Goal: Task Accomplishment & Management: Manage account settings

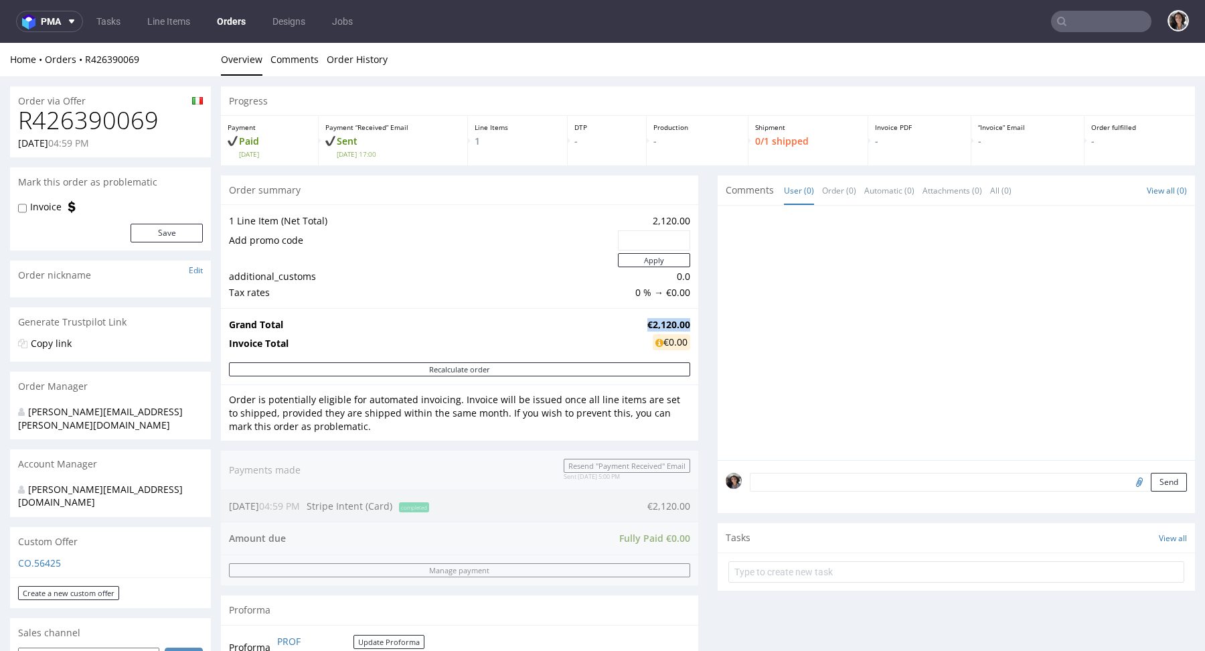
drag, startPoint x: 682, startPoint y: 322, endPoint x: 634, endPoint y: 321, distance: 48.2
click at [644, 321] on td "€2,120.00" at bounding box center [667, 325] width 46 height 16
copy strong "€2,120.00"
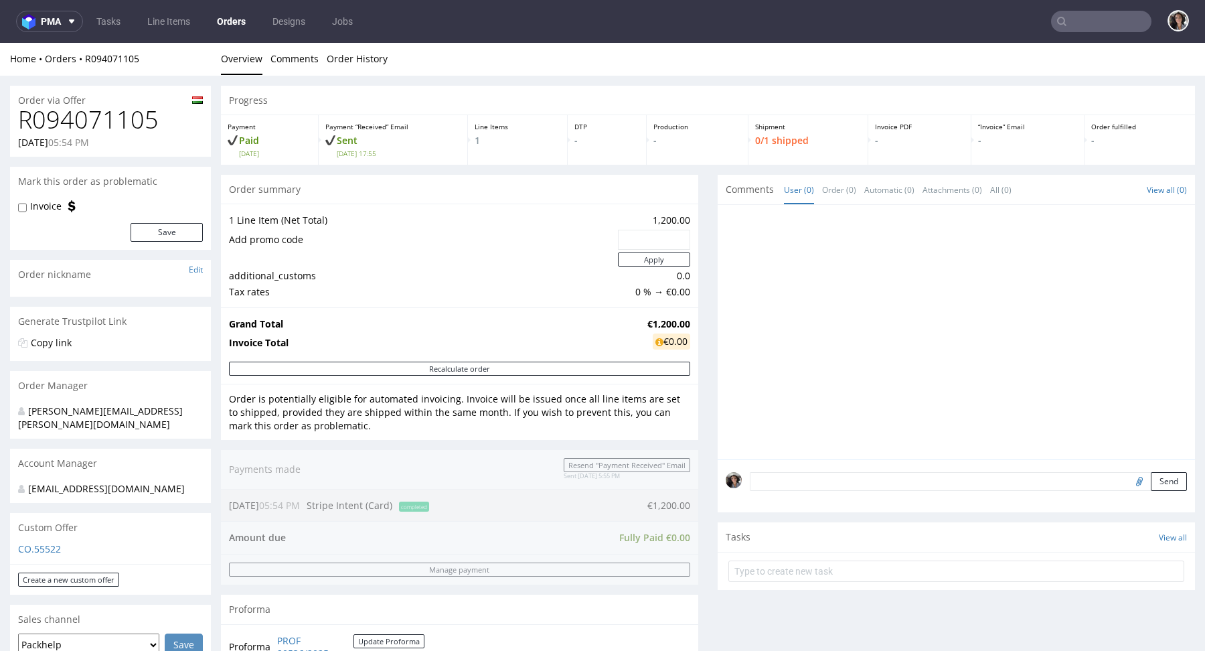
scroll to position [5, 0]
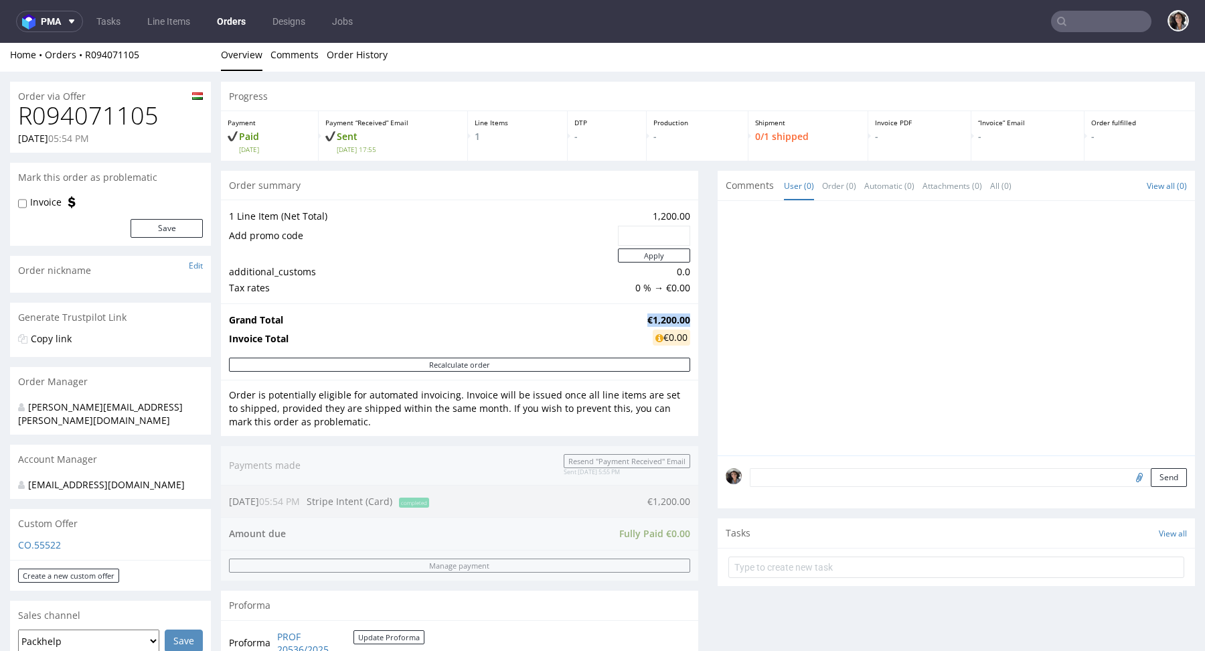
drag, startPoint x: 681, startPoint y: 317, endPoint x: 631, endPoint y: 316, distance: 50.2
click at [631, 316] on tr "Grand Total €1,200.00" at bounding box center [459, 320] width 461 height 16
copy tr "€1,200.00"
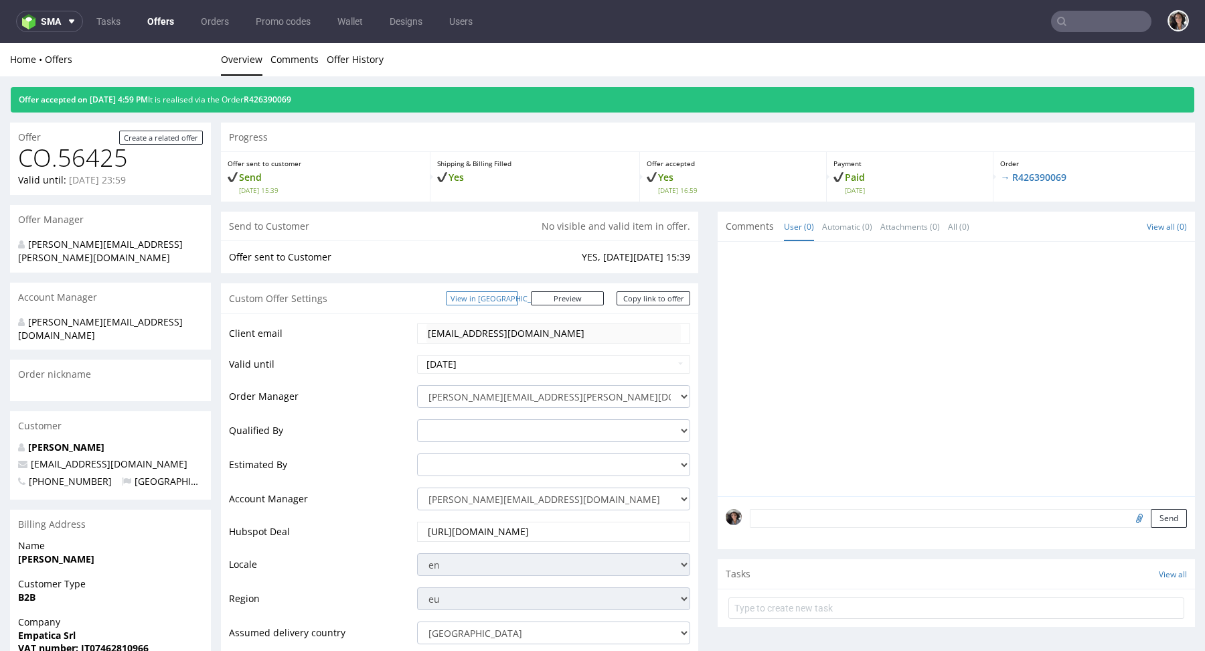
click at [504, 301] on link "View in [GEOGRAPHIC_DATA]" at bounding box center [482, 298] width 72 height 14
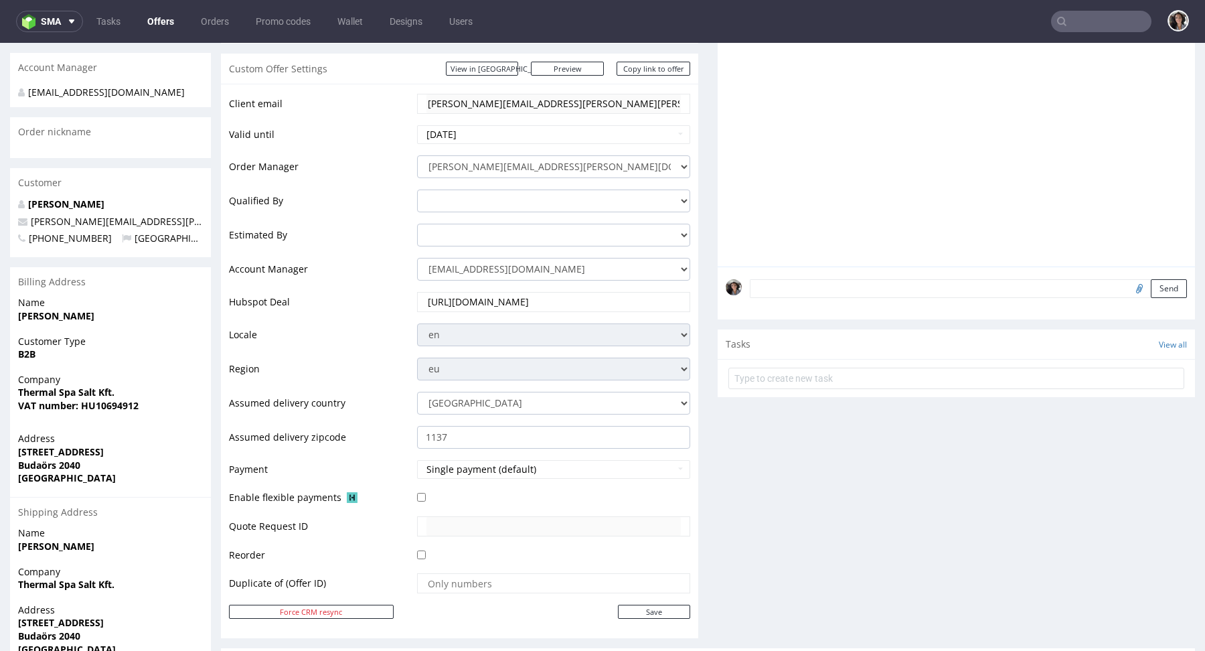
scroll to position [198, 0]
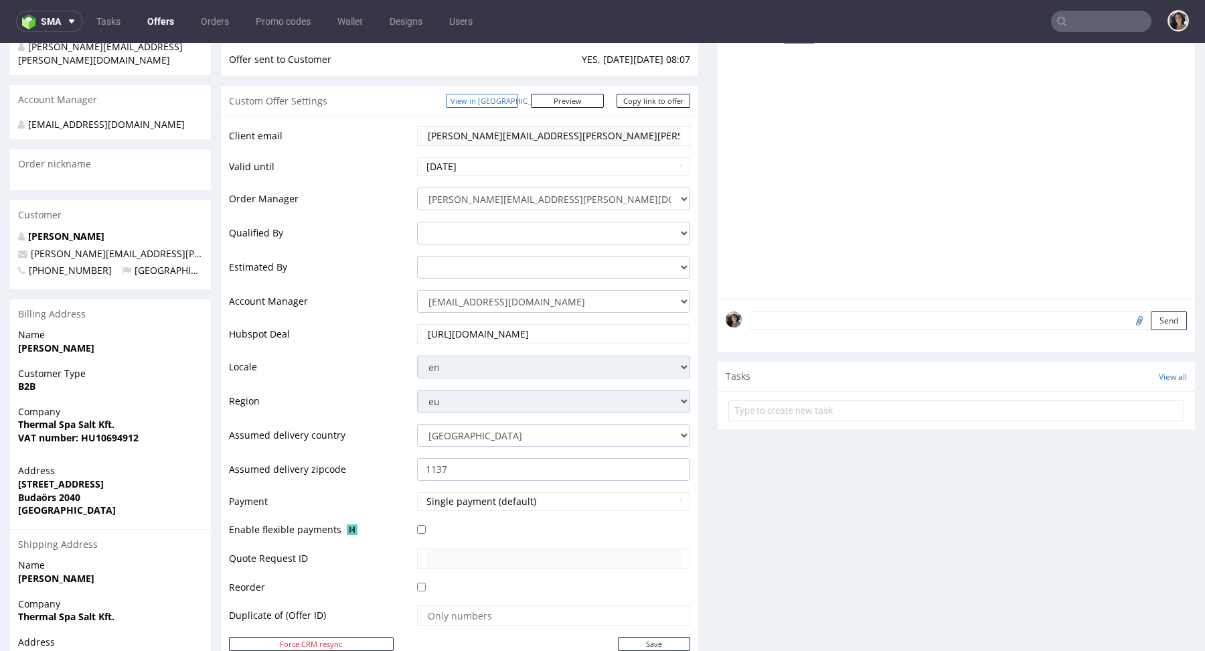
click at [518, 103] on link "View in [GEOGRAPHIC_DATA]" at bounding box center [482, 101] width 72 height 14
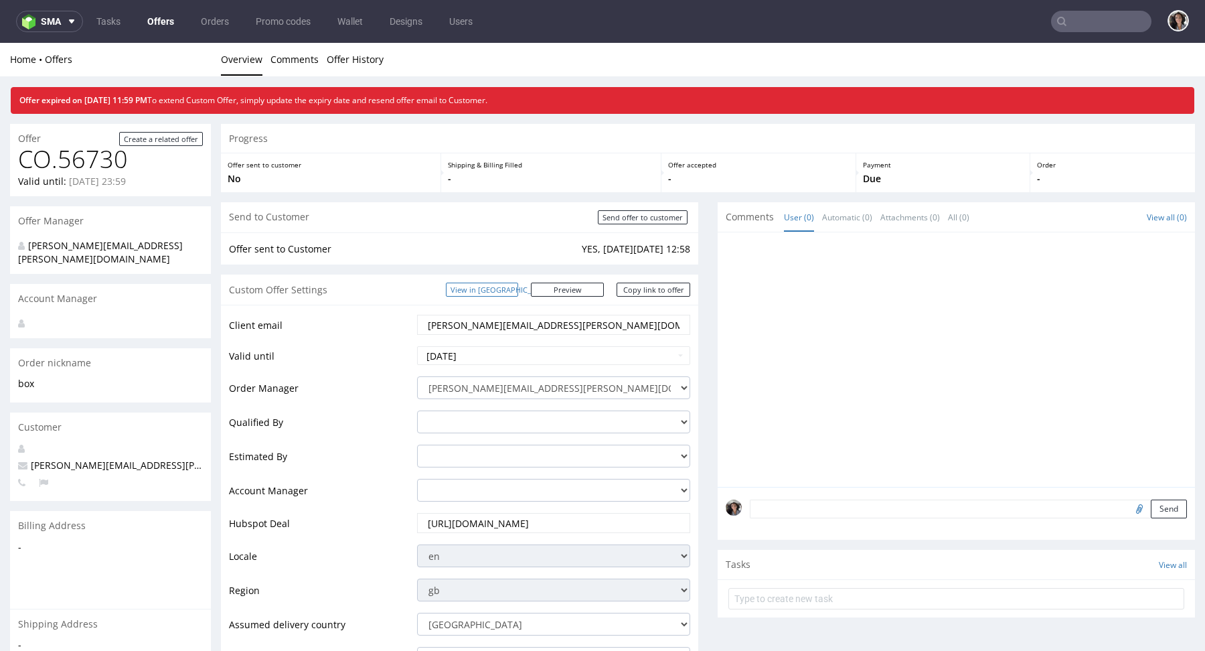
click at [518, 289] on link "View in [GEOGRAPHIC_DATA]" at bounding box center [482, 290] width 72 height 14
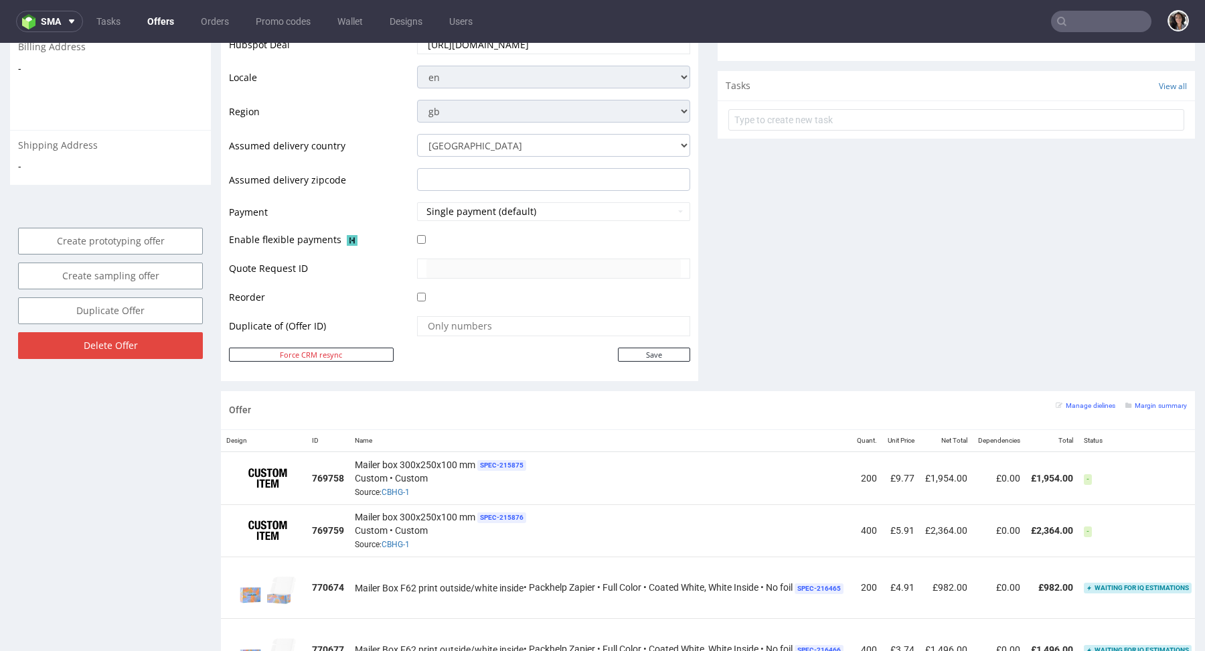
scroll to position [509, 0]
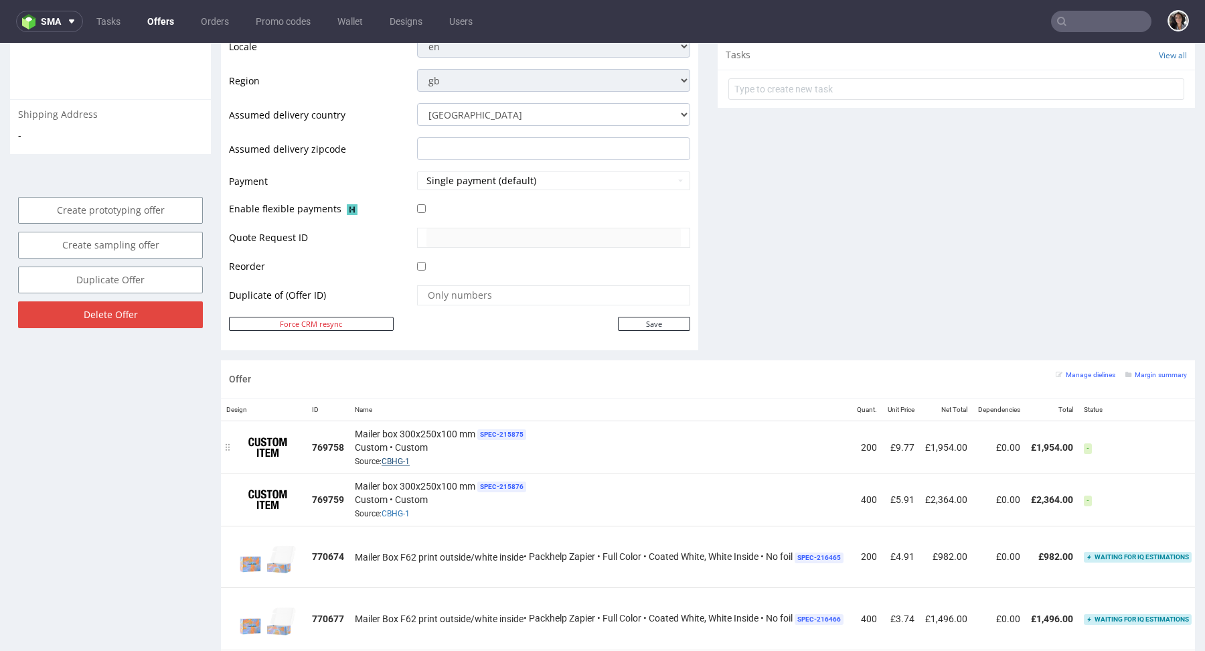
click at [406, 459] on link "CBHG-1" at bounding box center [396, 461] width 28 height 9
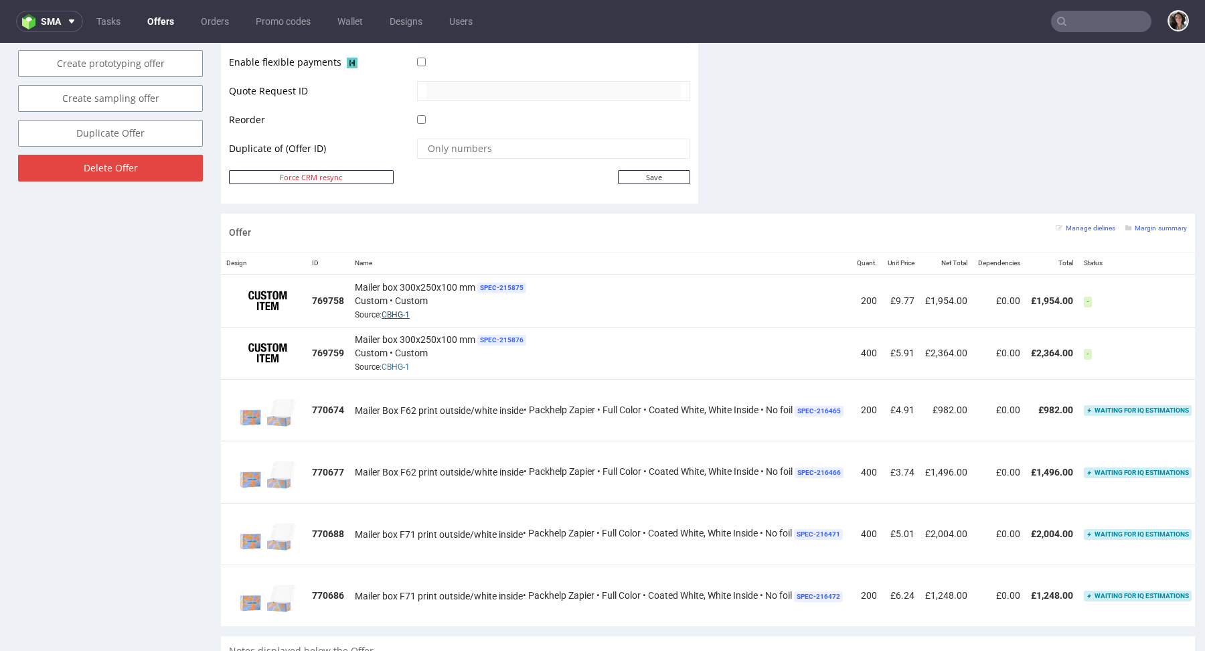
scroll to position [212, 0]
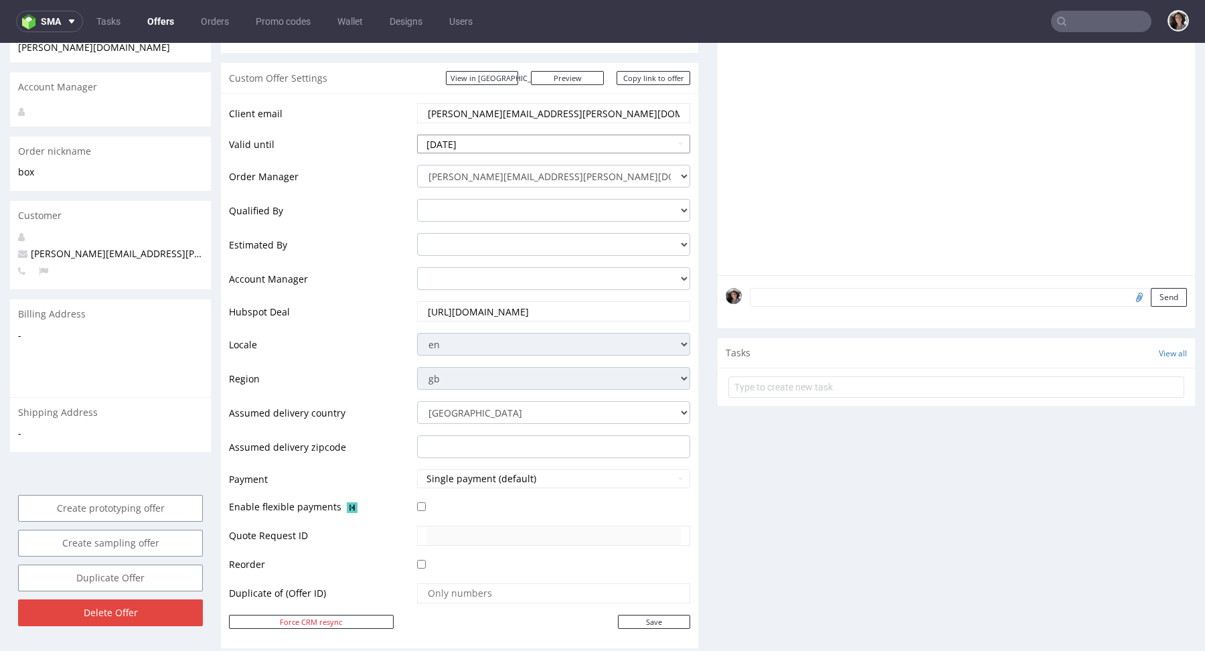
click at [511, 139] on input "[DATE]" at bounding box center [553, 144] width 273 height 19
click at [430, 291] on td "28" at bounding box center [428, 294] width 20 height 20
type input "2025-09-28"
click at [657, 619] on input "Save" at bounding box center [654, 622] width 72 height 14
type input "In progress..."
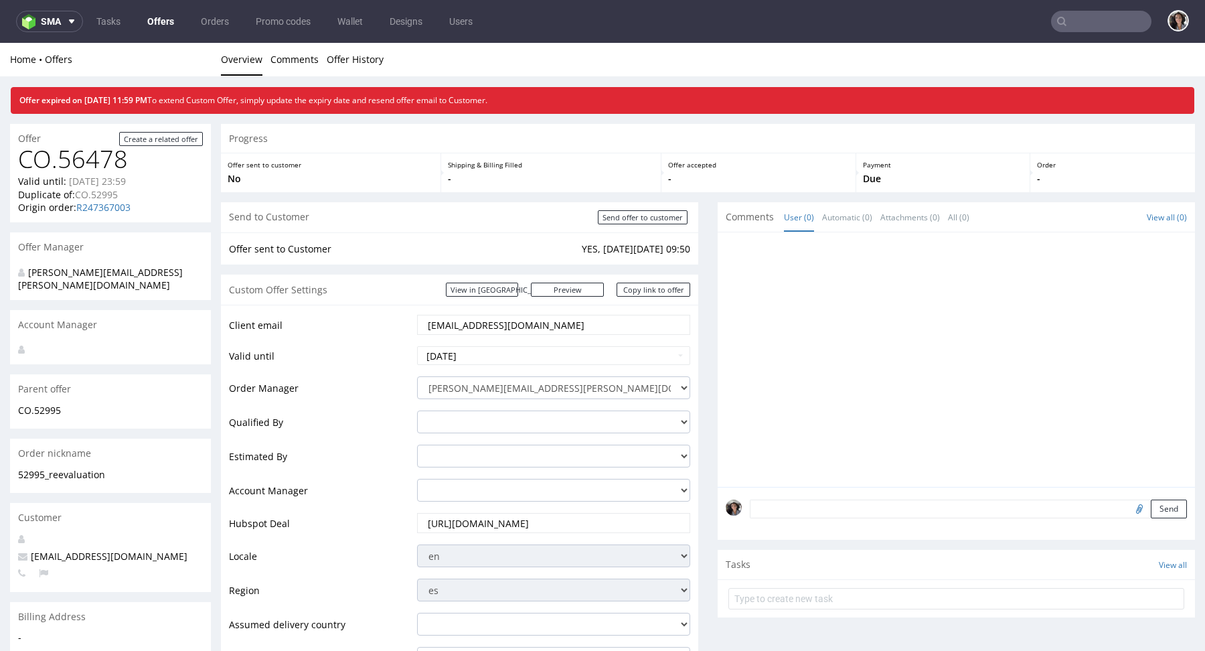
click at [567, 317] on input "delitellosl@gmail.com" at bounding box center [553, 324] width 254 height 19
click at [518, 283] on link "View in [GEOGRAPHIC_DATA]" at bounding box center [482, 290] width 72 height 14
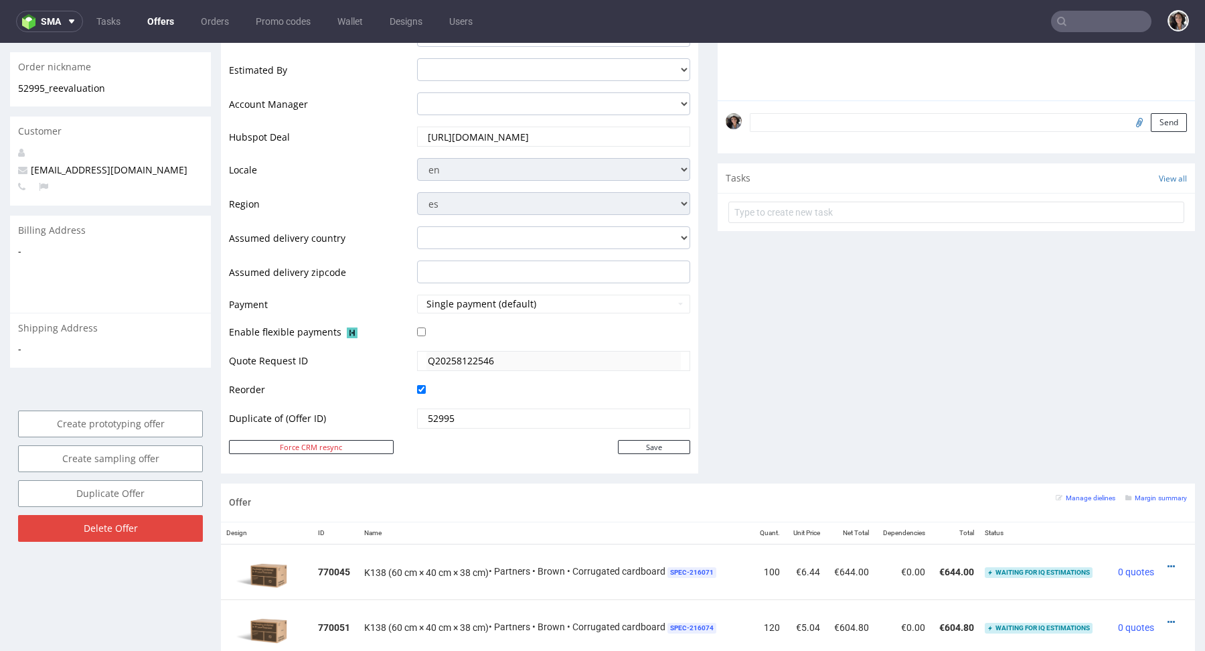
scroll to position [220, 0]
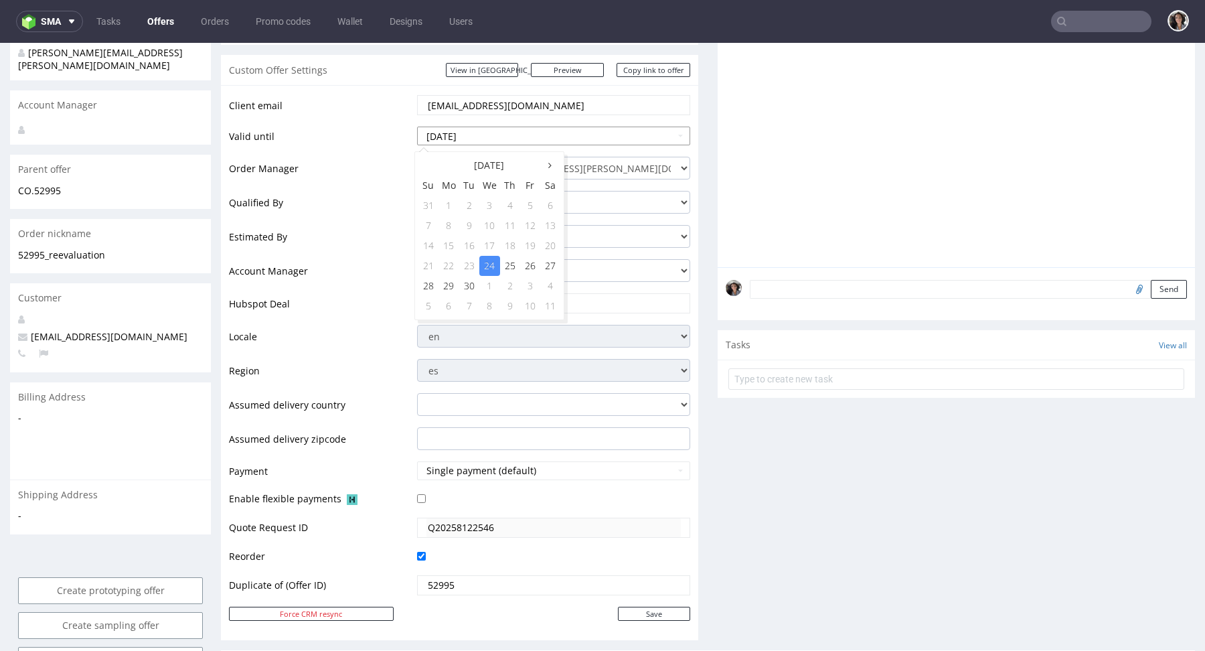
click at [485, 140] on input "2025-09-24" at bounding box center [553, 136] width 273 height 19
click at [430, 282] on td "28" at bounding box center [428, 286] width 20 height 20
type input "2025-09-28"
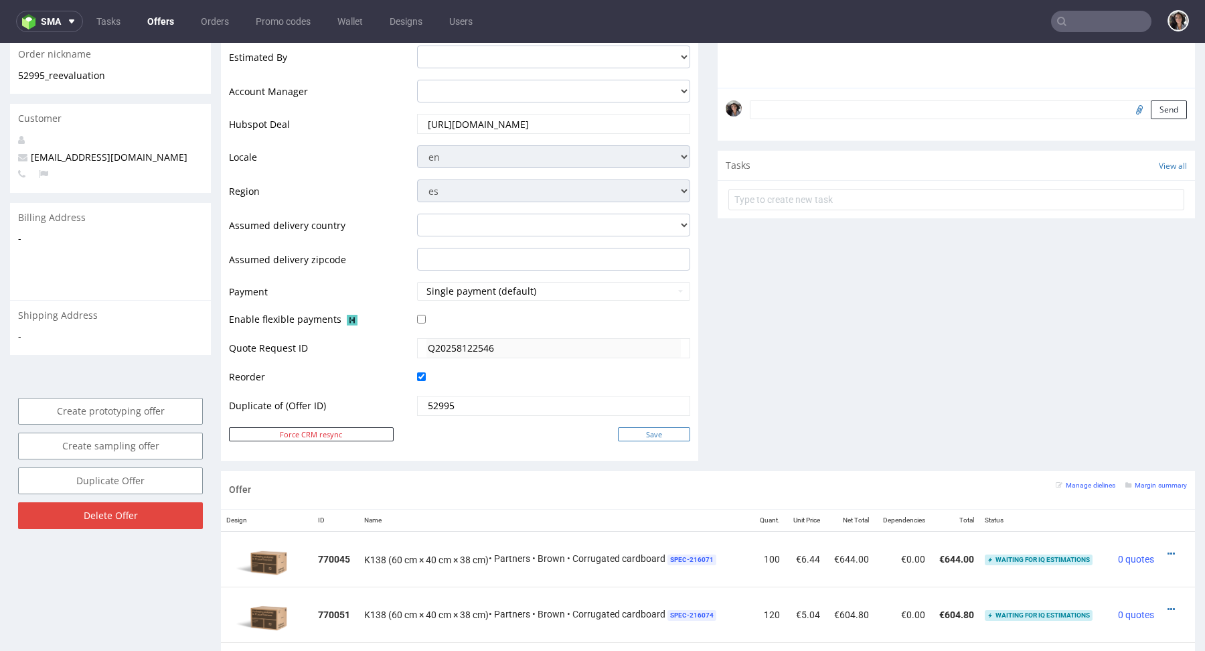
click at [659, 434] on input "Save" at bounding box center [654, 434] width 72 height 14
type input "In progress..."
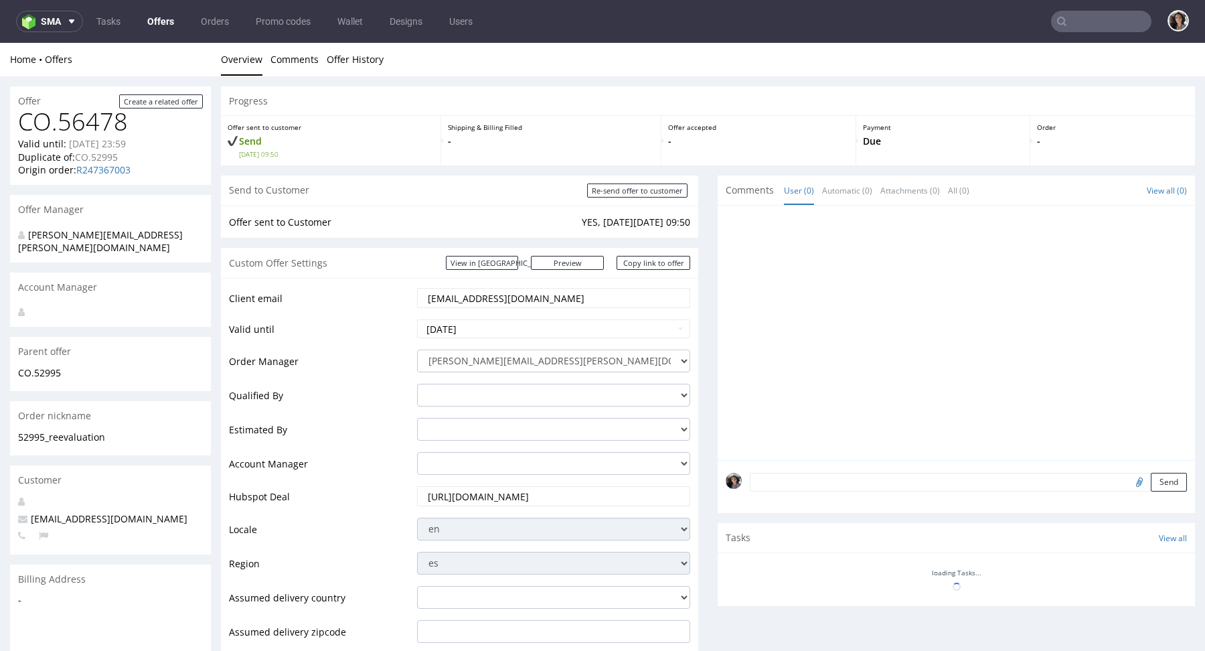
scroll to position [0, 0]
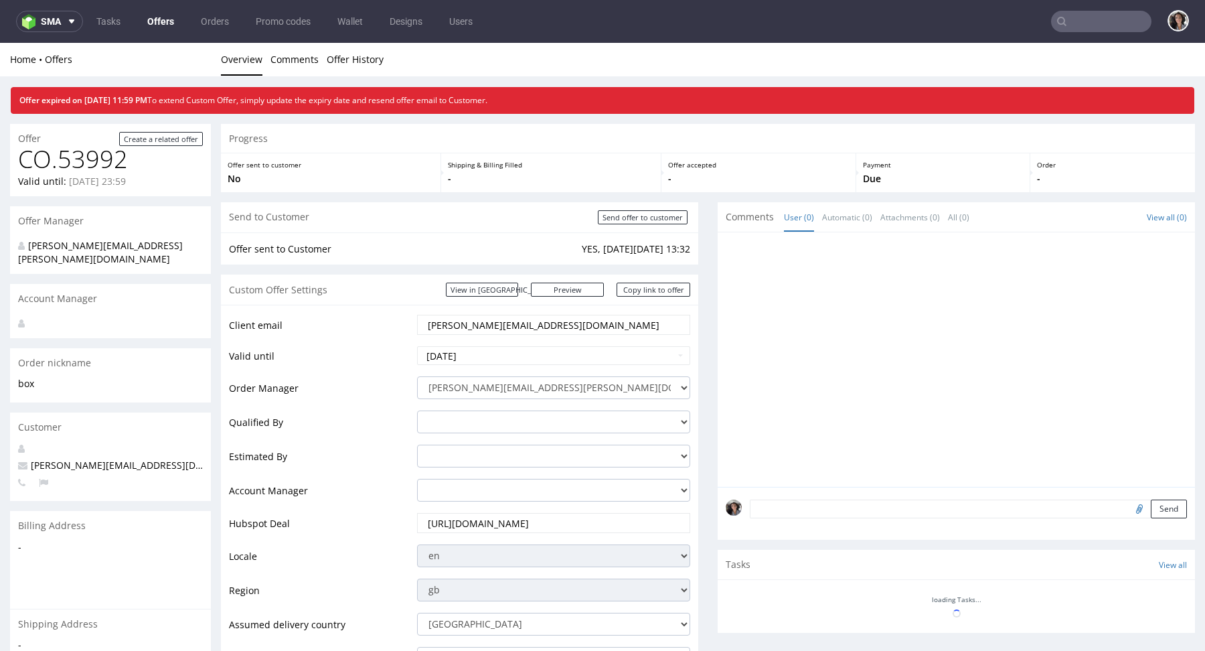
paste input "delitellosl@gmail.com"
click at [1101, 21] on input "text" at bounding box center [1101, 21] width 100 height 21
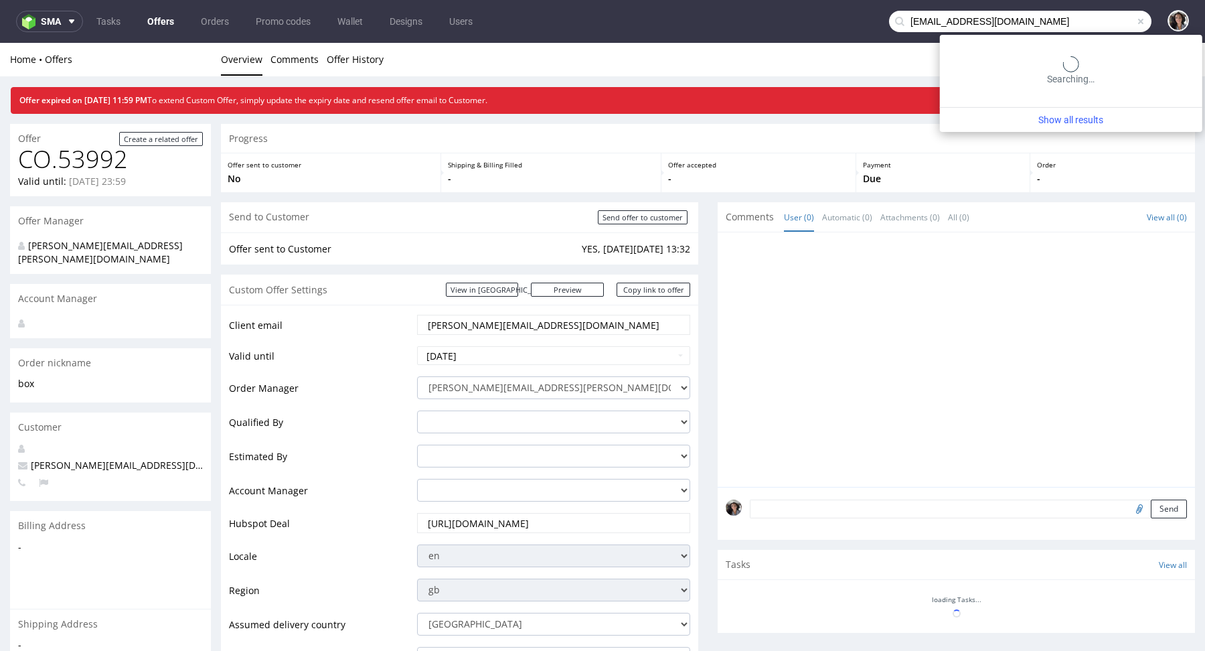
type input "delitellosl@gmail.com"
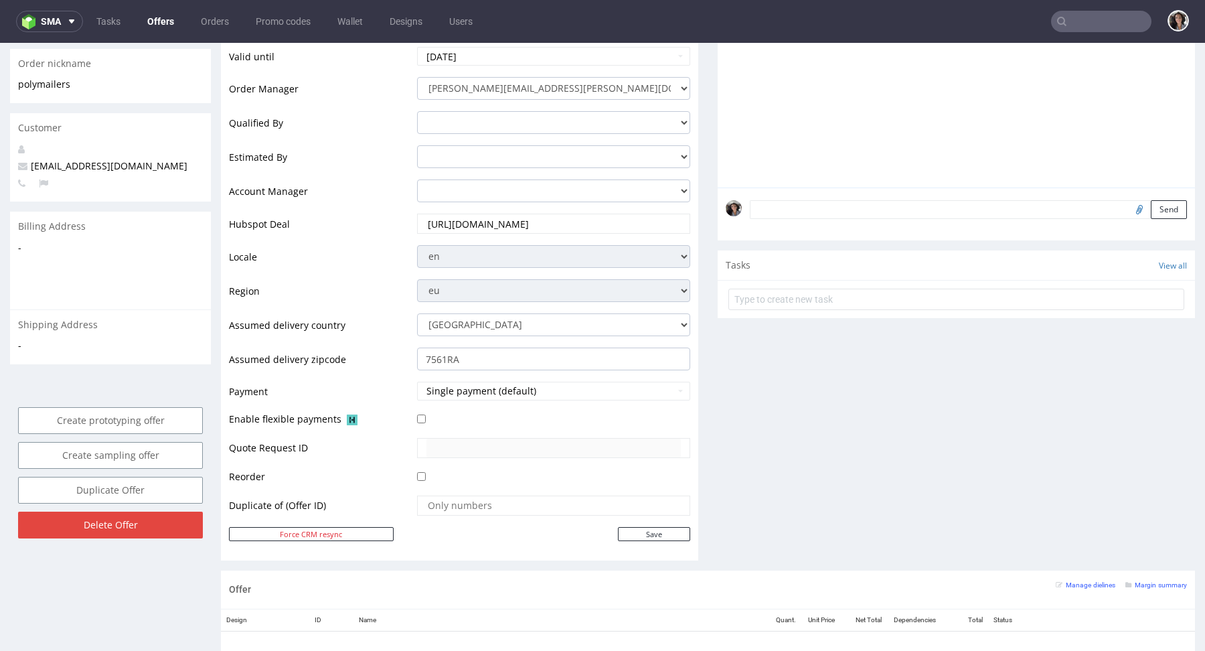
scroll to position [144, 0]
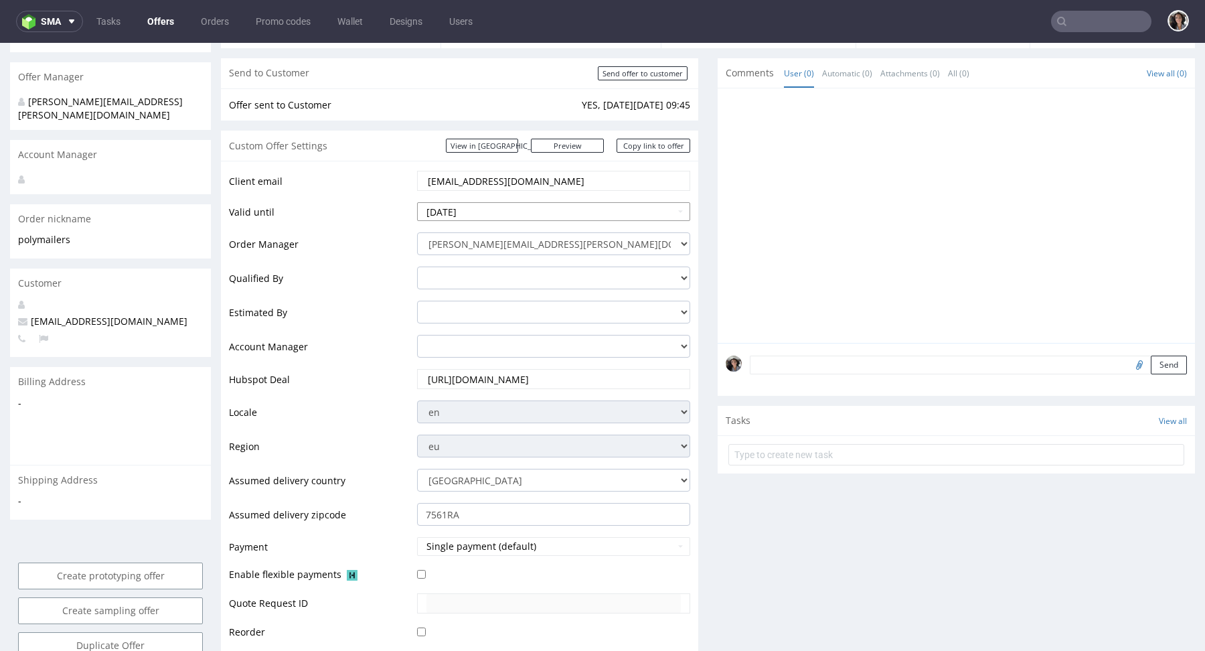
click at [503, 206] on input "[DATE]" at bounding box center [553, 211] width 273 height 19
click at [420, 364] on td "28" at bounding box center [428, 361] width 20 height 20
type input "[DATE]"
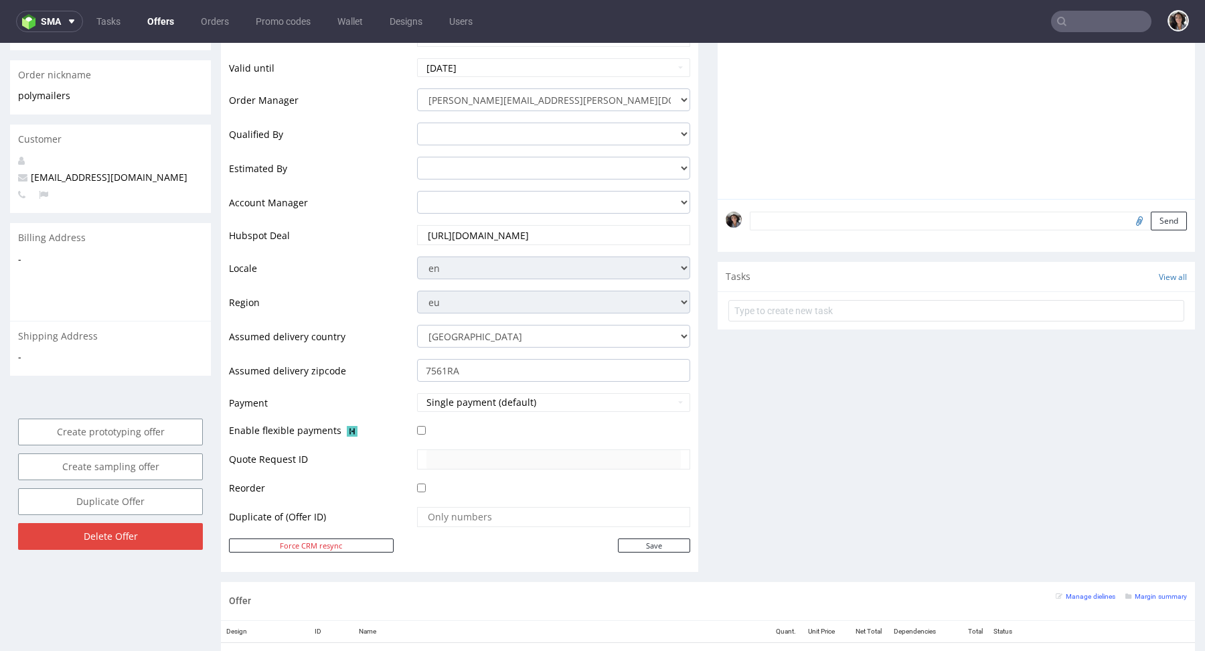
scroll to position [442, 0]
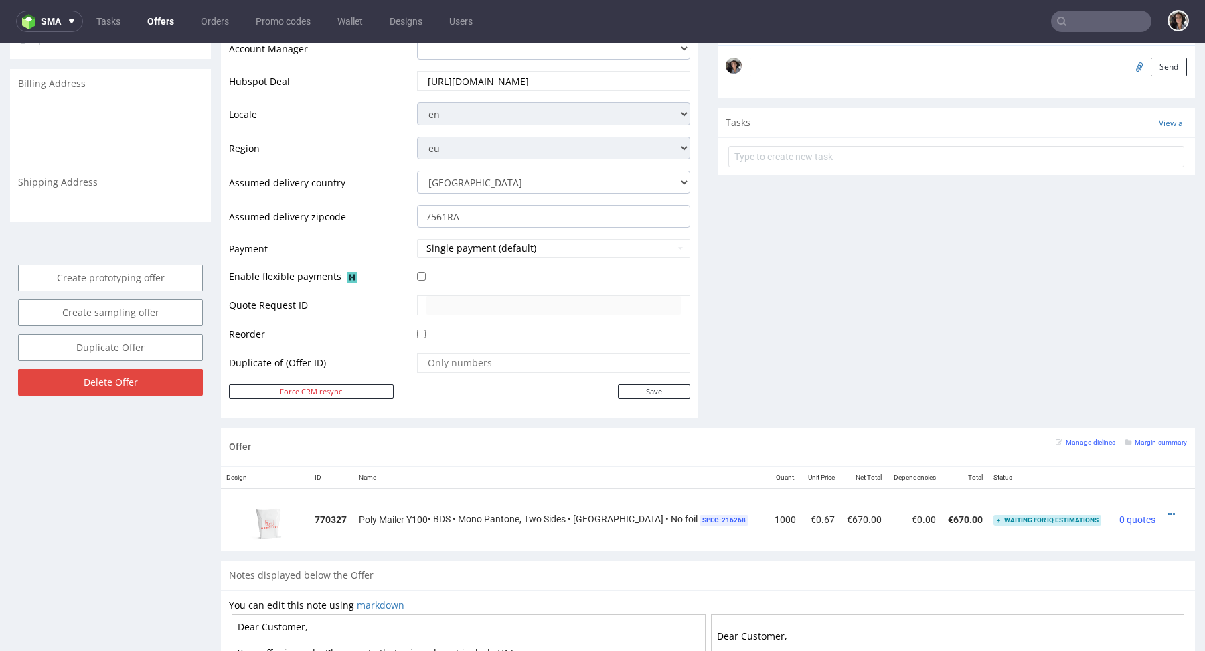
click at [659, 398] on div "Client email nikolaileuveld@gmail.com Valid until 2025-09-28 Order Manager cris…" at bounding box center [459, 140] width 477 height 554
click at [657, 388] on input "Save" at bounding box center [654, 391] width 72 height 14
type input "In progress..."
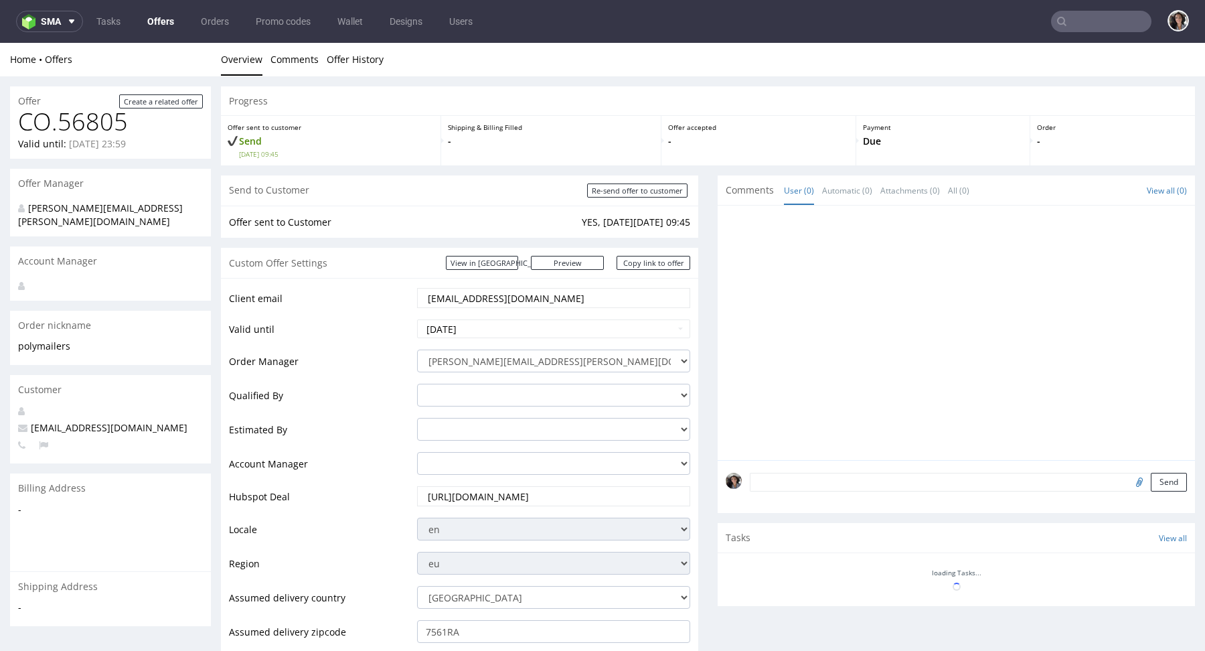
scroll to position [0, 0]
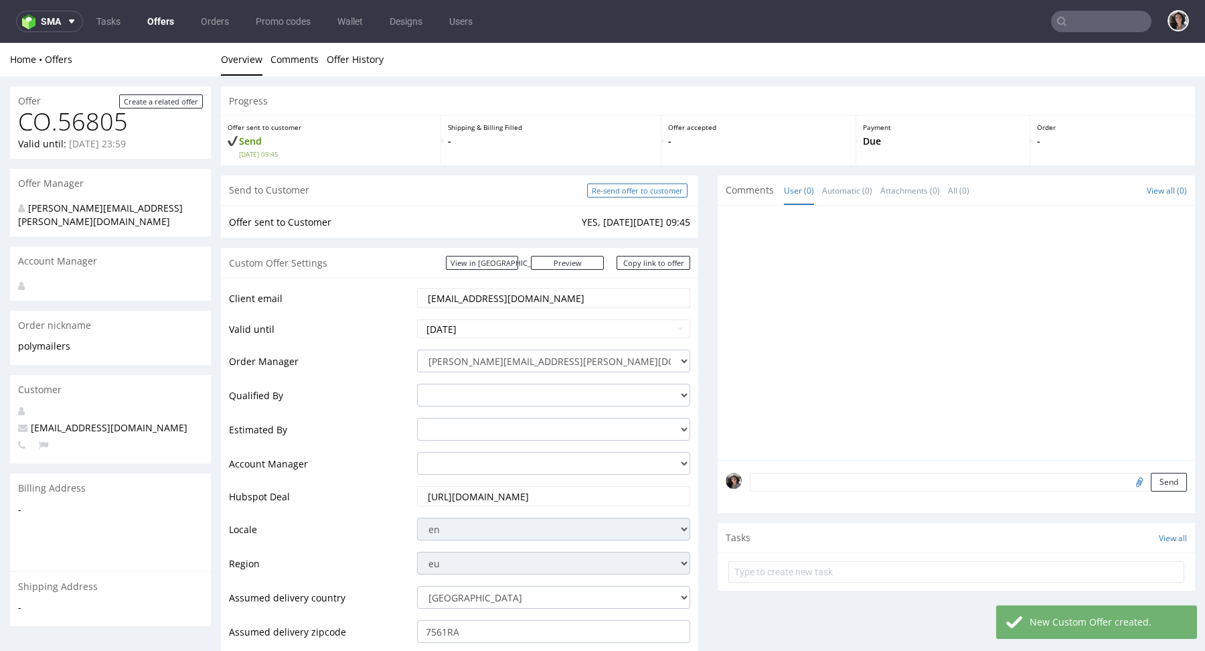
click at [653, 186] on input "Re-send offer to customer" at bounding box center [637, 190] width 100 height 14
type input "In progress..."
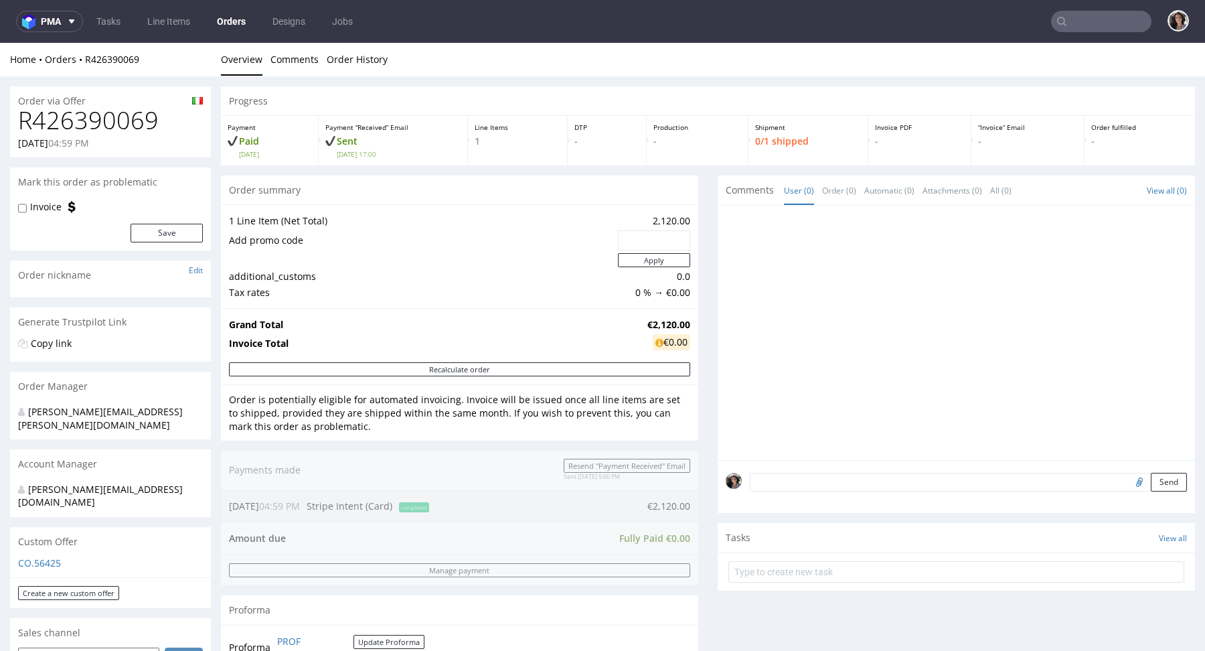
scroll to position [663, 0]
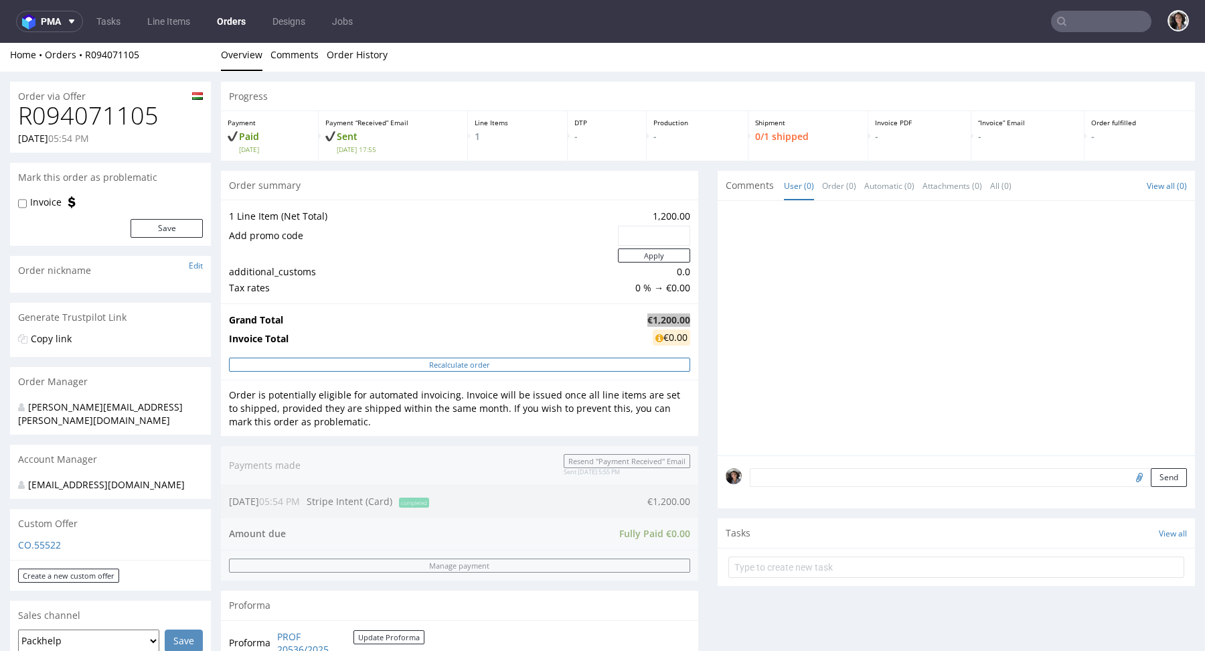
scroll to position [370, 0]
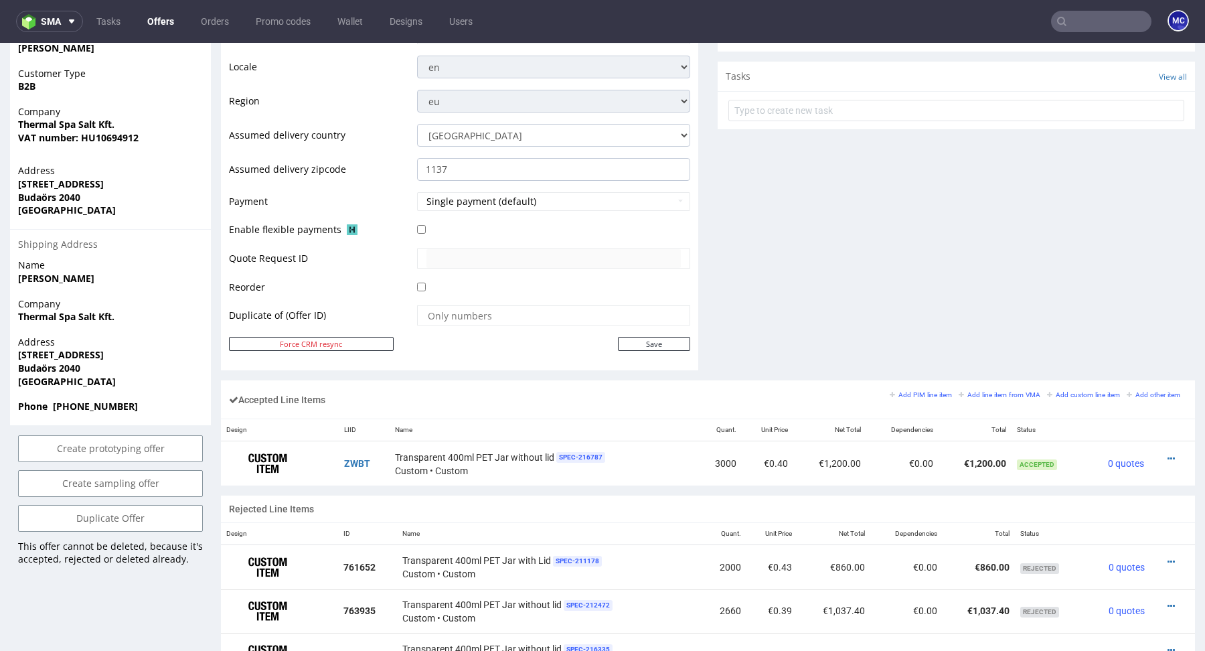
scroll to position [487, 0]
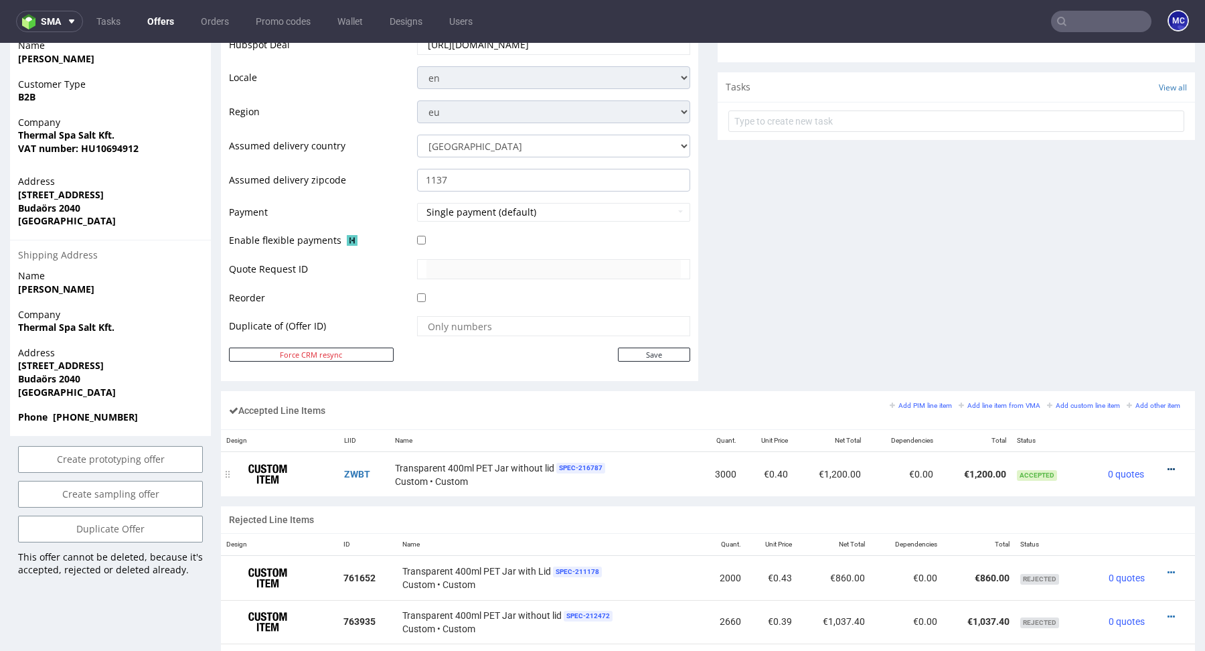
click at [1168, 465] on icon at bounding box center [1171, 469] width 7 height 9
click at [1123, 347] on span "Edit item price" at bounding box center [1116, 342] width 96 height 13
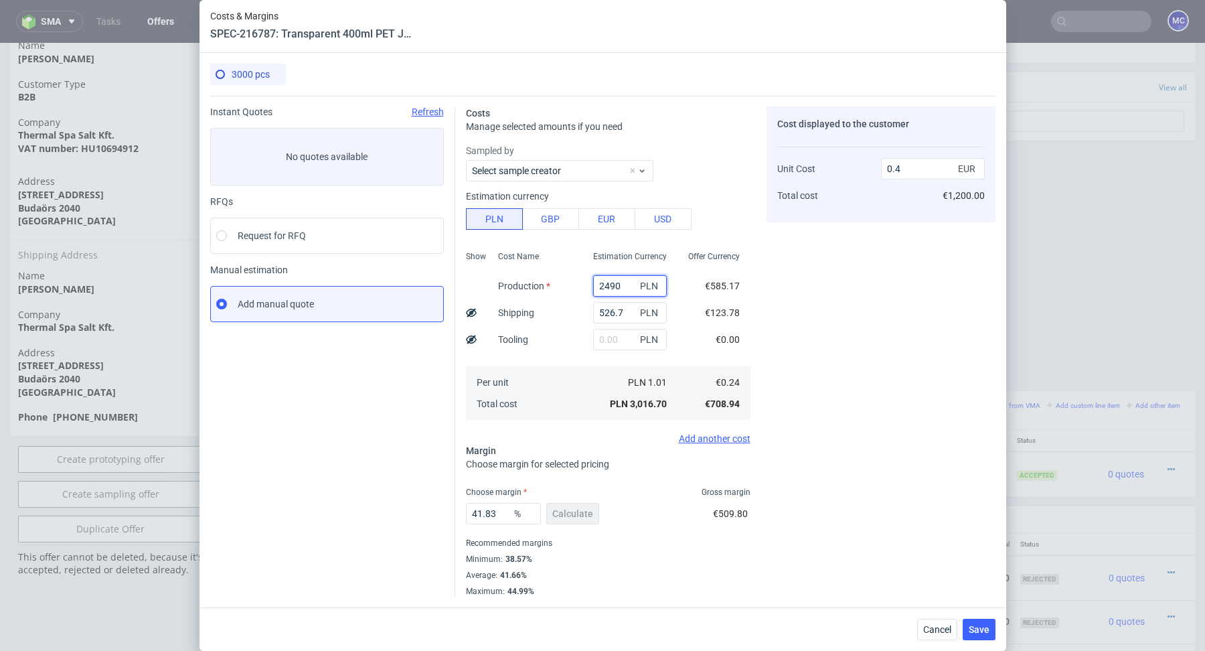
click at [625, 279] on input "2490" at bounding box center [630, 285] width 74 height 21
paste input "609.8"
type input "2609.8"
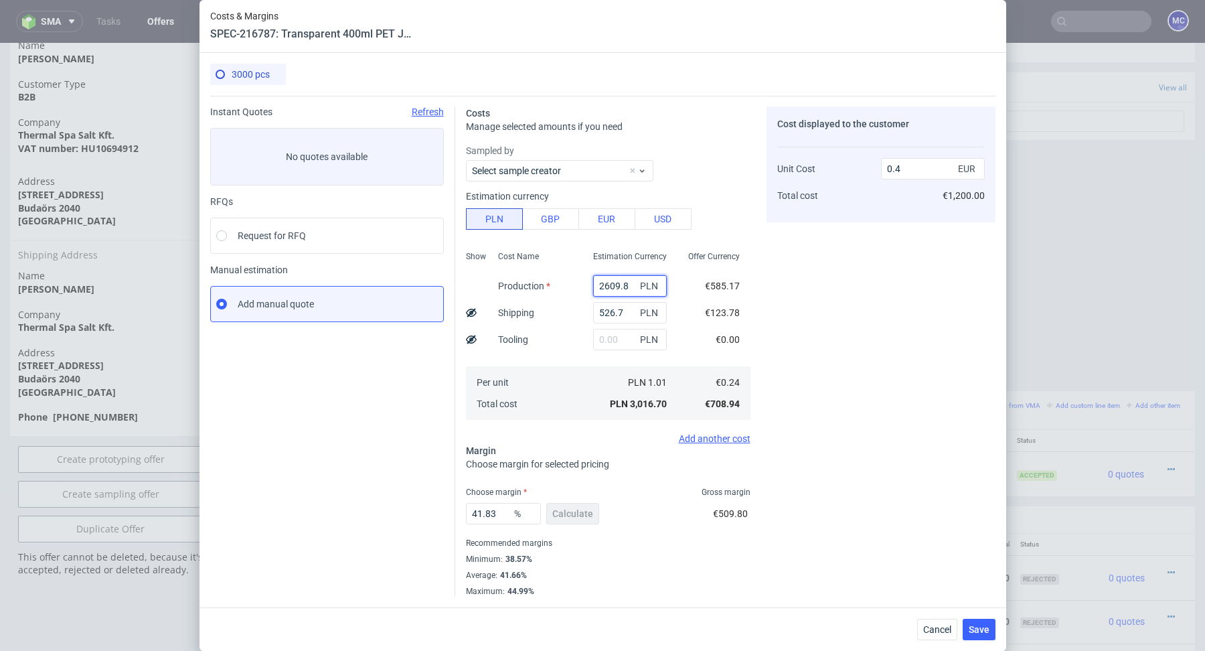
type input "0.42"
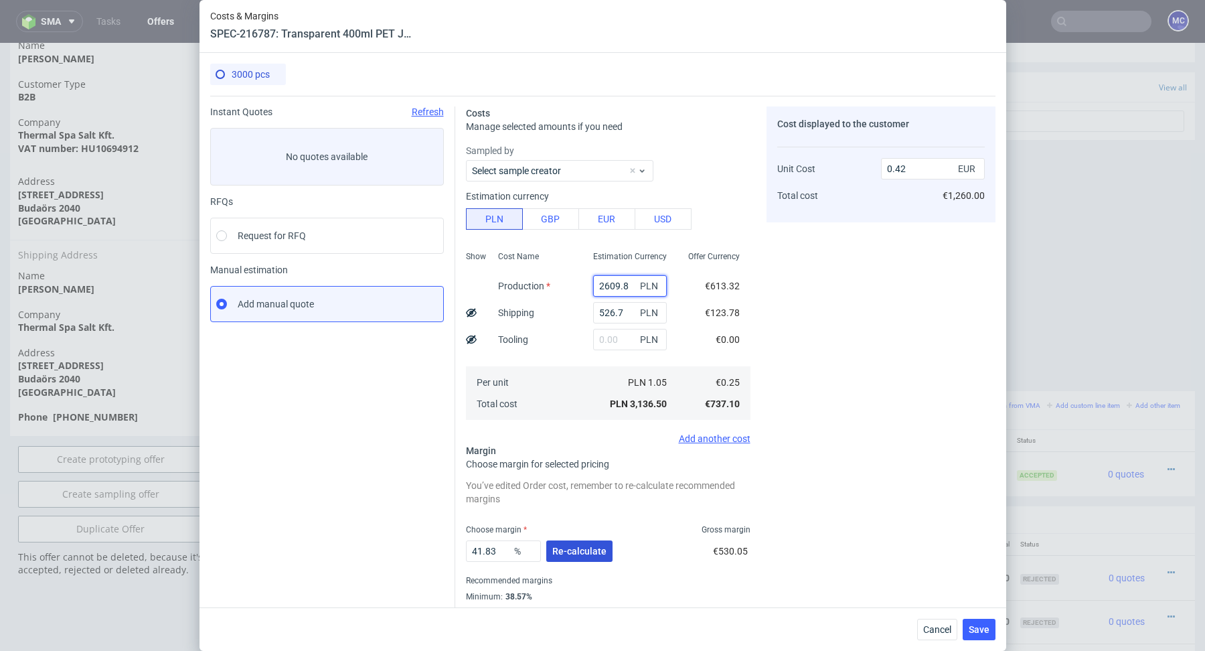
type input "2609.8"
click at [596, 544] on button "Re-calculate" at bounding box center [579, 550] width 66 height 21
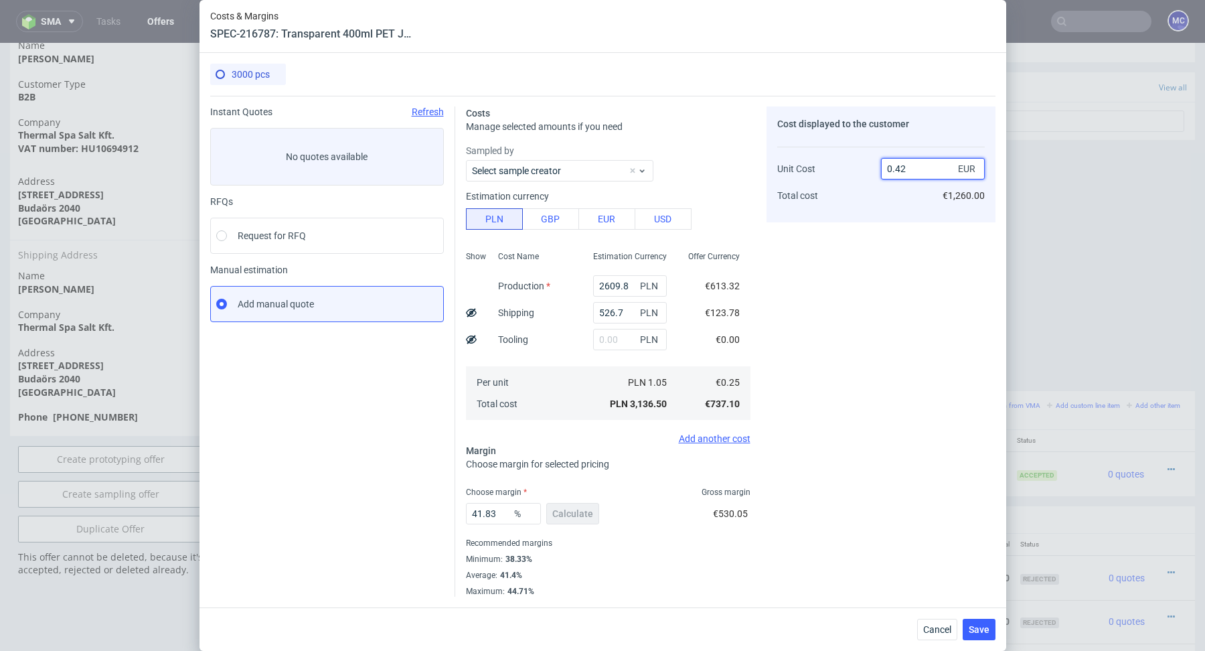
click at [914, 171] on input "0.42" at bounding box center [933, 168] width 104 height 21
type input "0.40"
type input "37.5"
type input "0.39"
drag, startPoint x: 499, startPoint y: 514, endPoint x: 449, endPoint y: 514, distance: 50.2
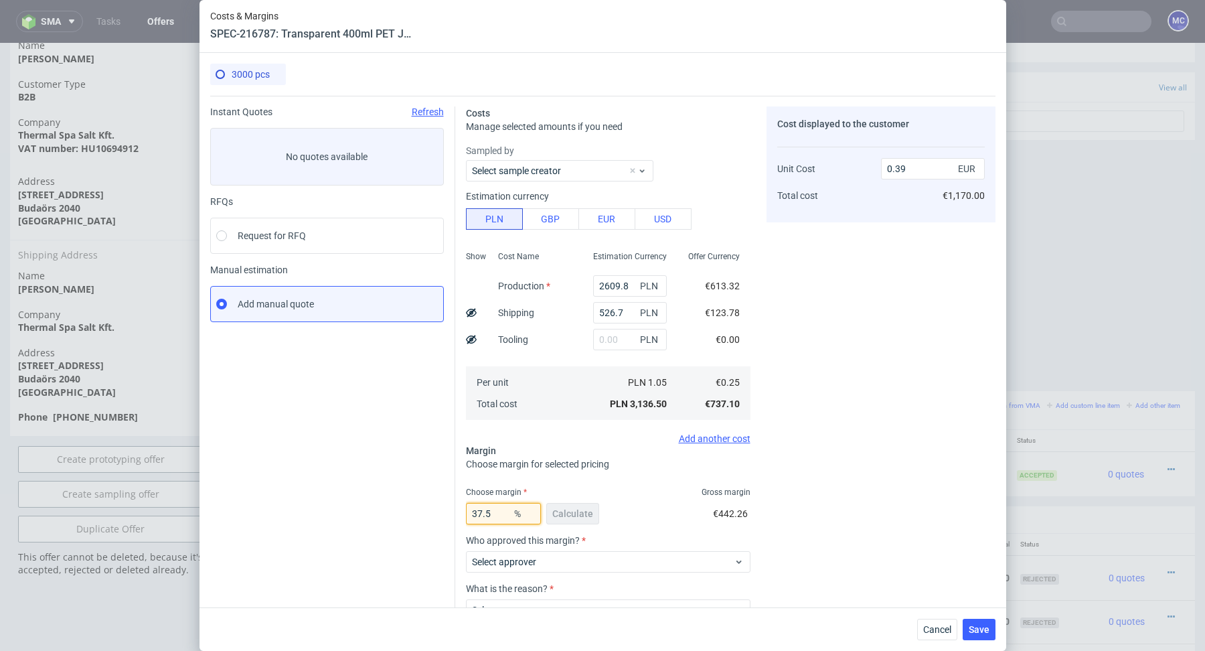
click at [449, 514] on div "Instant Quotes Refresh No quotes available RFQs Request for RFQ Manual estimati…" at bounding box center [602, 394] width 785 height 597
type input "38"
type input "0.4"
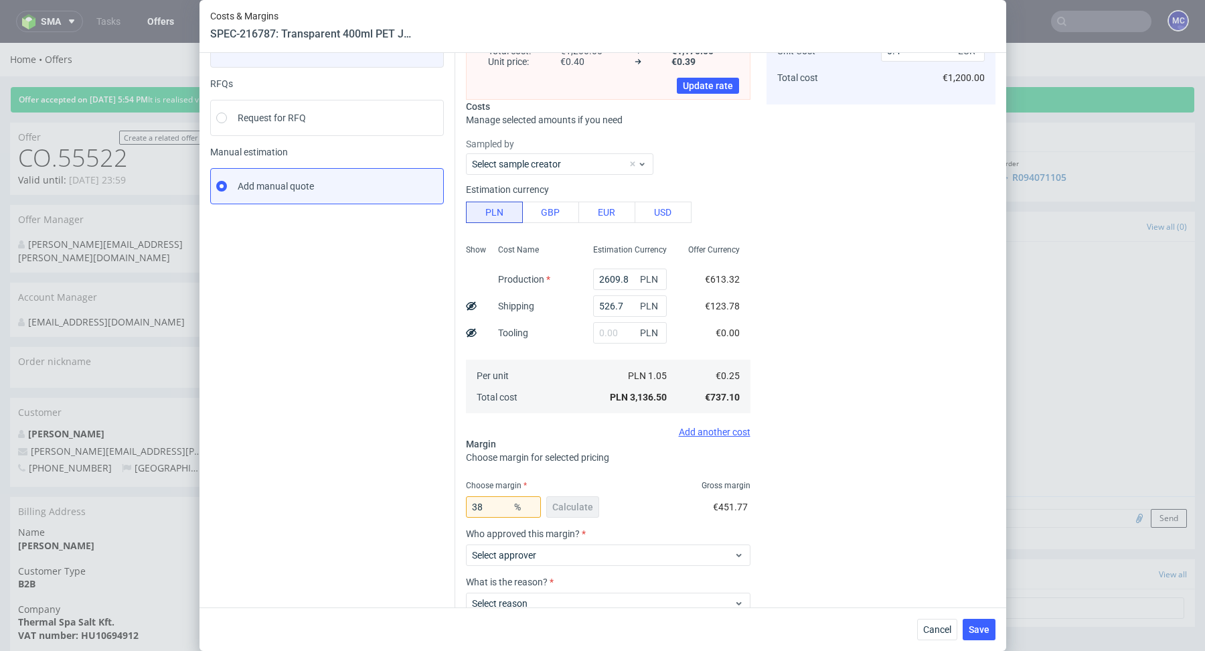
scroll to position [189, 0]
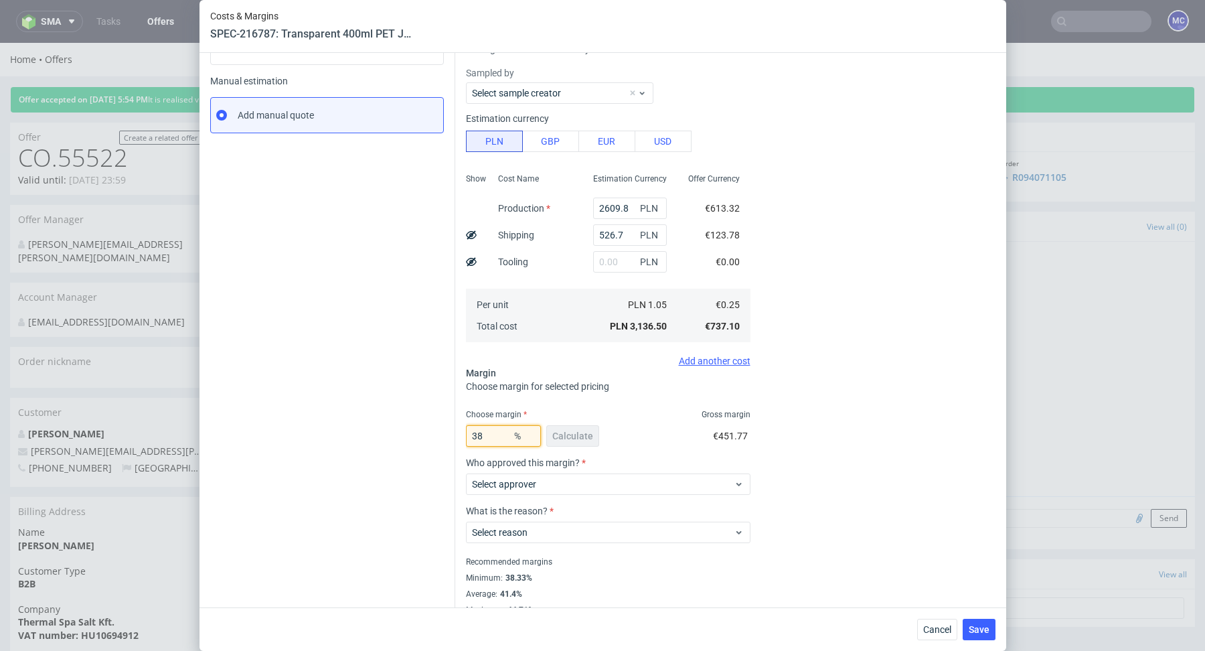
click at [493, 435] on input "38" at bounding box center [503, 435] width 75 height 21
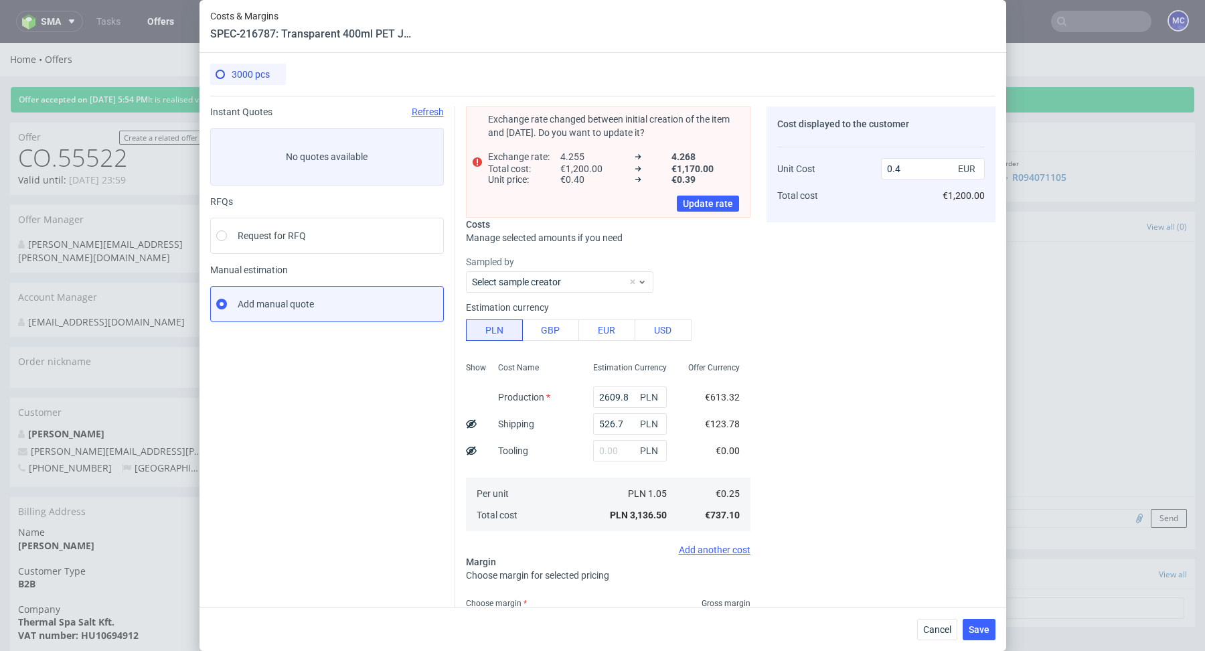
scroll to position [49, 0]
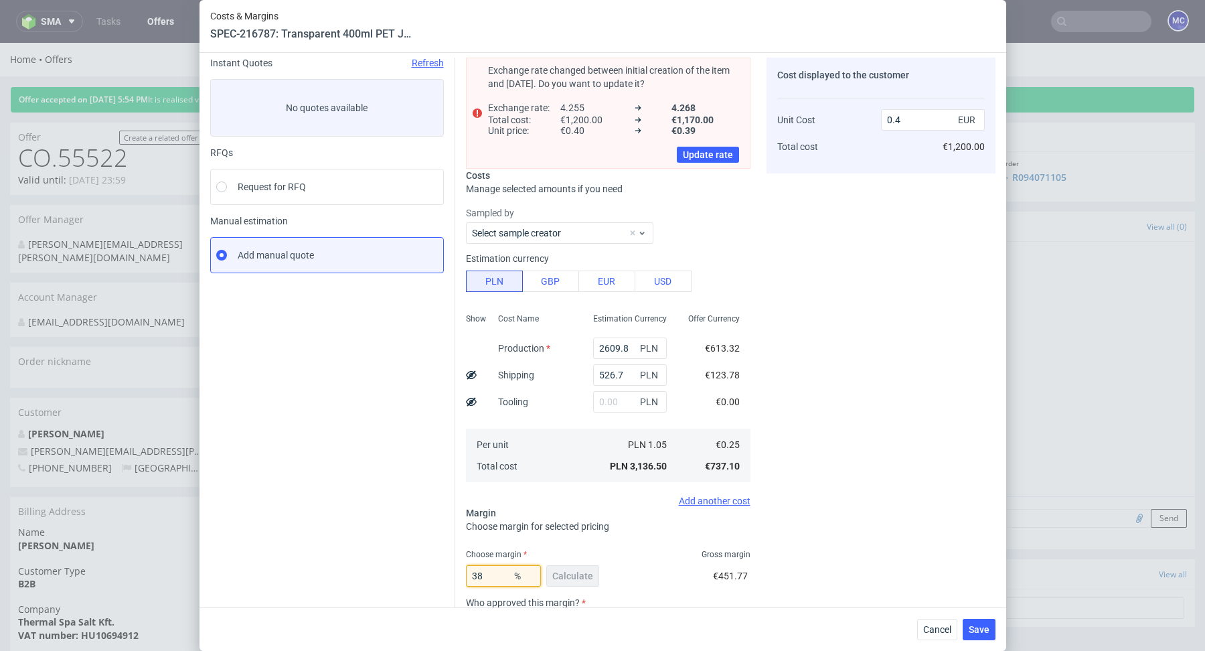
click at [495, 575] on input "38" at bounding box center [503, 575] width 75 height 21
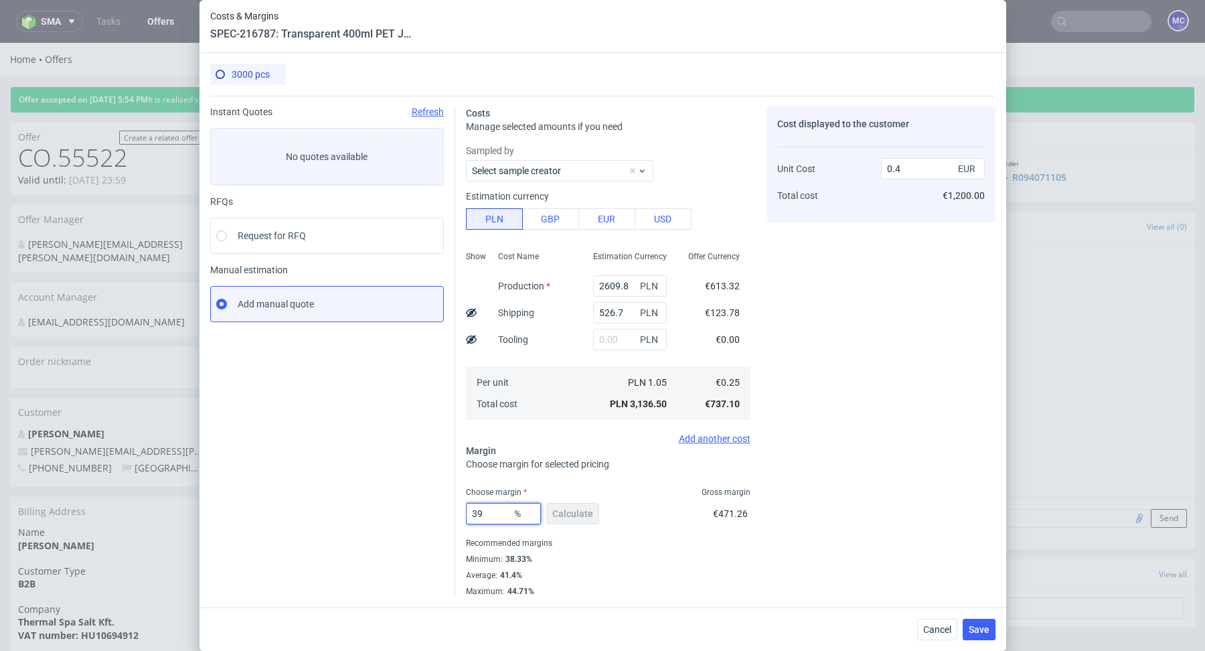
scroll to position [0, 0]
type input "3"
type input "40"
type input "0.41"
type input "439"
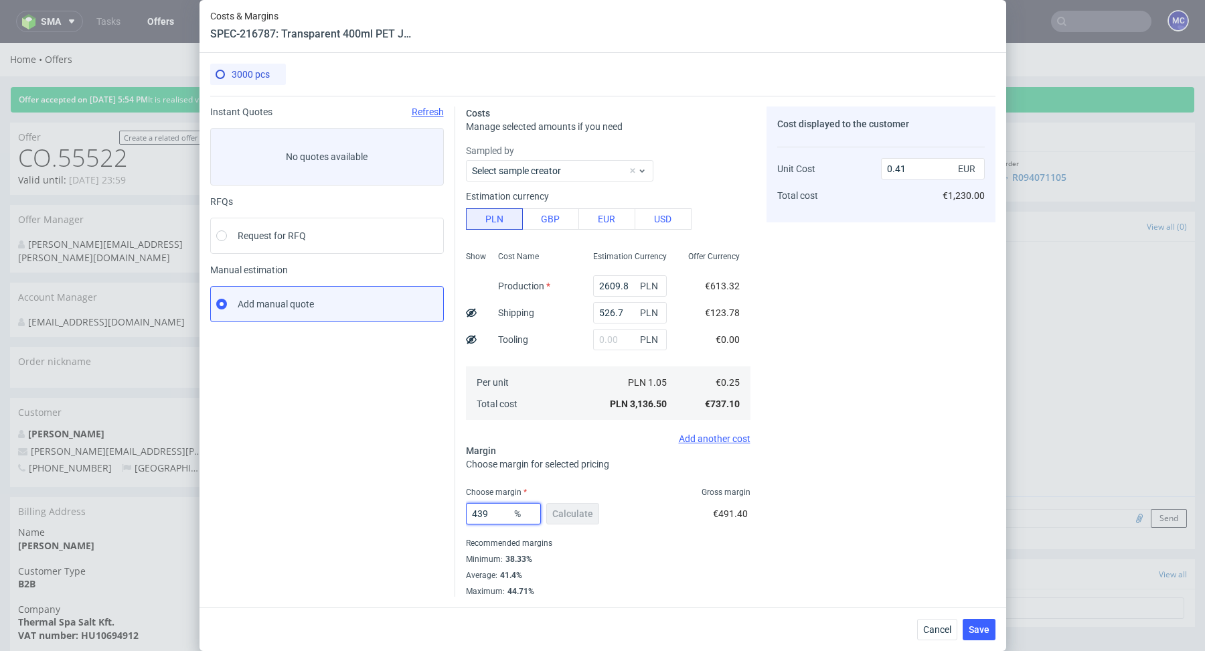
type input "-0.07"
type input "4"
type input "0"
type input "0.24"
type input "39"
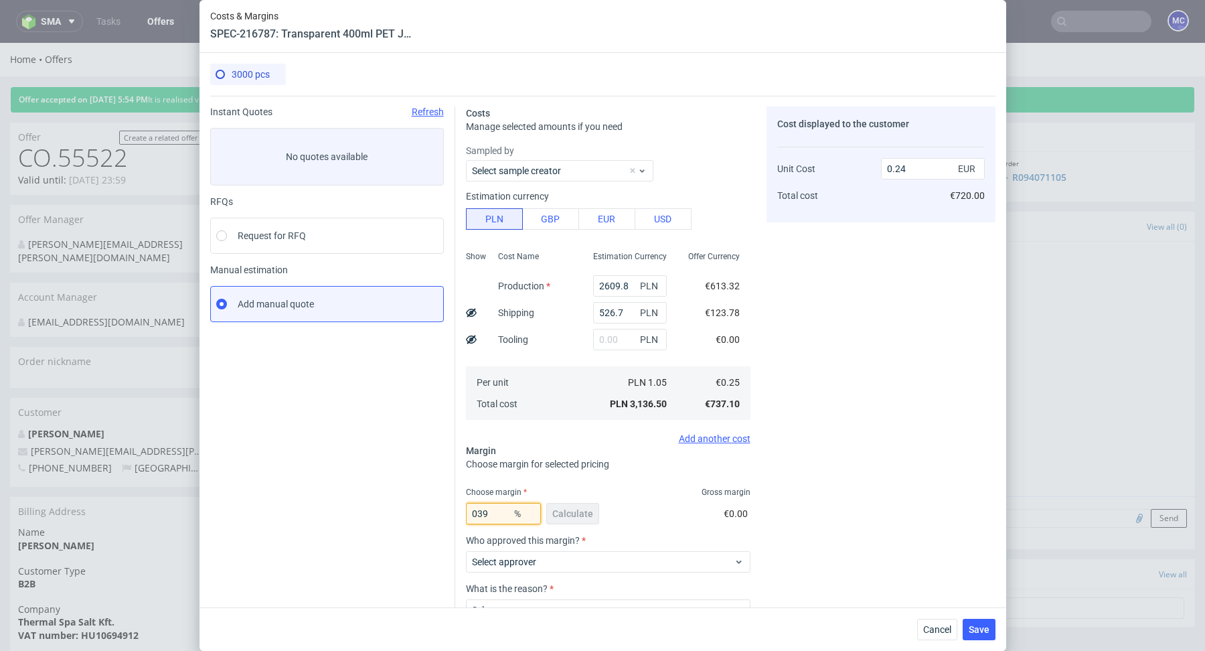
type input "0.4"
type input "39.9"
type input "0.41"
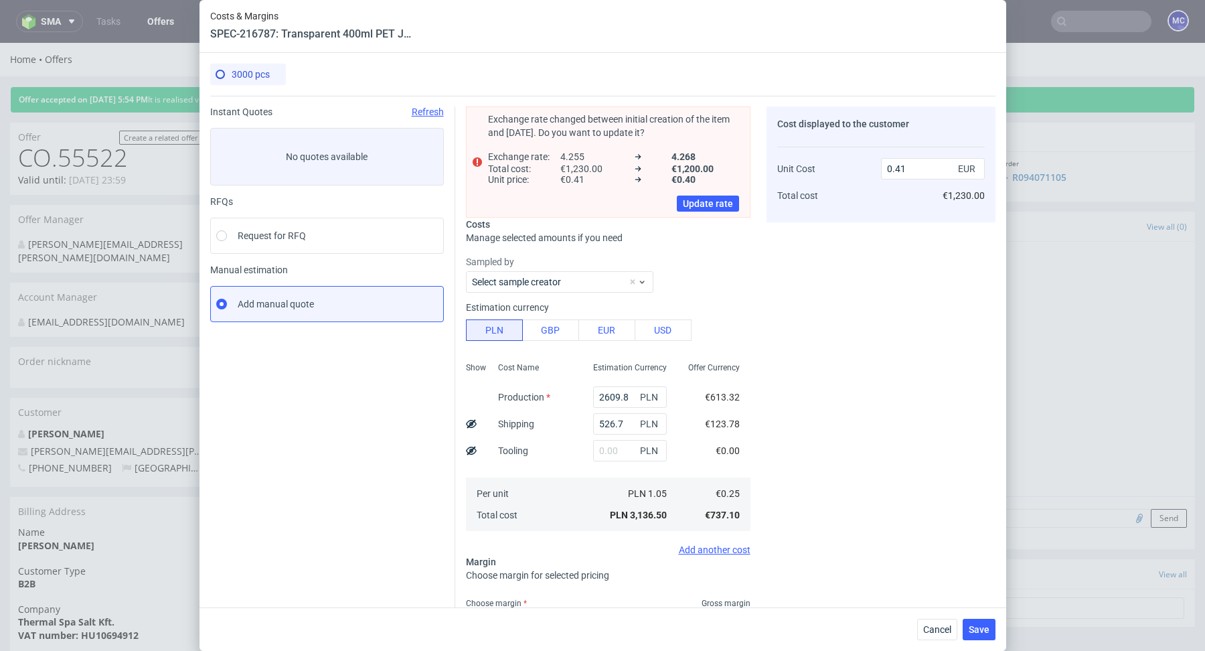
type input "39.5"
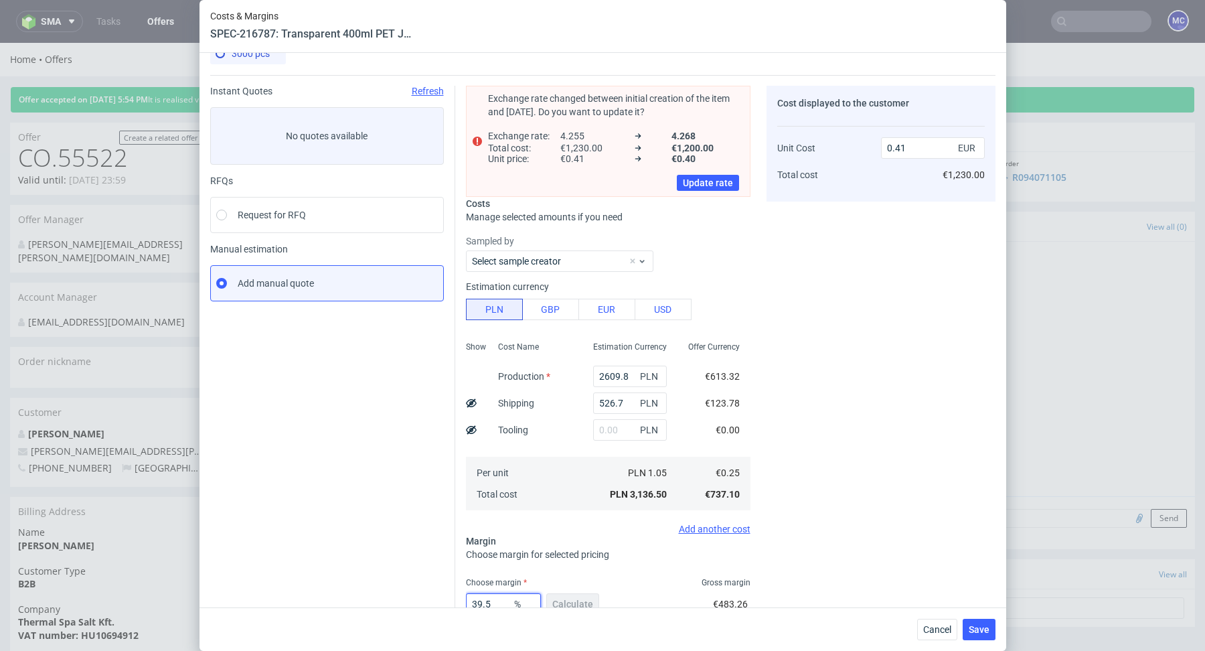
type input "0.4"
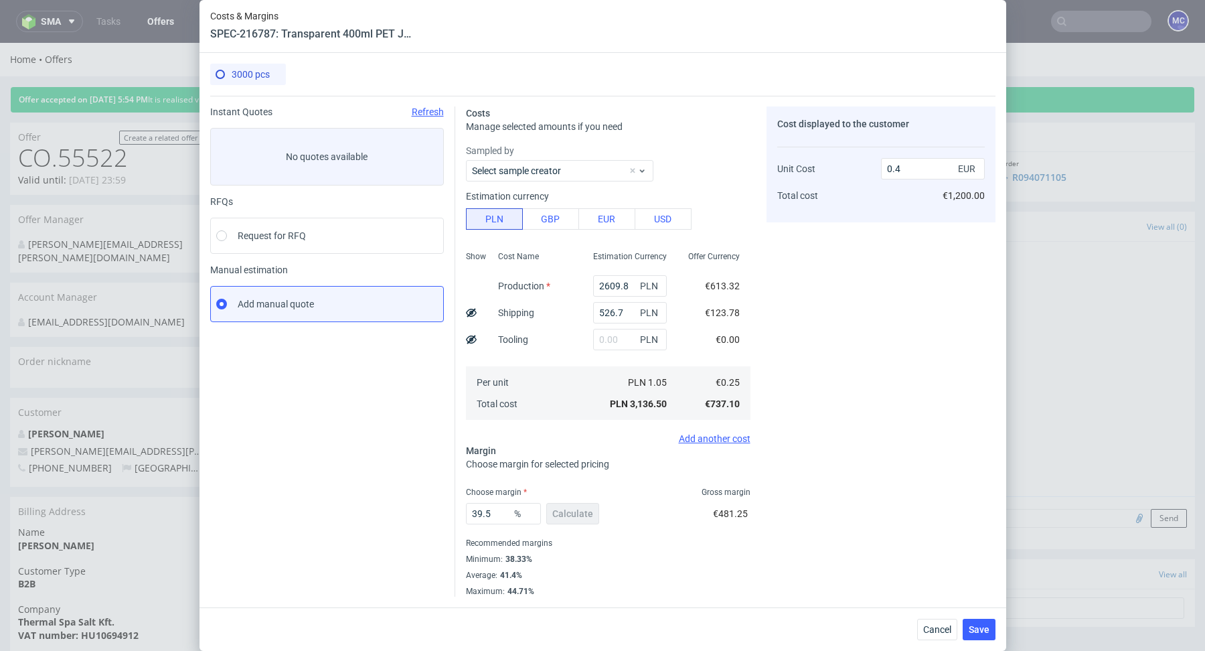
click at [659, 556] on div "Minimum : 38.33%" at bounding box center [608, 559] width 285 height 16
click at [501, 516] on input "39.5" at bounding box center [503, 513] width 75 height 21
type input "39.55"
type input "0.41"
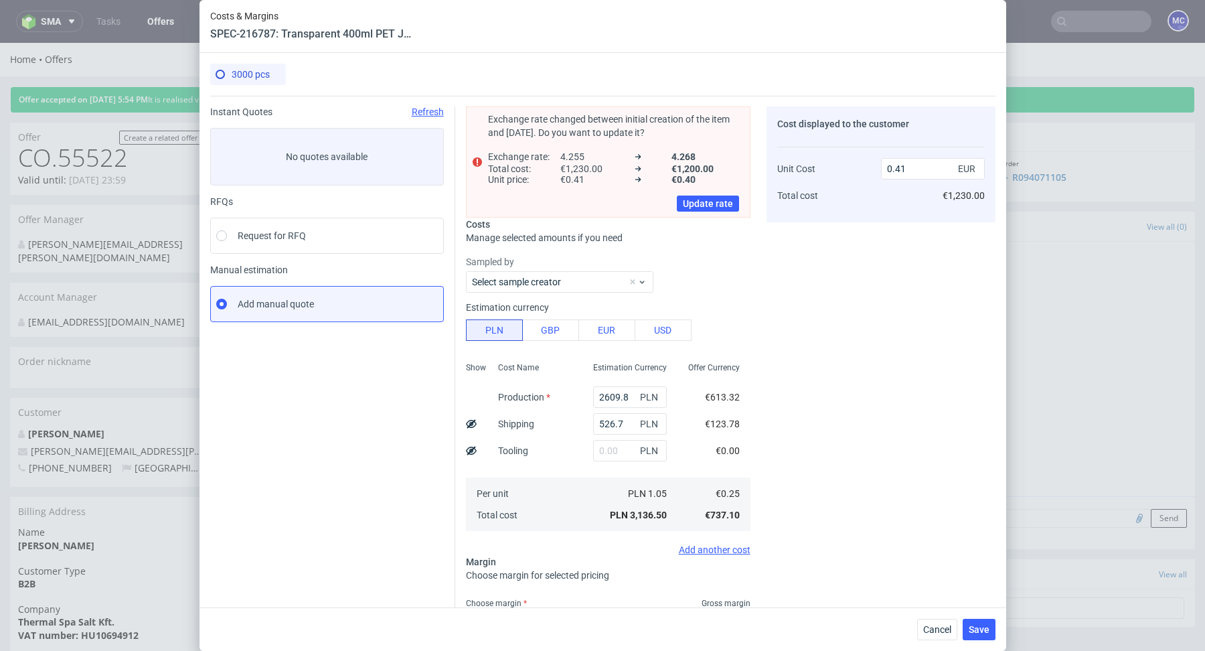
scroll to position [21, 0]
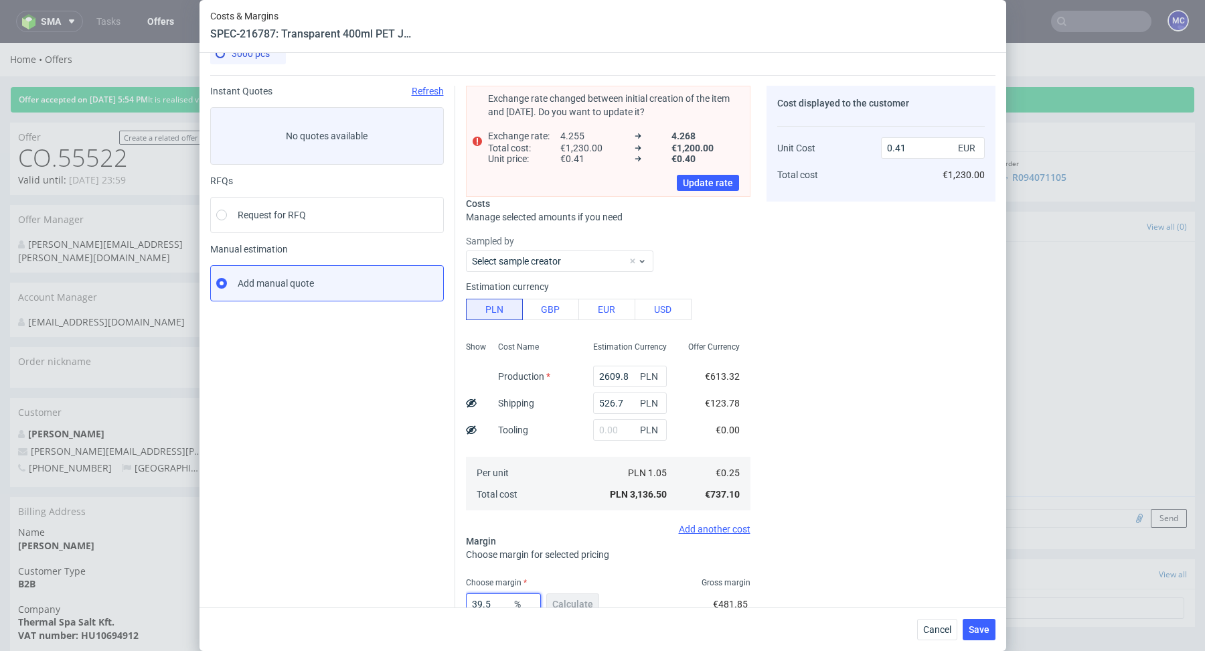
type input "39.52"
type input "0.4"
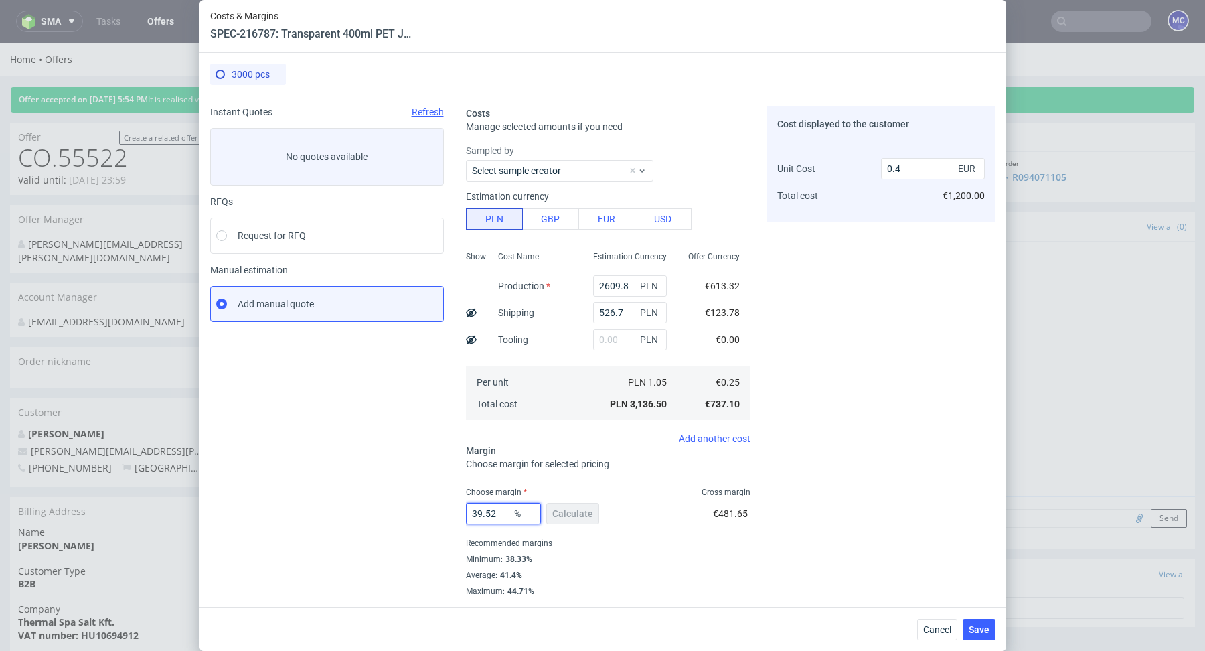
scroll to position [0, 0]
type input "39.52"
click at [575, 476] on fieldset "Costs Manage selected amounts if you need Sampled by Select sample creator Esti…" at bounding box center [608, 351] width 285 height 490
click at [970, 629] on span "Save" at bounding box center [979, 629] width 21 height 9
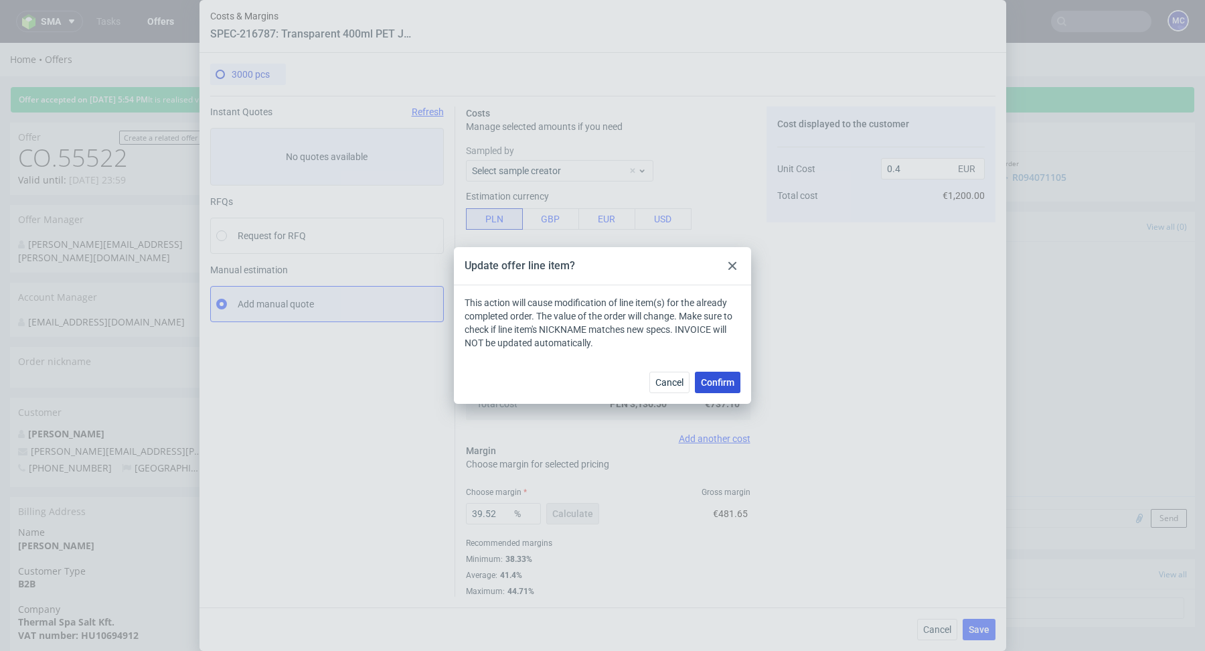
click at [720, 382] on span "Confirm" at bounding box center [717, 382] width 33 height 9
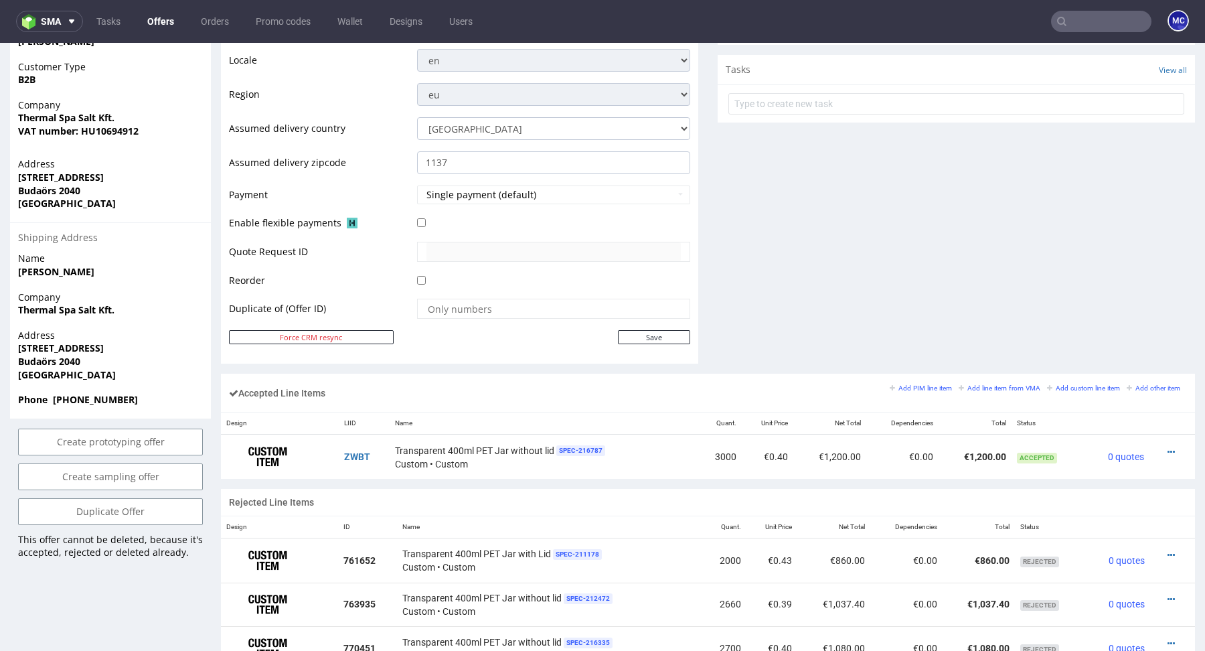
scroll to position [548, 0]
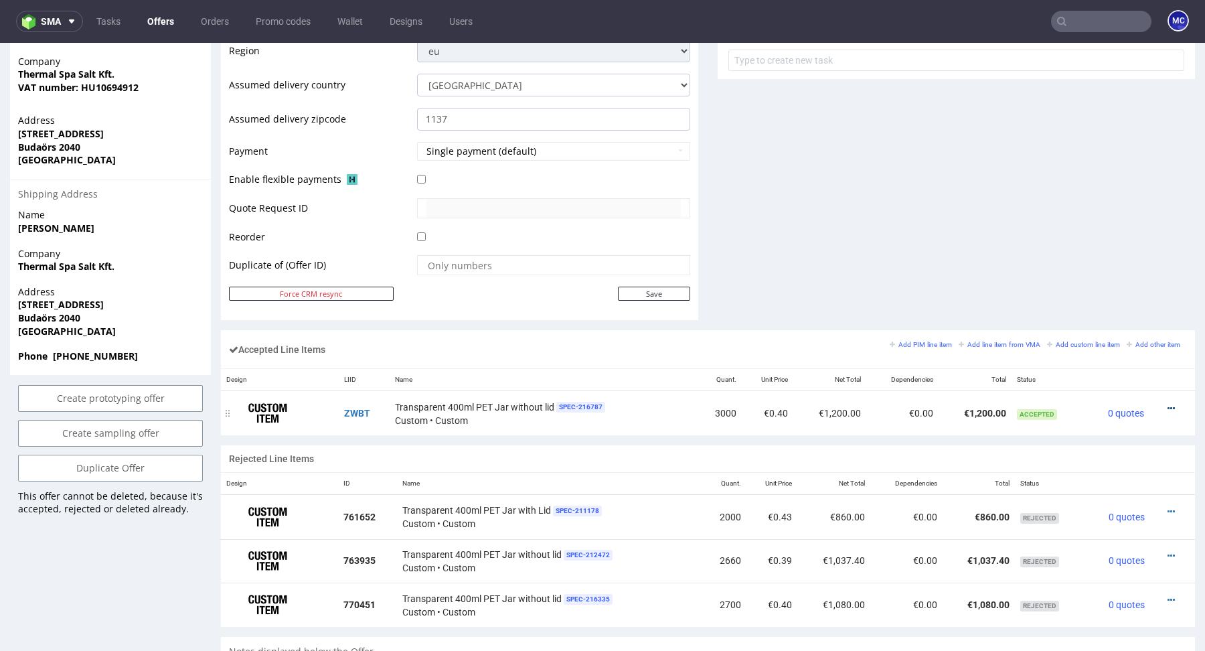
click at [1168, 404] on icon at bounding box center [1171, 408] width 7 height 9
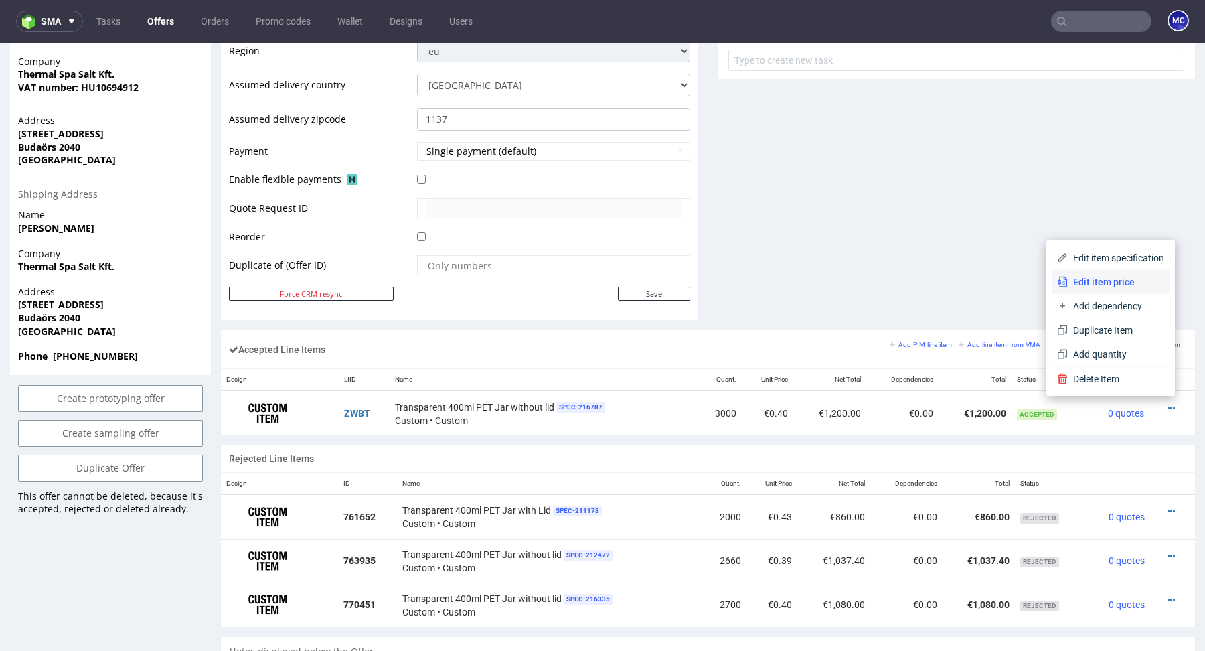
click at [1106, 289] on li "Edit item price" at bounding box center [1111, 282] width 118 height 24
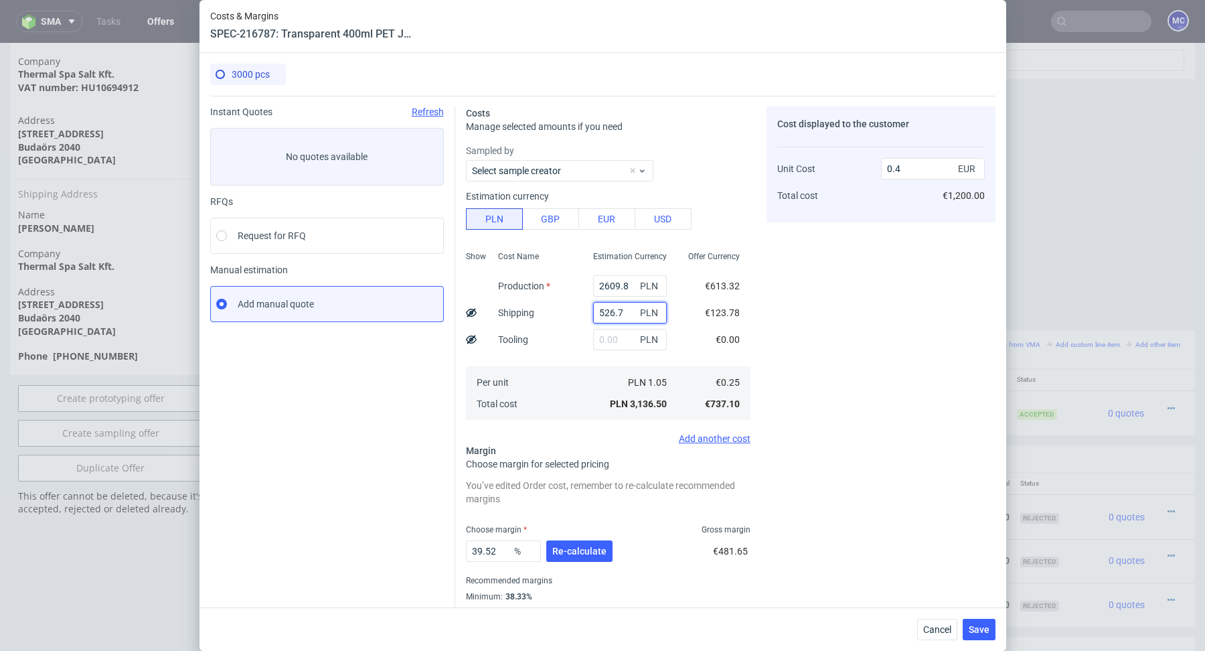
drag, startPoint x: 631, startPoint y: 311, endPoint x: 565, endPoint y: 311, distance: 66.3
click at [565, 311] on div "Show Cost Name Production Shipping Tooling Per unit Total cost Estimation Curre…" at bounding box center [608, 334] width 285 height 177
click at [631, 287] on input "2609.8" at bounding box center [630, 285] width 74 height 21
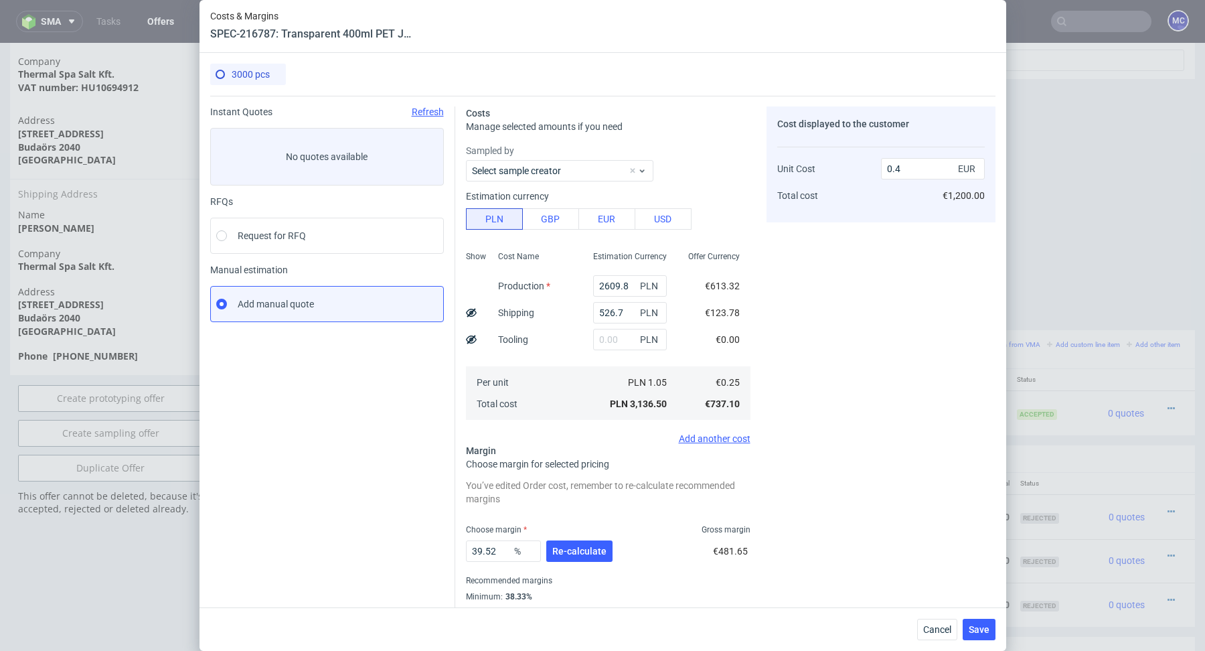
click at [1079, 320] on div "Costs & Margins SPEC-216787: Transparent 400ml PET Jar without lid 3000 pcs Ins…" at bounding box center [602, 325] width 1205 height 651
click at [1079, 319] on div "Costs & Margins SPEC-216787: Transparent 400ml PET Jar without lid 3000 pcs Ins…" at bounding box center [602, 325] width 1205 height 651
click at [947, 634] on span "Cancel" at bounding box center [937, 629] width 28 height 9
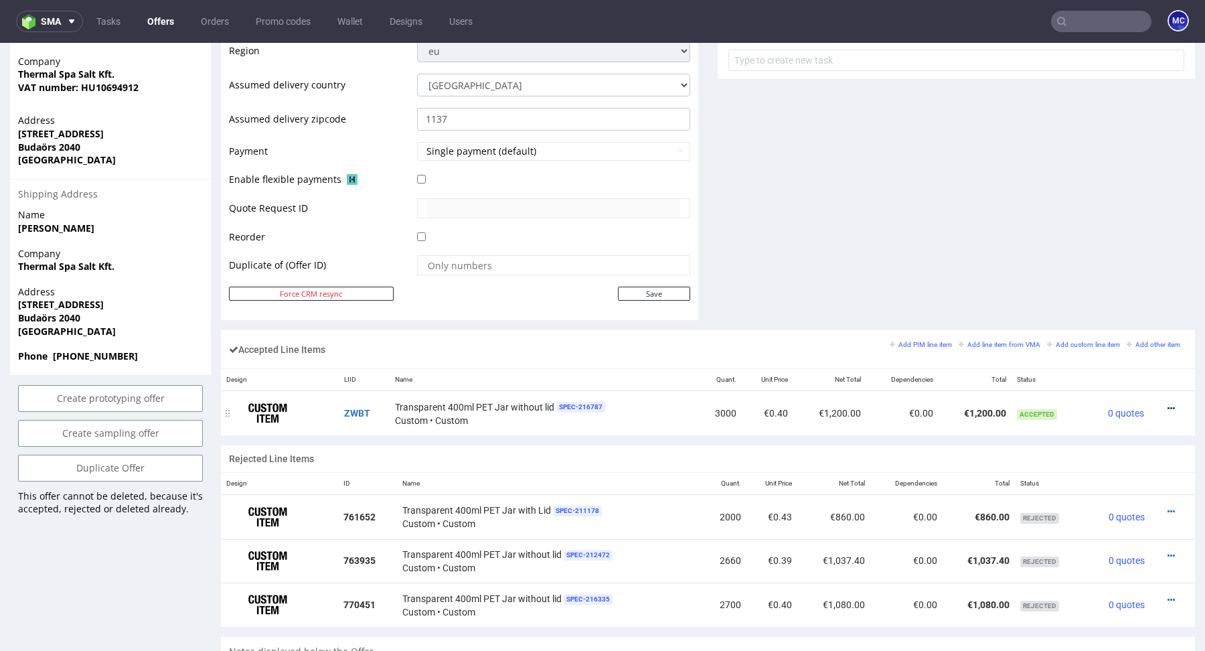
click at [1168, 407] on icon at bounding box center [1171, 408] width 7 height 9
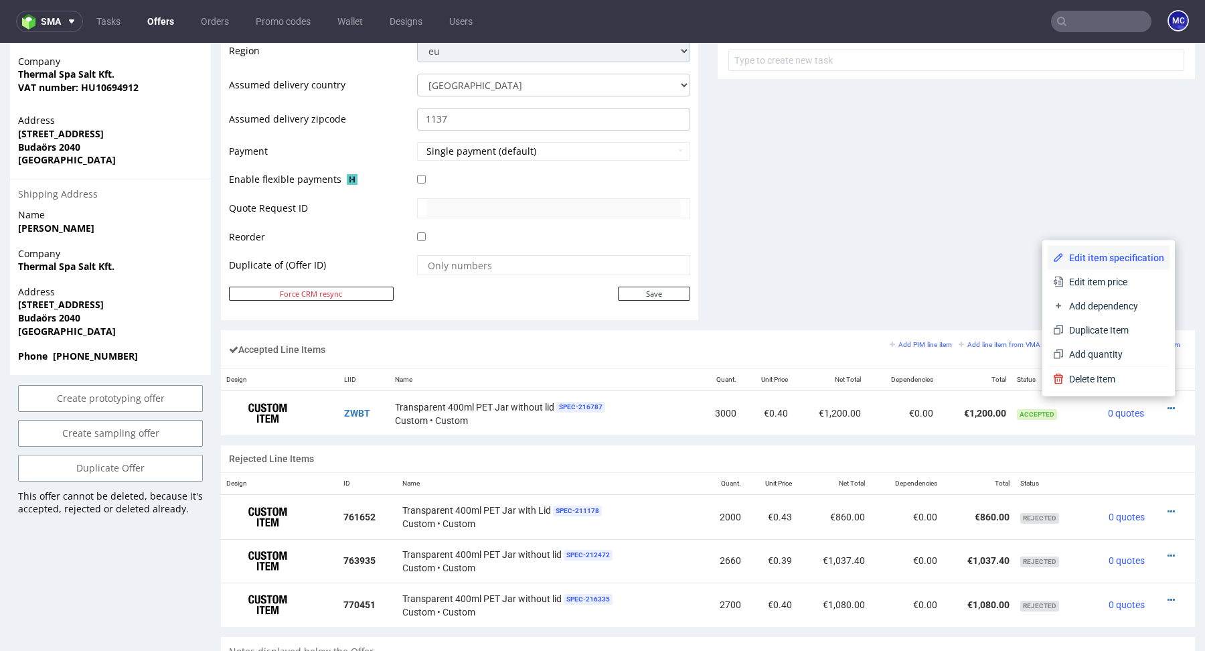
click at [1099, 258] on span "Edit item specification" at bounding box center [1114, 257] width 100 height 13
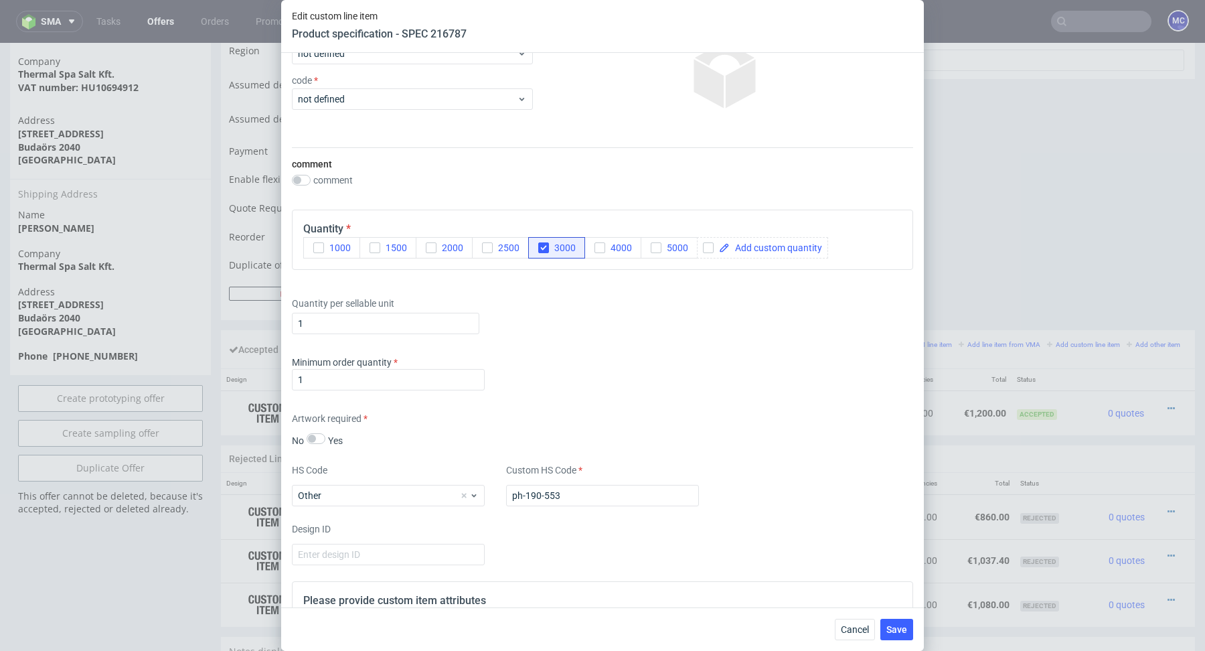
scroll to position [101, 0]
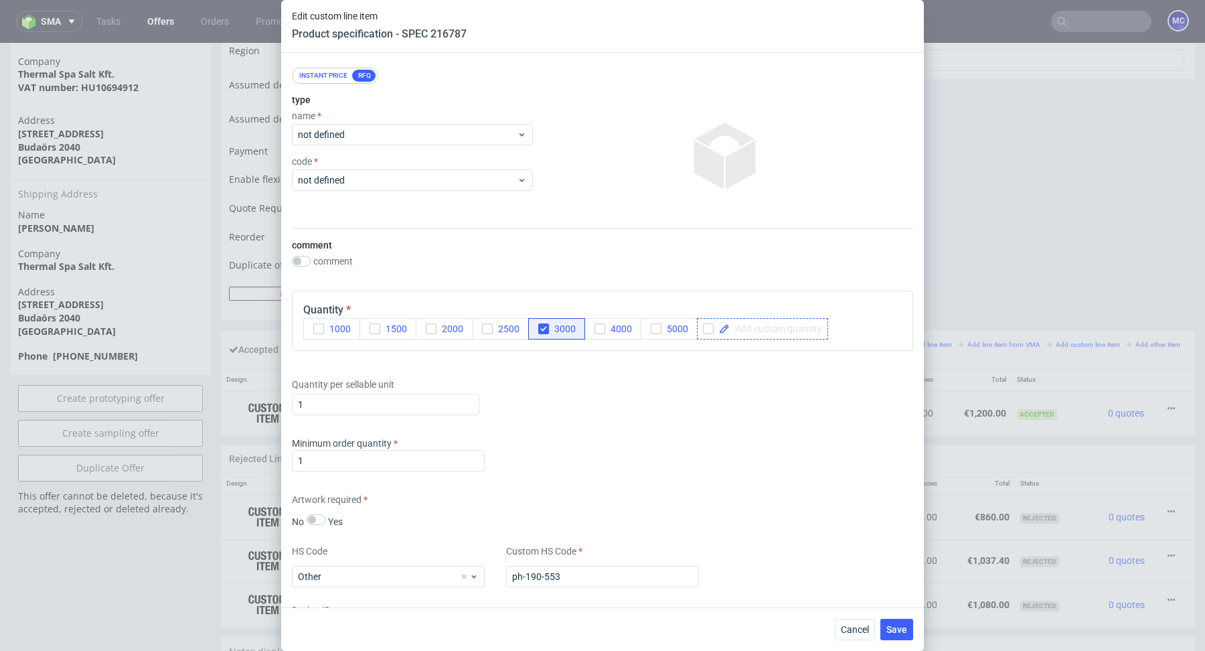
click at [793, 329] on span at bounding box center [776, 328] width 92 height 9
checkbox input "true"
click at [787, 404] on div "Quantity per sellable unit 1" at bounding box center [602, 394] width 621 height 54
click at [543, 325] on icon "button" at bounding box center [543, 328] width 9 height 9
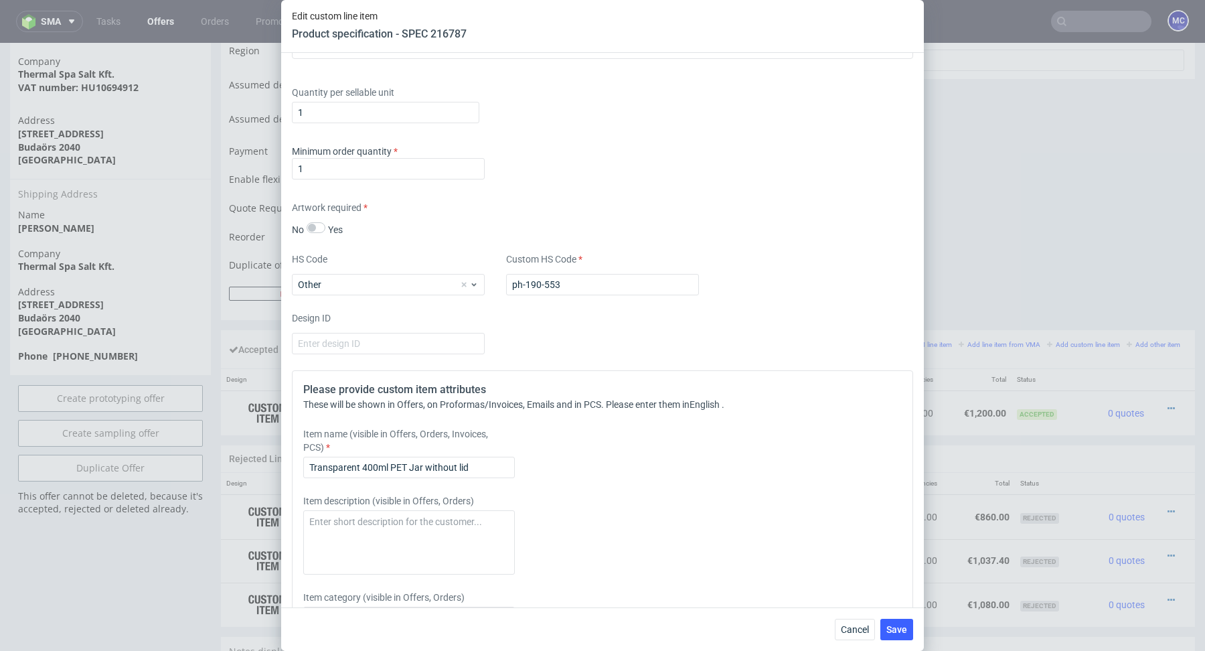
scroll to position [525, 0]
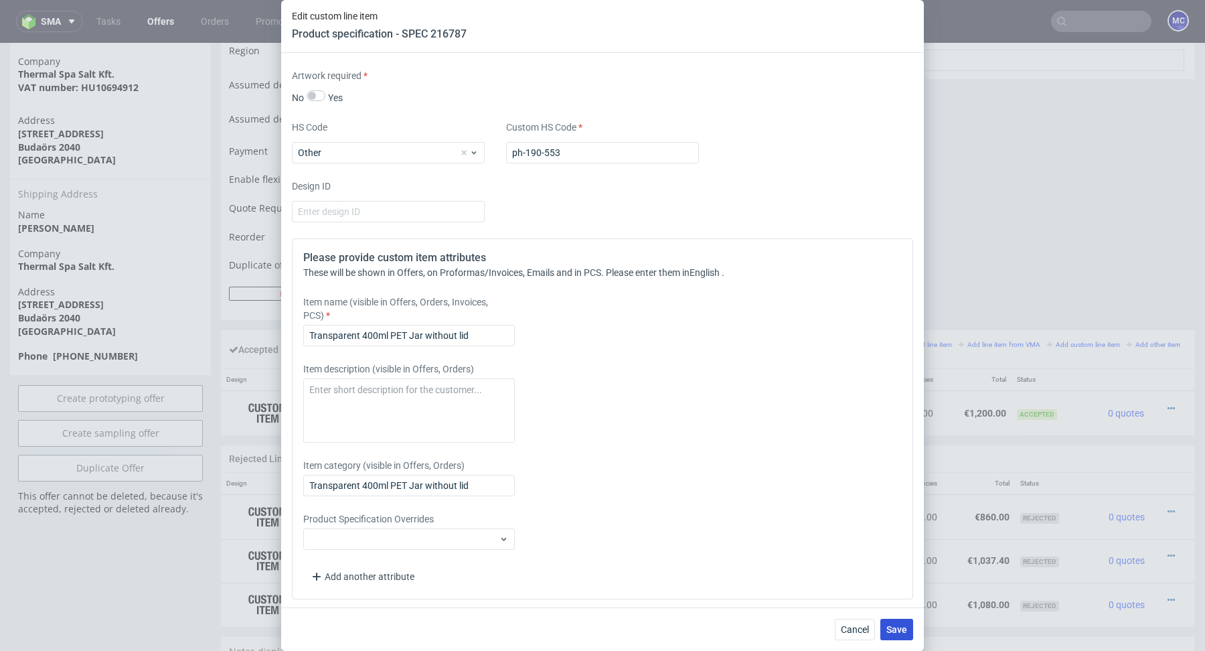
click at [892, 627] on span "Save" at bounding box center [896, 629] width 21 height 9
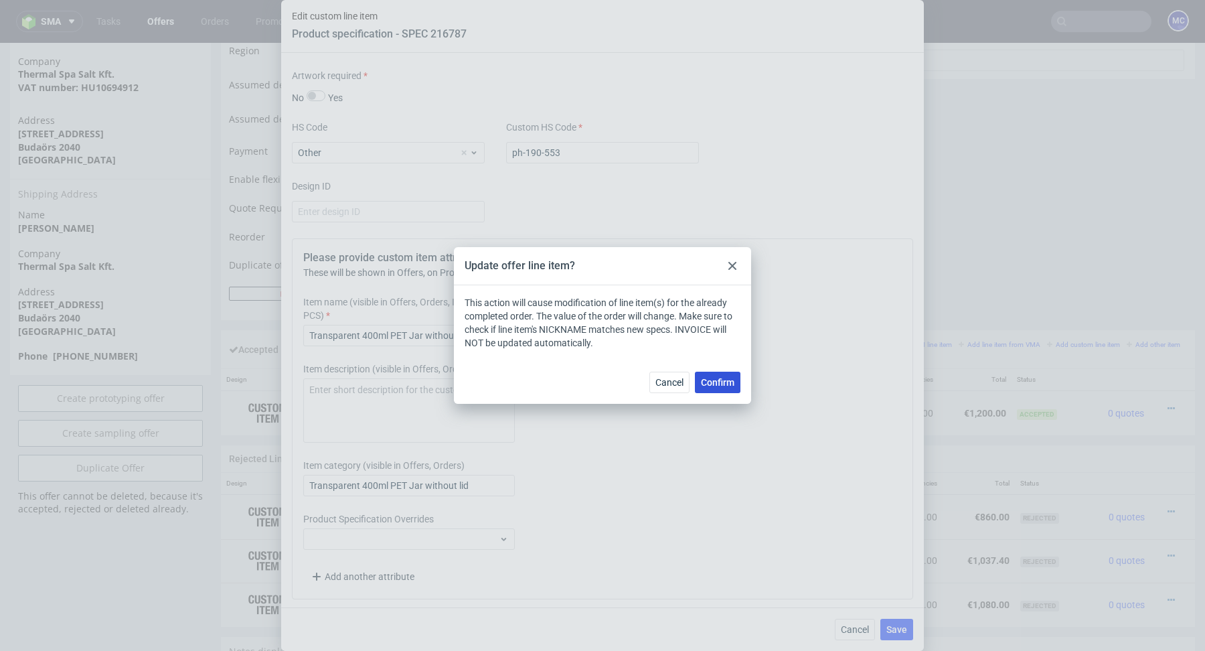
click at [724, 383] on span "Confirm" at bounding box center [717, 382] width 33 height 9
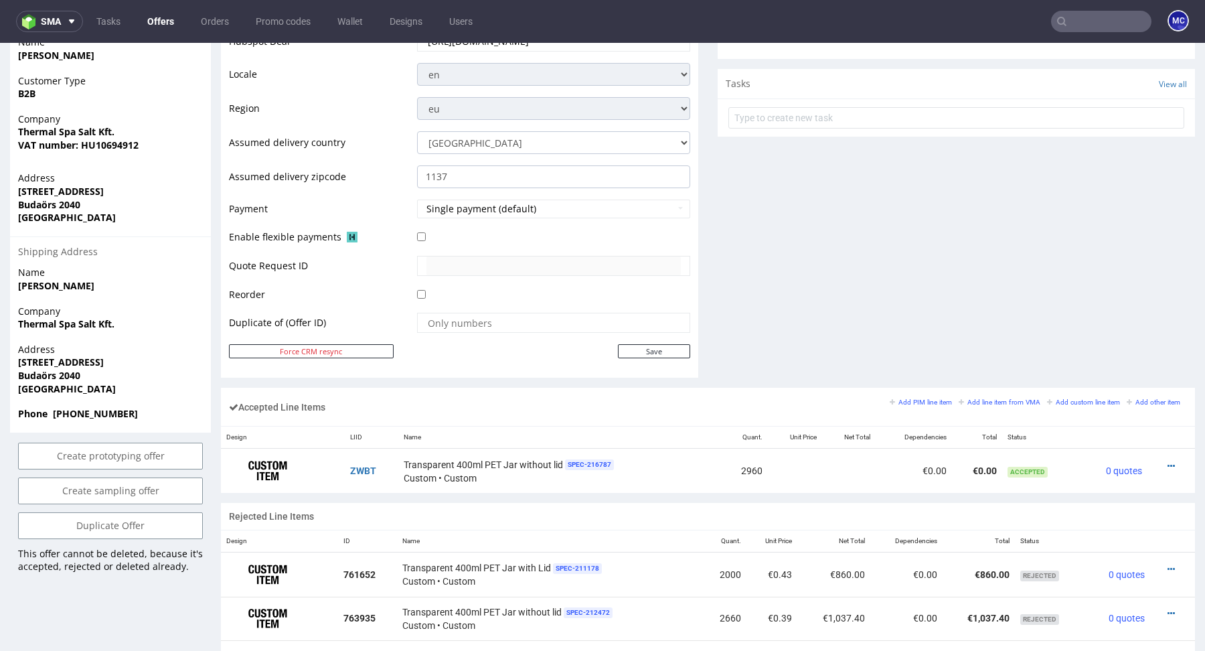
scroll to position [517, 0]
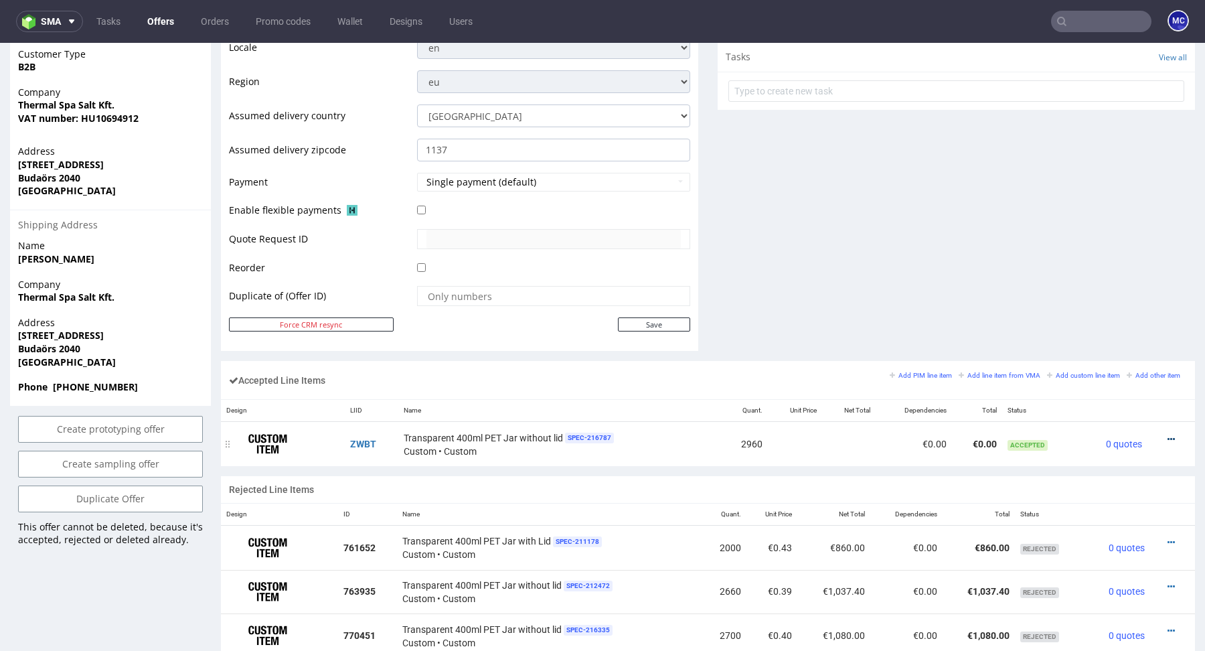
click at [1168, 435] on icon at bounding box center [1171, 439] width 7 height 9
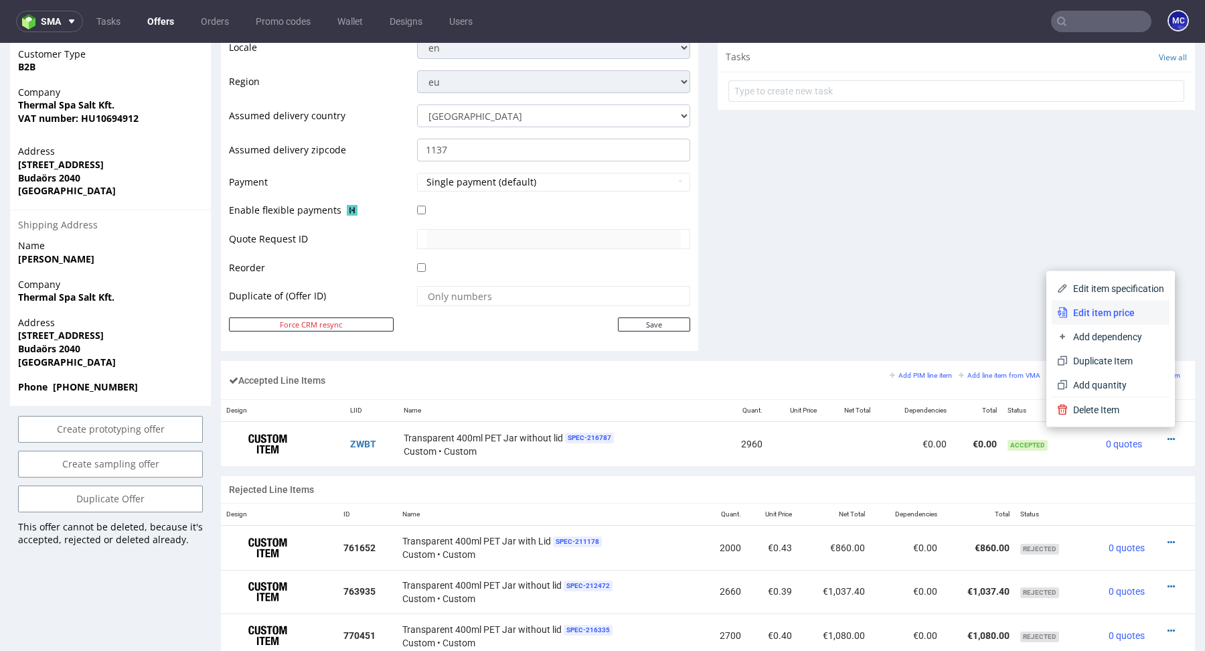
click at [1109, 318] on span "Edit item price" at bounding box center [1116, 312] width 96 height 13
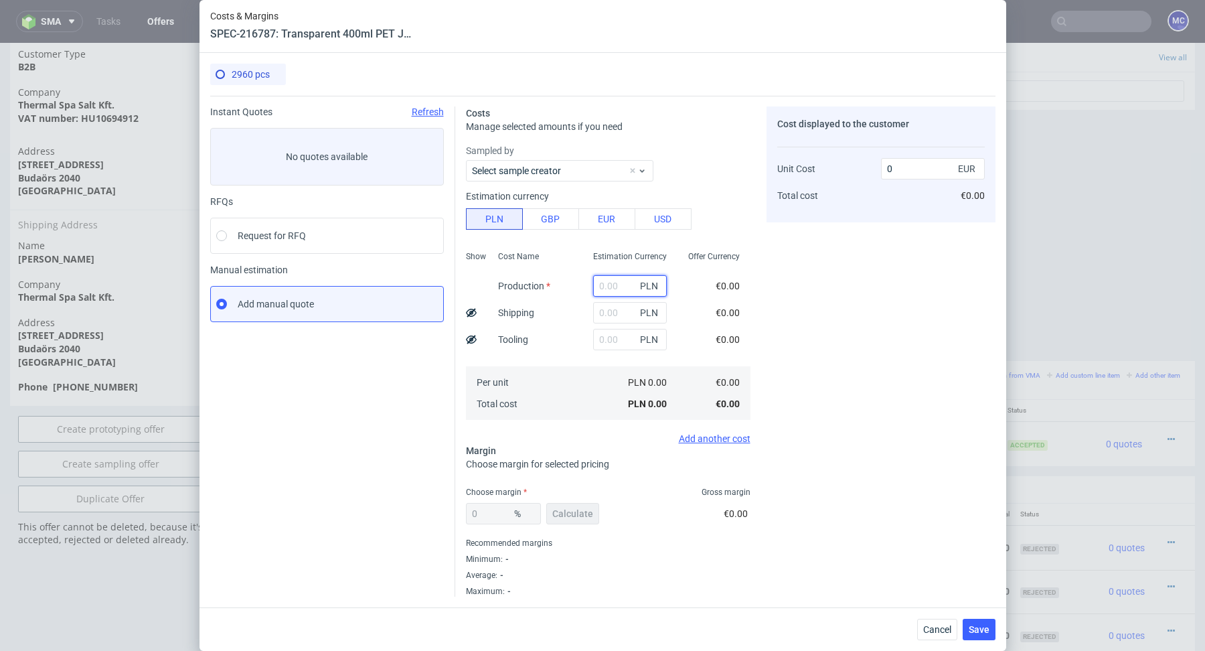
click at [615, 289] on input "text" at bounding box center [630, 285] width 74 height 21
type input "2609"
type input "0.21"
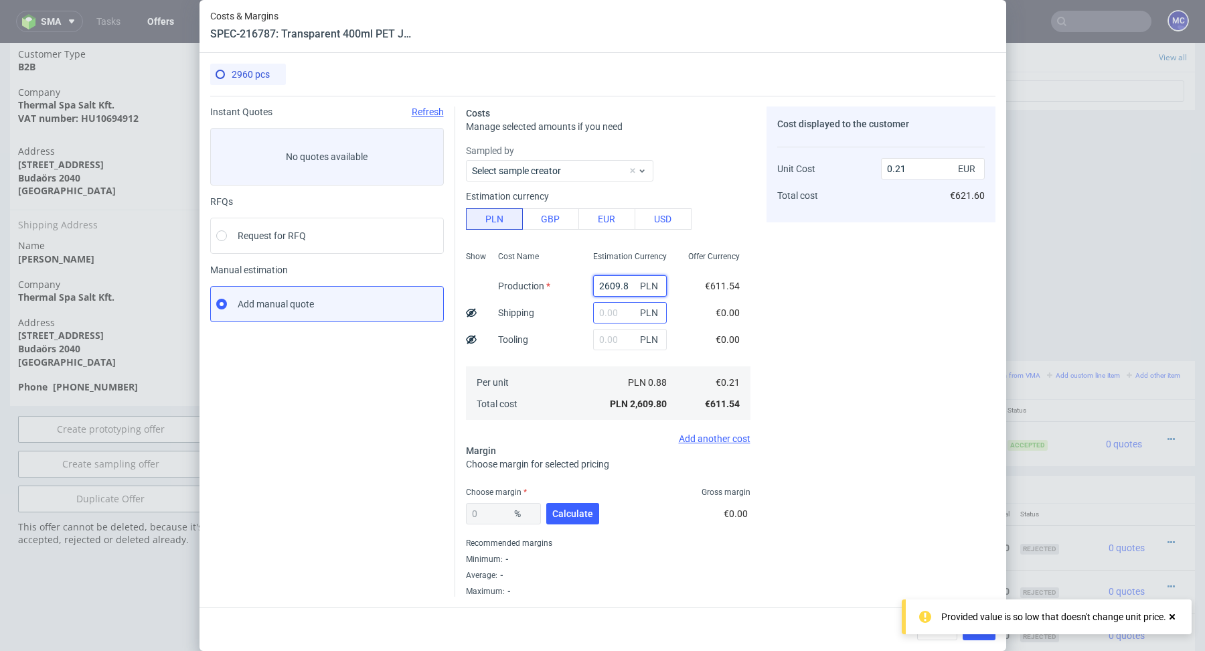
type input "2609.8"
click at [619, 308] on input "text" at bounding box center [630, 312] width 74 height 21
paste input "2609.8"
type input "2609.8"
type input "0.42"
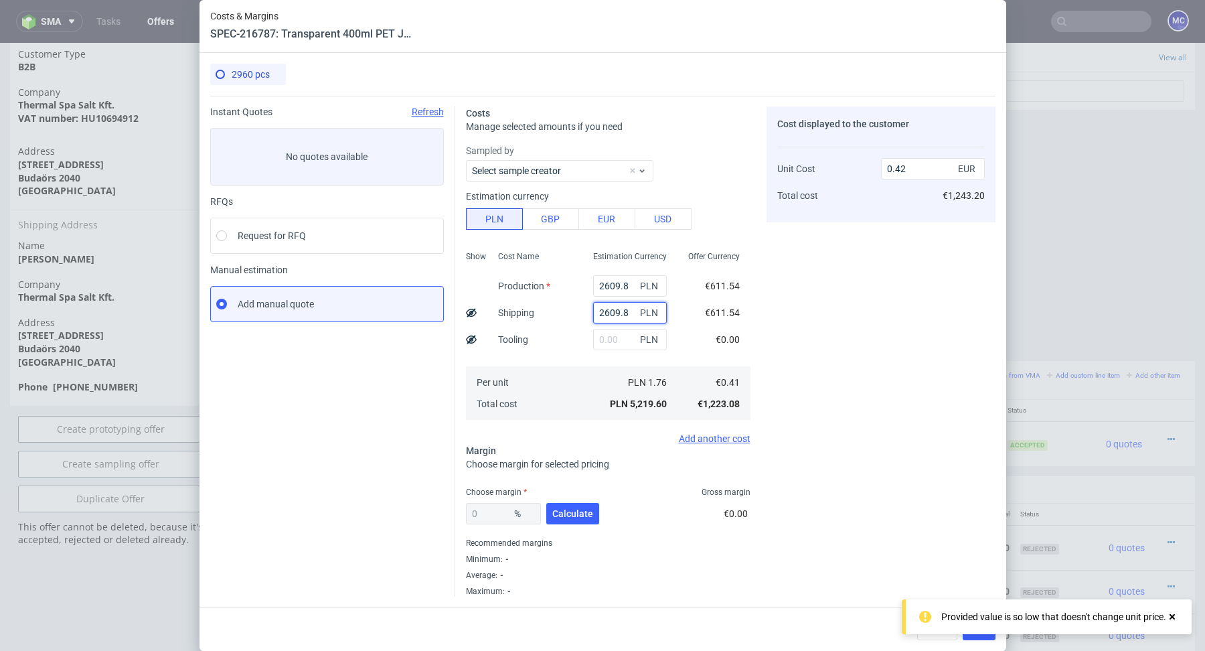
click at [623, 308] on input "2609.8" at bounding box center [630, 312] width 74 height 21
type input "526"
type input "0.25"
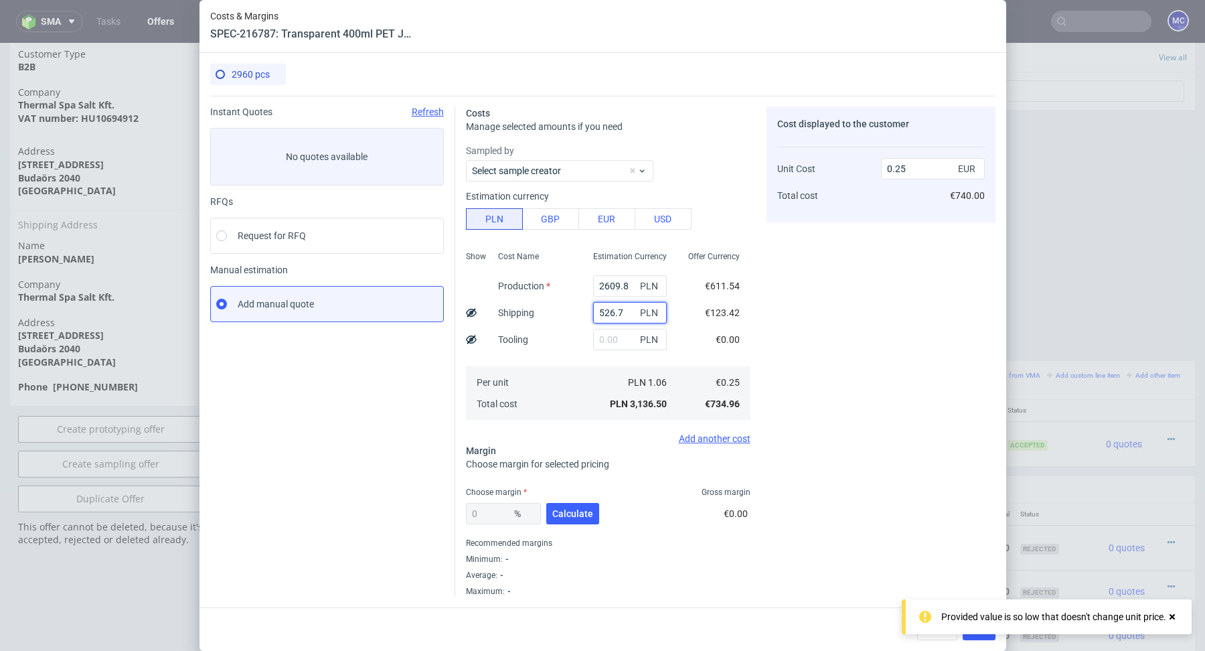
type input "526.7"
click at [596, 493] on div "Choose margin Gross margin" at bounding box center [608, 492] width 285 height 11
click at [583, 501] on div "0 % Calculate" at bounding box center [534, 515] width 136 height 37
click at [573, 512] on span "Calculate" at bounding box center [572, 513] width 41 height 9
type input "41.4"
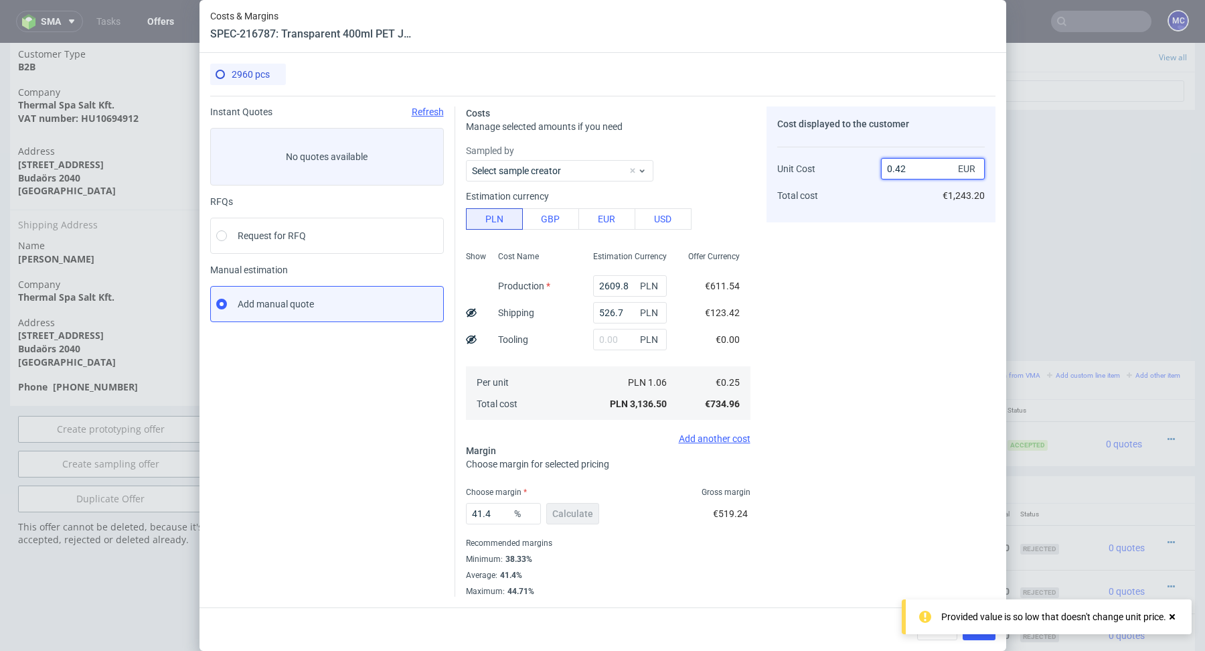
click at [910, 169] on input "0.42" at bounding box center [933, 168] width 104 height 21
type input "0.40"
type input "37.5"
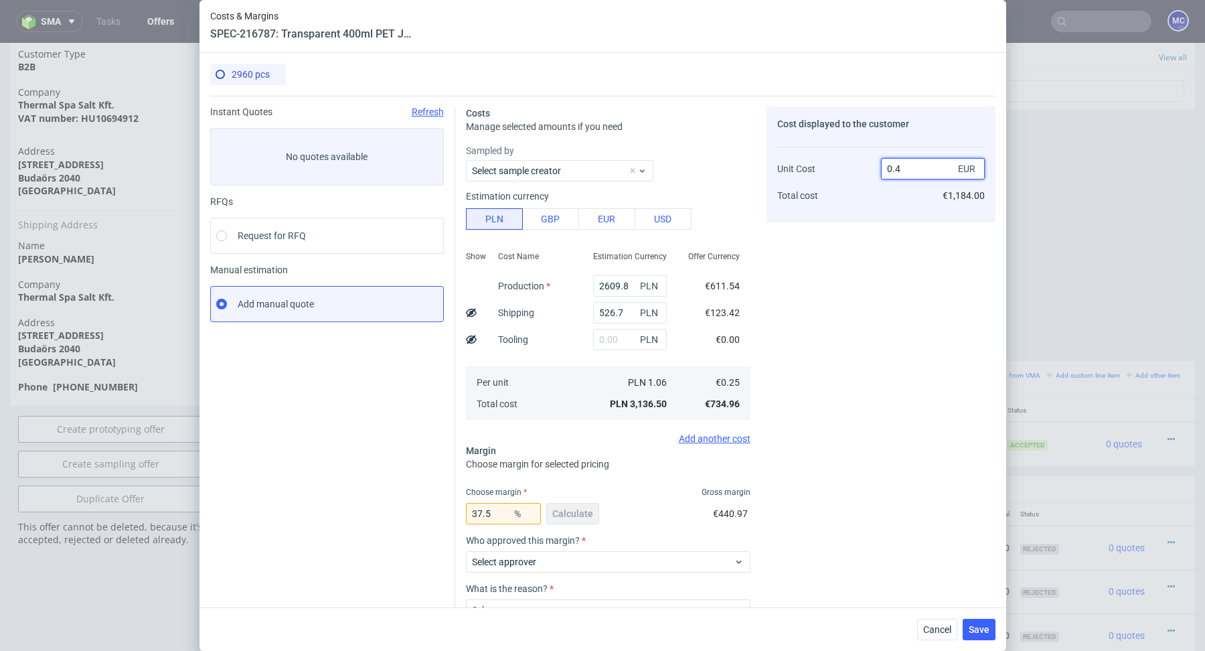
scroll to position [95, 0]
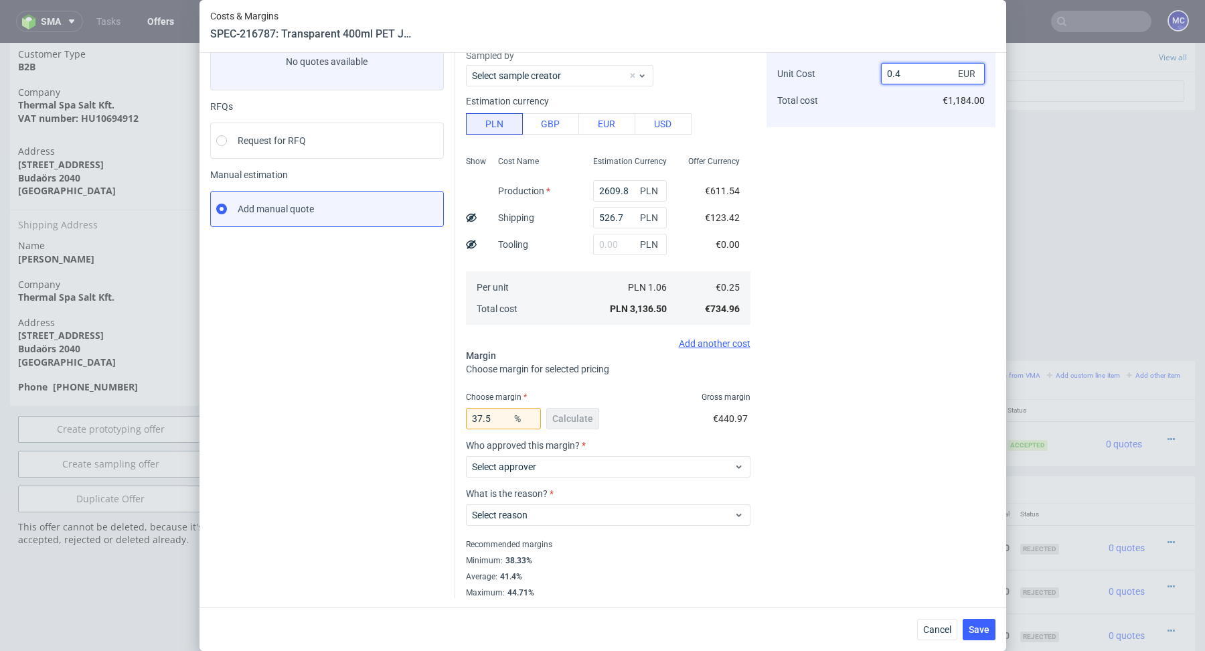
type input "0.4"
drag, startPoint x: 501, startPoint y: 415, endPoint x: 466, endPoint y: 415, distance: 34.8
click at [466, 415] on input "37.5" at bounding box center [503, 418] width 75 height 21
type input "40"
type input "0.41"
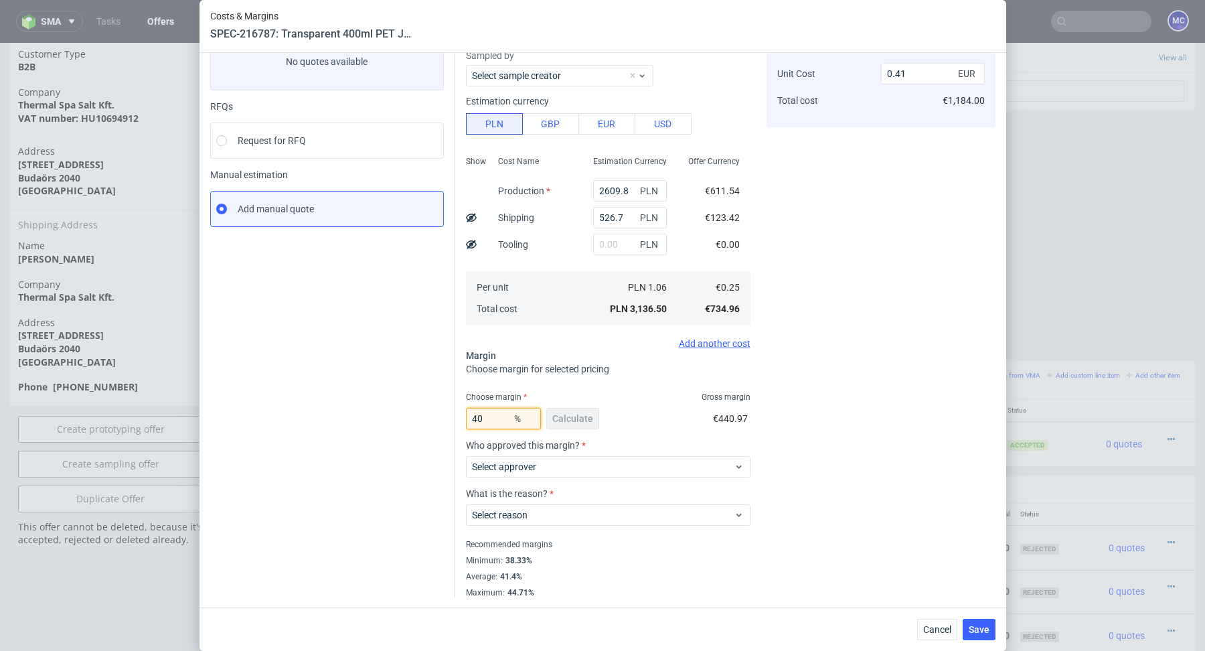
scroll to position [0, 0]
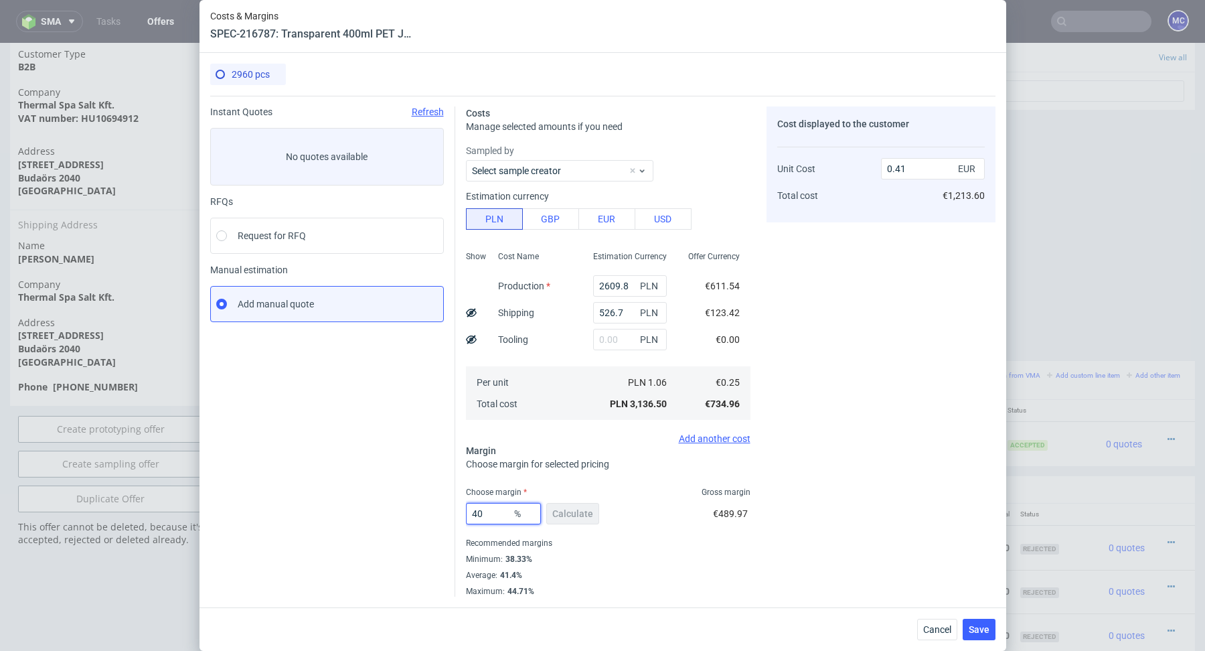
type input "4"
type input "38"
type input "0.4"
type input "38.99"
type input "0.41"
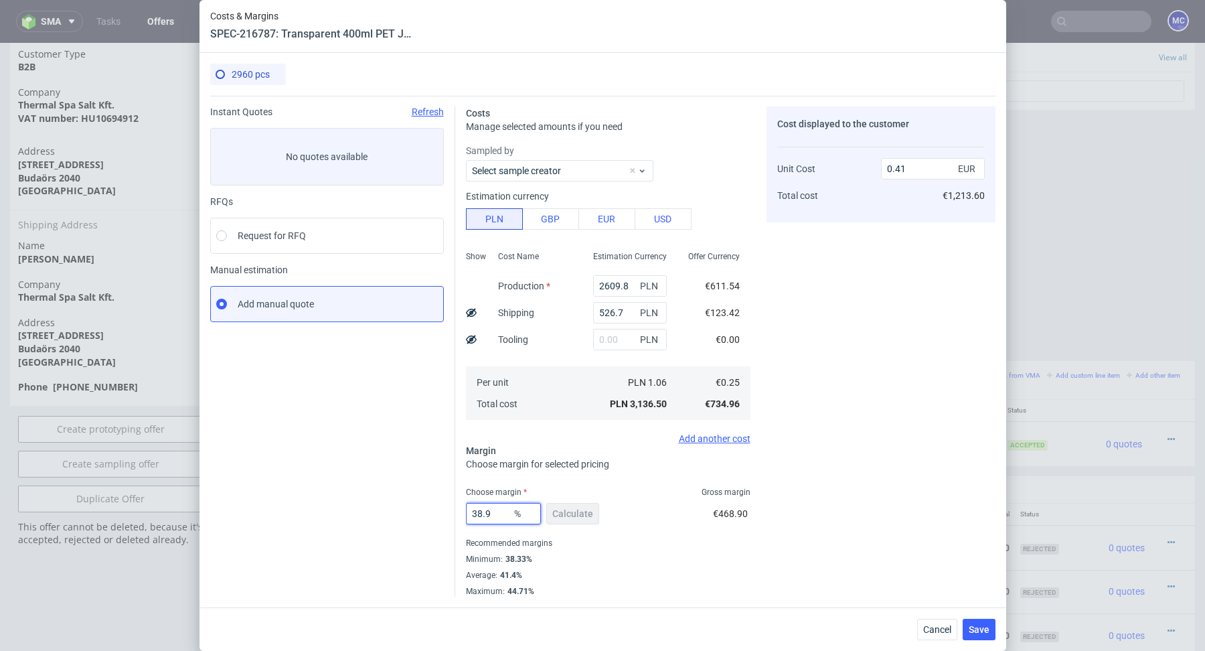
type input "38.94"
type input "0.4"
type input "38.94"
click at [622, 477] on fieldset "Costs Manage selected amounts if you need Sampled by Select sample creator Esti…" at bounding box center [608, 351] width 285 height 490
click at [979, 631] on span "Save" at bounding box center [979, 629] width 21 height 9
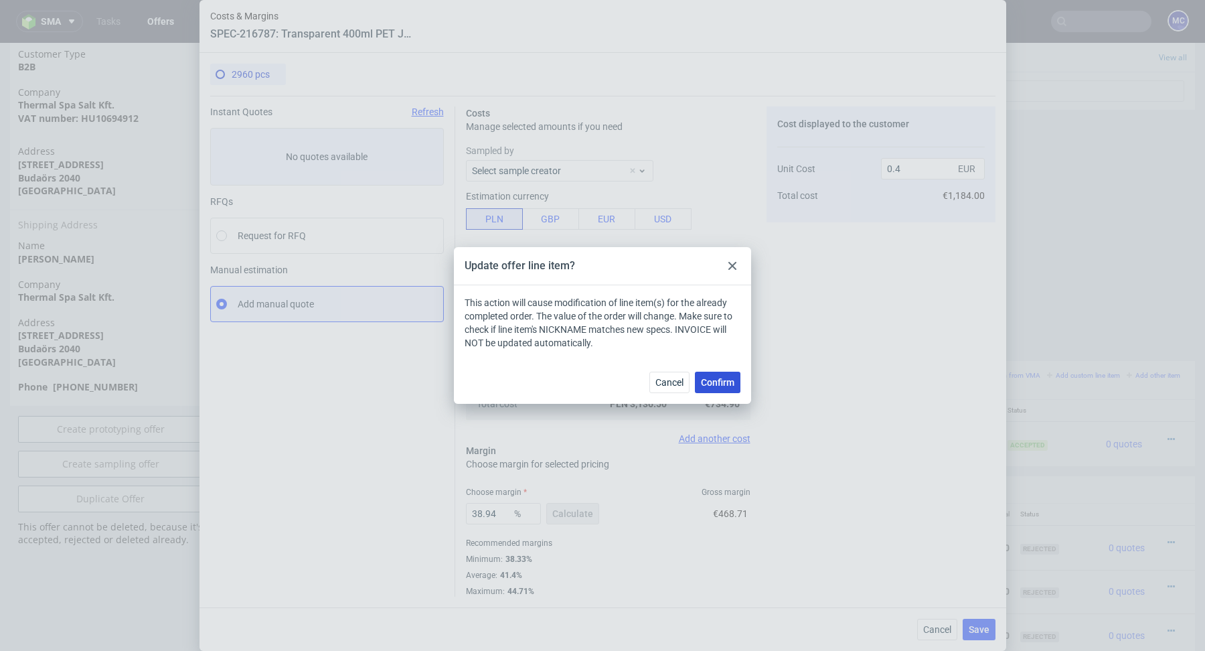
click at [713, 385] on span "Confirm" at bounding box center [717, 382] width 33 height 9
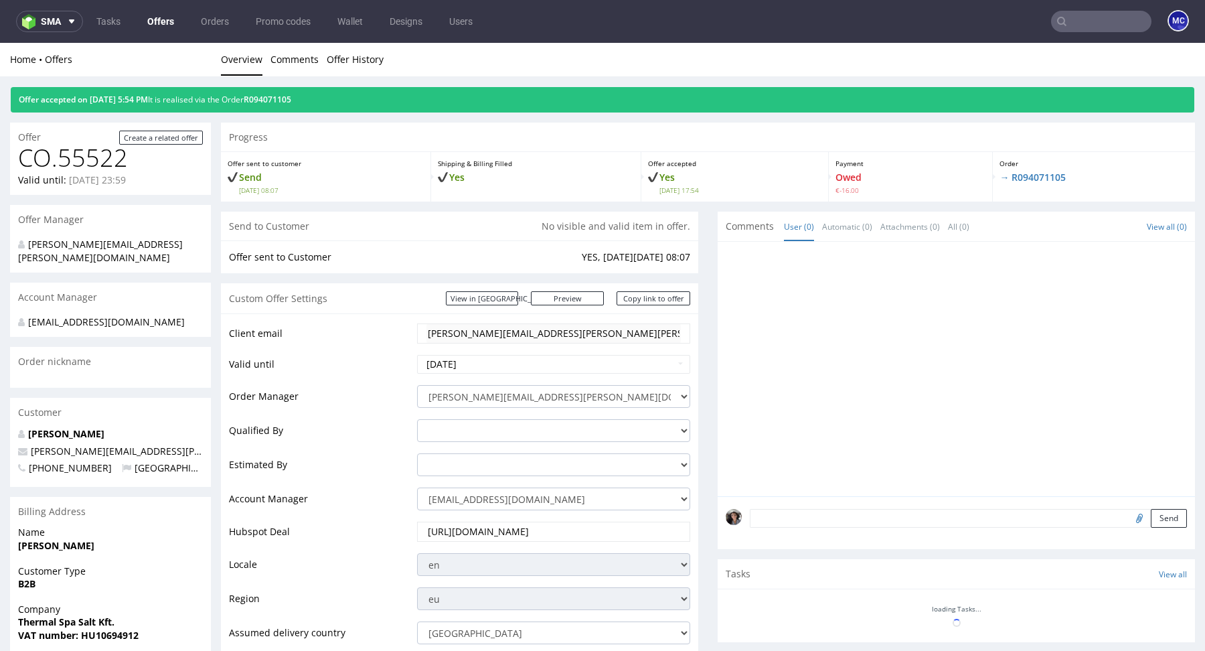
scroll to position [660, 0]
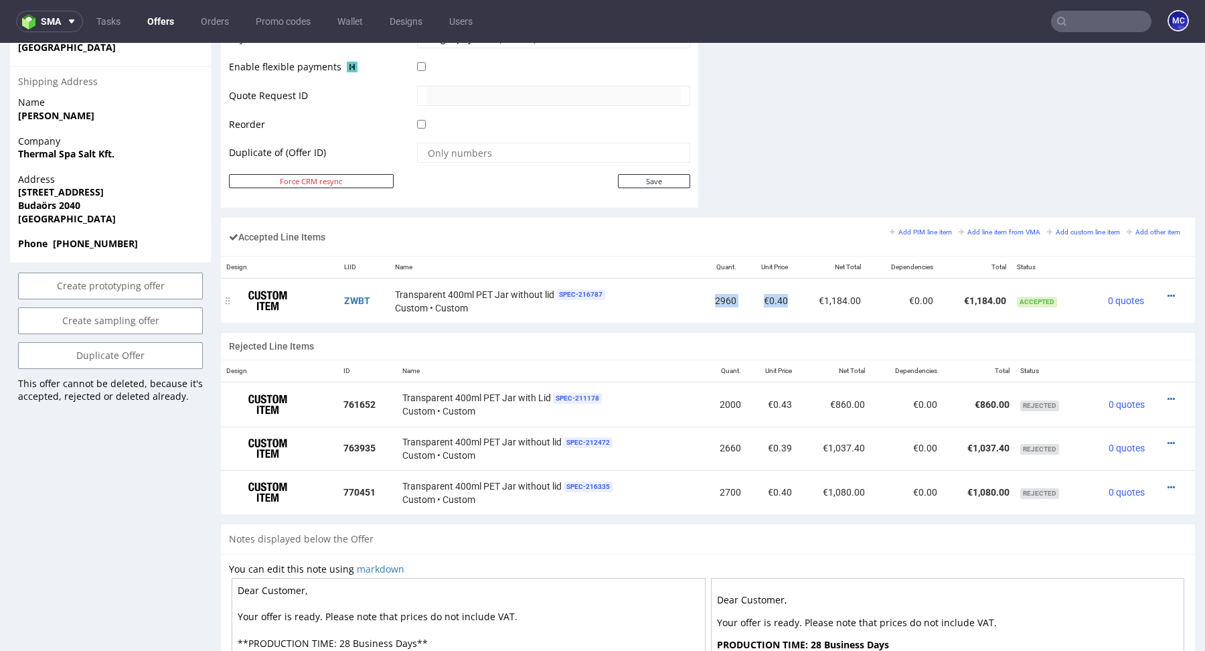
drag, startPoint x: 734, startPoint y: 305, endPoint x: 700, endPoint y: 301, distance: 35.1
click at [700, 300] on tr "ZWBT Transparent 400ml PET Jar without lid SPEC- 216787 Custom • Custom 2960 €0…" at bounding box center [708, 301] width 974 height 44
click at [713, 299] on td "2960" at bounding box center [720, 301] width 44 height 44
drag, startPoint x: 729, startPoint y: 295, endPoint x: 705, endPoint y: 295, distance: 24.1
click at [705, 295] on td "2960" at bounding box center [720, 301] width 44 height 44
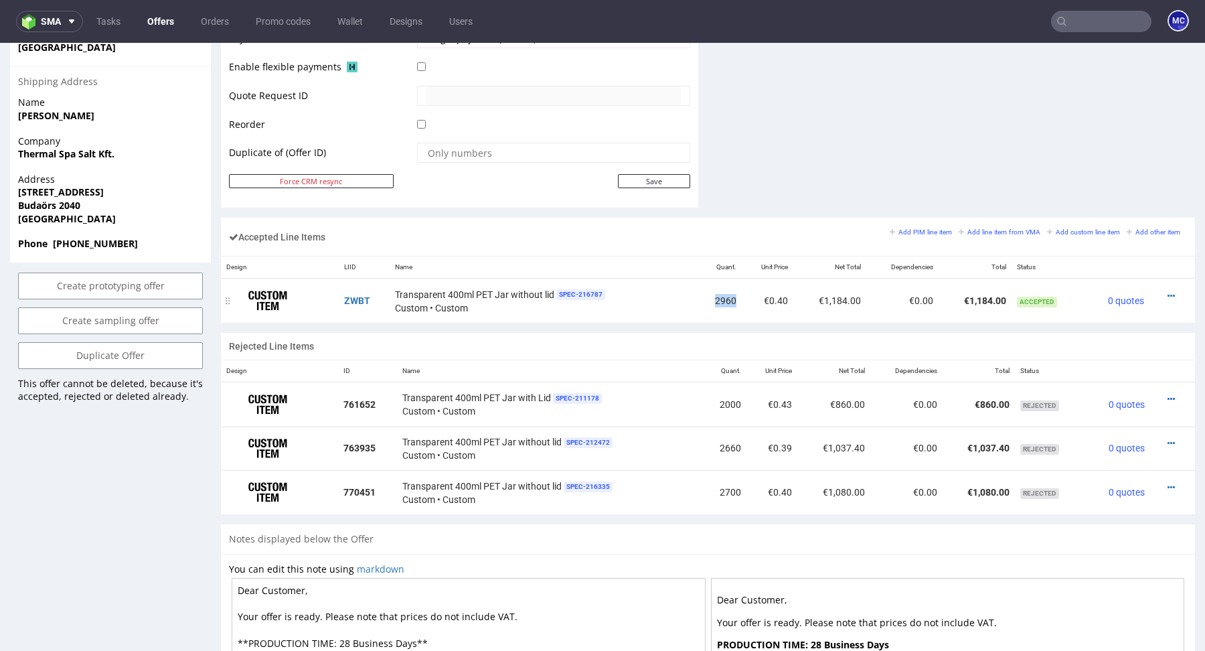
copy td "2960"
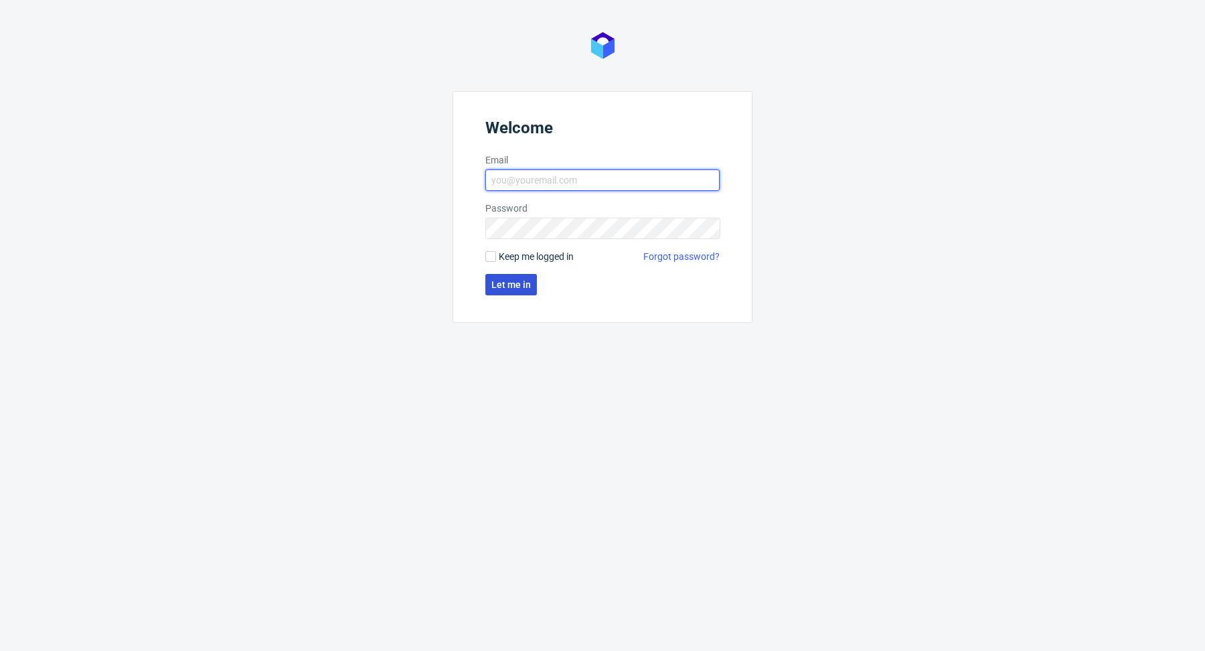
type input "[PERSON_NAME][EMAIL_ADDRESS][PERSON_NAME][DOMAIN_NAME]"
click at [501, 289] on button "Let me in" at bounding box center [511, 284] width 52 height 21
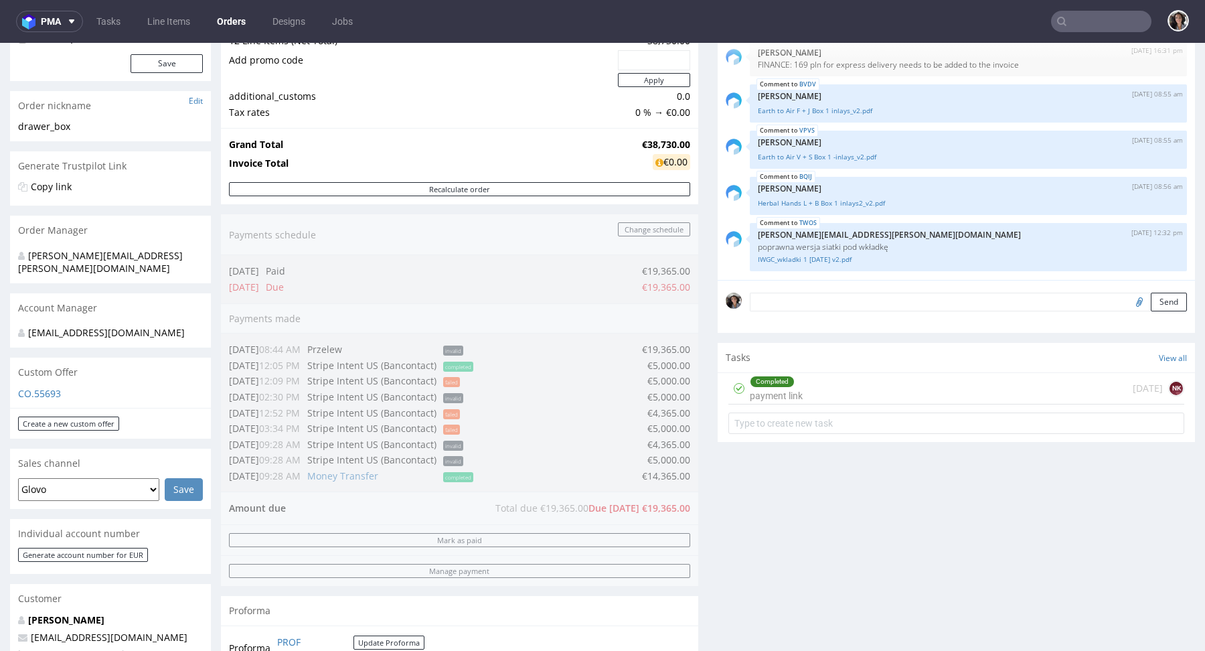
scroll to position [412, 0]
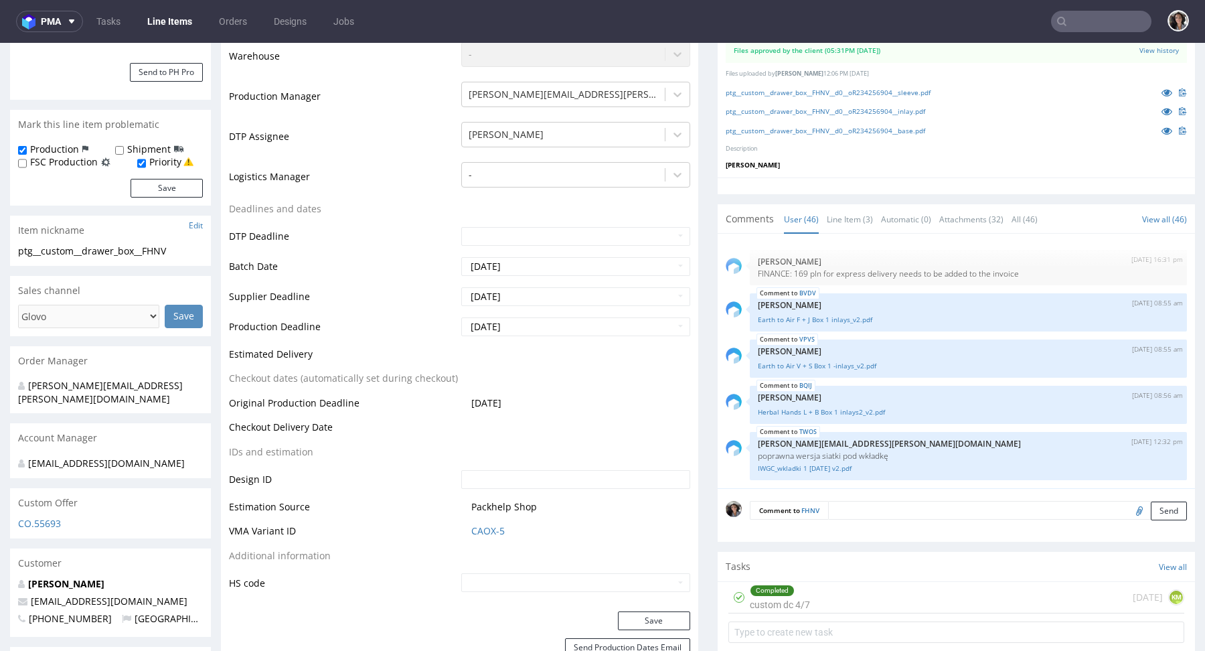
scroll to position [315, 0]
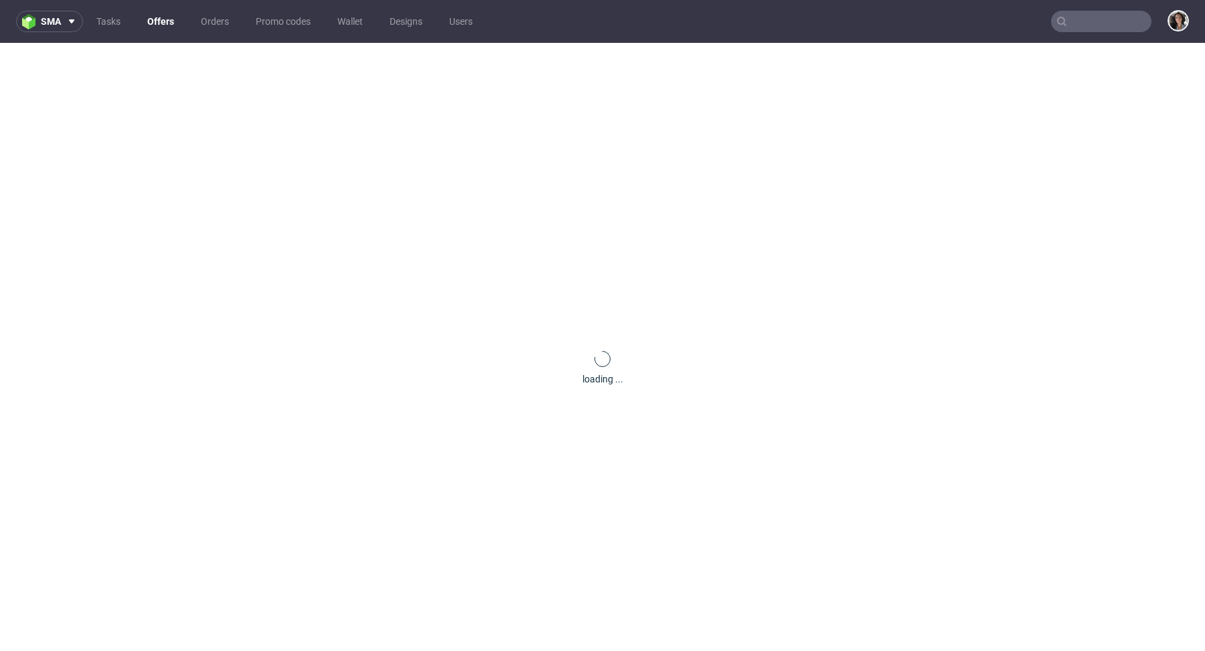
click at [1107, 27] on input "text" at bounding box center [1101, 21] width 100 height 21
paste input "R759590494"
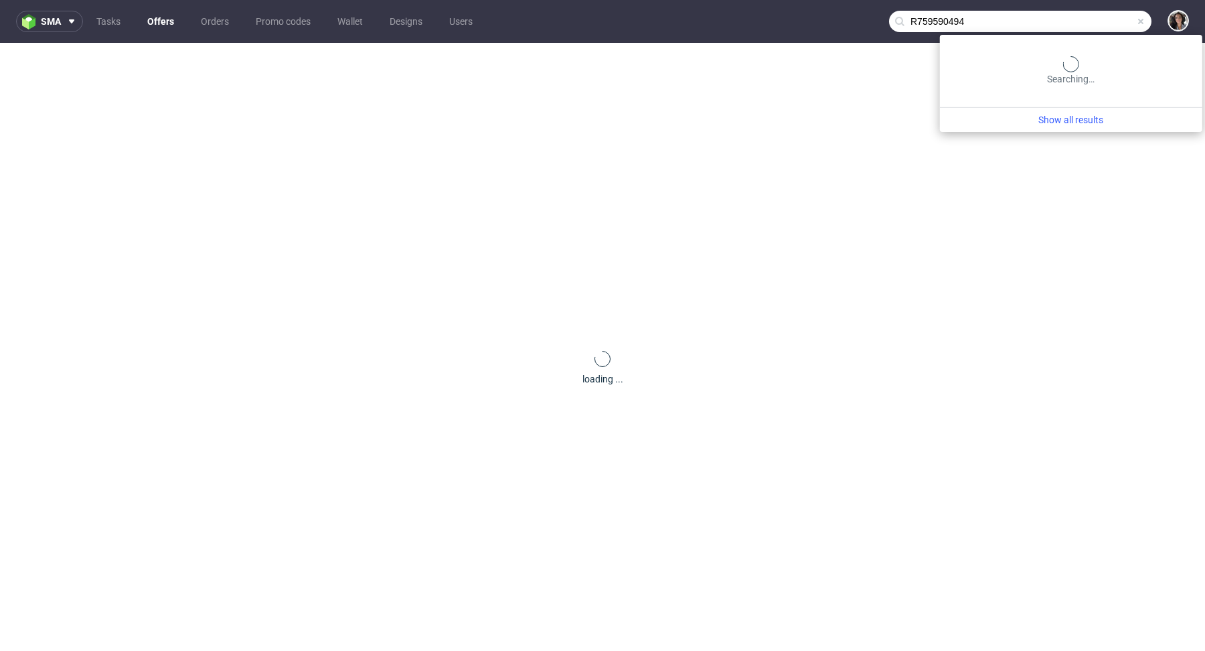
type input "R759590494"
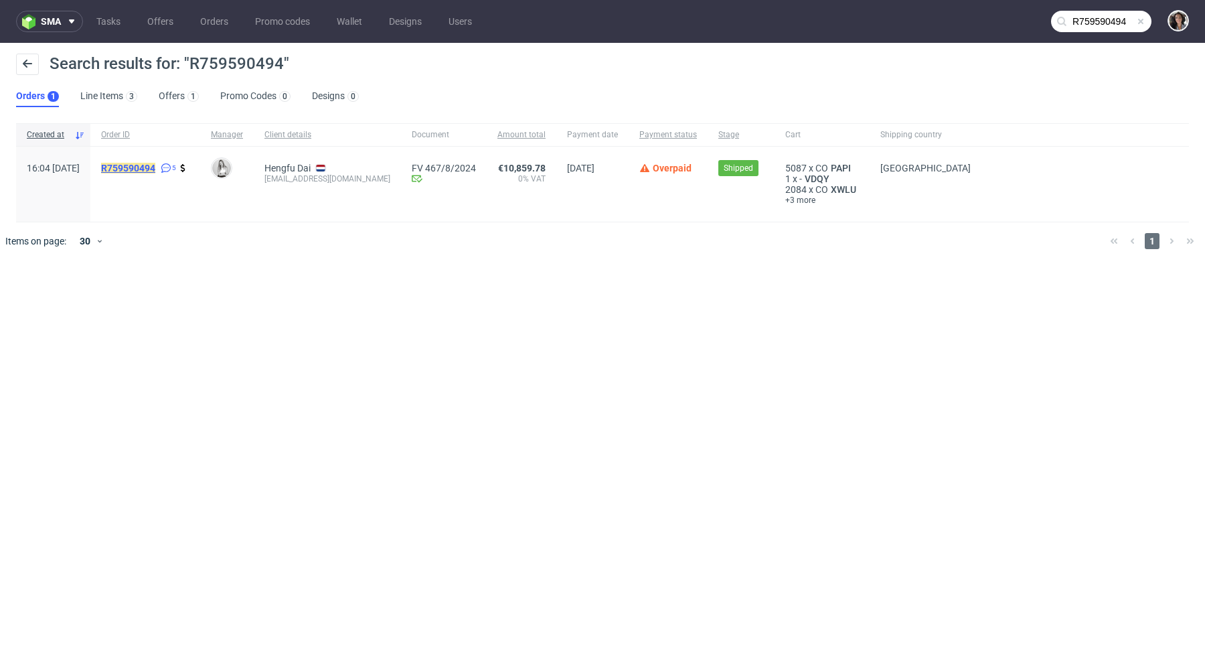
click at [155, 164] on mark "R759590494" at bounding box center [128, 168] width 54 height 11
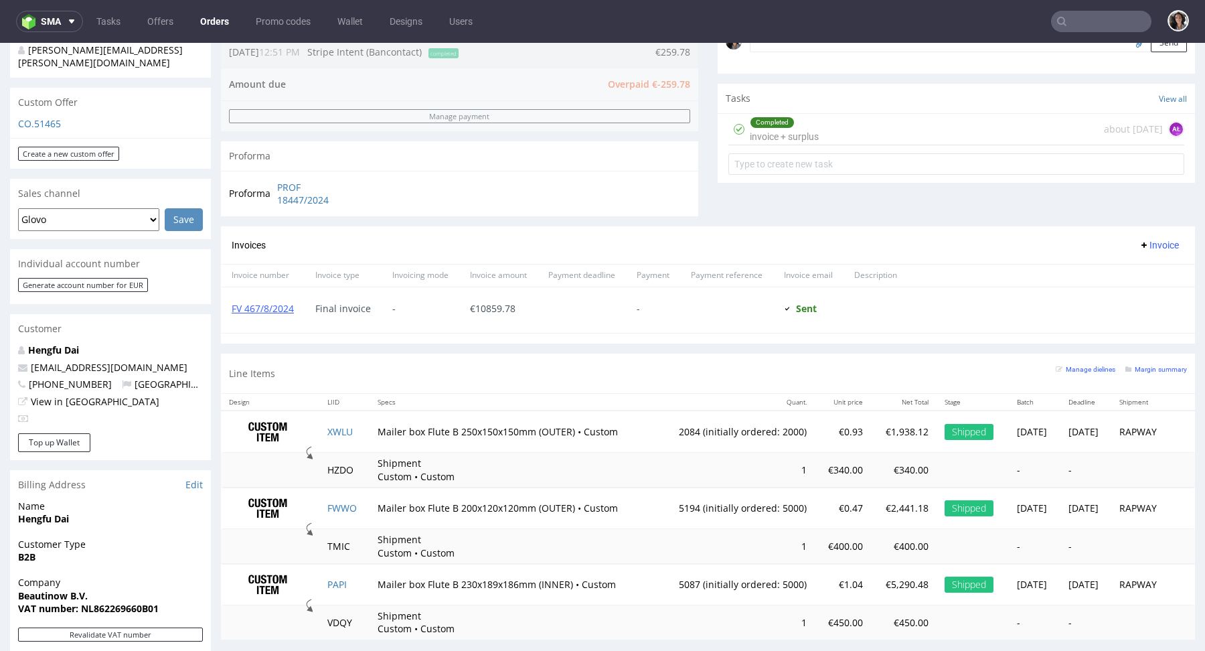
scroll to position [437, 0]
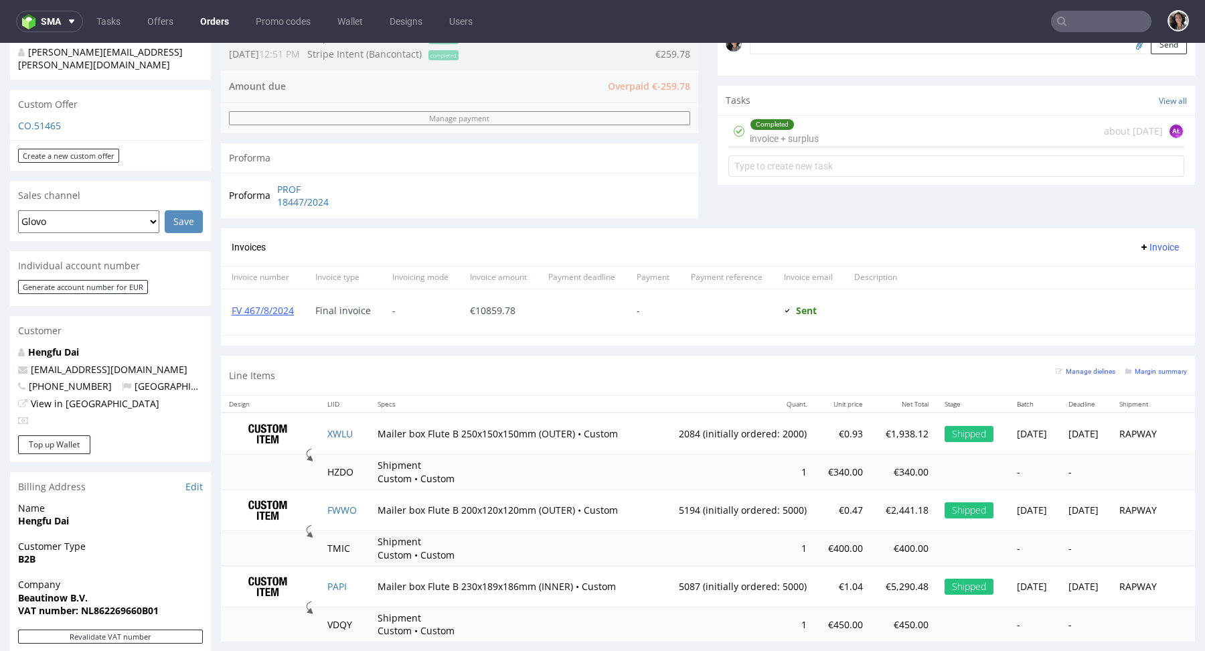
click at [284, 315] on div "FV 467/8/2024" at bounding box center [263, 312] width 84 height 46
click at [283, 311] on link "FV 467/8/2024" at bounding box center [263, 310] width 62 height 13
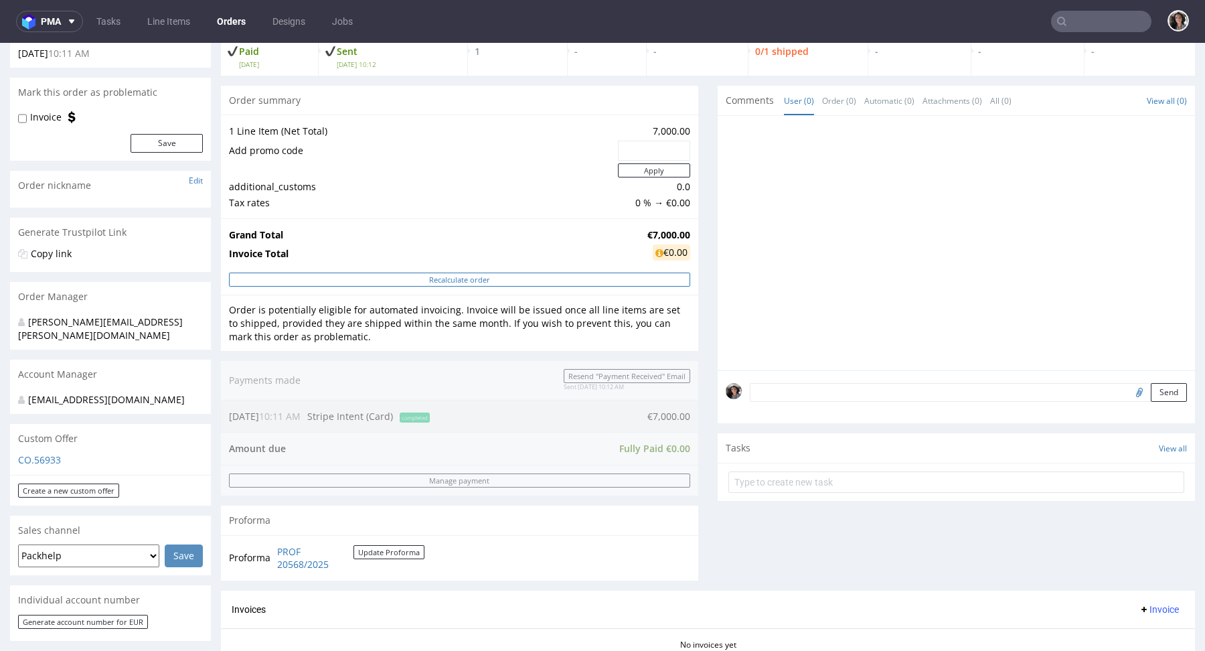
scroll to position [91, 0]
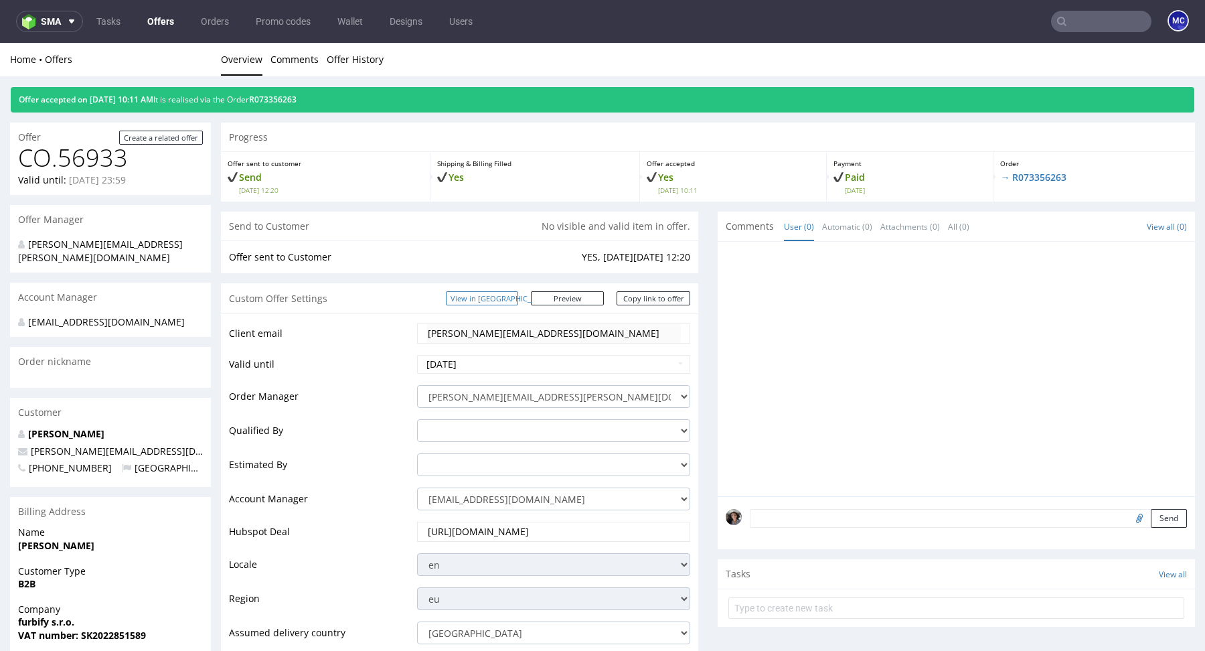
click at [518, 296] on link "View in [GEOGRAPHIC_DATA]" at bounding box center [482, 298] width 72 height 14
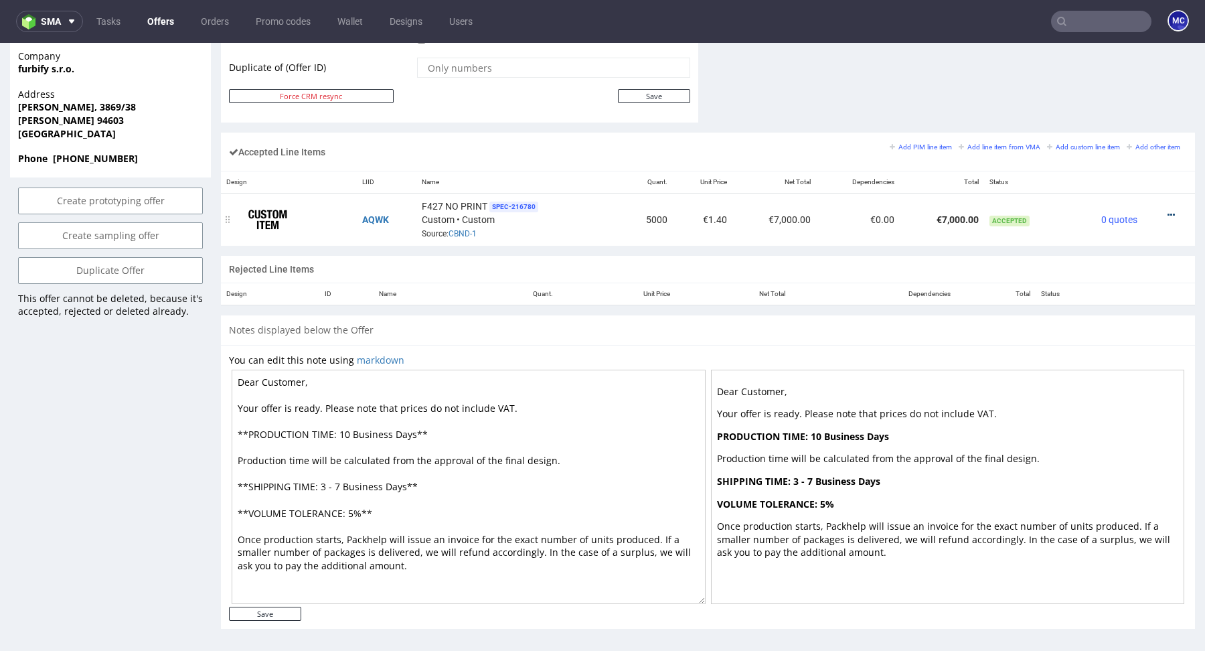
click at [1168, 210] on icon at bounding box center [1171, 214] width 7 height 9
click at [1090, 90] on span "Edit item price" at bounding box center [1116, 88] width 96 height 13
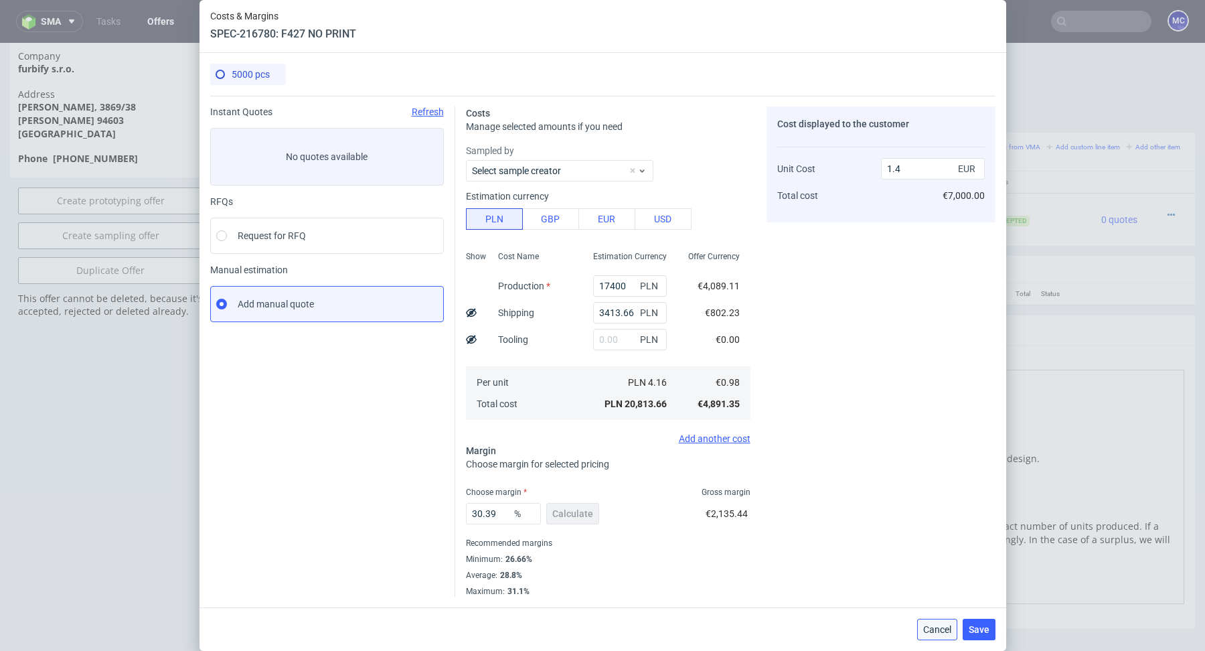
click at [939, 633] on span "Cancel" at bounding box center [937, 629] width 28 height 9
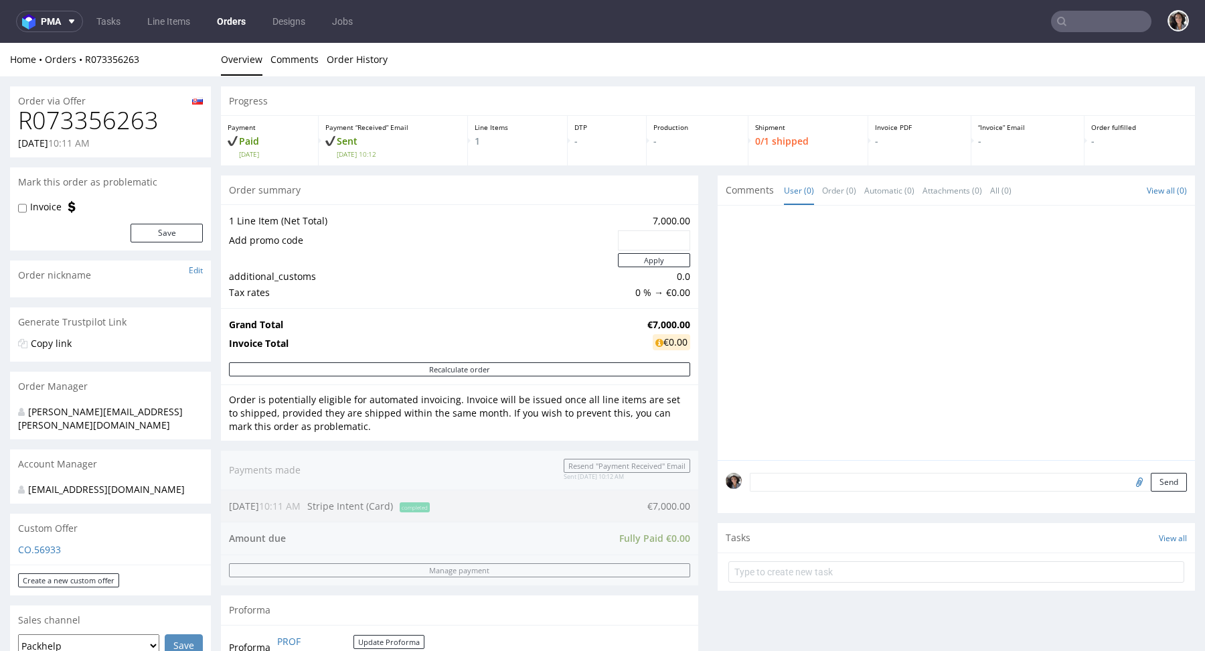
scroll to position [329, 0]
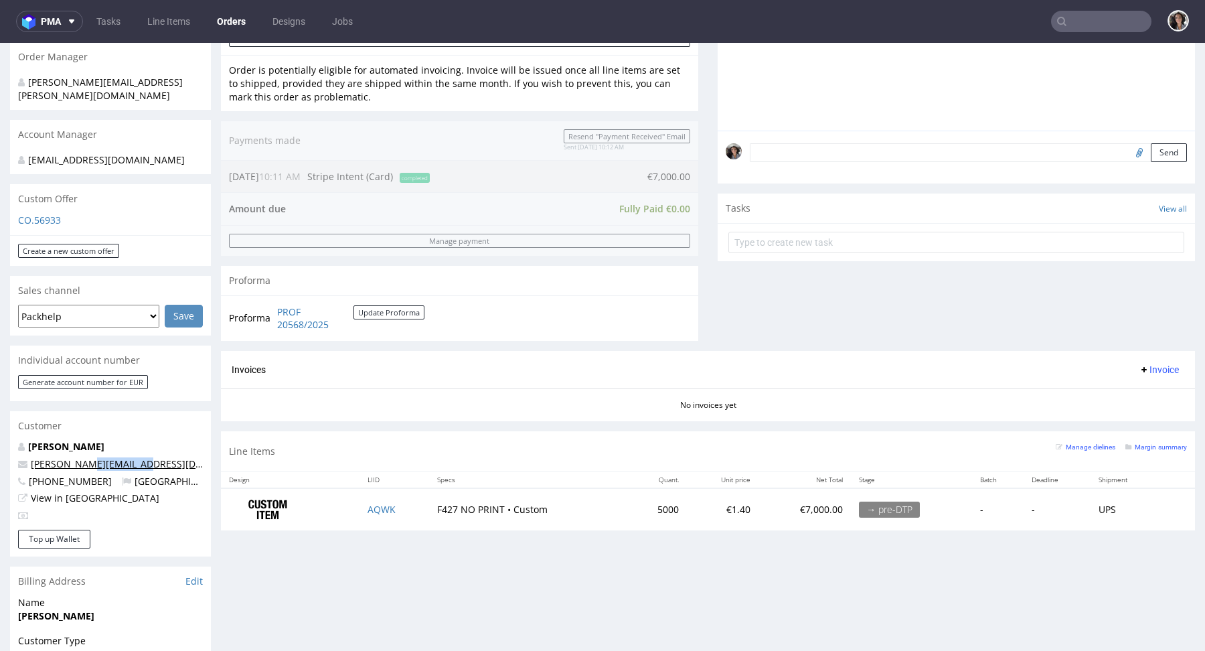
drag, startPoint x: 139, startPoint y: 468, endPoint x: 76, endPoint y: 468, distance: 62.9
click at [76, 468] on p "tibor.forro@furbify.eu" at bounding box center [110, 463] width 185 height 13
copy link "@furbify.eu"
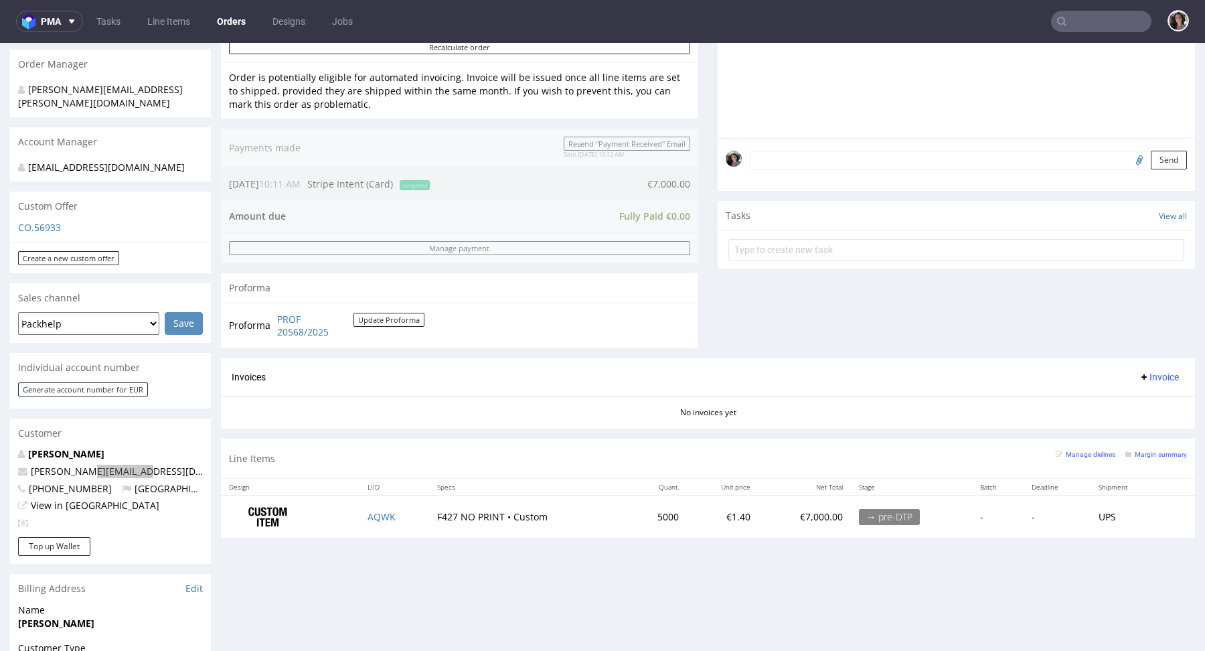
click at [1088, 18] on input "text" at bounding box center [1101, 21] width 100 height 21
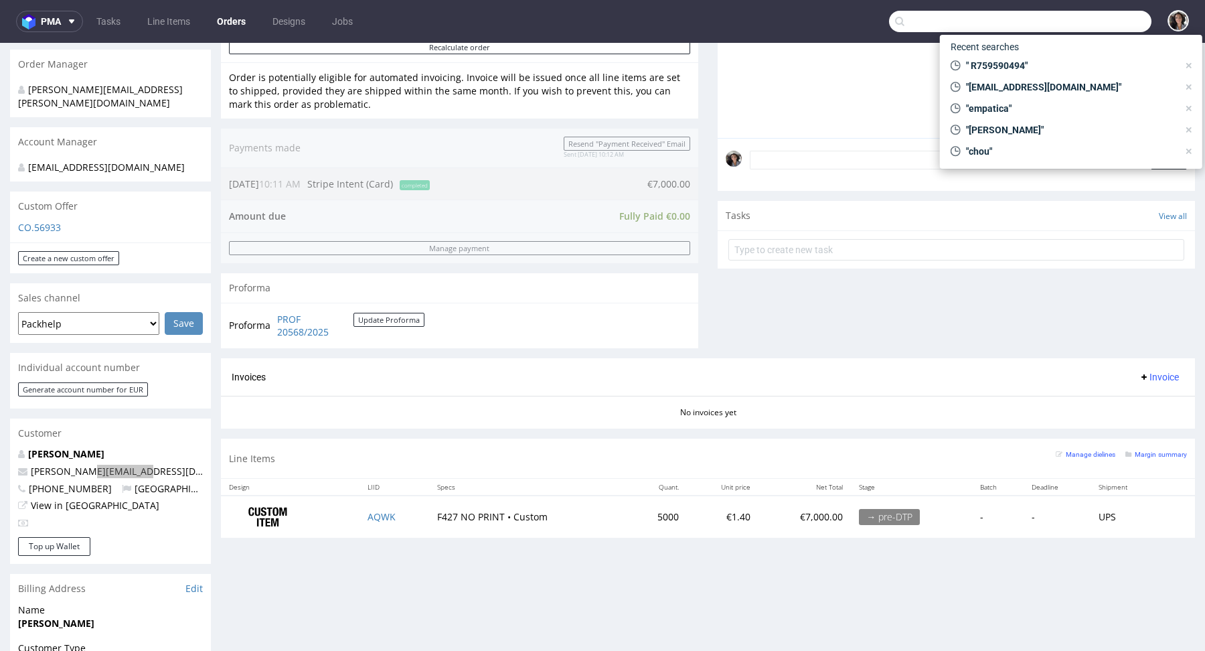
paste input "@furbify.eu"
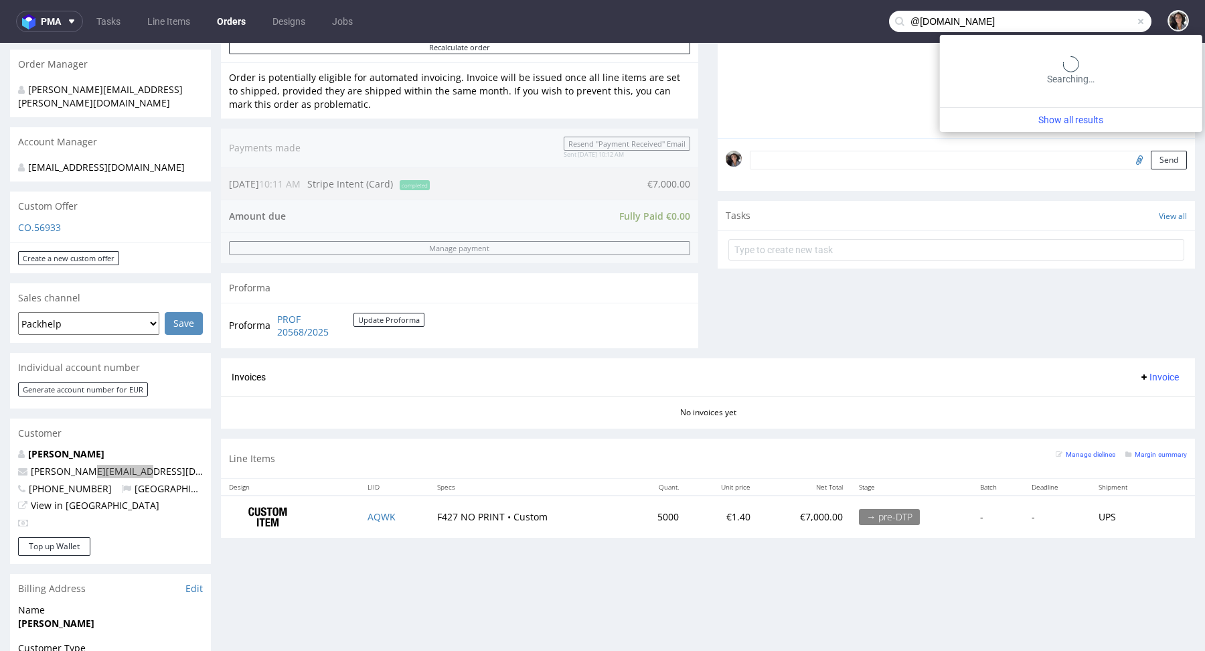
type input "@furbify.eu"
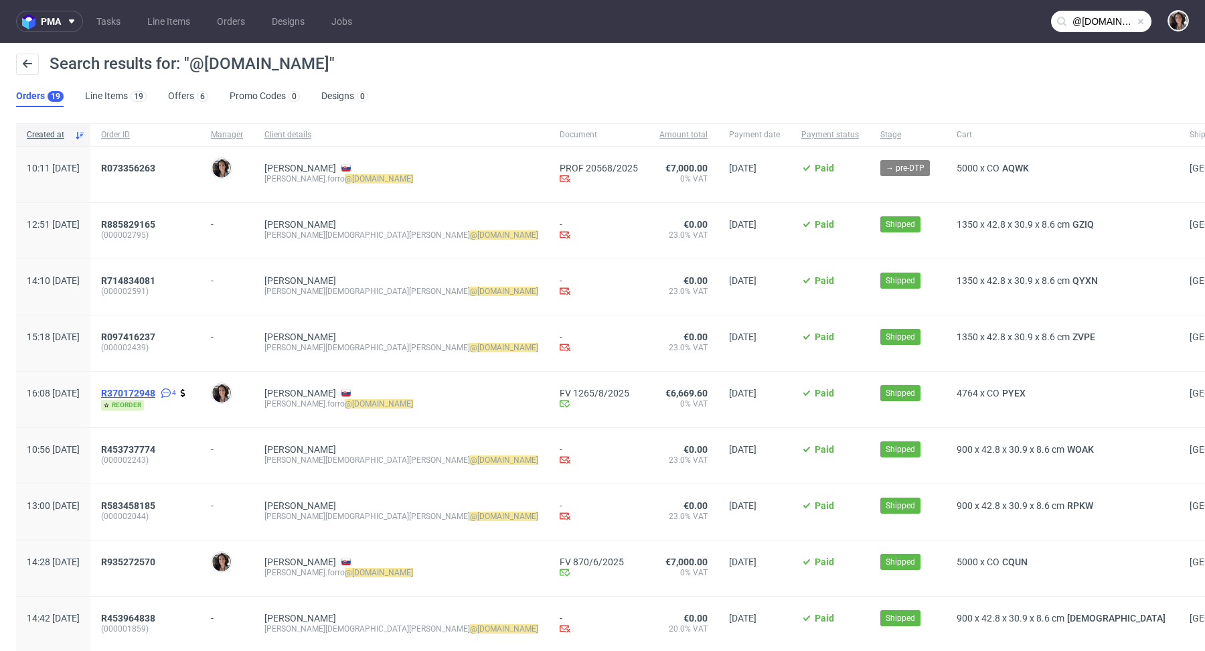
click at [155, 393] on span "R370172948" at bounding box center [128, 393] width 54 height 11
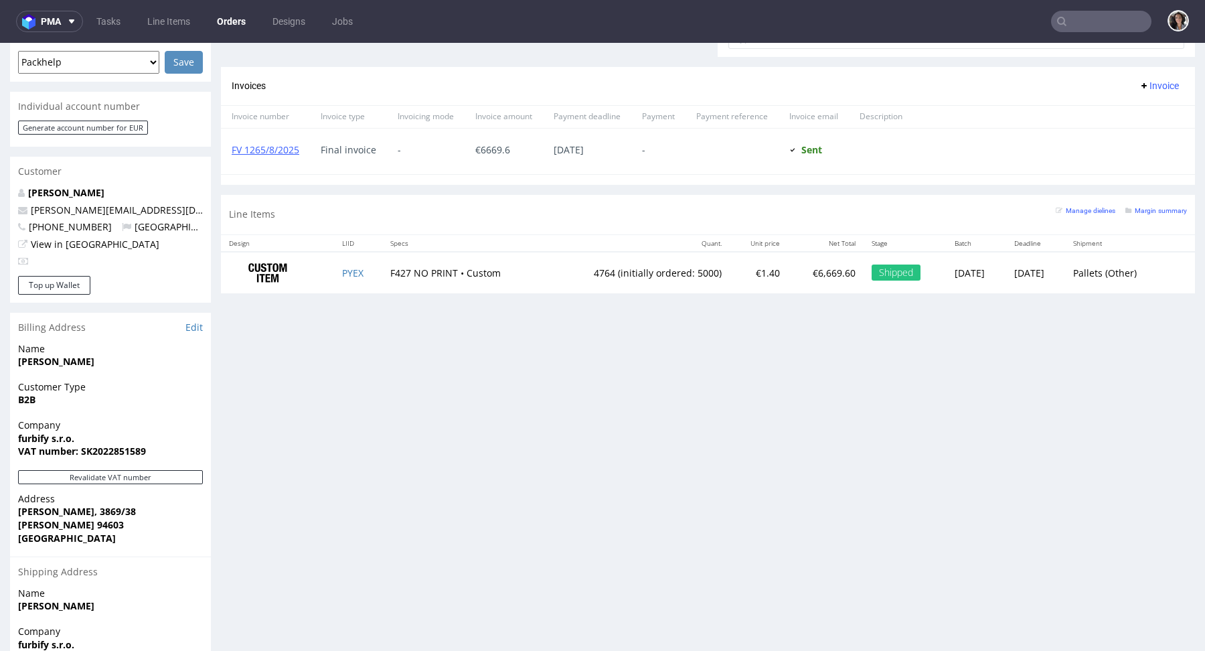
scroll to position [704, 0]
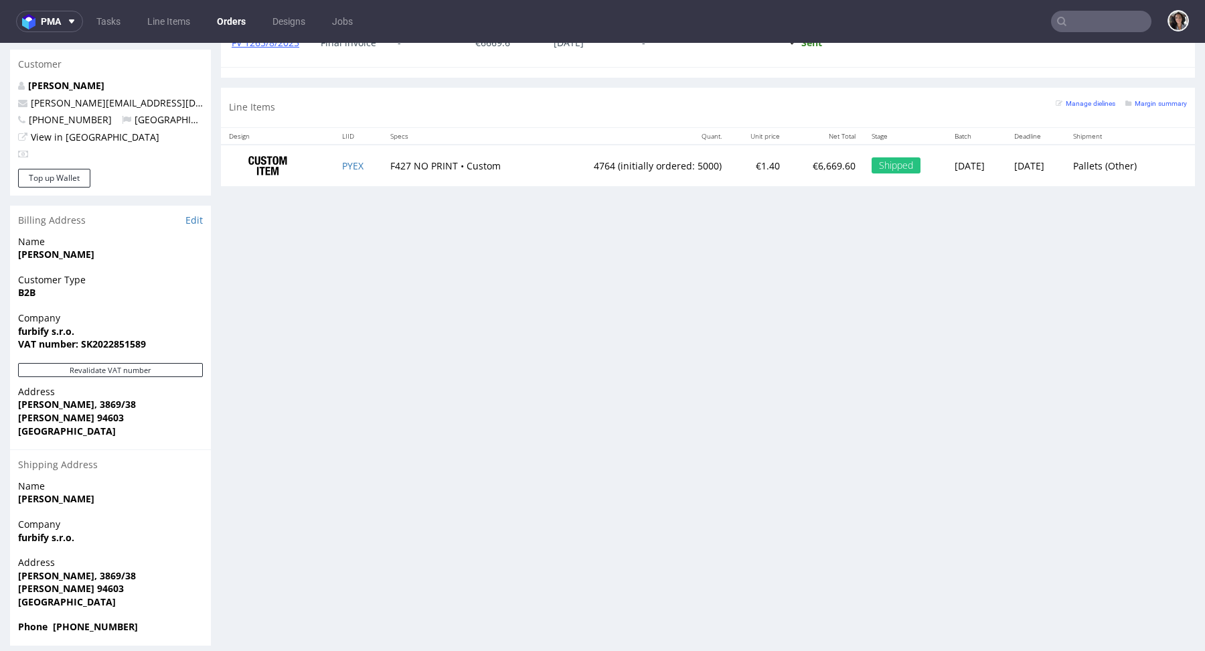
type input "@furbify.eu"
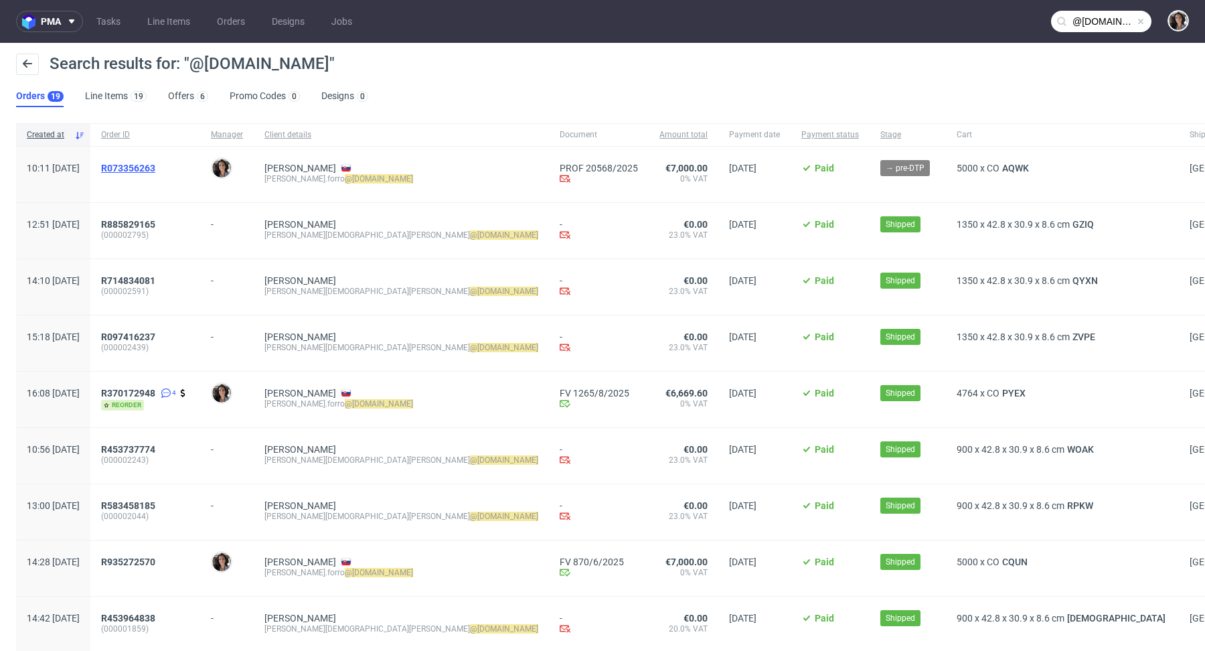
click at [155, 172] on span "R073356263" at bounding box center [128, 168] width 54 height 11
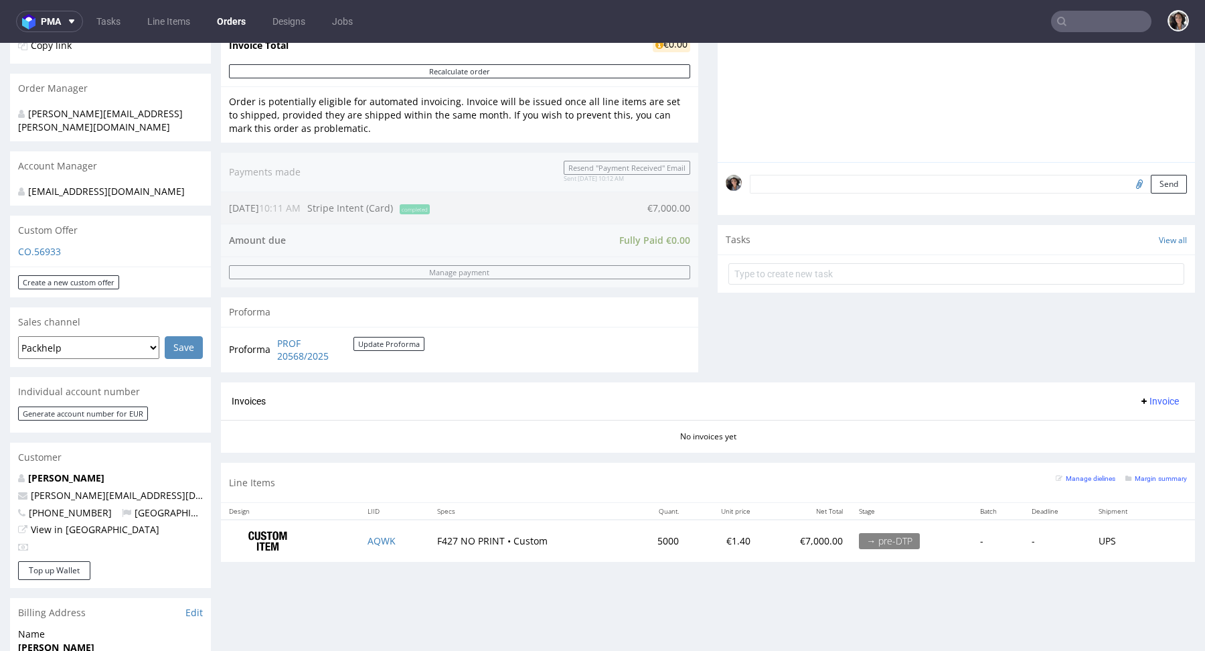
scroll to position [546, 0]
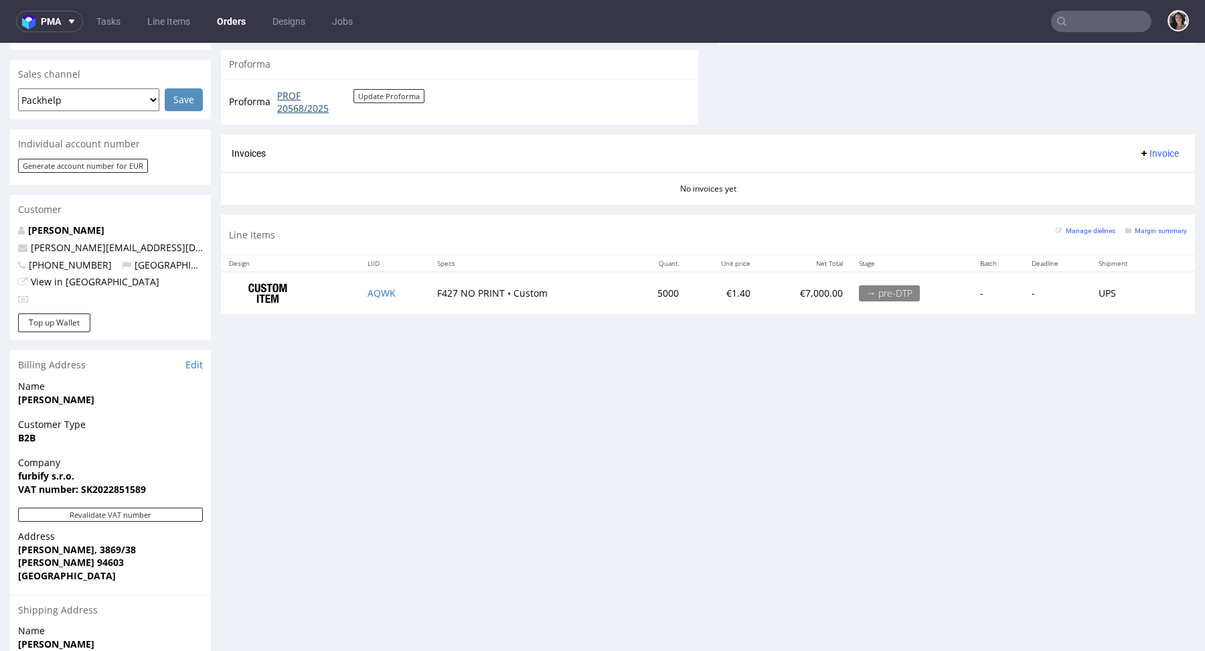
click at [292, 99] on link "PROF 20568/2025" at bounding box center [315, 102] width 76 height 26
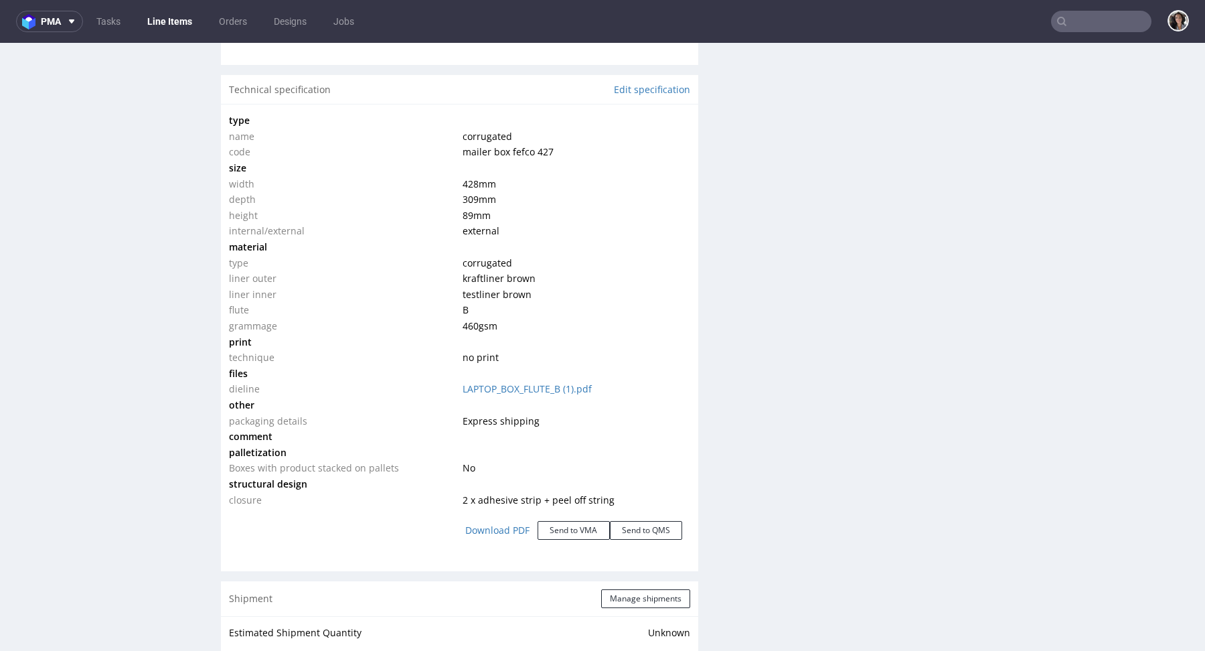
scroll to position [1464, 0]
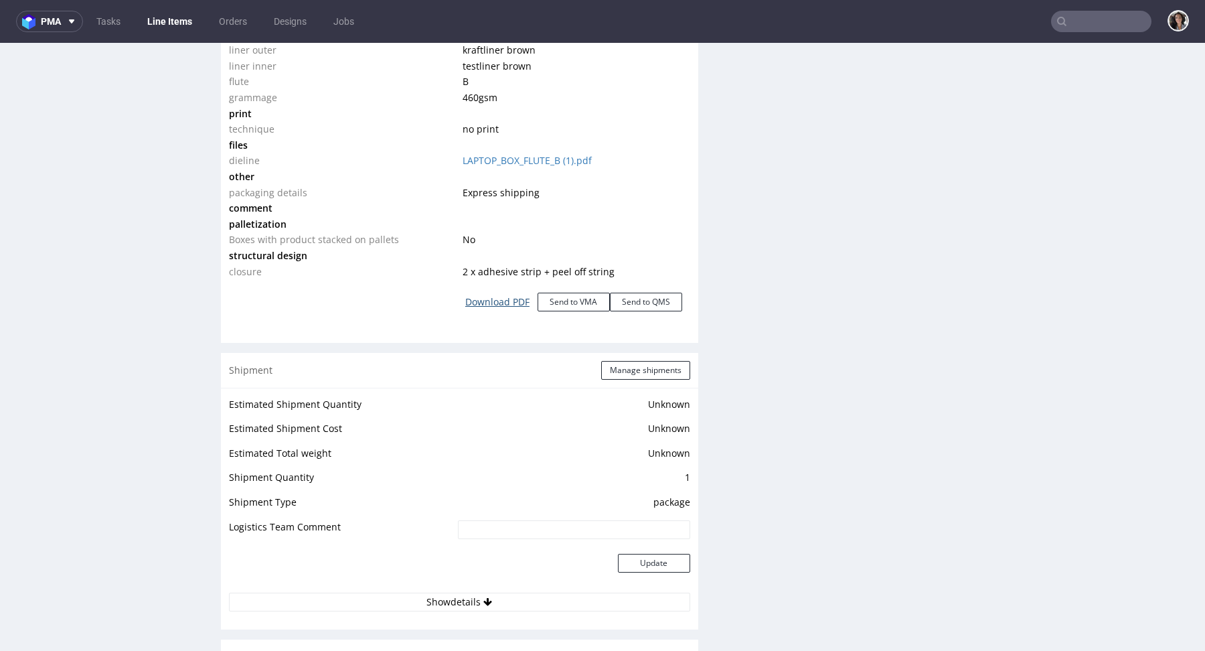
click at [508, 299] on link "Download PDF" at bounding box center [497, 301] width 80 height 29
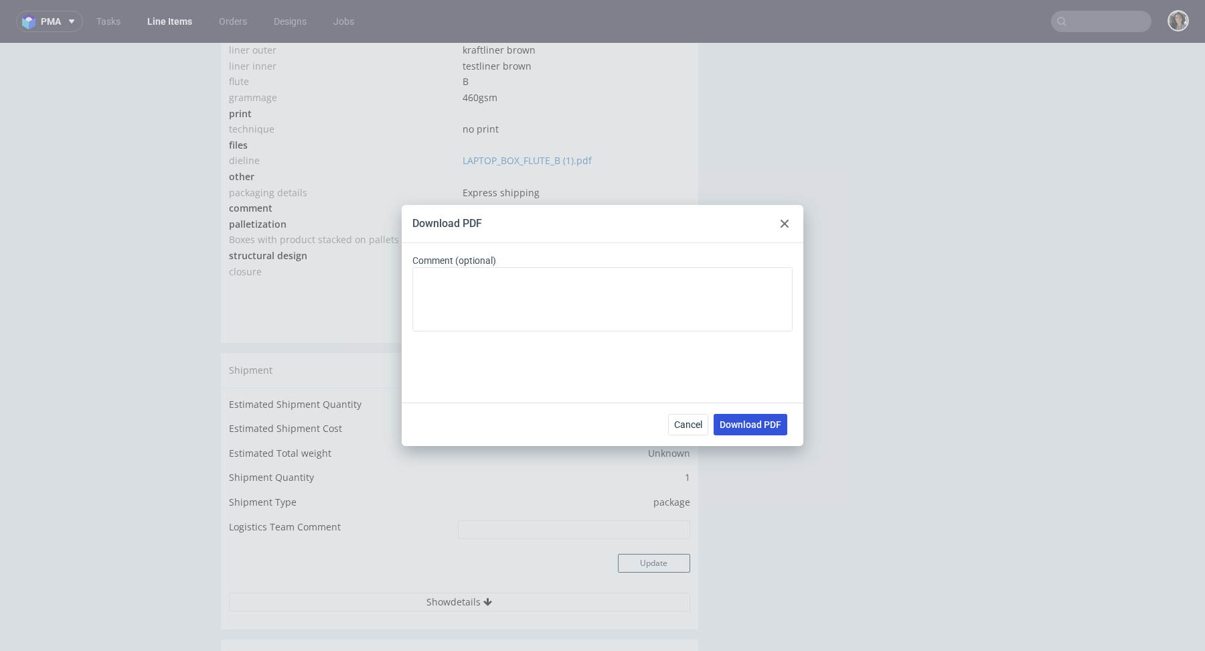
click at [758, 430] on button "Download PDF" at bounding box center [751, 424] width 74 height 21
click at [779, 224] on div at bounding box center [785, 224] width 16 height 16
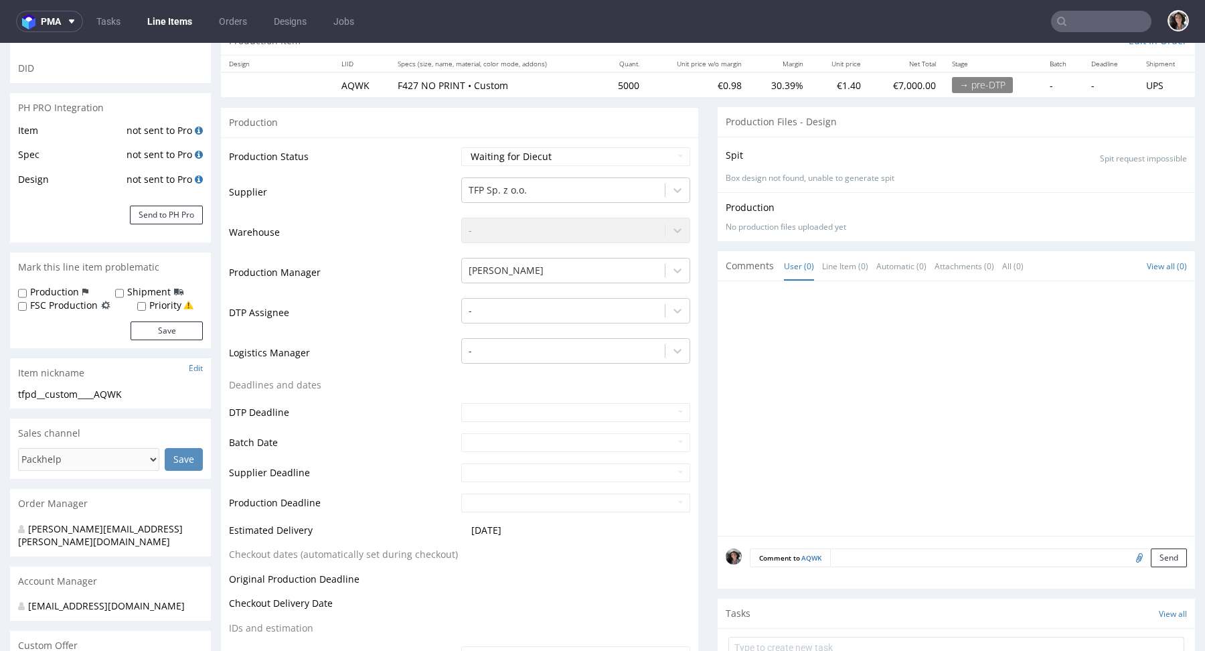
scroll to position [0, 0]
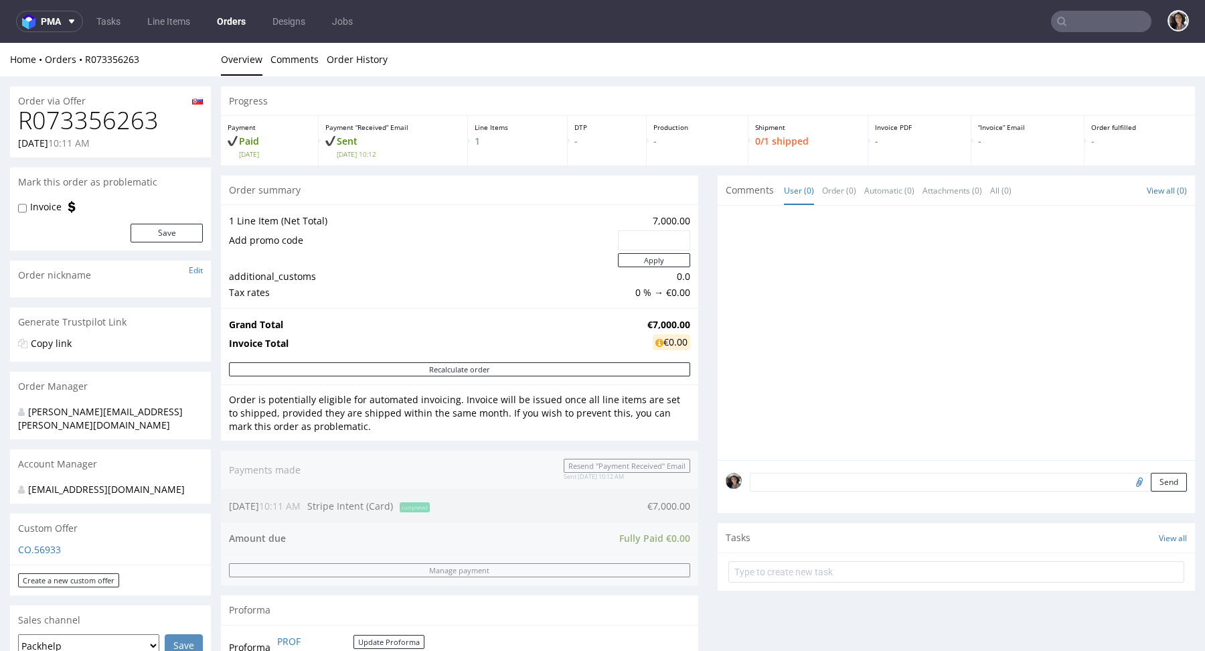
scroll to position [472, 0]
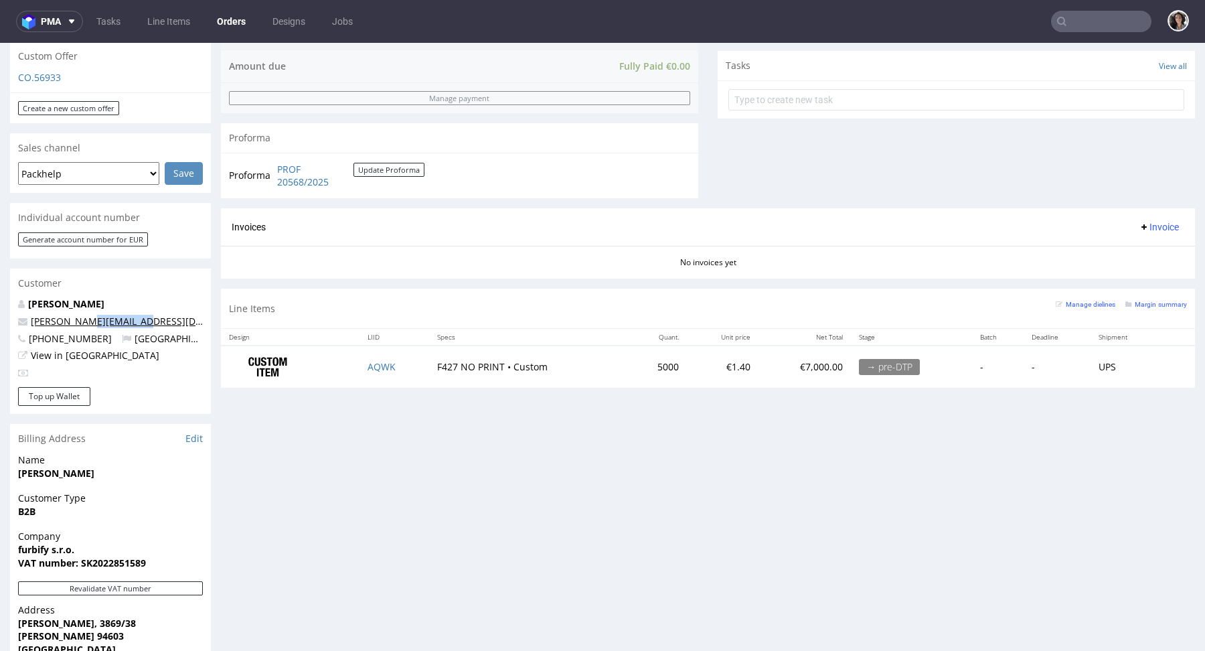
drag, startPoint x: 137, startPoint y: 325, endPoint x: 75, endPoint y: 321, distance: 62.4
click at [75, 321] on p "tibor.forro@furbify.eu" at bounding box center [110, 321] width 185 height 13
copy link "@furbify.eu"
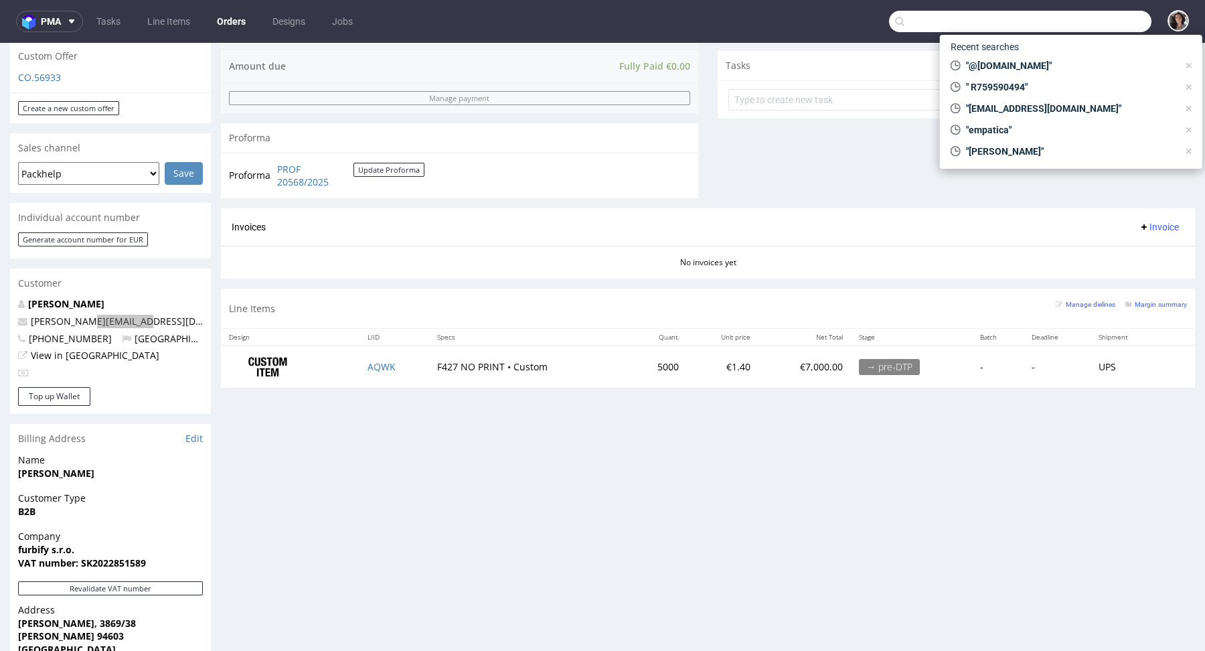
click at [1099, 23] on input "text" at bounding box center [1020, 21] width 262 height 21
paste input "@furbify.eu"
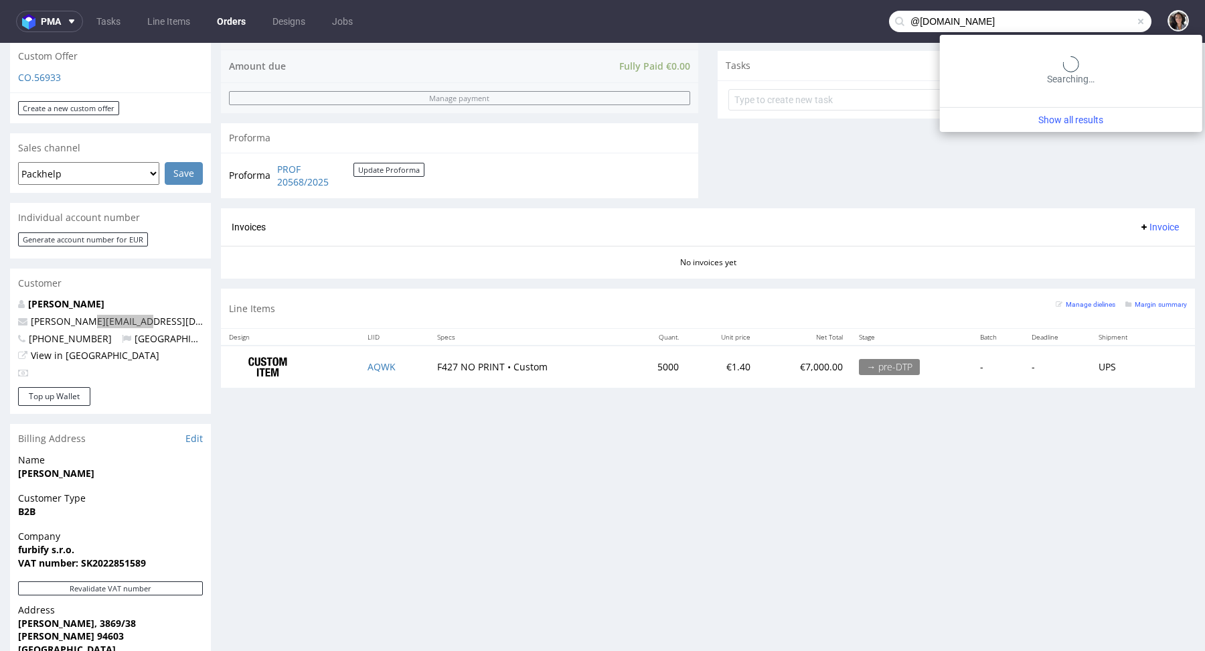
type input "@furbify.eu"
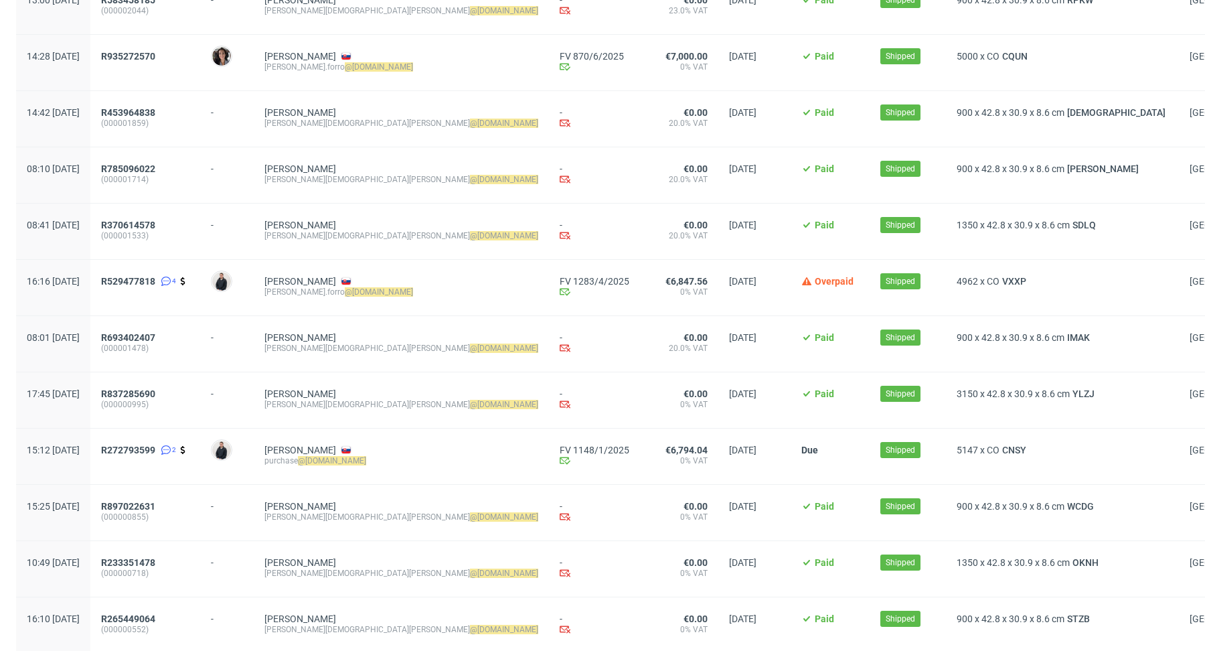
scroll to position [18, 0]
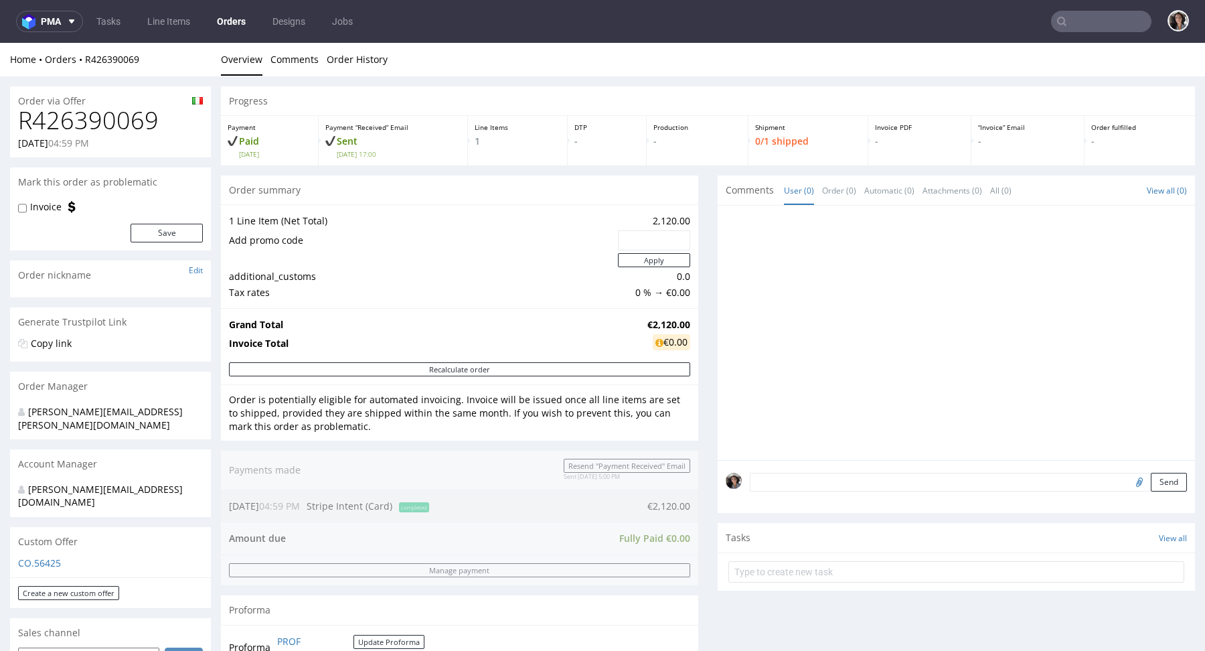
scroll to position [663, 0]
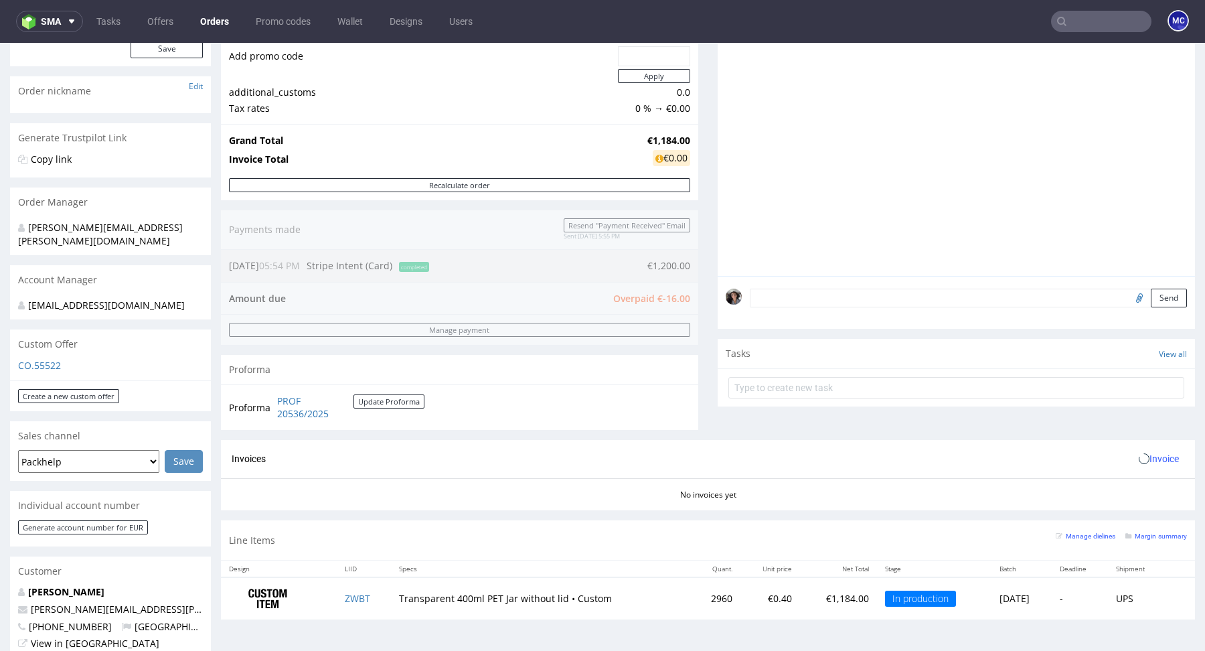
scroll to position [346, 0]
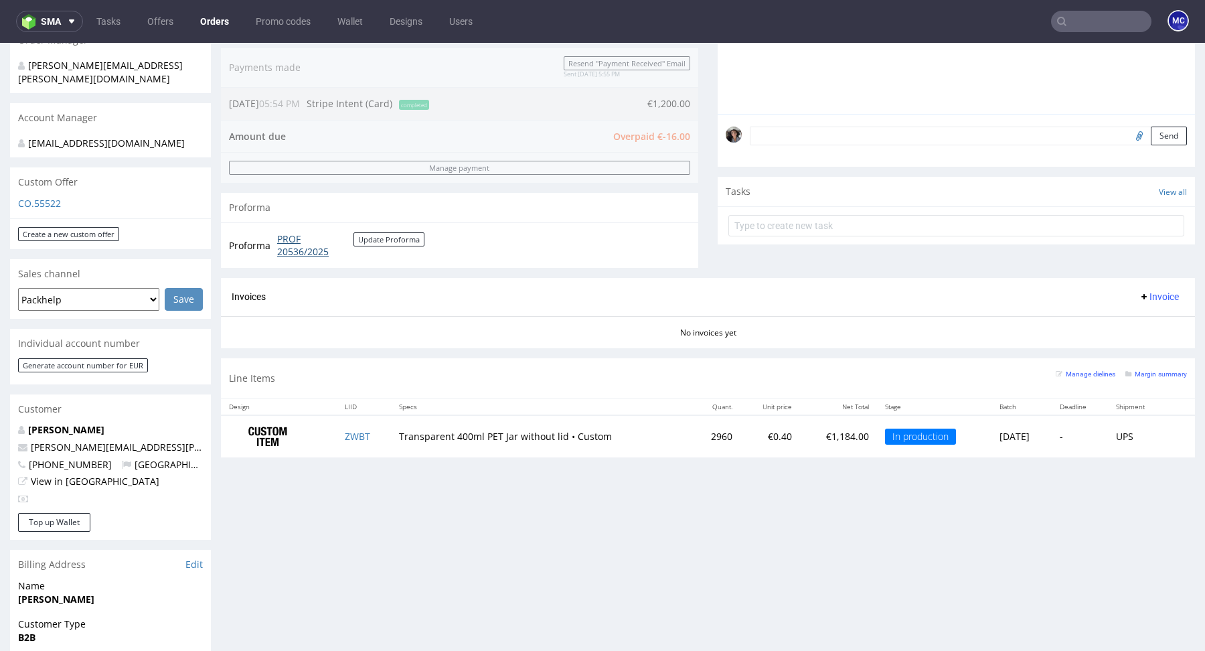
click at [308, 254] on link "PROF 20536/2025" at bounding box center [315, 245] width 76 height 26
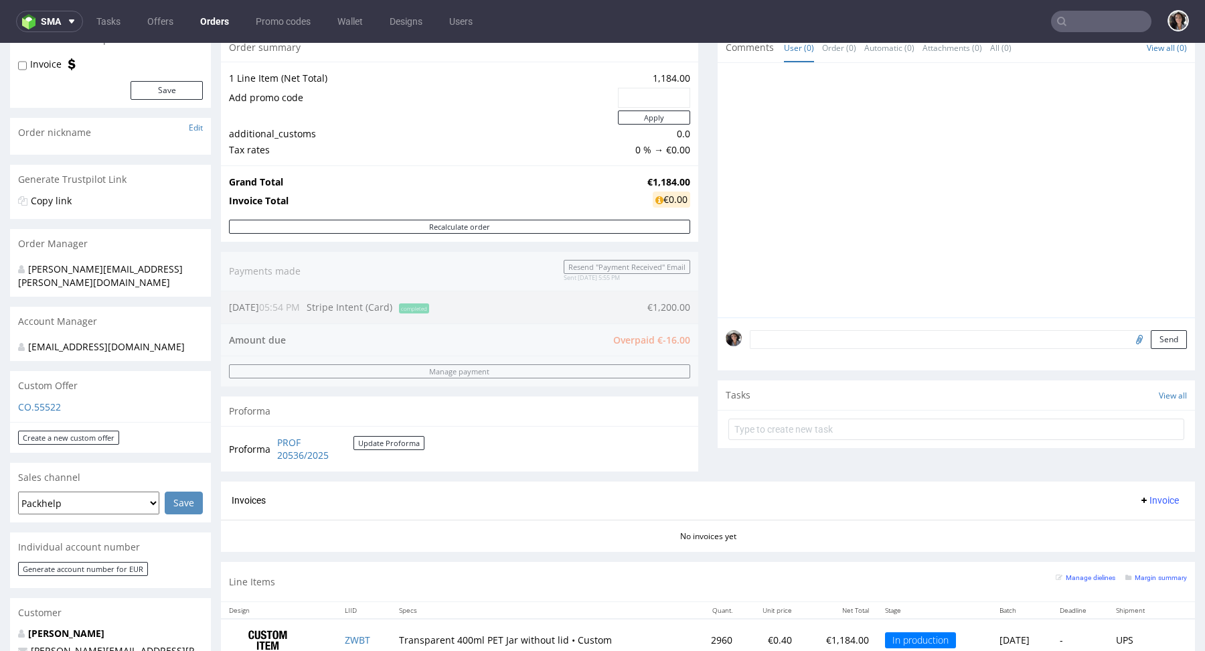
scroll to position [309, 0]
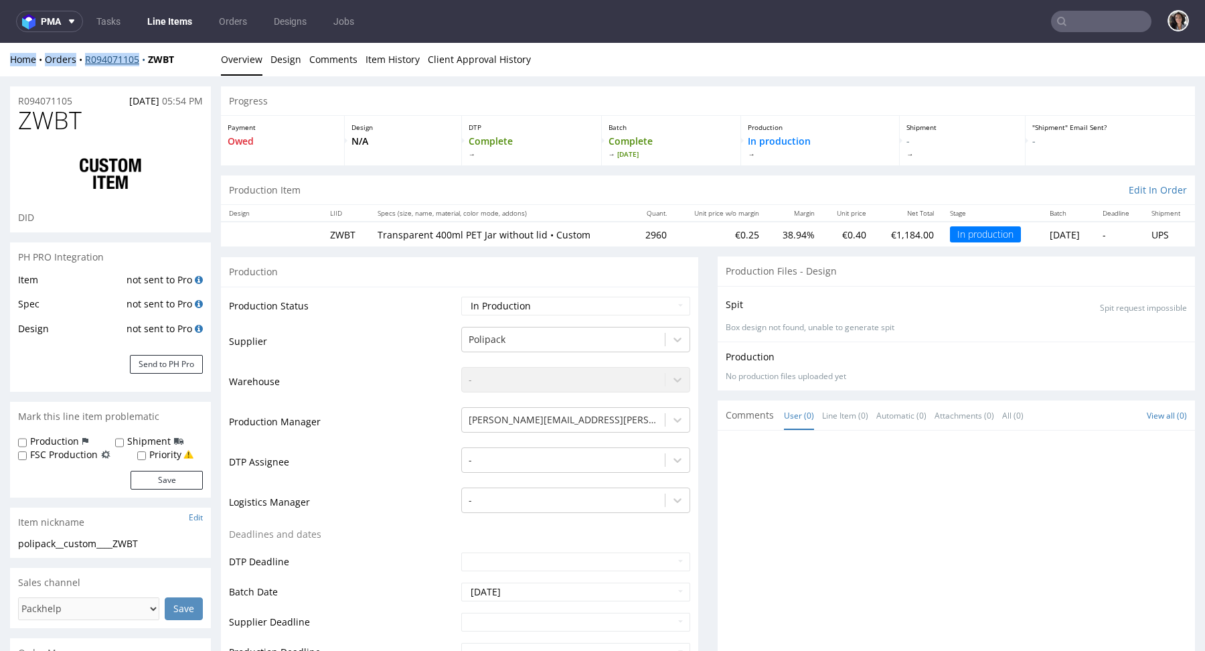
drag, startPoint x: 87, startPoint y: 49, endPoint x: 145, endPoint y: 63, distance: 59.9
click at [145, 63] on div "Home Orders R094071105 ZWBT Overview Design Comments Item History Client Approv…" at bounding box center [602, 59] width 1205 height 33
copy div "Home Orders R094071105"
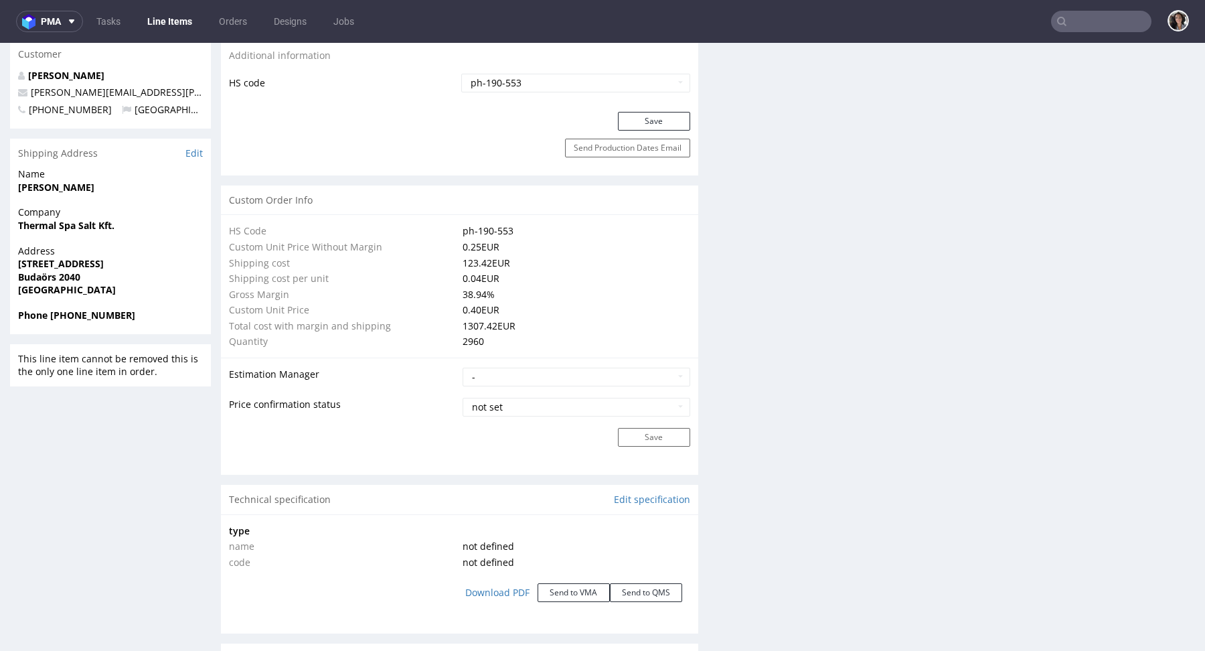
scroll to position [1095, 0]
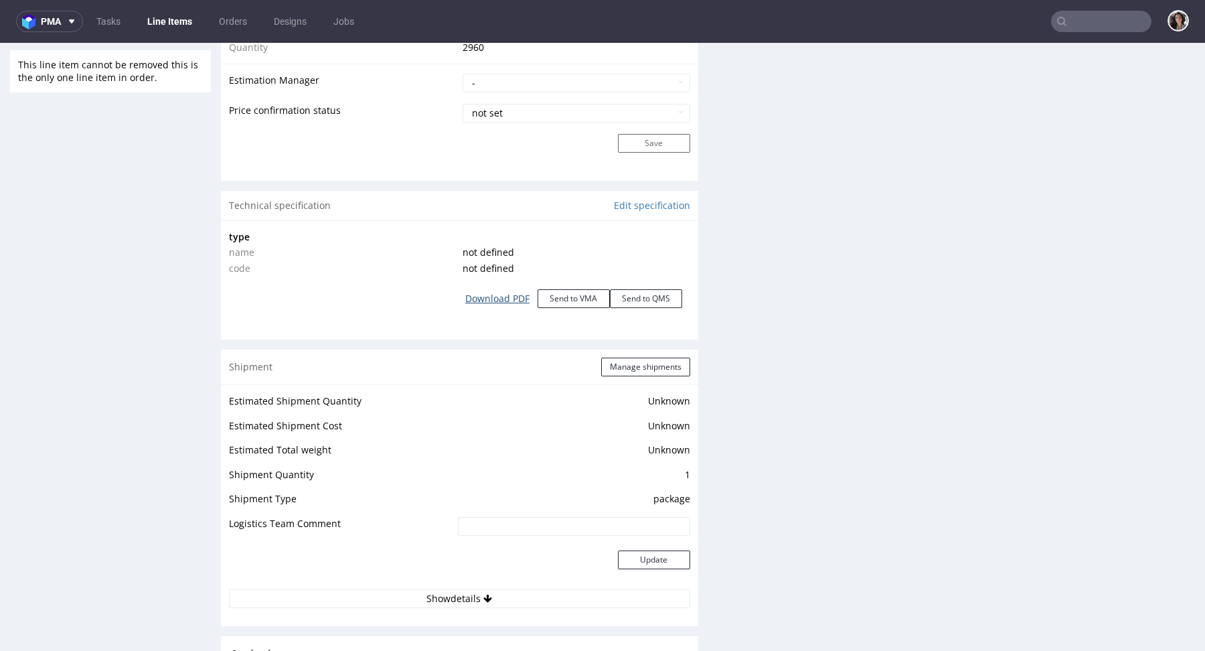
click at [497, 299] on link "Download PDF" at bounding box center [497, 298] width 80 height 29
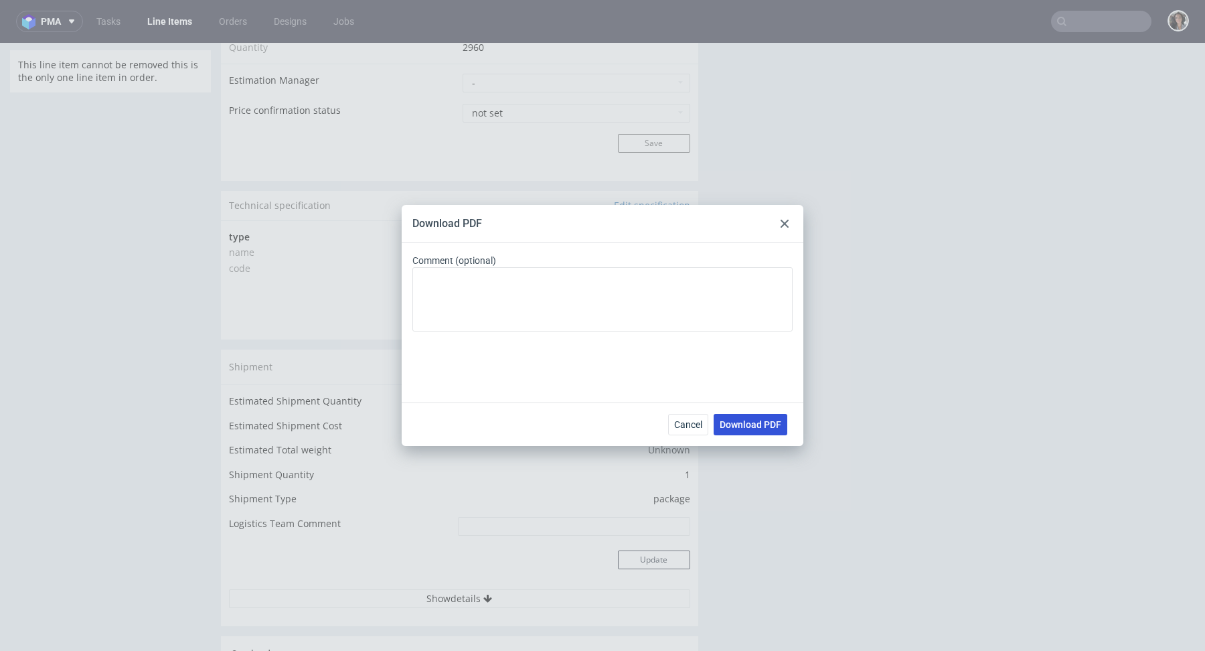
click at [753, 426] on span "Download PDF" at bounding box center [751, 424] width 62 height 9
click at [787, 224] on icon at bounding box center [785, 224] width 8 height 8
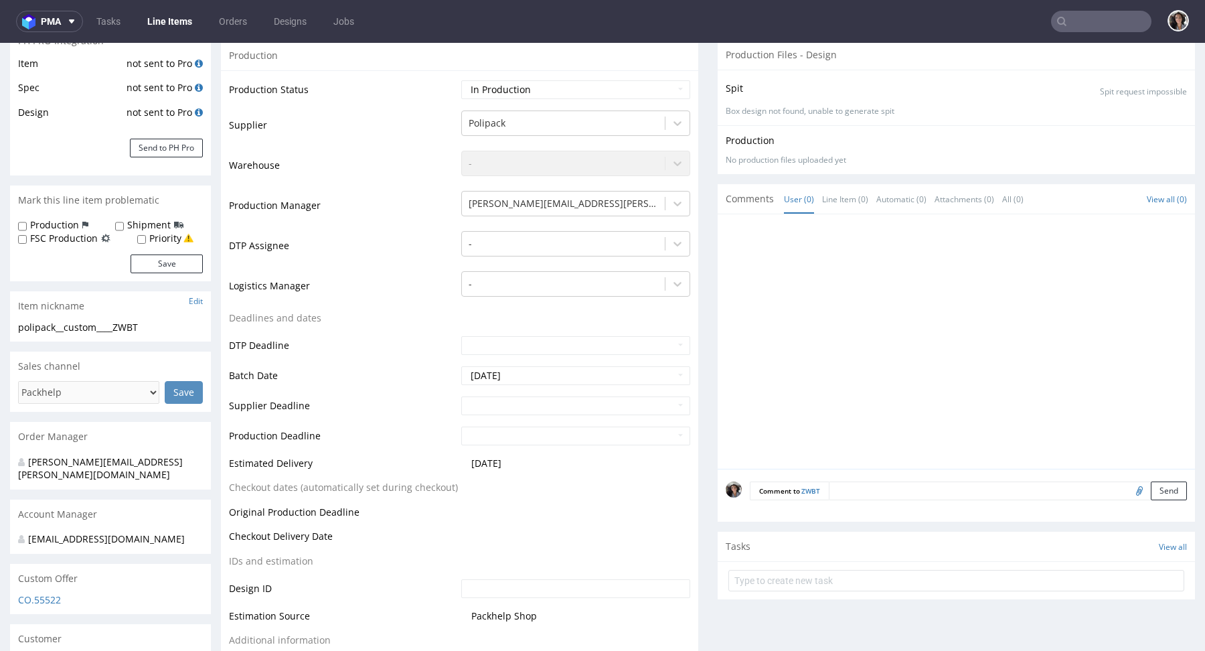
scroll to position [0, 0]
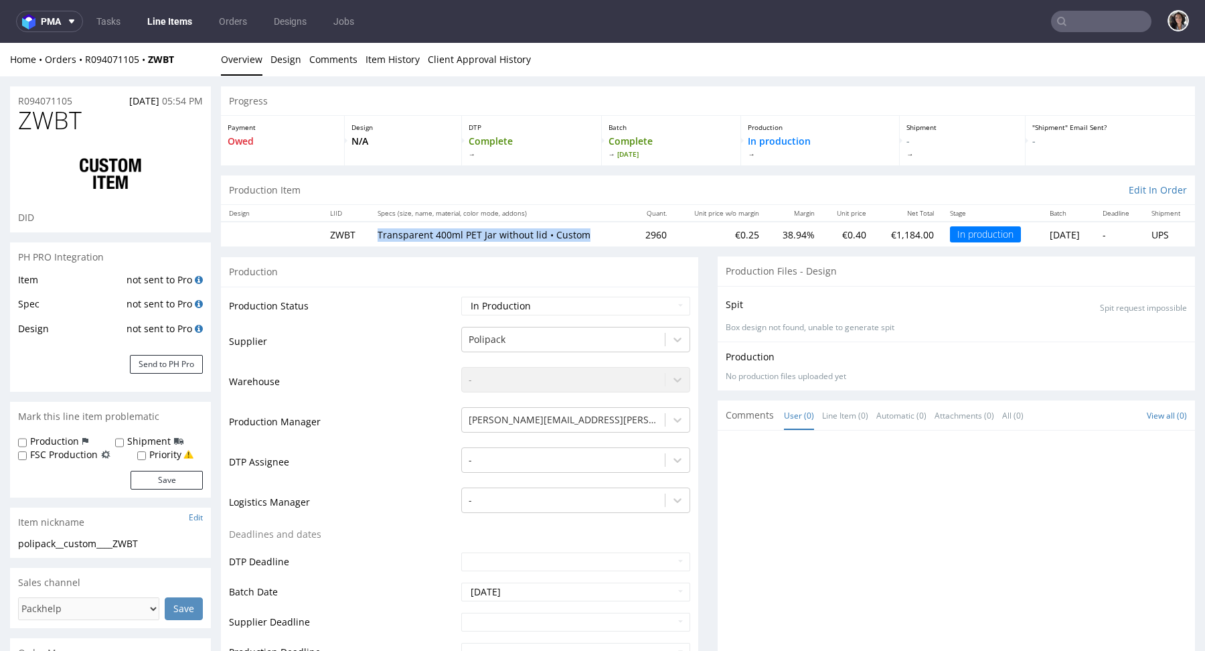
drag, startPoint x: 585, startPoint y: 234, endPoint x: 368, endPoint y: 232, distance: 217.6
click at [370, 232] on td "Transparent 400ml PET Jar without lid • Custom" at bounding box center [501, 234] width 262 height 25
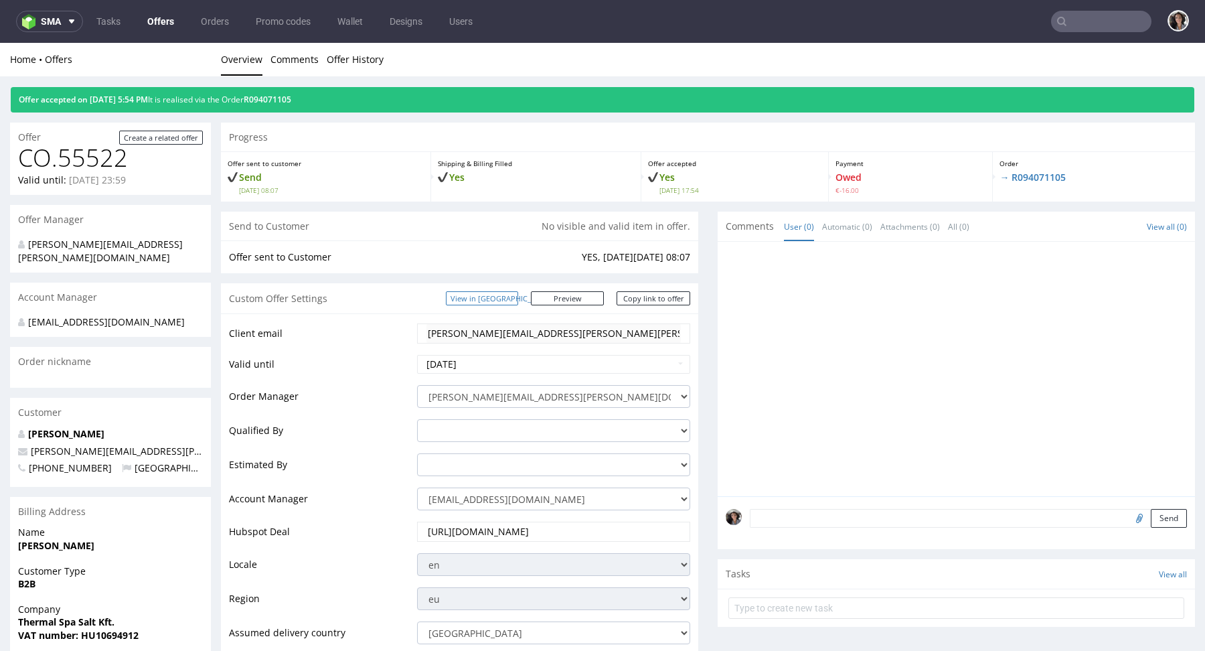
click at [518, 297] on link "View in [GEOGRAPHIC_DATA]" at bounding box center [482, 298] width 72 height 14
copy link "R094071105"
drag, startPoint x: 337, startPoint y: 97, endPoint x: 277, endPoint y: 97, distance: 60.3
click at [277, 97] on div "Offer accepted on [DATE] 5:54 PM It is realised via the Order R094071105" at bounding box center [603, 99] width 1184 height 25
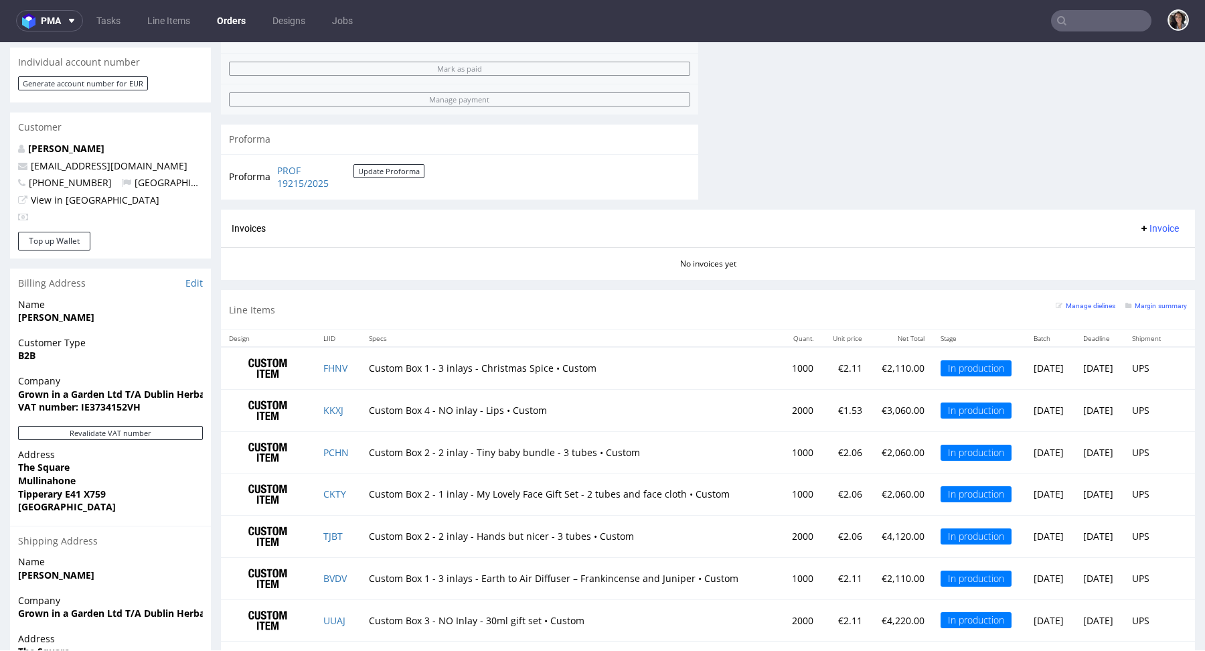
scroll to position [497, 0]
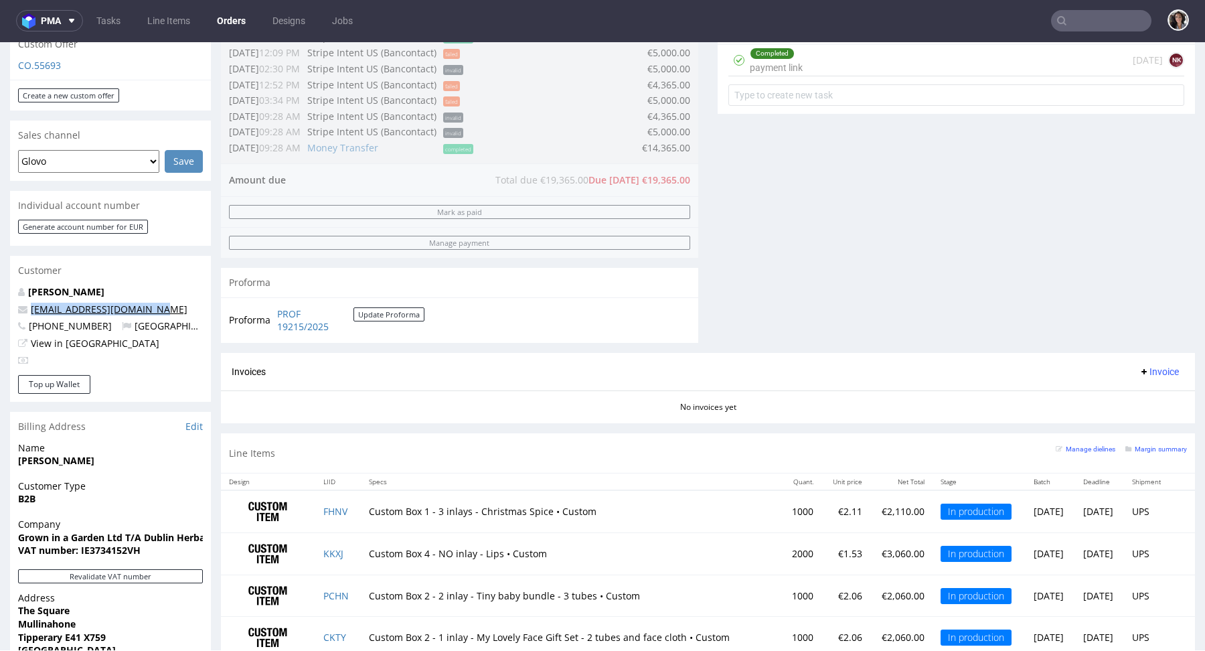
drag, startPoint x: 149, startPoint y: 307, endPoint x: 31, endPoint y: 309, distance: 117.2
click at [31, 309] on p "hello@dublinherbalists.ie" at bounding box center [110, 309] width 185 height 13
copy link "hello@dublinherbalists.ie"
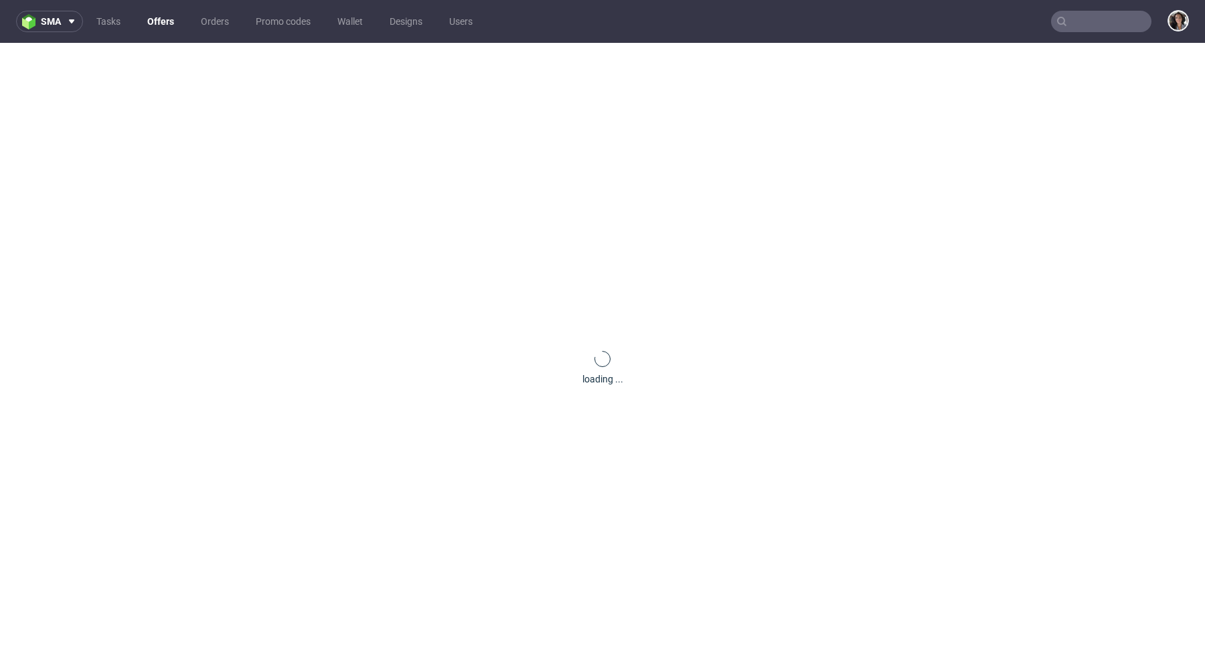
click at [1106, 27] on input "text" at bounding box center [1101, 21] width 100 height 21
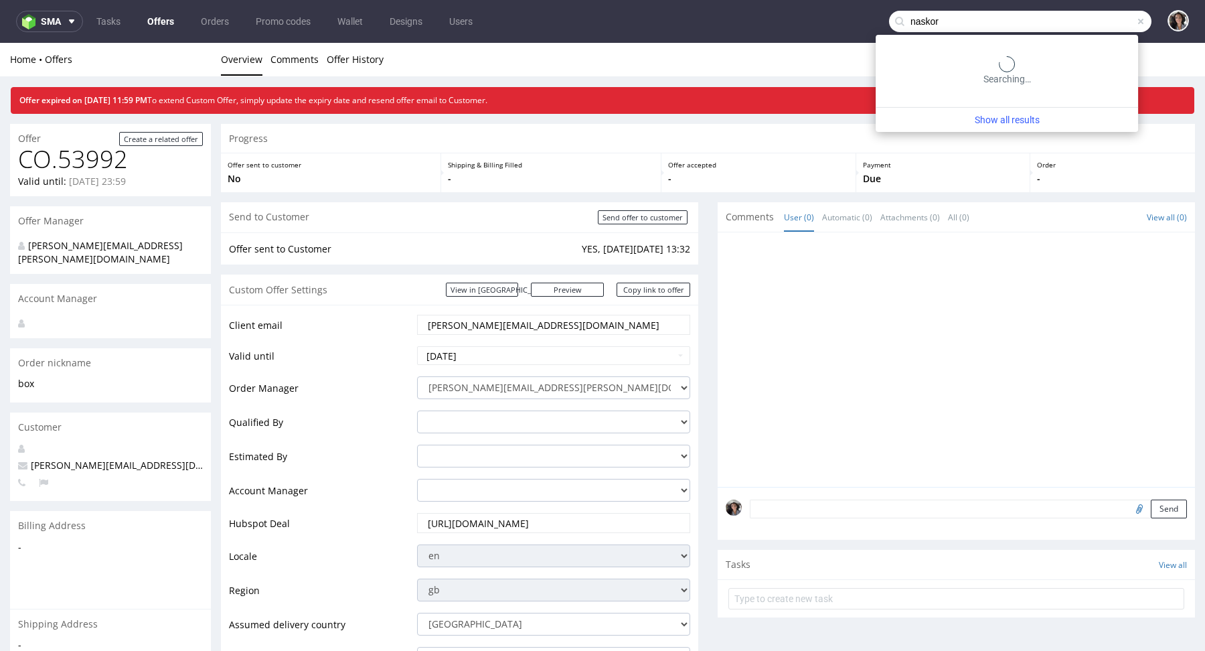
type input "naskor"
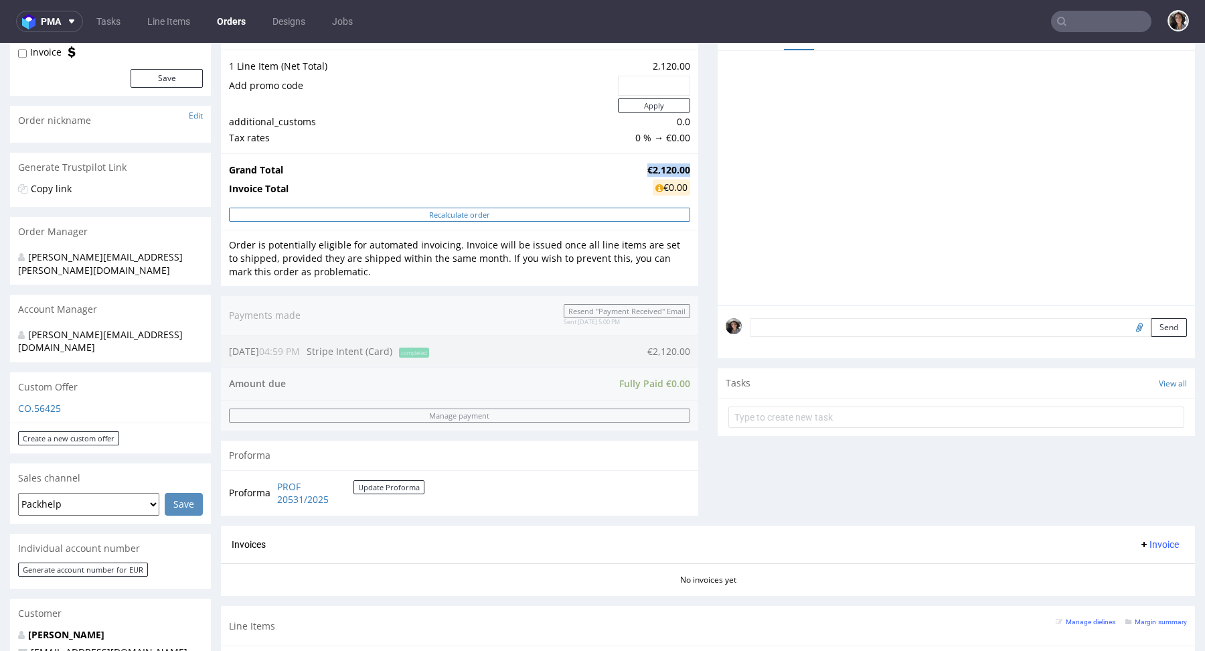
scroll to position [305, 0]
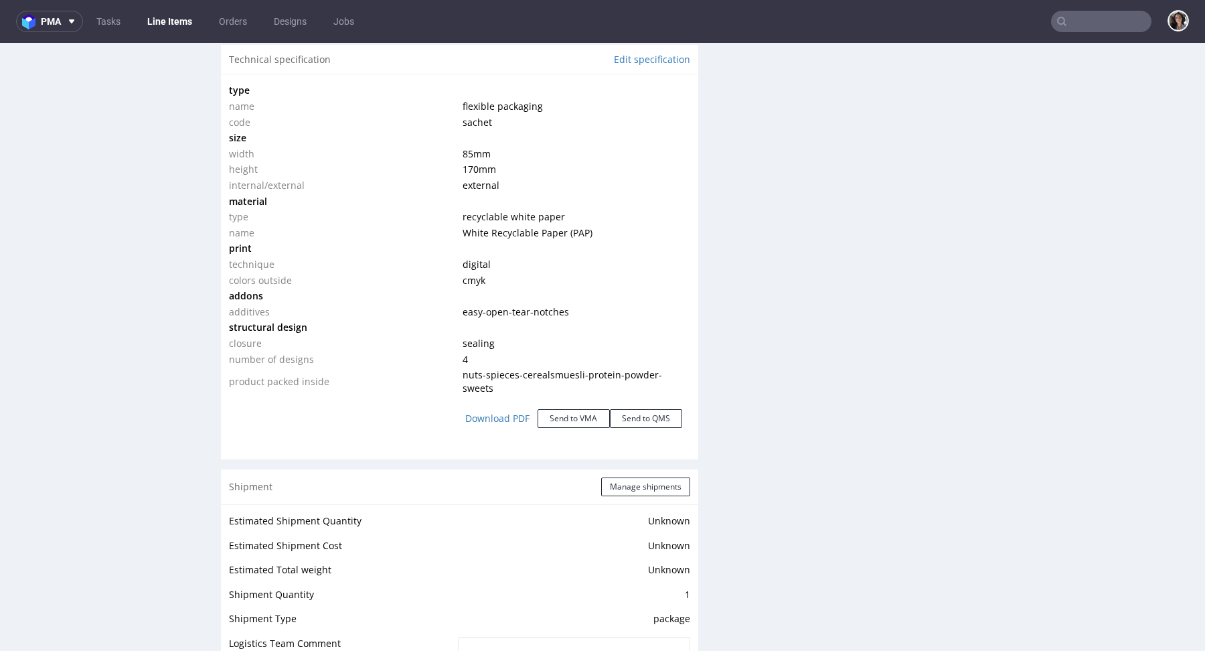
scroll to position [1337, 0]
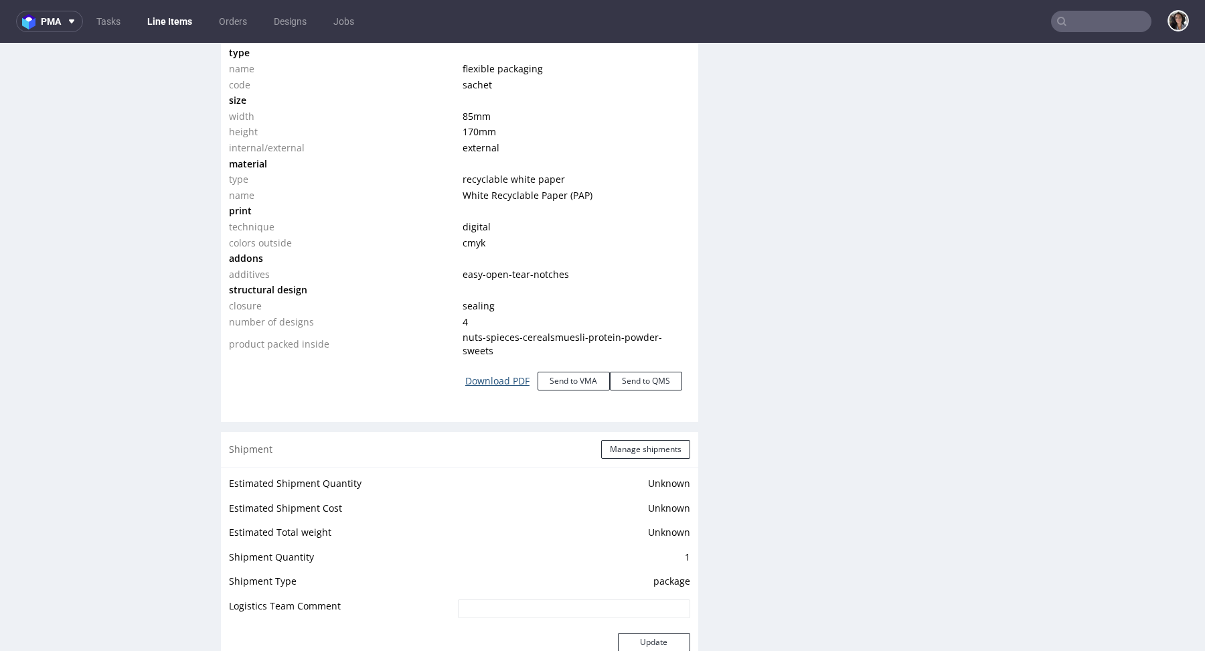
click at [495, 381] on link "Download PDF" at bounding box center [497, 380] width 80 height 29
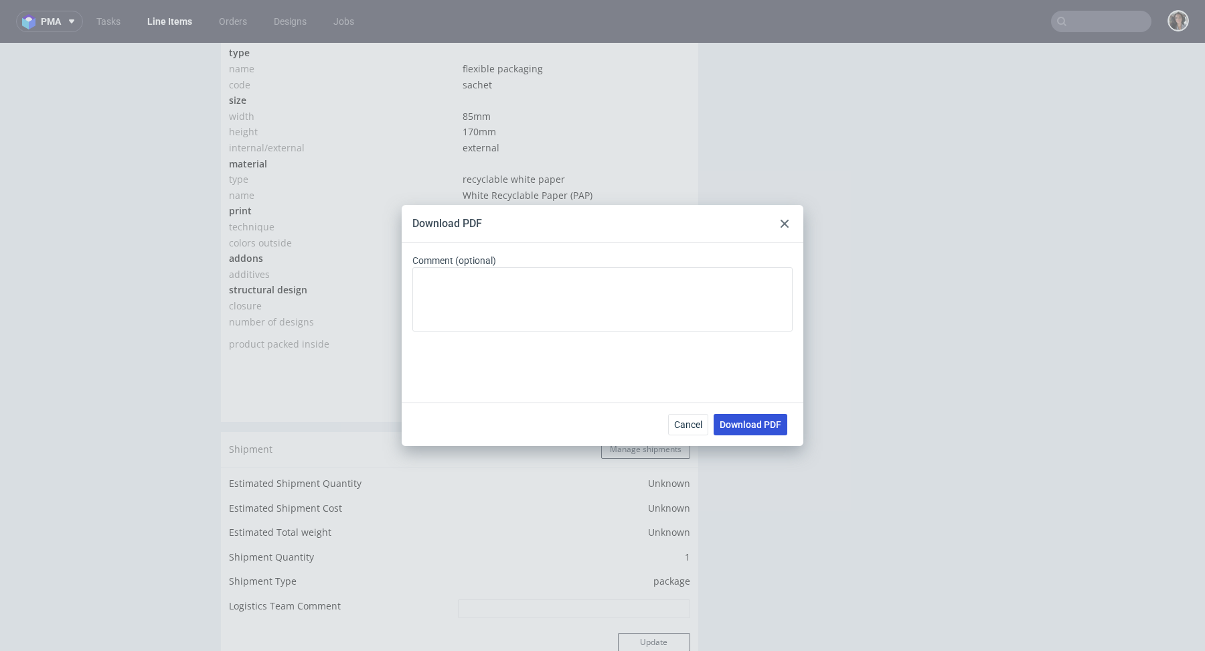
click at [771, 420] on span "Download PDF" at bounding box center [751, 424] width 62 height 9
click at [789, 216] on div at bounding box center [785, 224] width 16 height 16
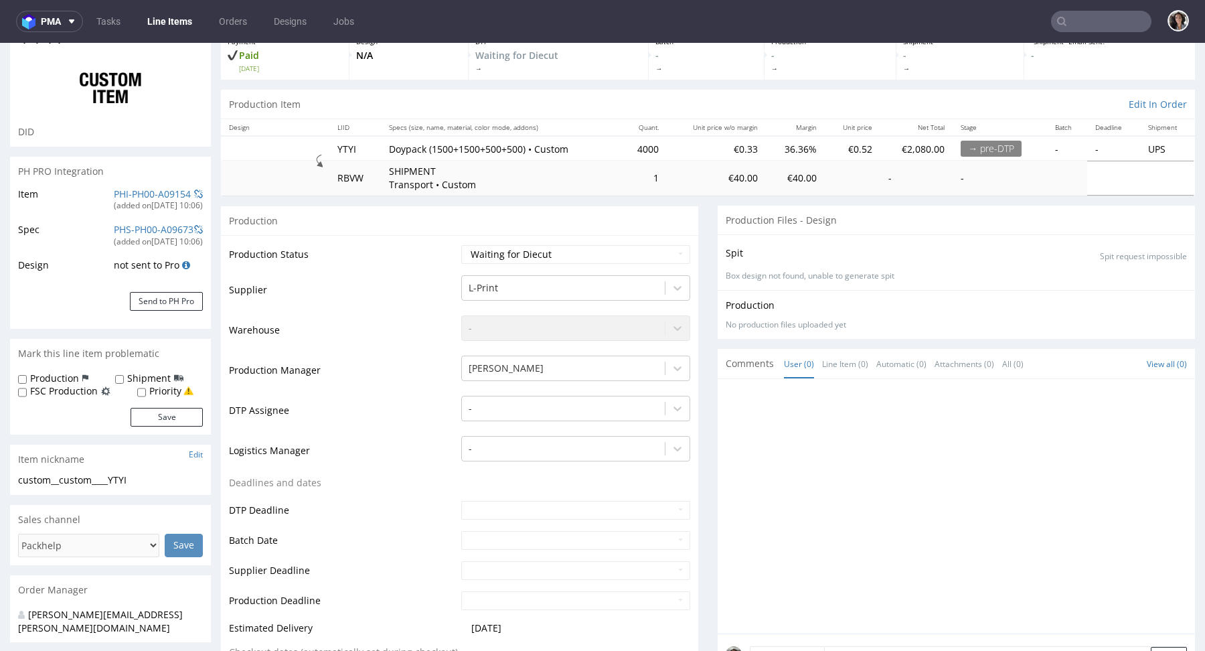
scroll to position [0, 0]
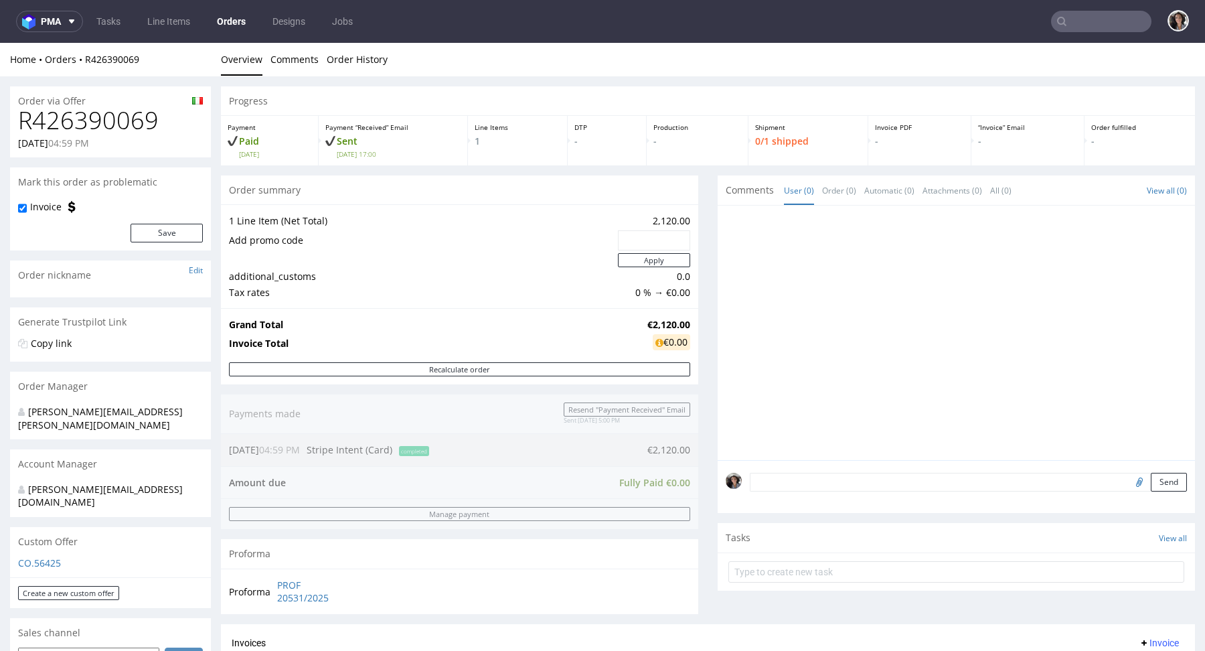
scroll to position [243, 0]
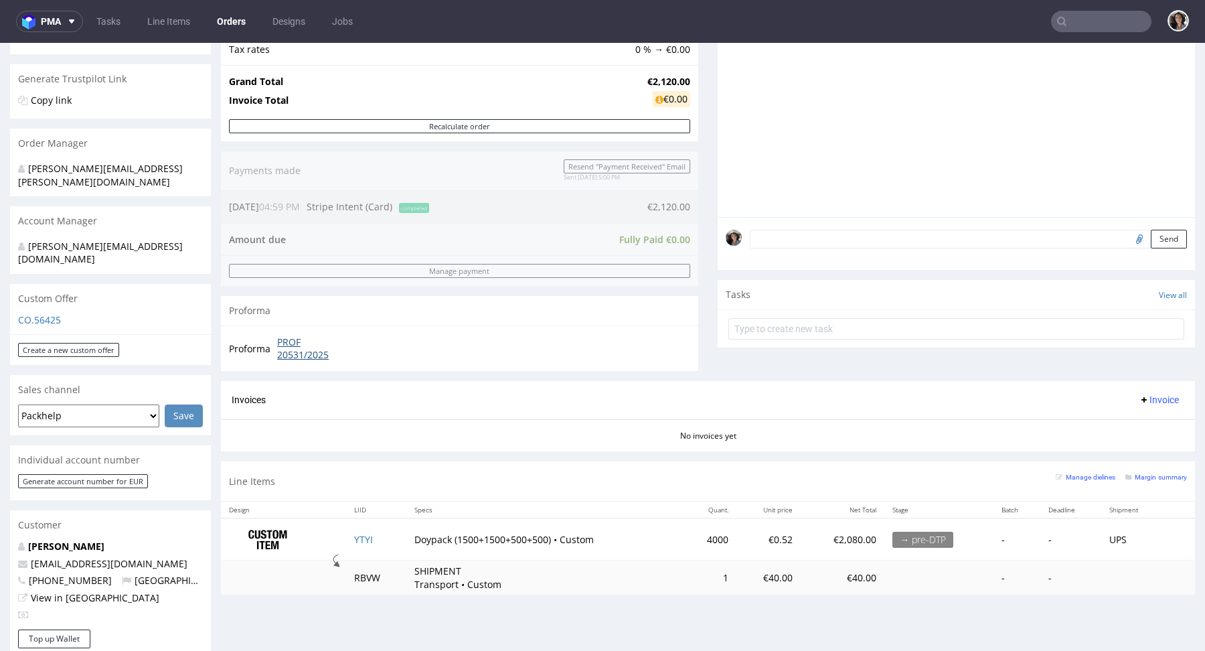
click at [299, 347] on link "PROF 20531/2025" at bounding box center [315, 348] width 77 height 26
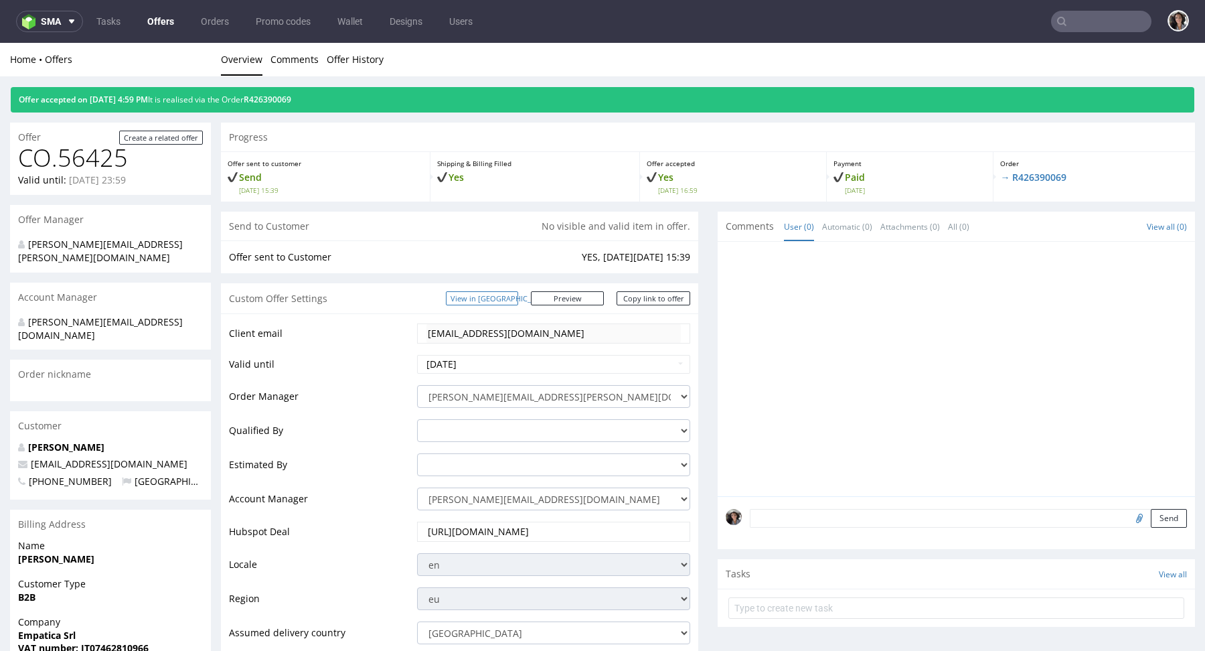
click at [506, 295] on link "View in [GEOGRAPHIC_DATA]" at bounding box center [482, 298] width 72 height 14
copy link "R426390069"
drag, startPoint x: 338, startPoint y: 104, endPoint x: 276, endPoint y: 102, distance: 62.3
click at [276, 102] on div "Offer accepted on 24.09.2025 4:59 PM It is realised via the Order R426390069" at bounding box center [603, 99] width 1184 height 25
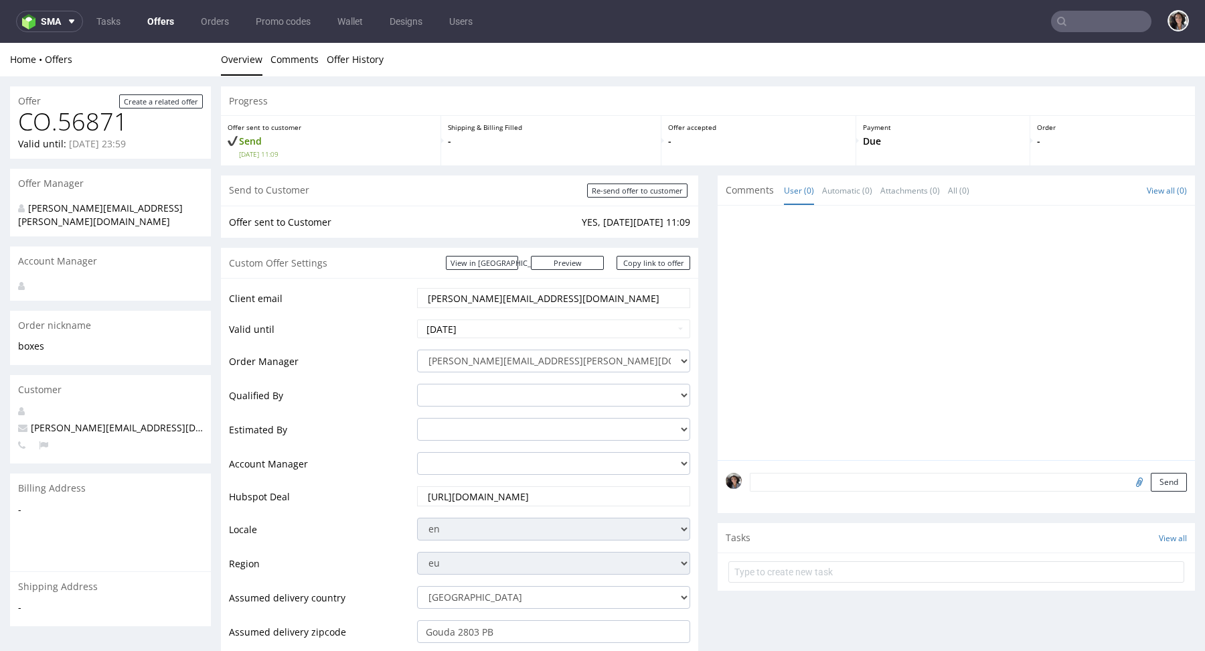
scroll to position [627, 0]
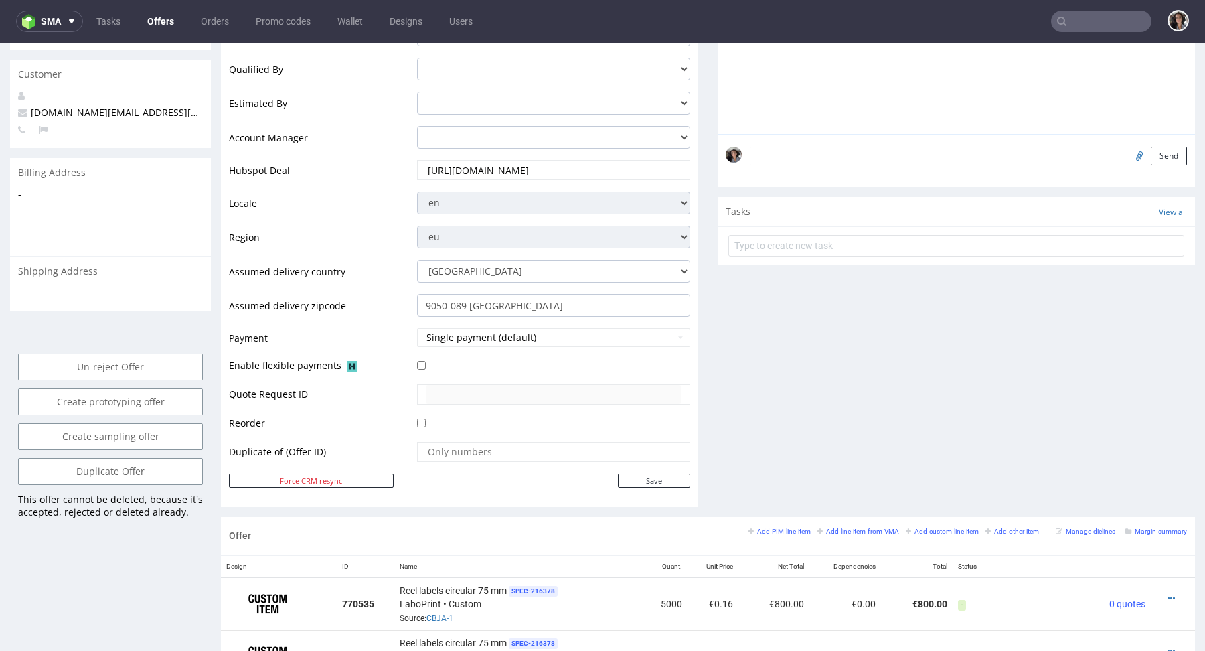
scroll to position [653, 0]
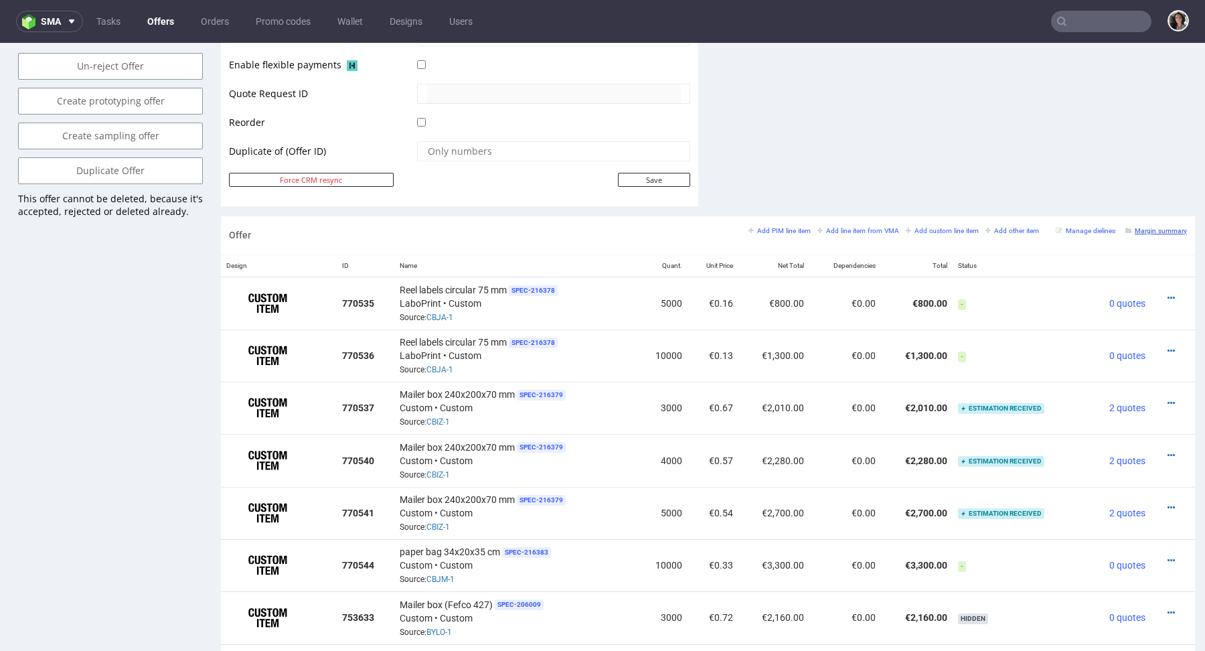
click at [1138, 231] on small "Margin summary" at bounding box center [1156, 230] width 62 height 7
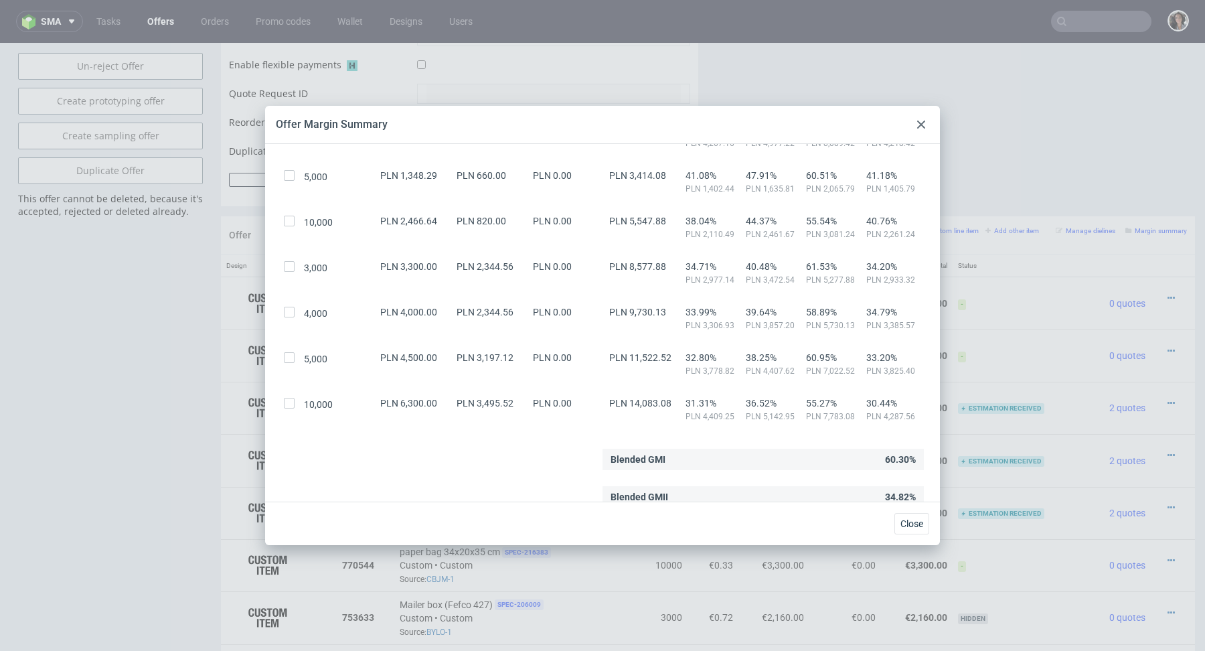
scroll to position [242, 0]
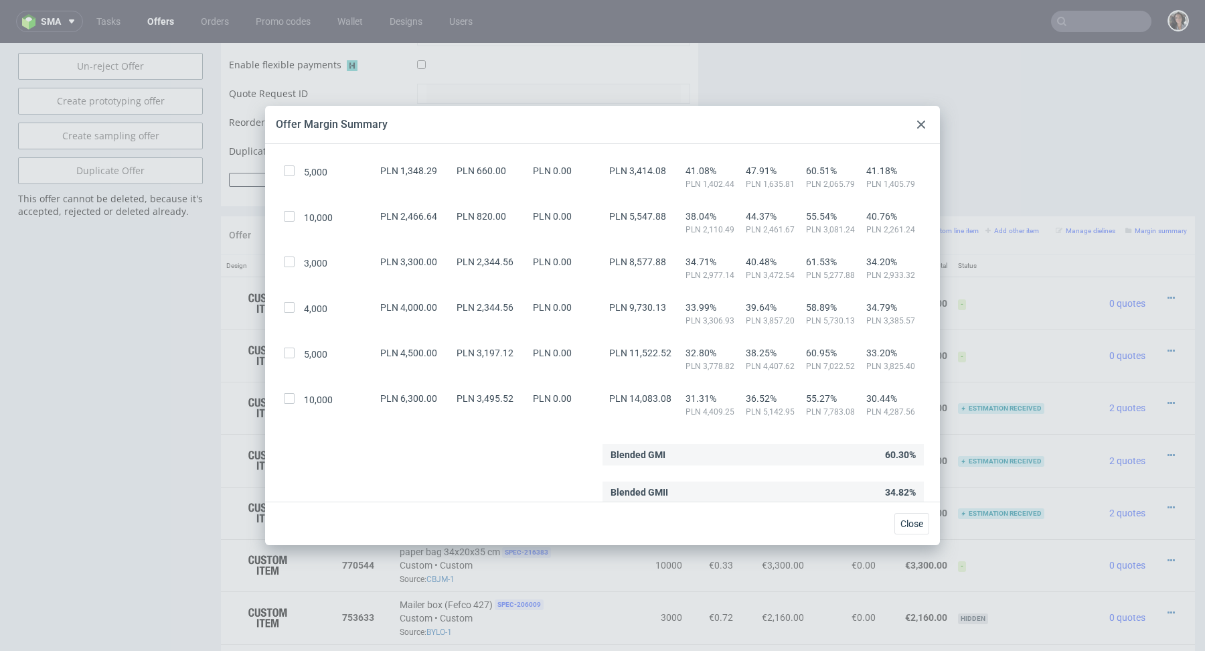
click at [919, 122] on icon at bounding box center [921, 125] width 8 height 8
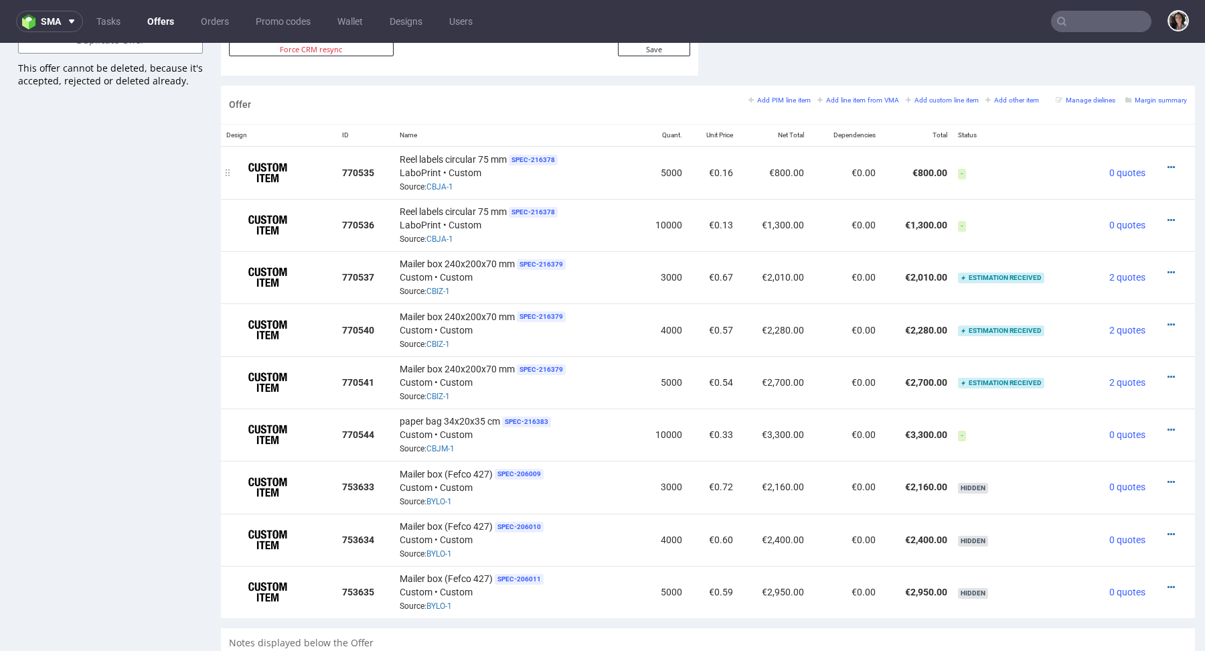
scroll to position [782, 0]
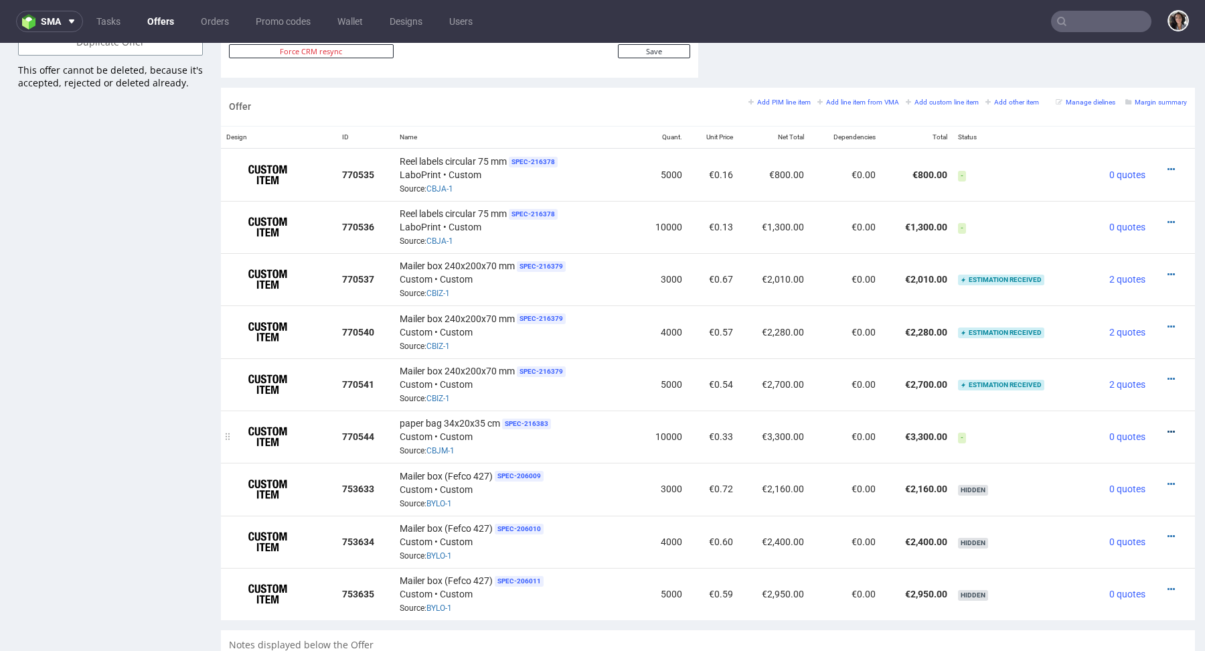
click at [1168, 428] on icon at bounding box center [1171, 431] width 7 height 9
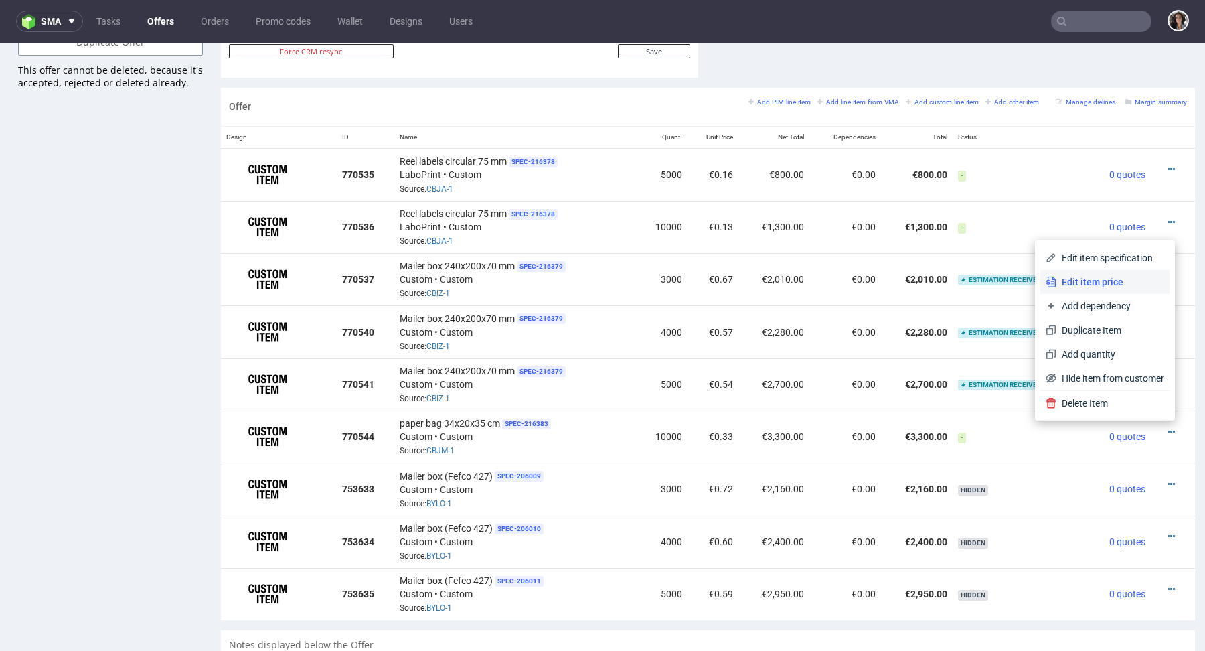
click at [1112, 282] on span "Edit item price" at bounding box center [1110, 281] width 108 height 13
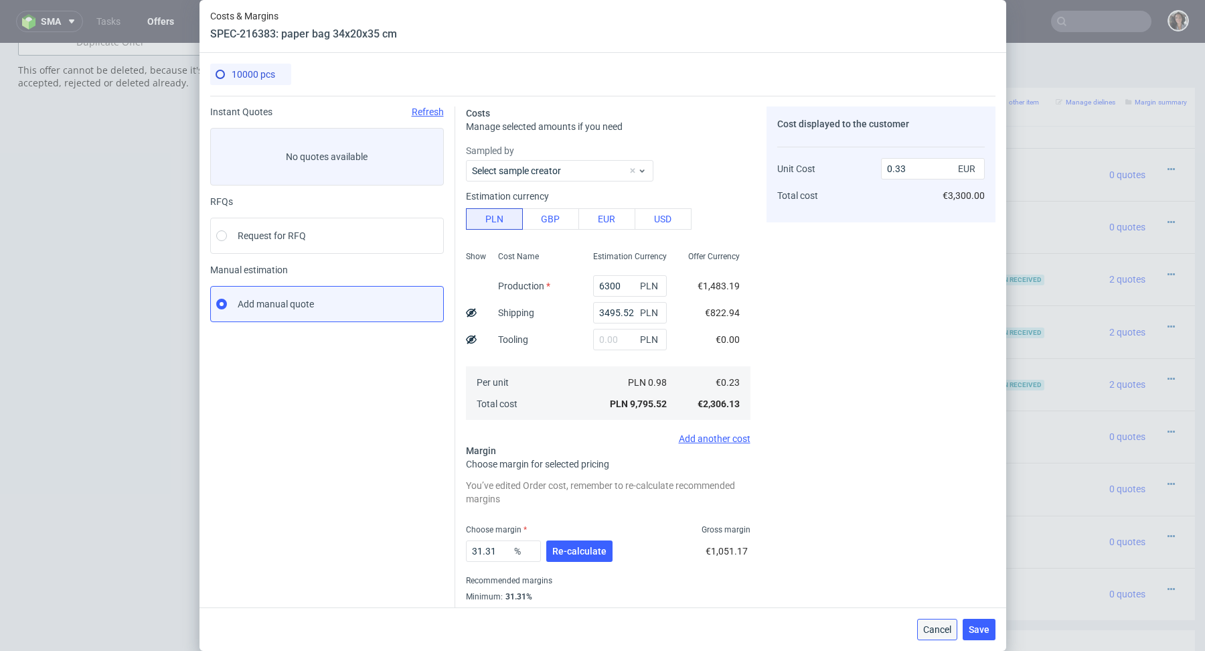
click at [942, 625] on span "Cancel" at bounding box center [937, 629] width 28 height 9
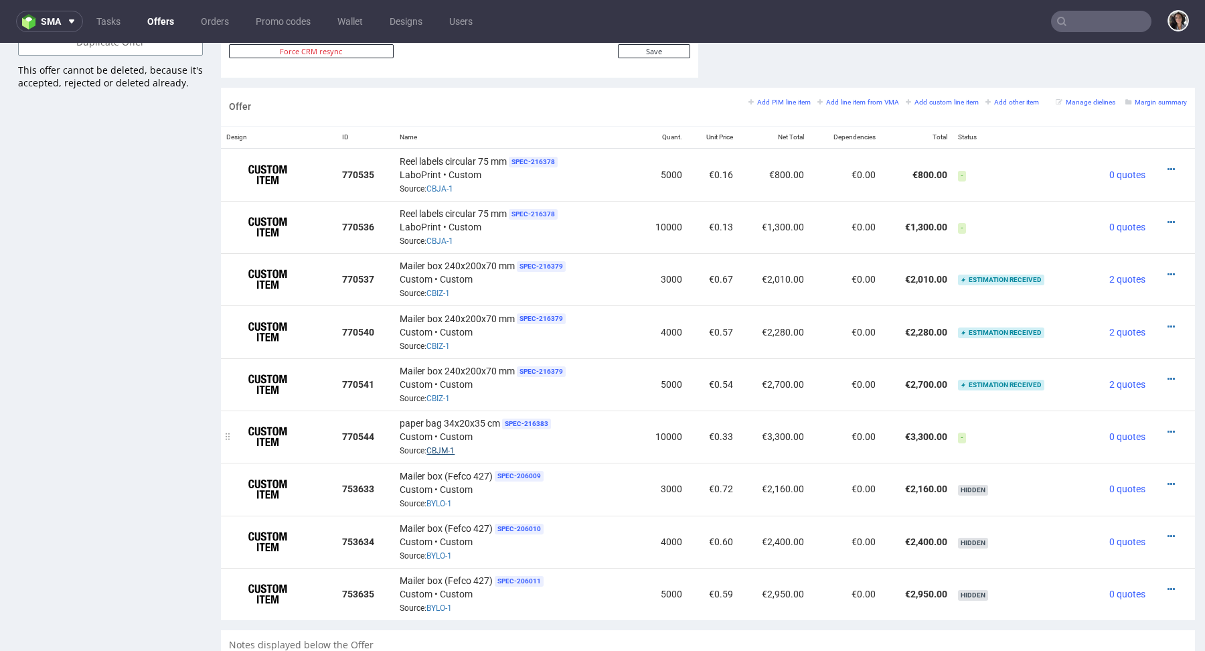
click at [443, 447] on link "CBJM-1" at bounding box center [440, 450] width 28 height 9
click at [1168, 430] on icon at bounding box center [1171, 431] width 7 height 9
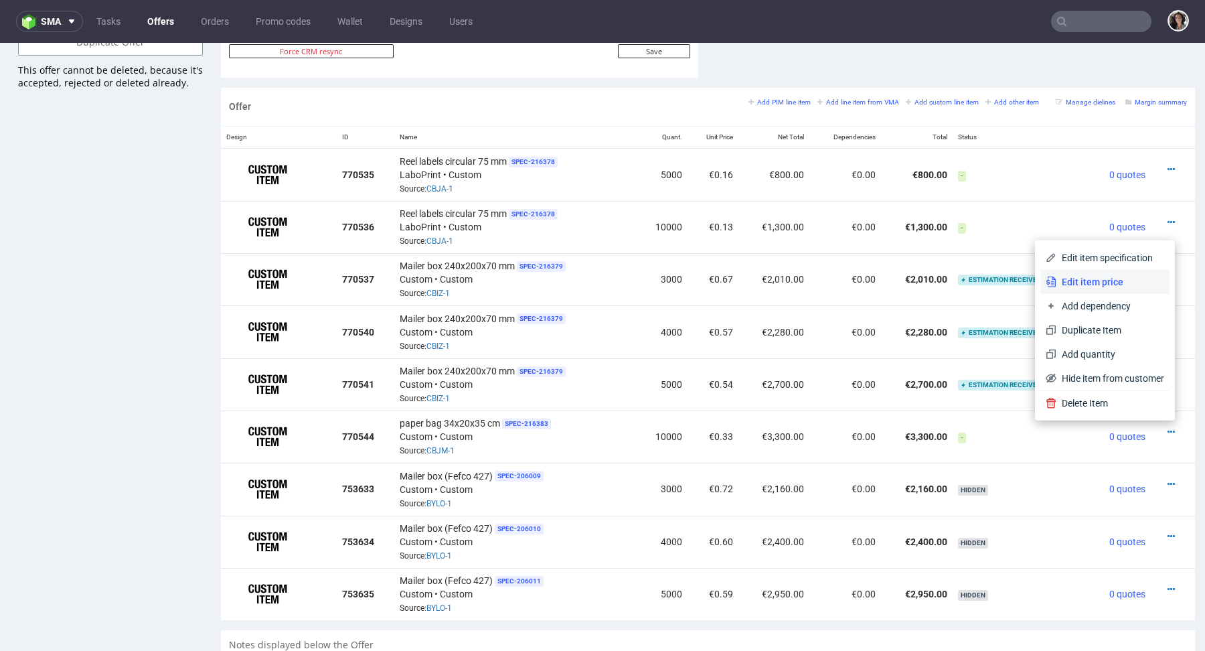
click at [1083, 278] on span "Edit item price" at bounding box center [1110, 281] width 108 height 13
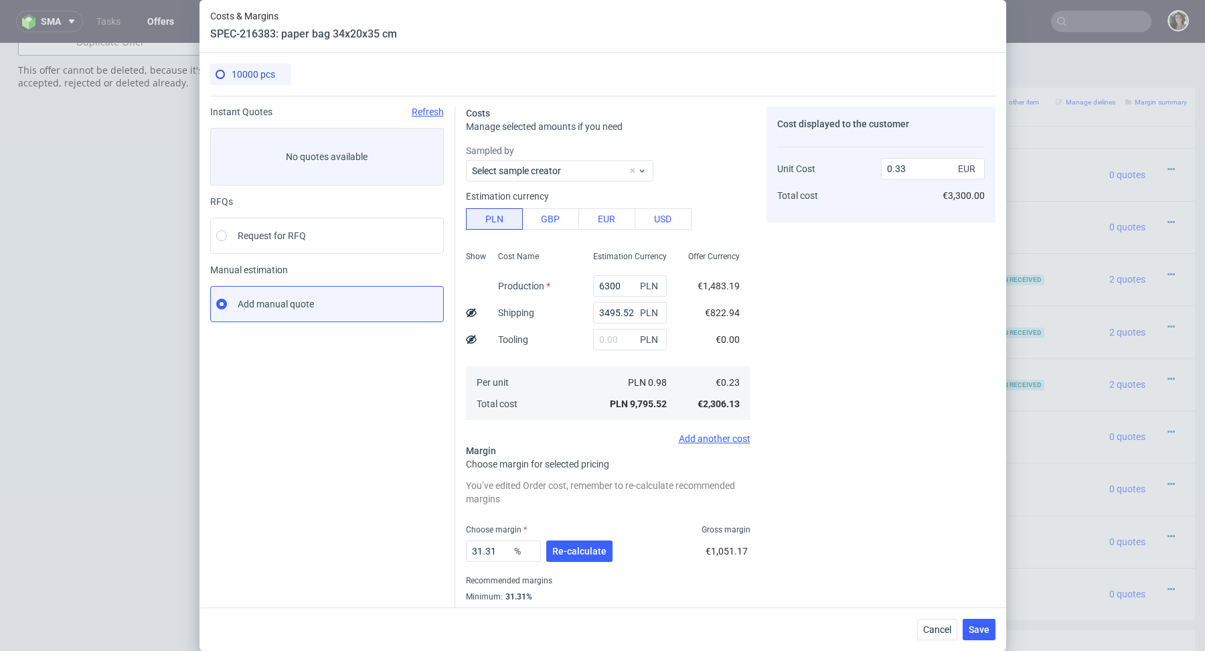
scroll to position [36, 0]
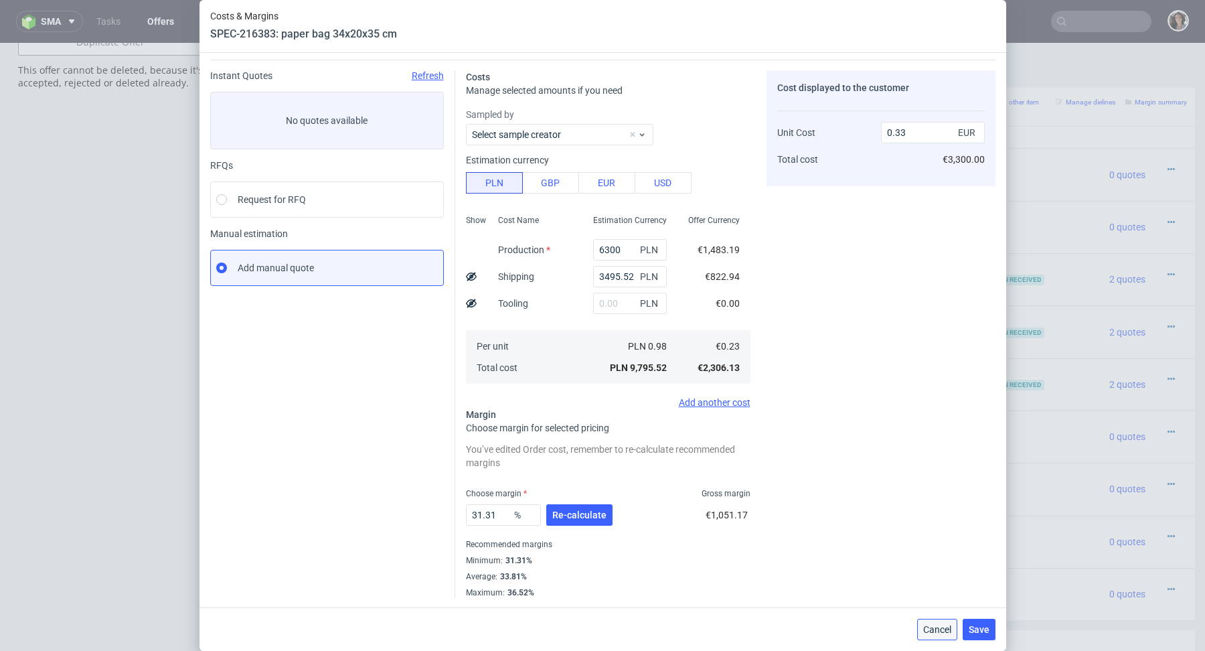
click at [931, 631] on span "Cancel" at bounding box center [937, 629] width 28 height 9
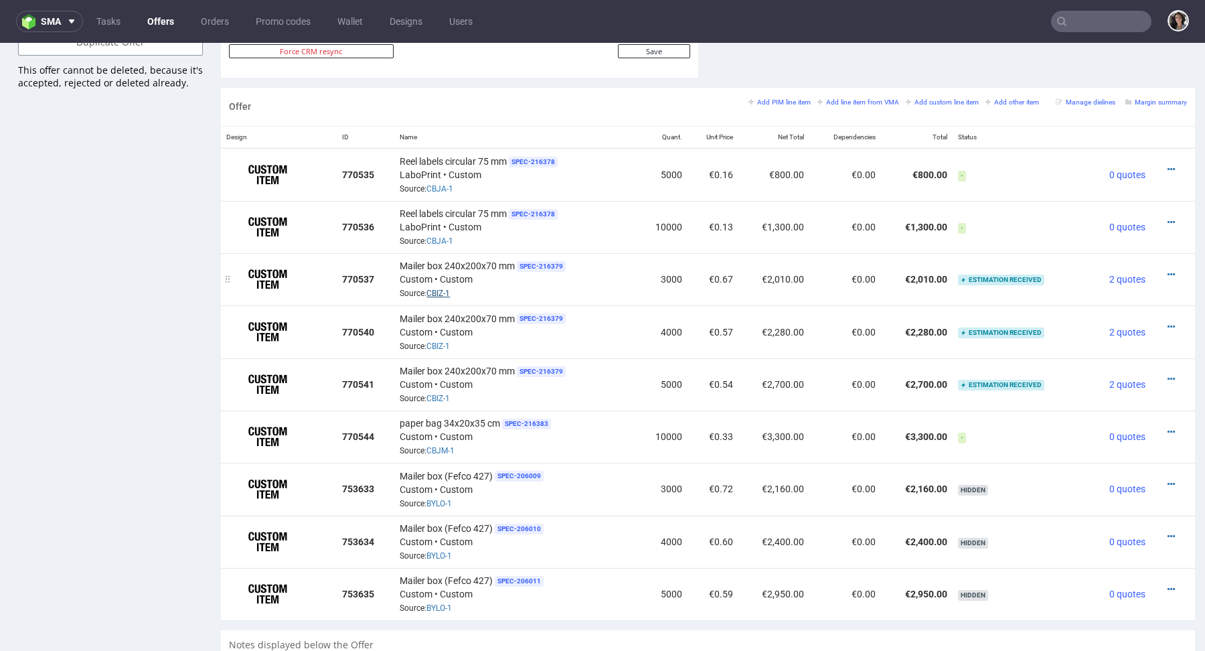
click at [438, 290] on link "CBIZ-1" at bounding box center [437, 293] width 23 height 9
click at [1168, 376] on icon at bounding box center [1171, 378] width 7 height 9
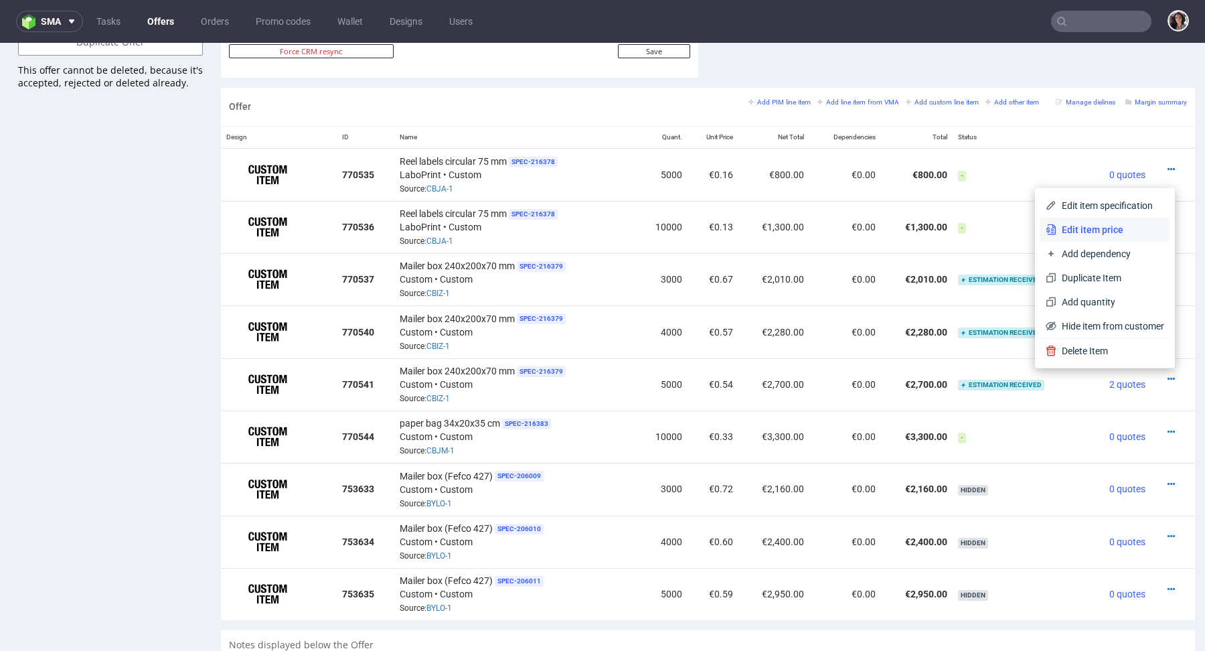
click at [1082, 228] on span "Edit item price" at bounding box center [1110, 229] width 108 height 13
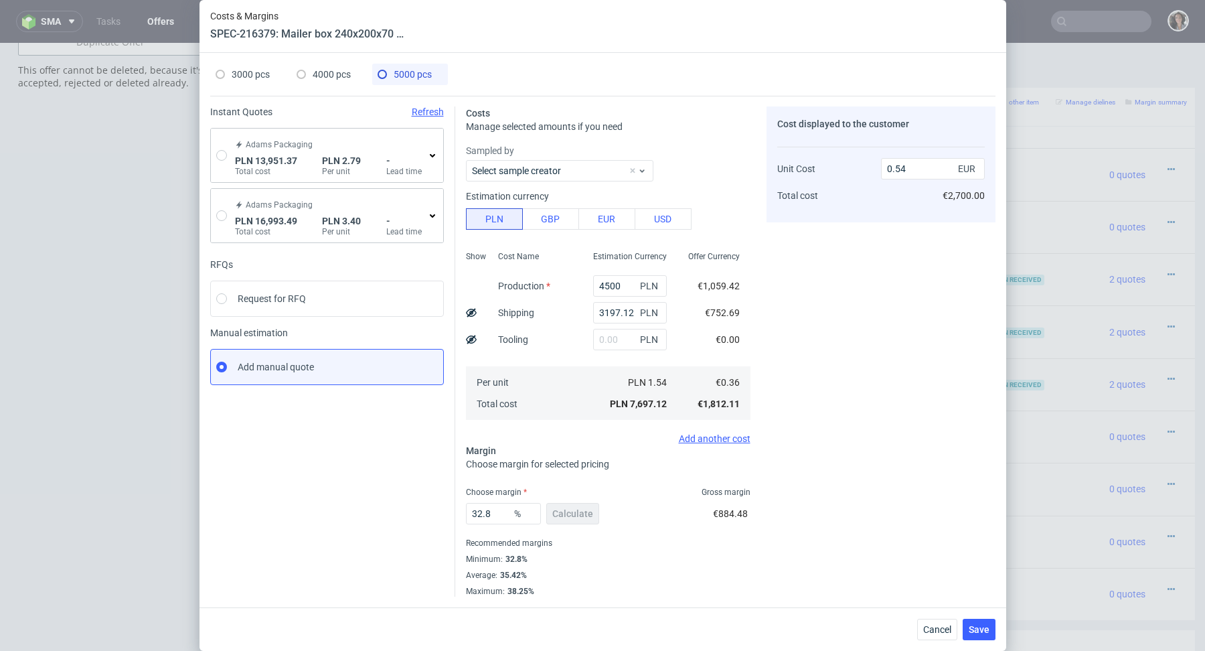
click at [467, 309] on icon at bounding box center [471, 312] width 11 height 11
type input "0.39"
click at [983, 620] on button "Save" at bounding box center [979, 629] width 33 height 21
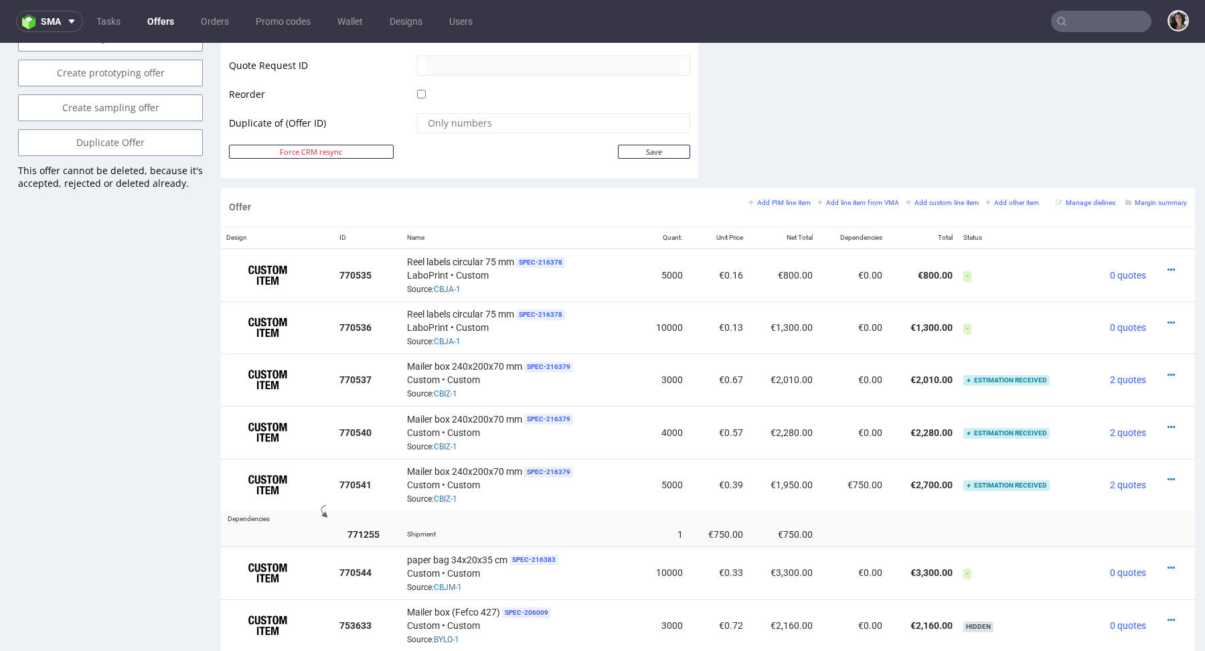
scroll to position [742, 0]
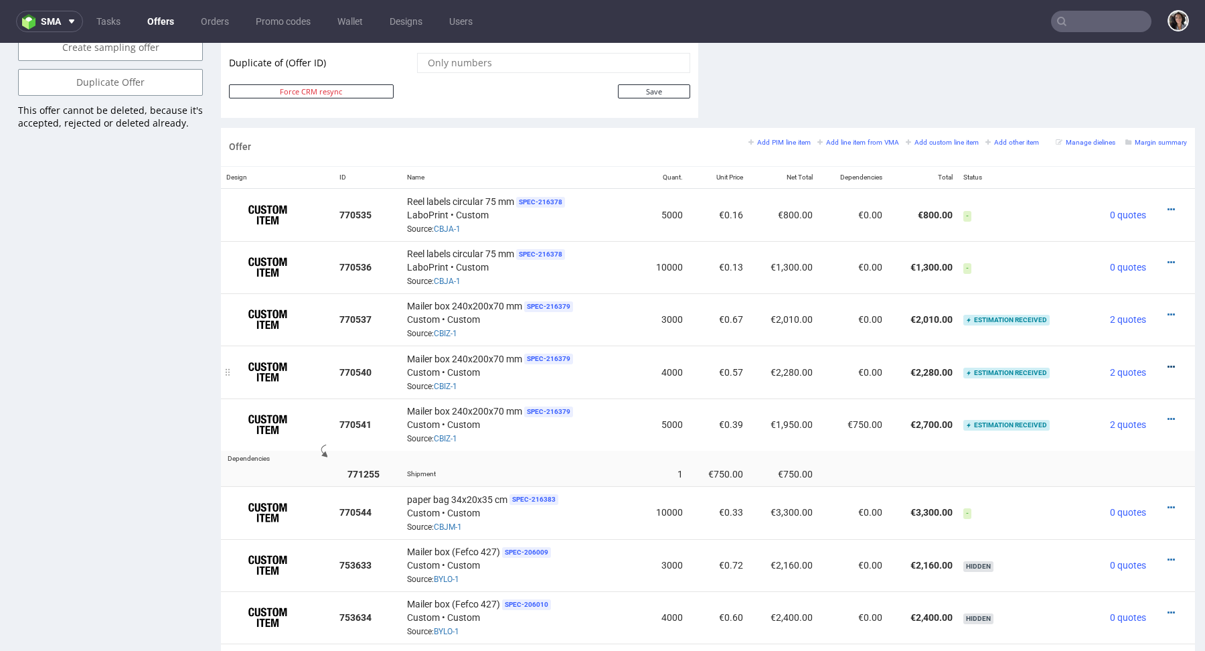
click at [1168, 364] on icon at bounding box center [1171, 366] width 7 height 9
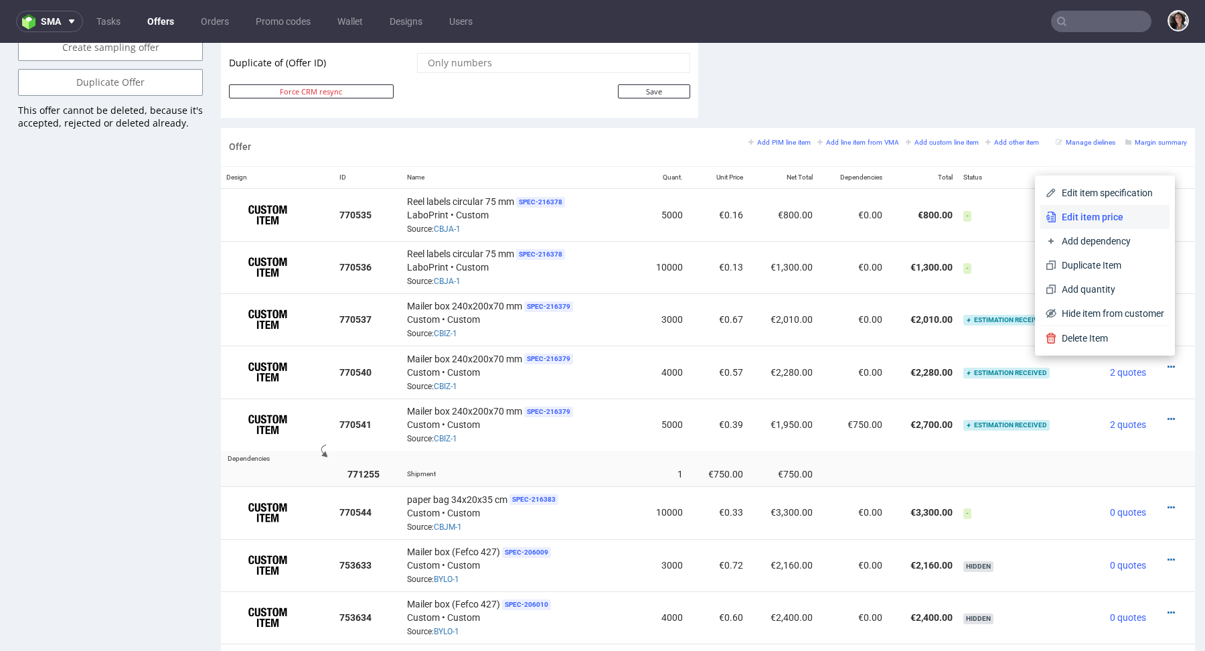
click at [1094, 211] on span "Edit item price" at bounding box center [1110, 216] width 108 height 13
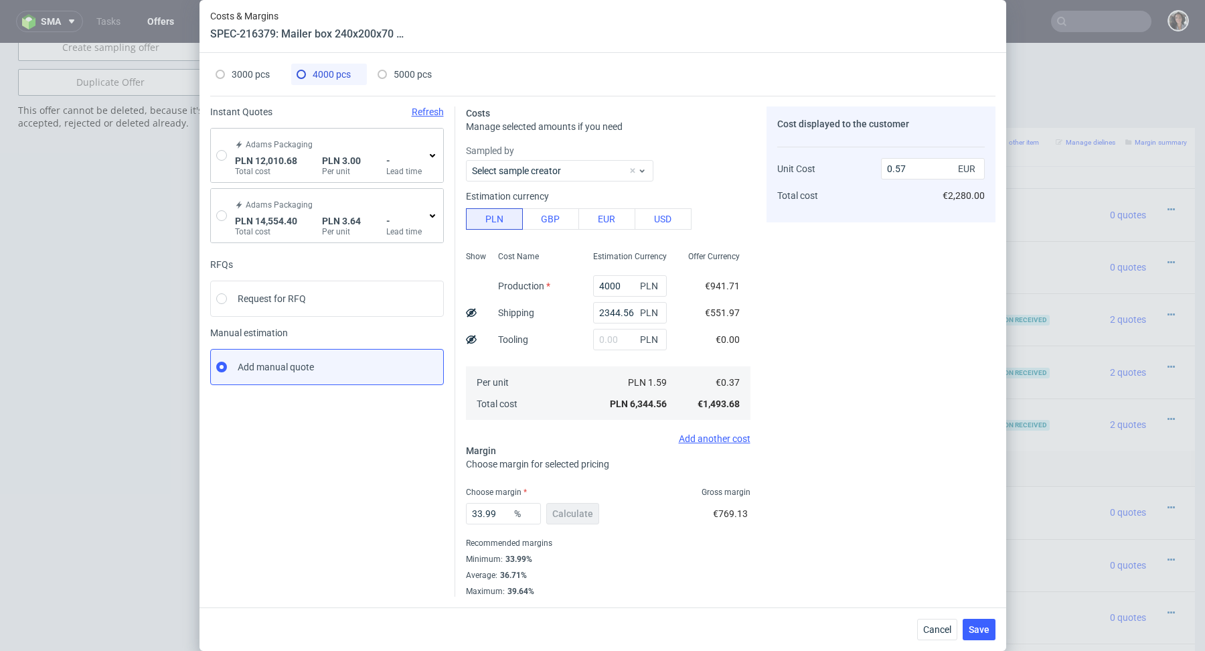
click at [469, 311] on icon at bounding box center [471, 312] width 11 height 11
type input "0.43"
click at [981, 633] on span "Save" at bounding box center [979, 629] width 21 height 9
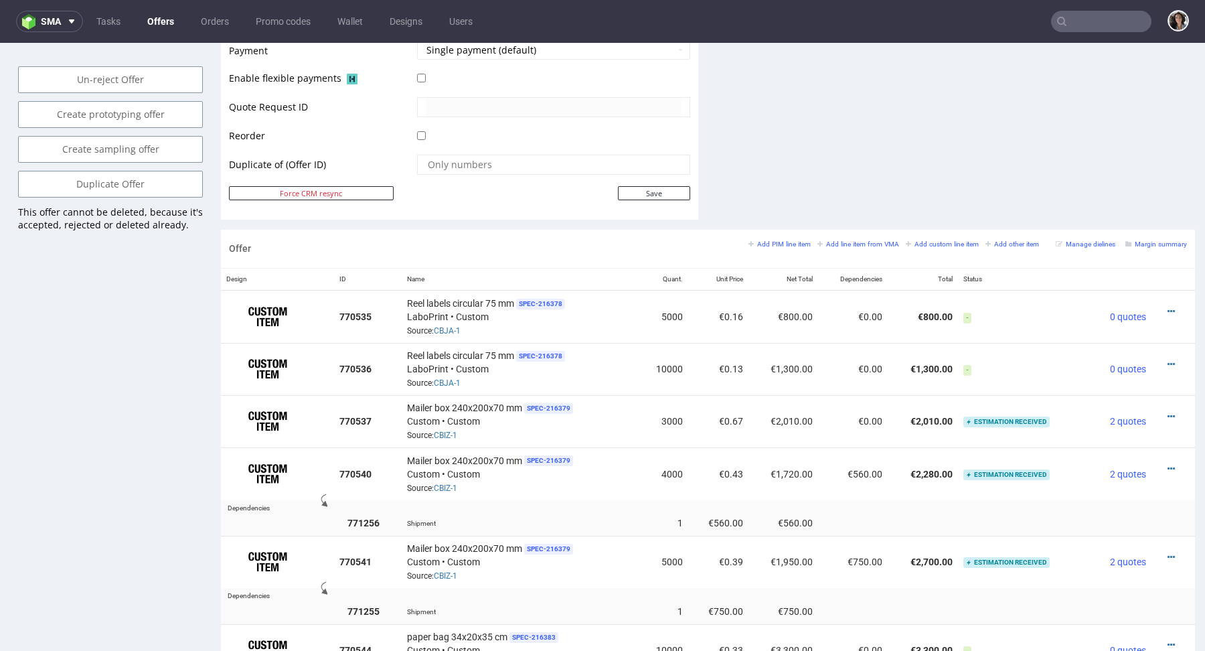
scroll to position [683, 0]
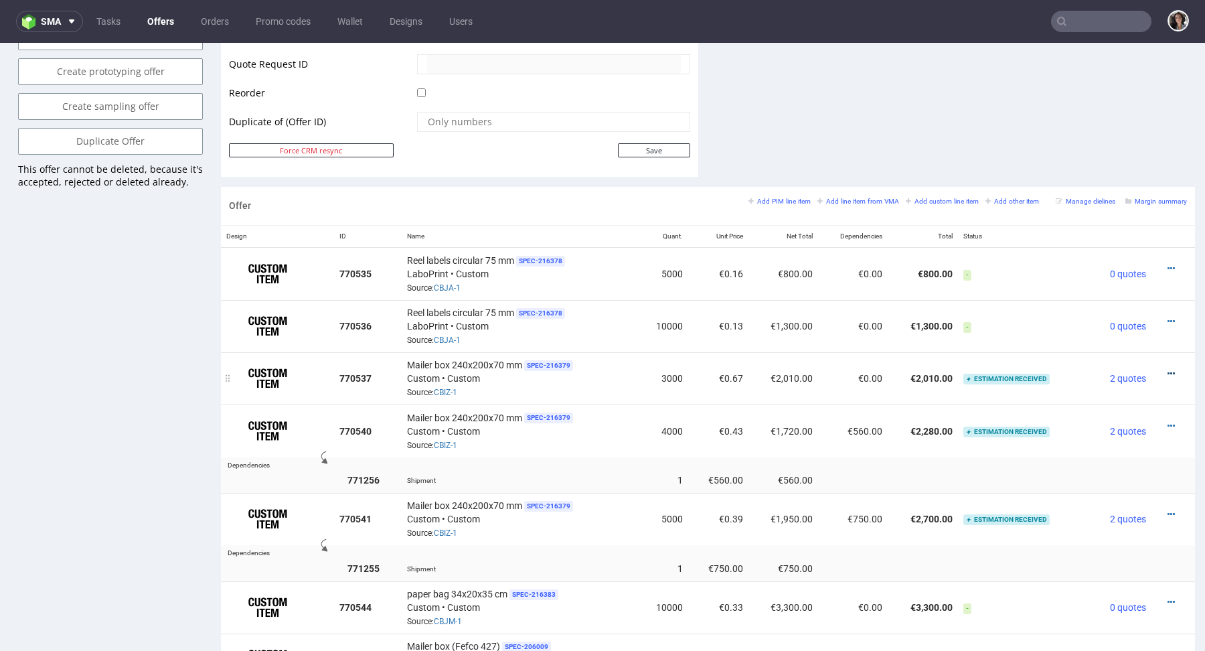
click at [1168, 369] on icon at bounding box center [1171, 373] width 7 height 9
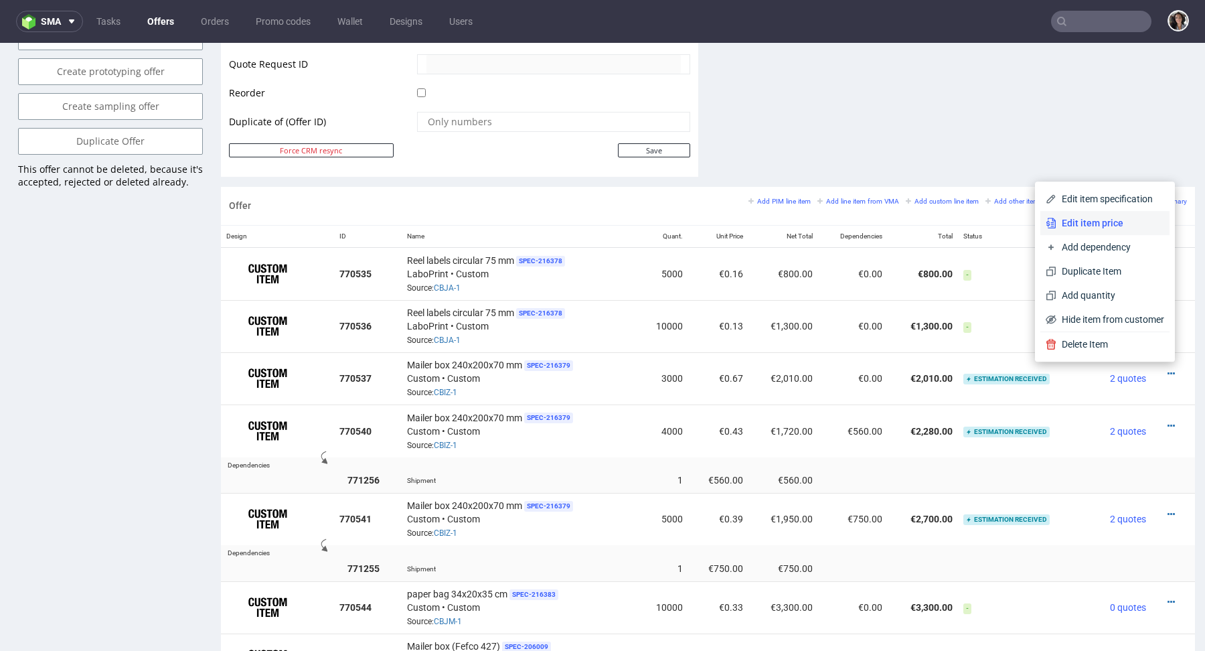
click at [1085, 218] on span "Edit item price" at bounding box center [1110, 222] width 108 height 13
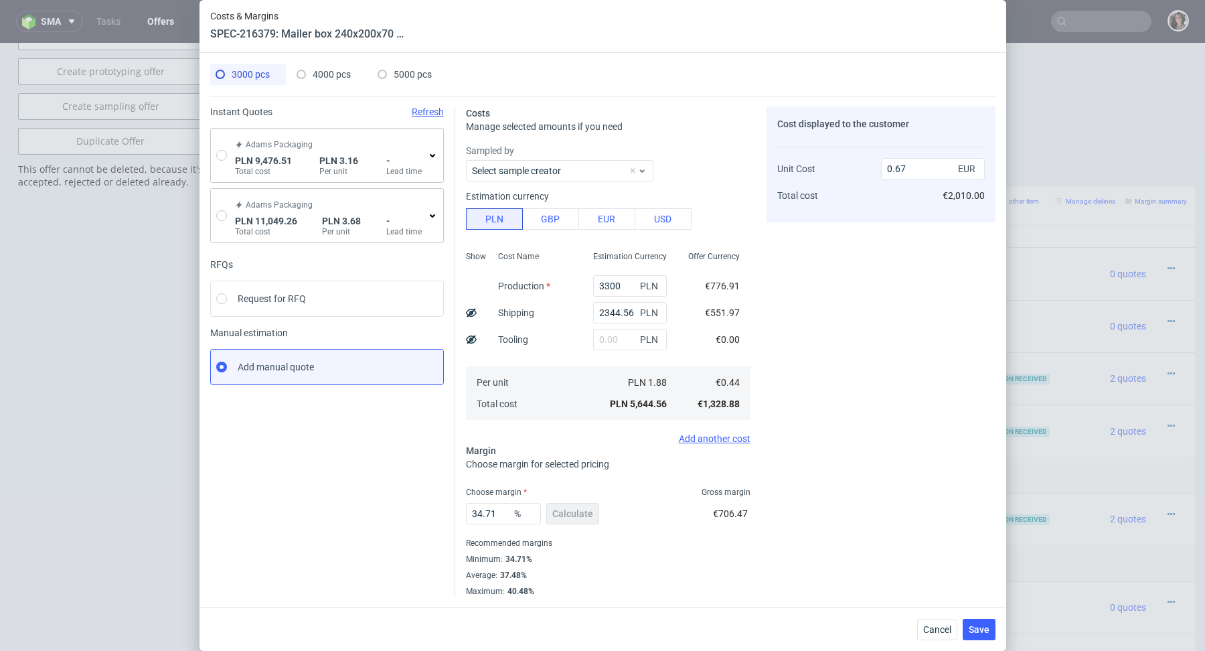
click at [471, 311] on icon at bounding box center [471, 312] width 11 height 11
type input "0.49"
click at [975, 627] on span "Save" at bounding box center [979, 629] width 21 height 9
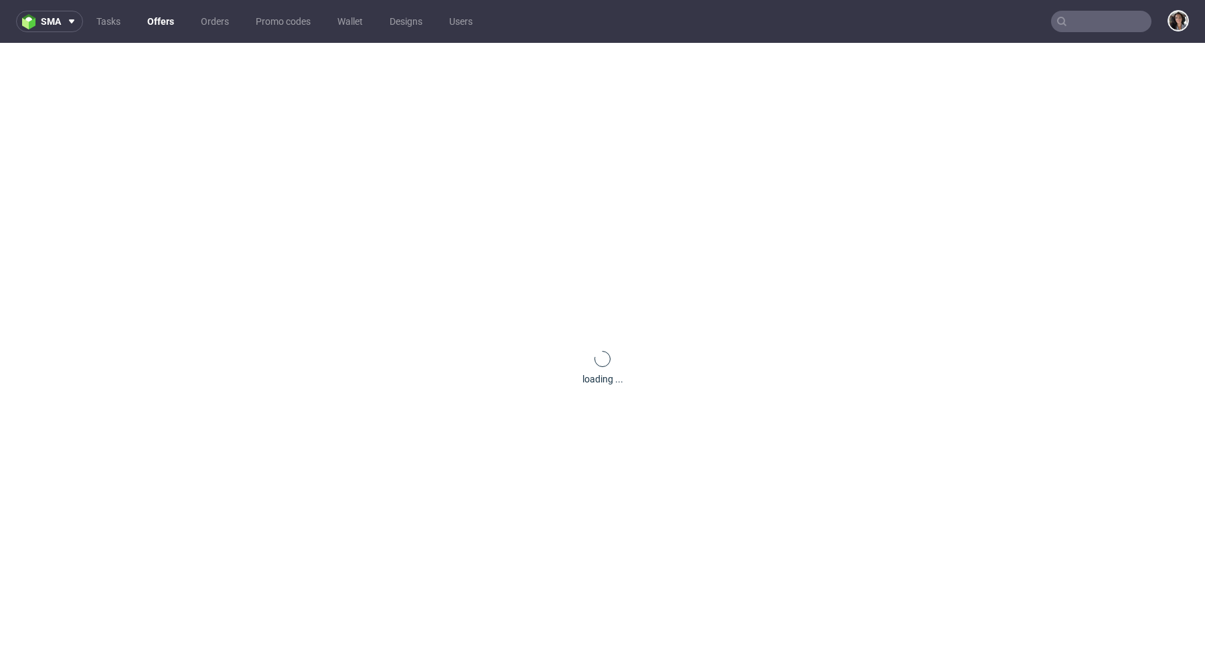
click at [1056, 15] on input "text" at bounding box center [1101, 21] width 100 height 21
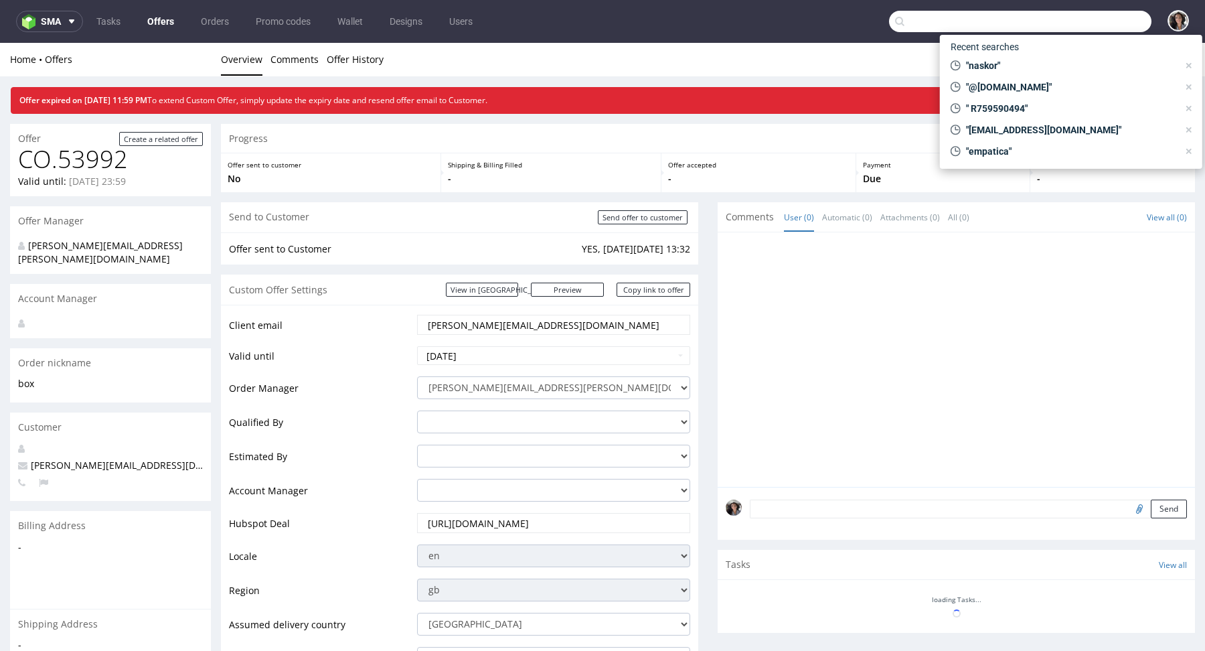
paste input "VCKV"
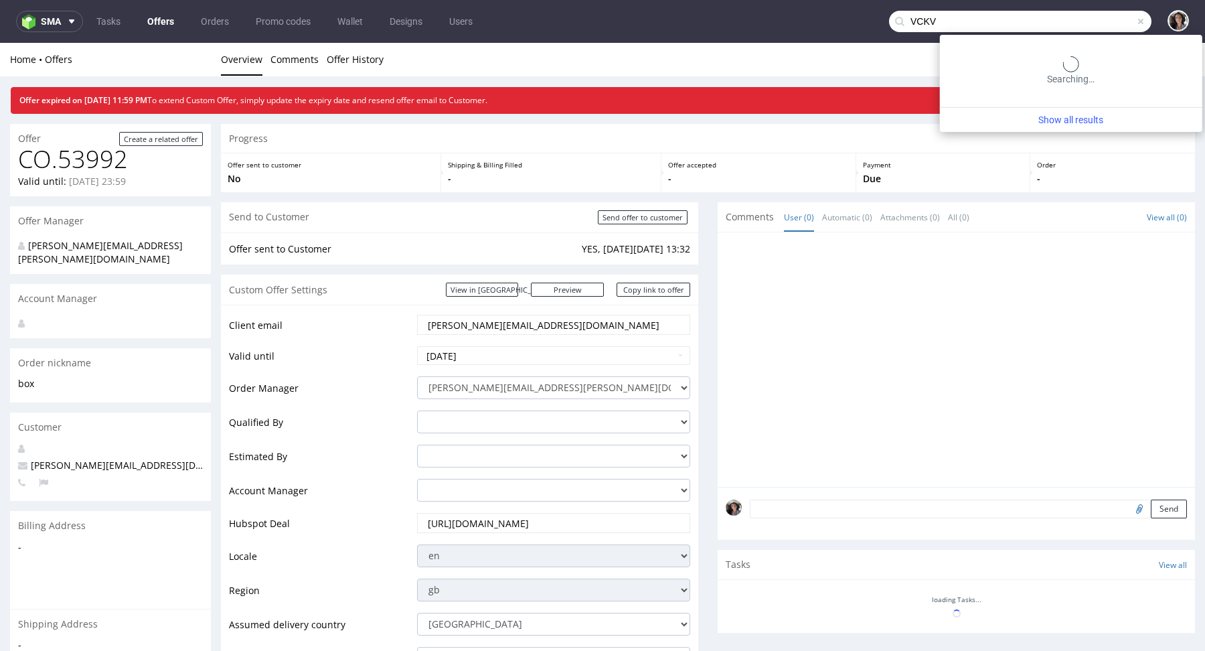
type input "VCKV"
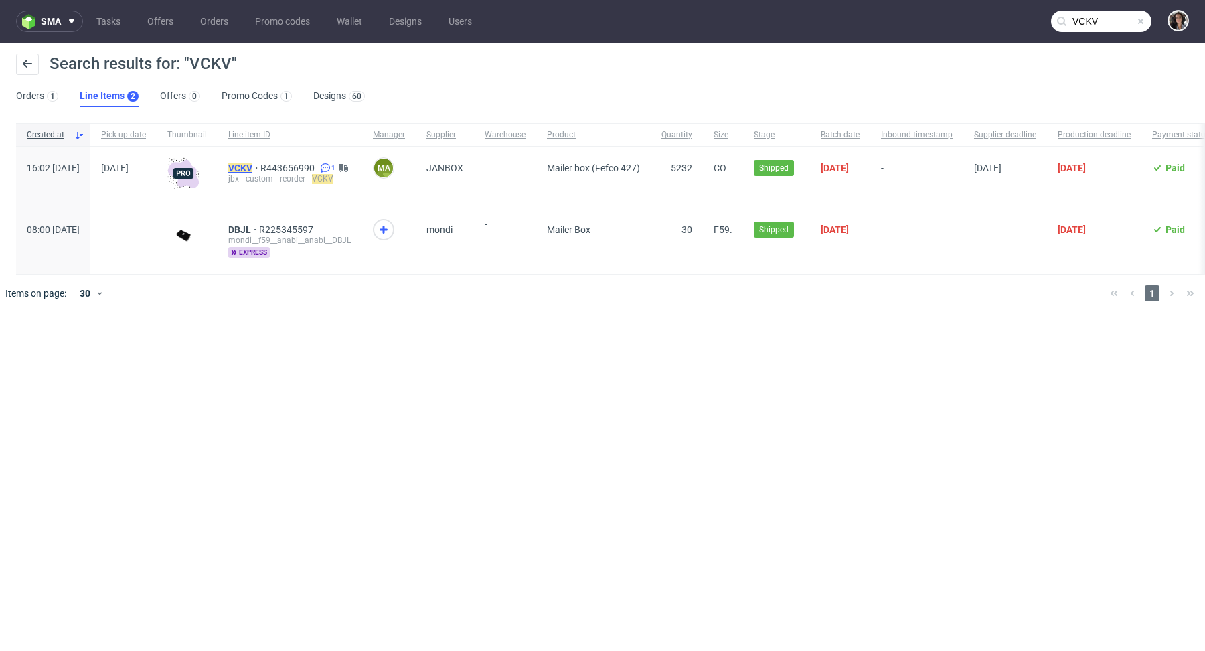
click at [252, 164] on mark "VCKV" at bounding box center [240, 168] width 24 height 11
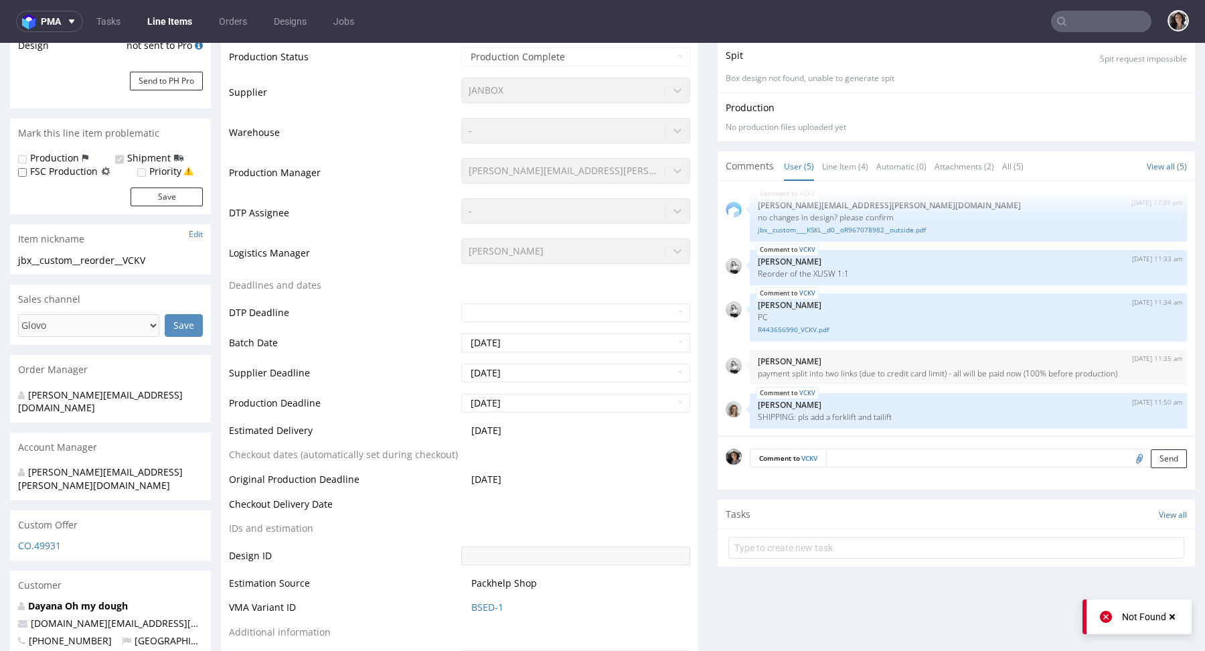
scroll to position [464, 0]
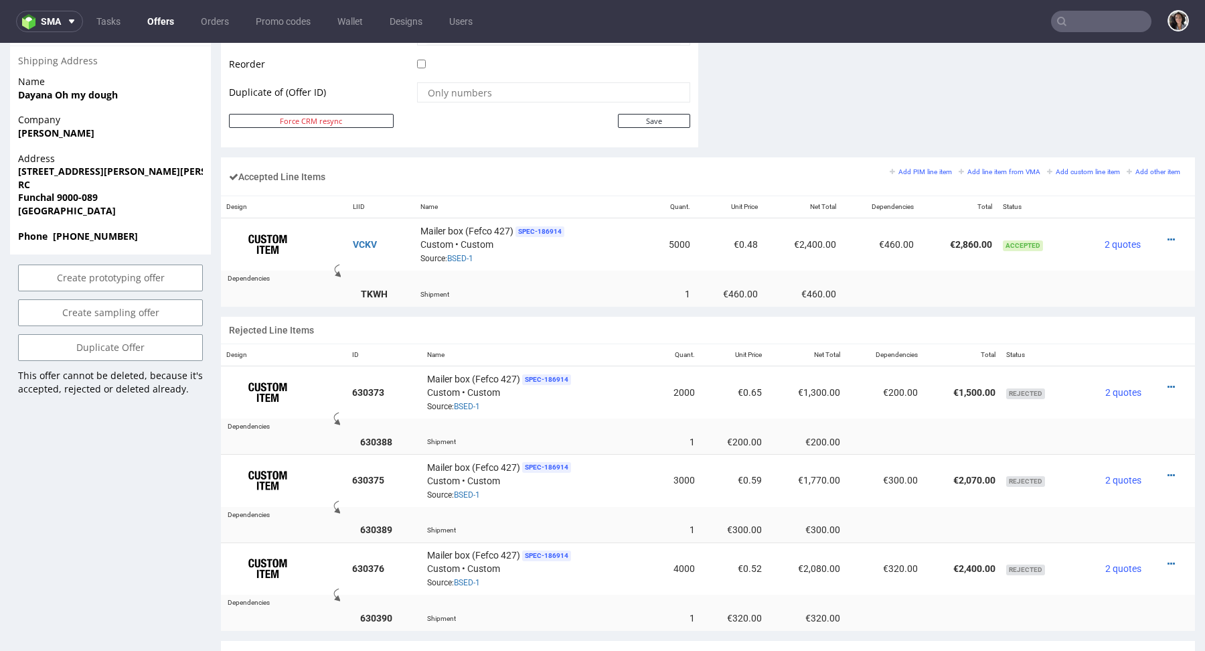
scroll to position [721, 0]
click at [1162, 382] on div at bounding box center [1166, 386] width 29 height 13
click at [1168, 234] on icon at bounding box center [1171, 238] width 7 height 9
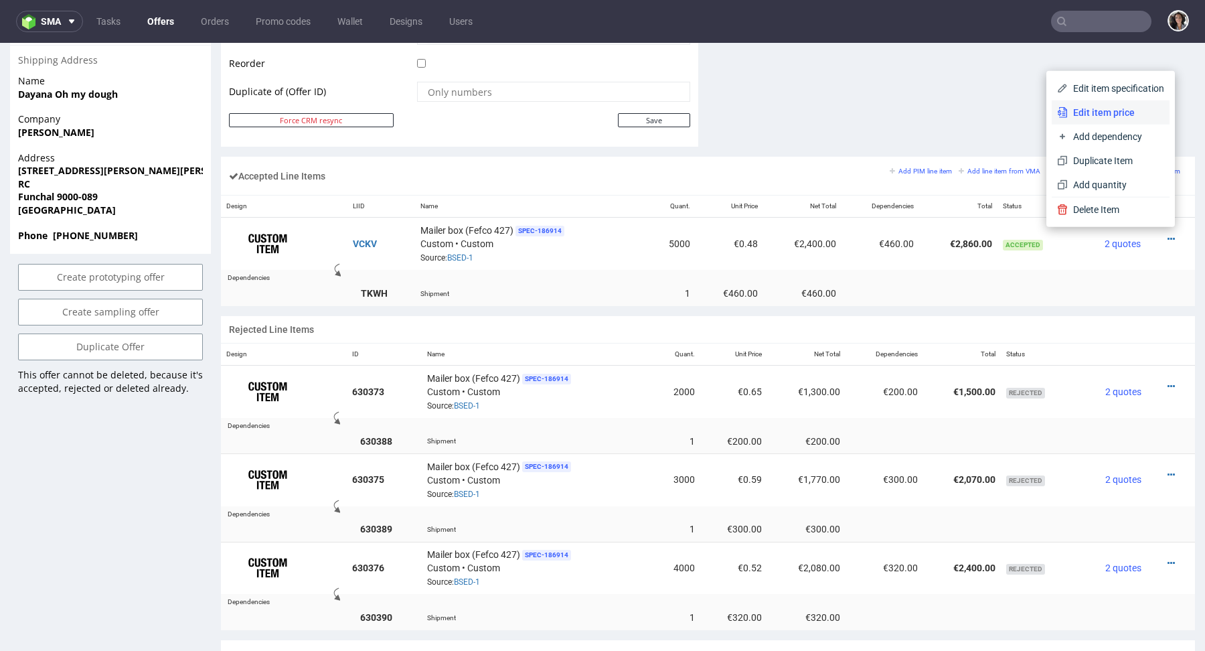
click at [1091, 115] on span "Edit item price" at bounding box center [1116, 112] width 96 height 13
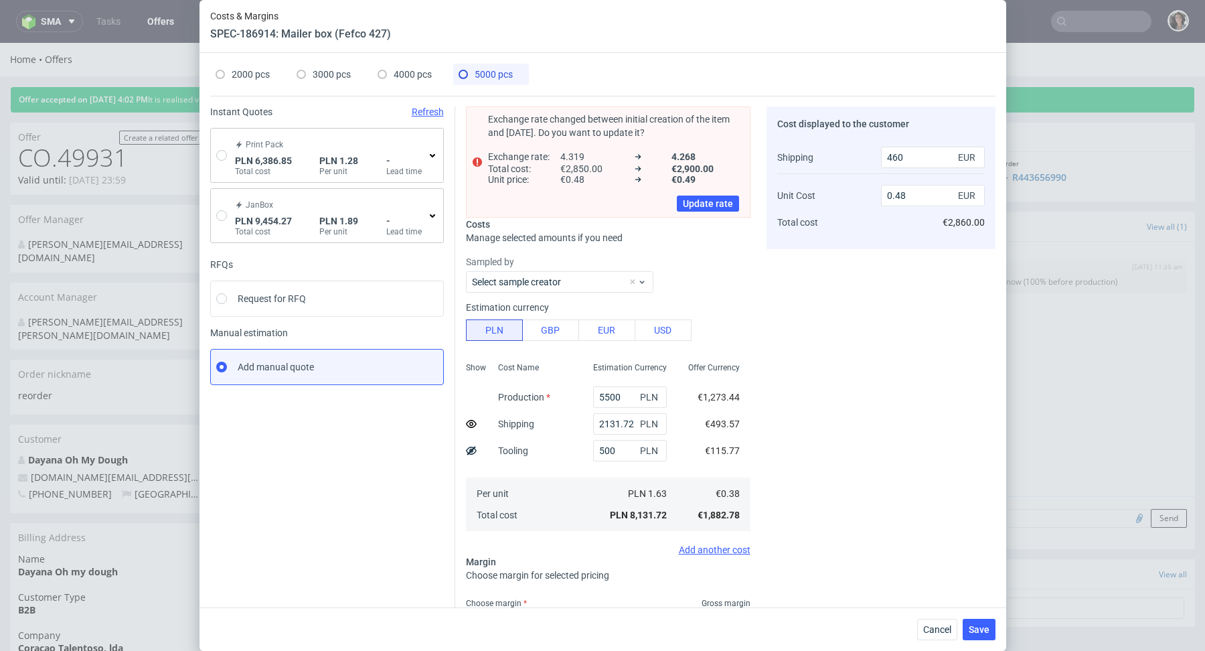
scroll to position [109, 0]
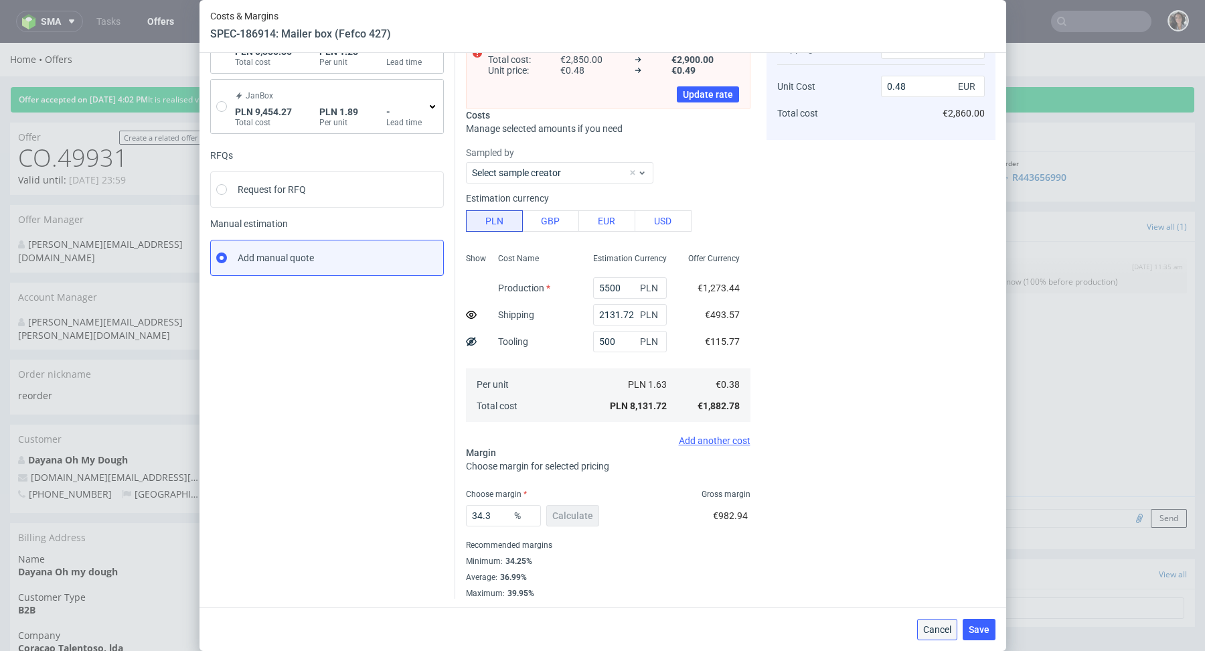
click at [940, 637] on button "Cancel" at bounding box center [937, 629] width 40 height 21
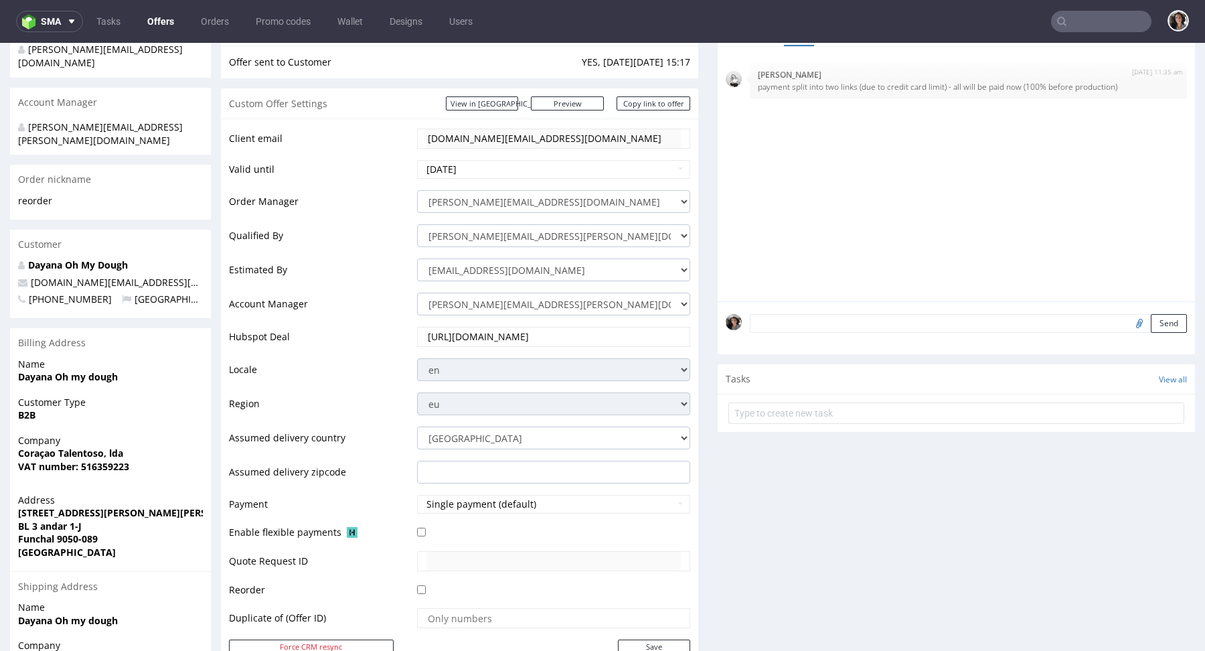
scroll to position [0, 0]
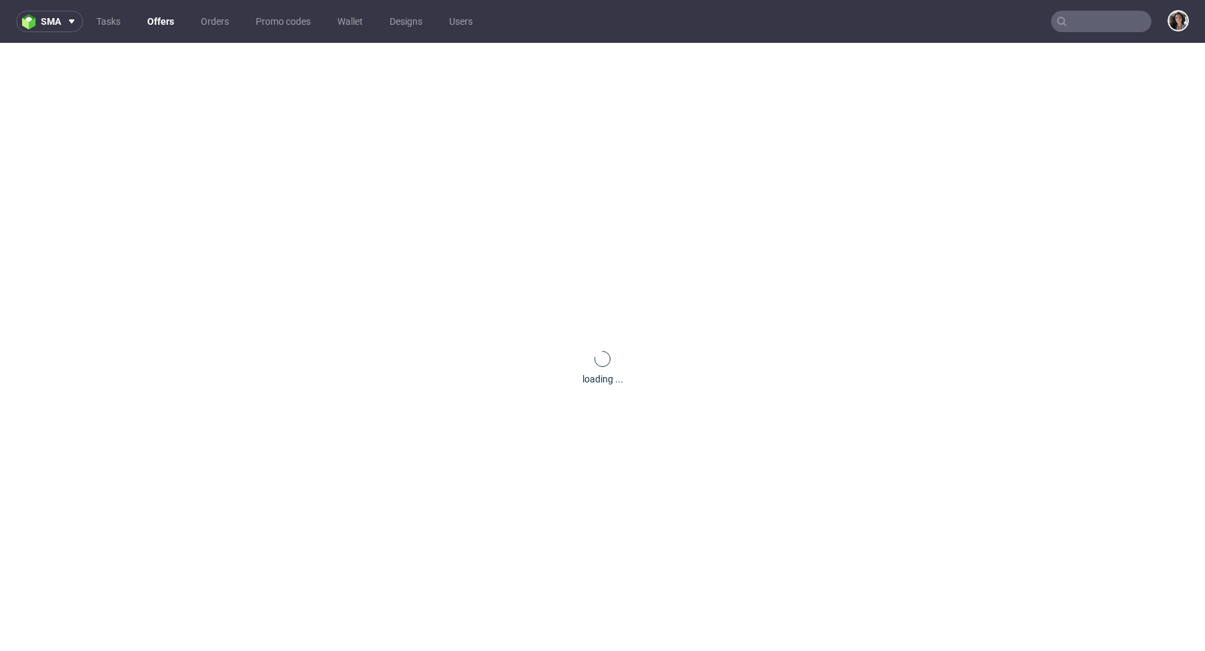
click at [1092, 24] on input "text" at bounding box center [1101, 21] width 100 height 21
paste input "Hi [PERSON_NAME], Thank you for your message! I’m sending you some photos of si…"
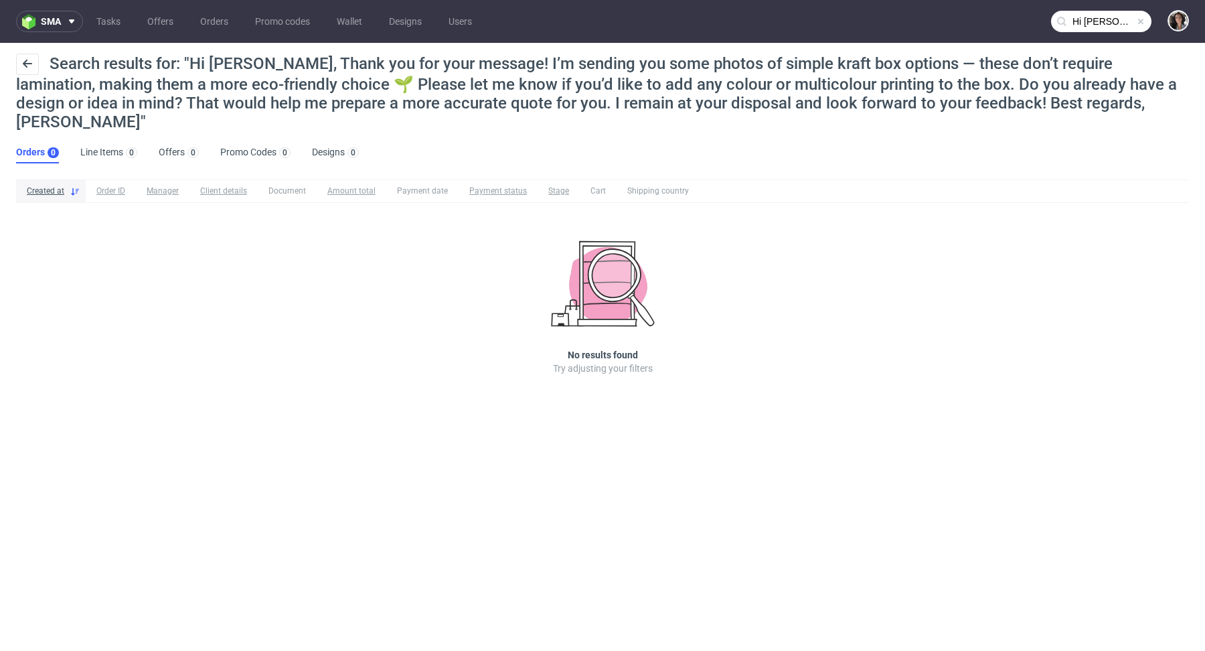
click at [1109, 35] on nav "sma Tasks Offers Orders Promo codes Wallet Designs Users Hi [PERSON_NAME], Than…" at bounding box center [602, 21] width 1205 height 43
click at [1091, 20] on input "Hi [PERSON_NAME], Thank you for your message! I’m sending you some photos of si…" at bounding box center [1101, 21] width 100 height 21
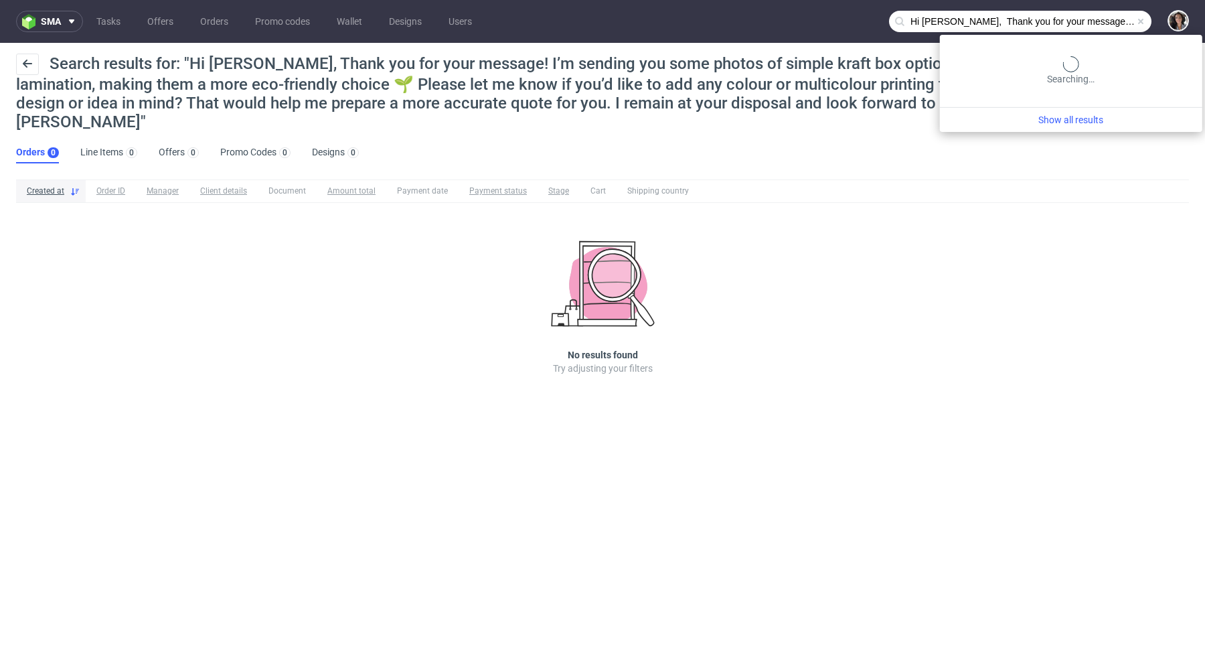
click at [1091, 20] on input "Hi [PERSON_NAME], Thank you for your message! I’m sending you some photos of si…" at bounding box center [1020, 21] width 262 height 21
paste input "[EMAIL_ADDRESS][DOMAIN_NAME]"
type input "[EMAIL_ADDRESS][DOMAIN_NAME]"
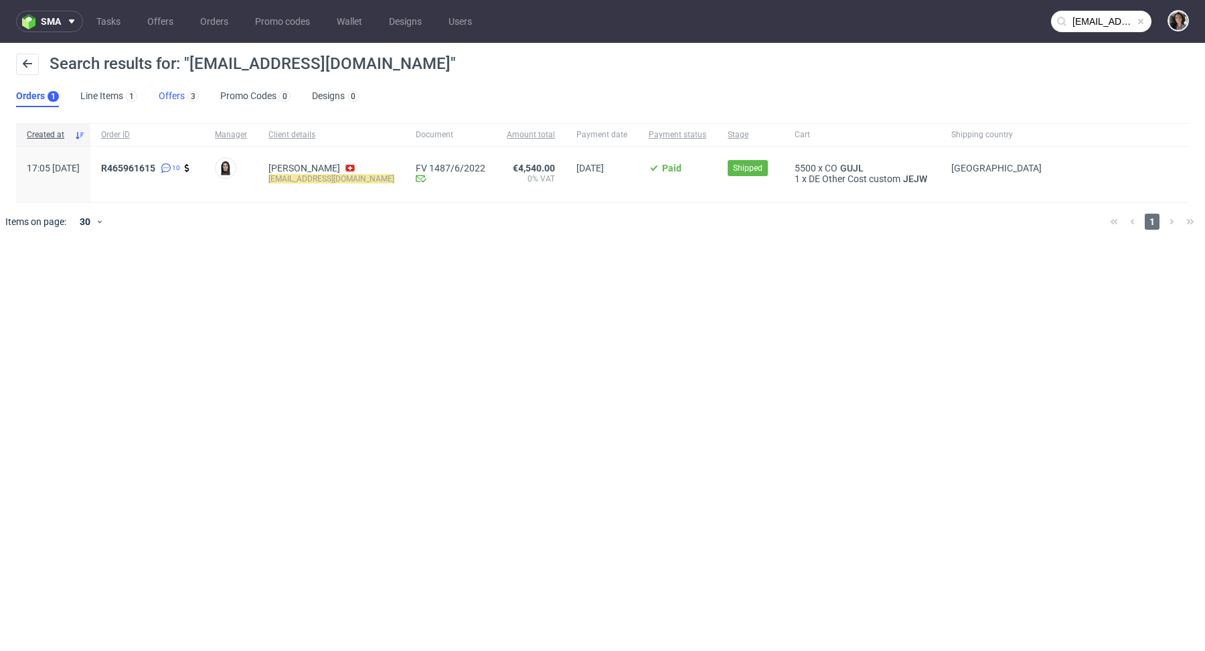
click at [159, 94] on link "Offers 3" at bounding box center [179, 96] width 40 height 21
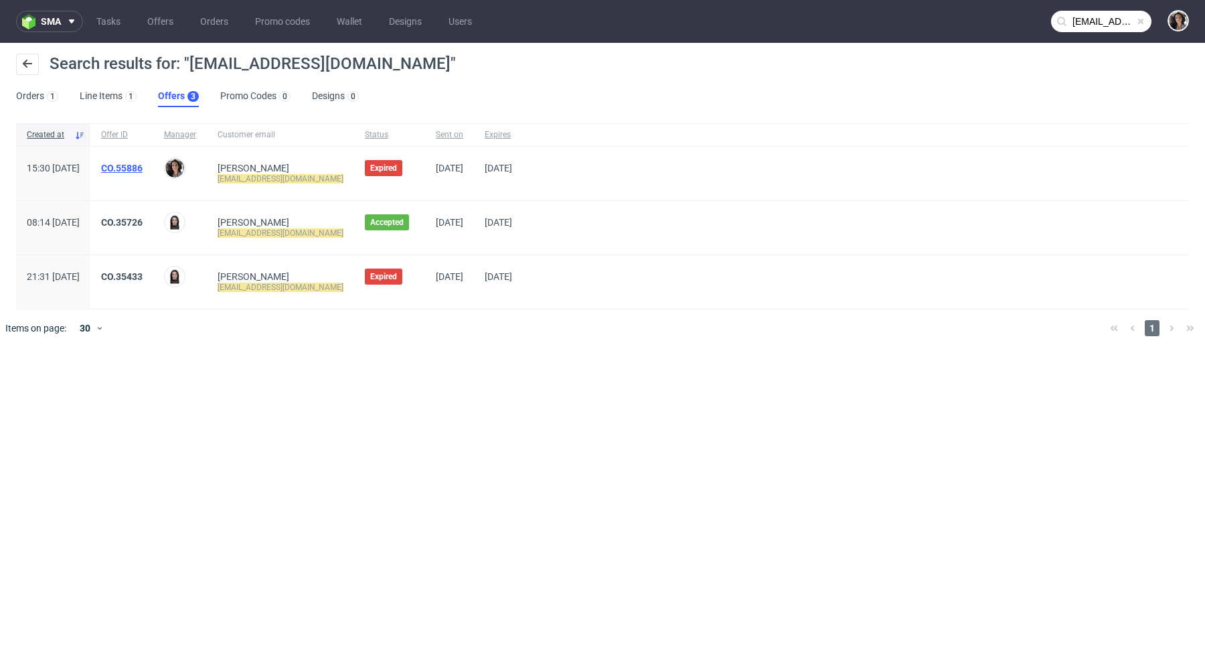
click at [143, 169] on link "CO.55886" at bounding box center [122, 168] width 42 height 11
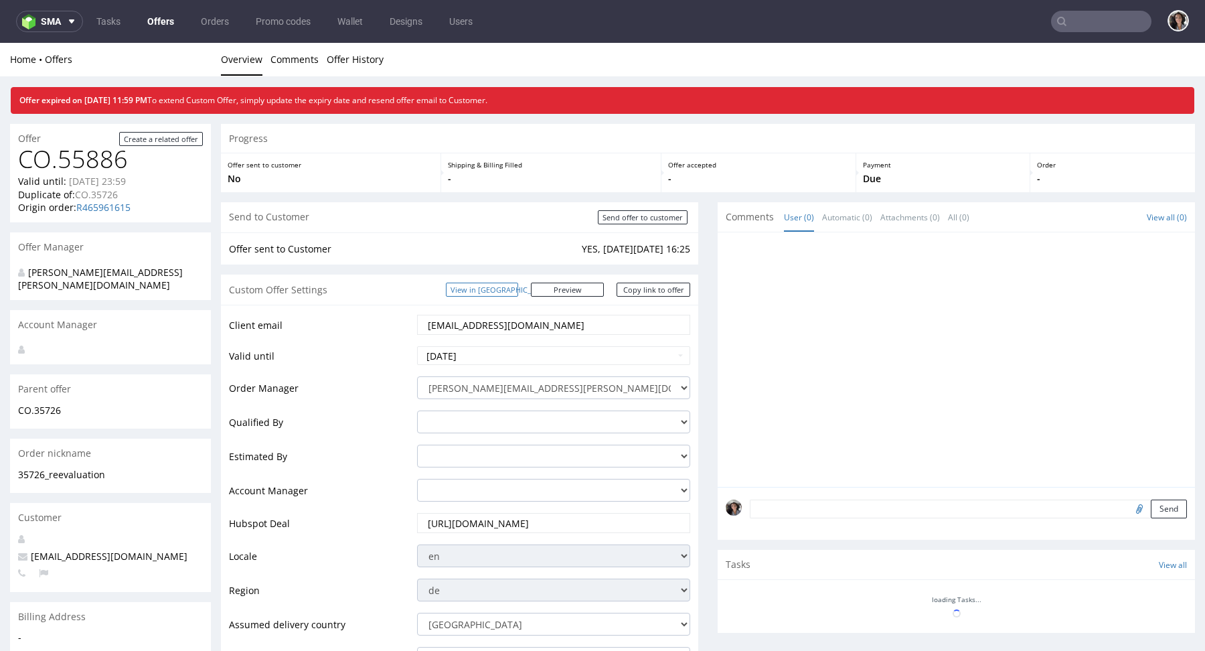
click at [518, 290] on link "View in [GEOGRAPHIC_DATA]" at bounding box center [482, 290] width 72 height 14
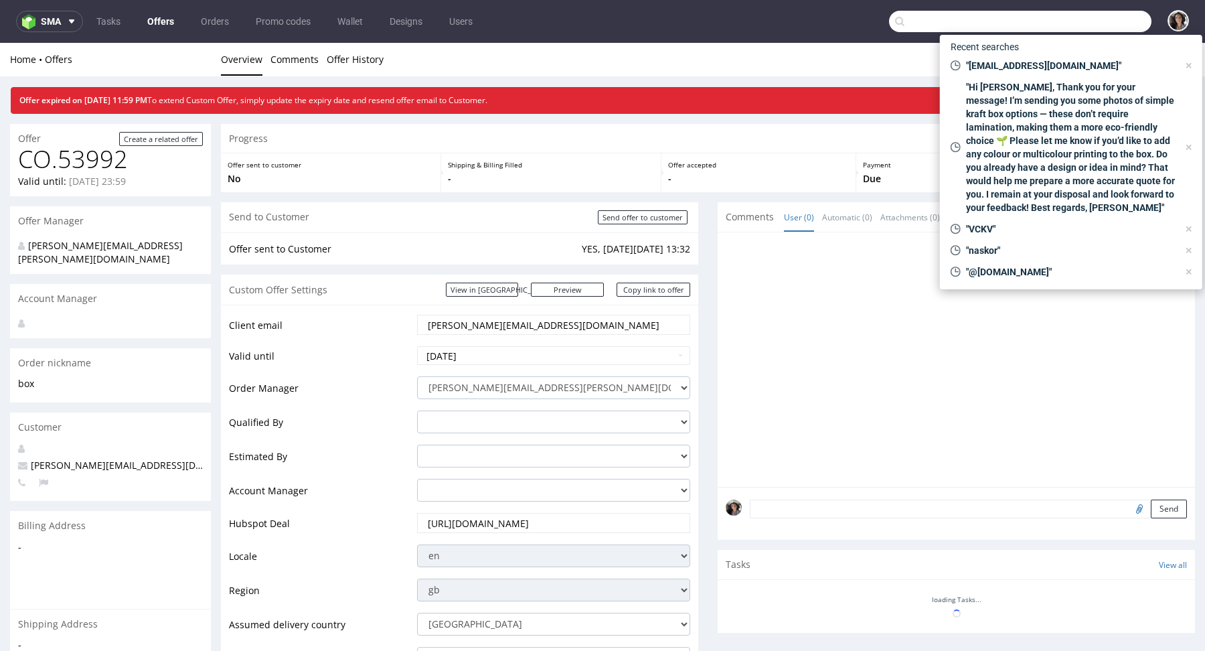
click at [1100, 25] on input "text" at bounding box center [1020, 21] width 262 height 21
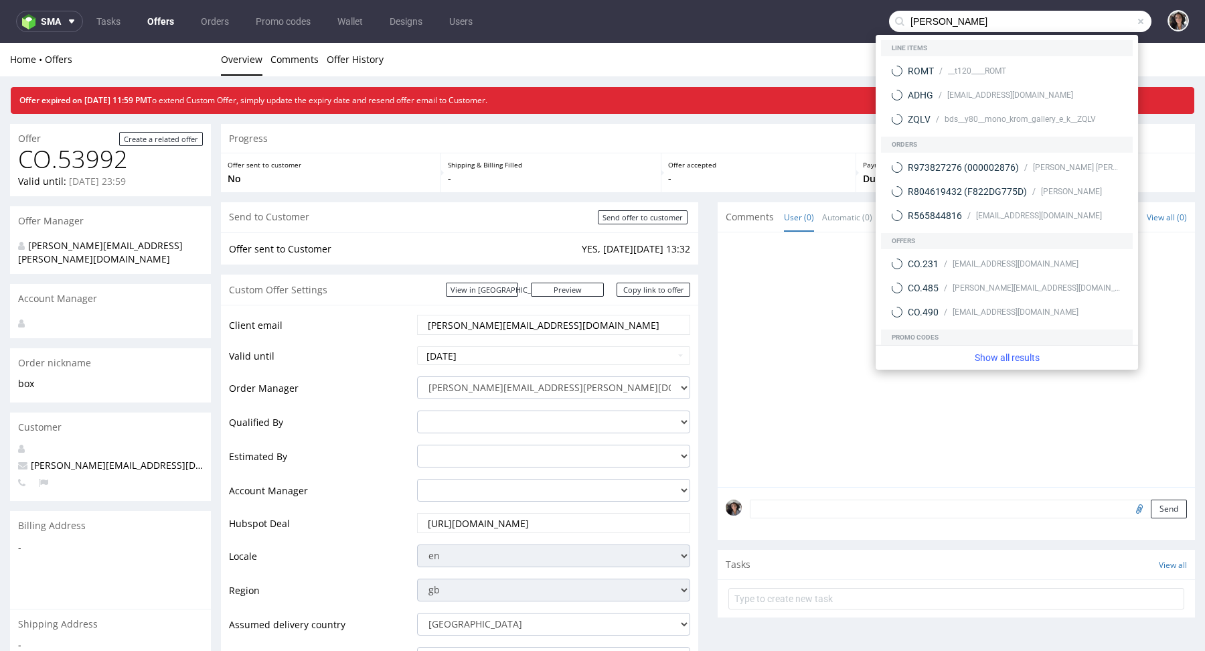
type input "[PERSON_NAME]"
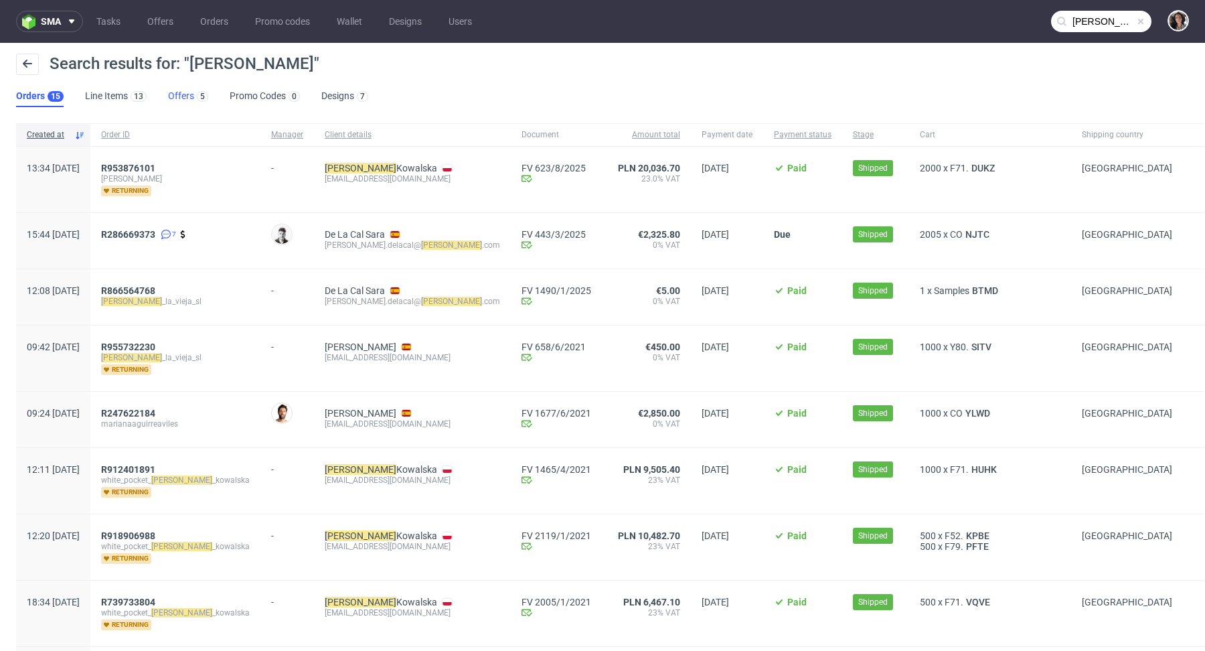
click at [183, 96] on link "Offers 5" at bounding box center [188, 96] width 40 height 21
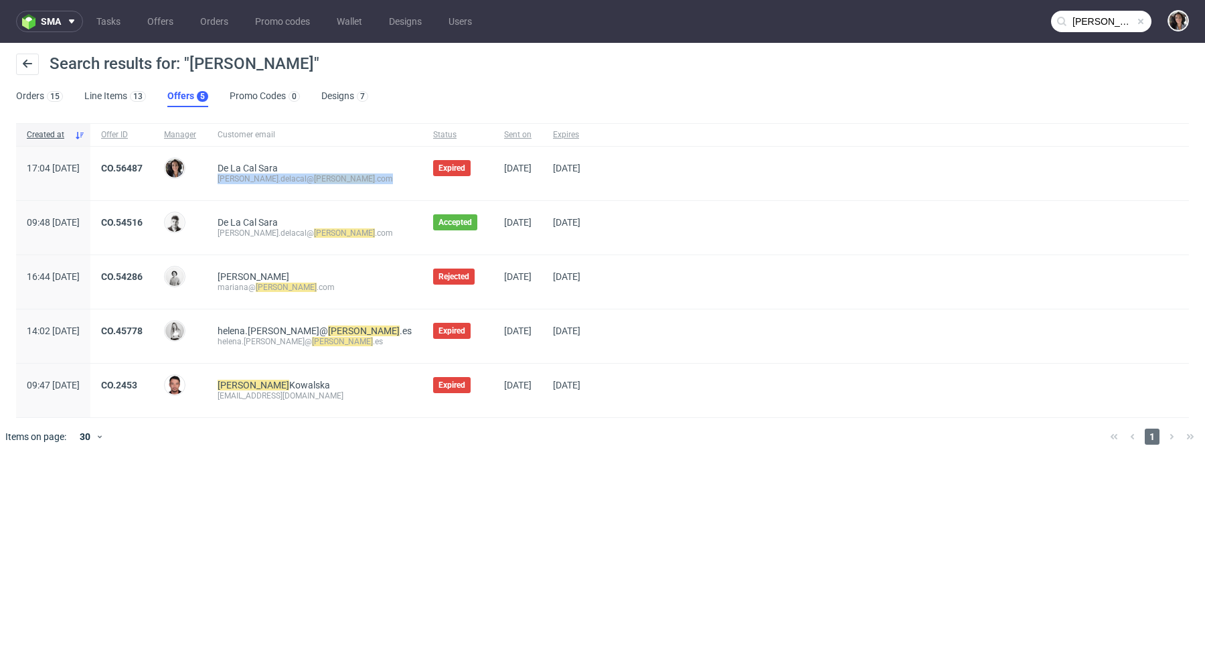
drag, startPoint x: 370, startPoint y: 173, endPoint x: 256, endPoint y: 173, distance: 113.8
click at [256, 173] on div "De La Cal [PERSON_NAME] [PERSON_NAME].delacal@ [PERSON_NAME] .com" at bounding box center [315, 174] width 216 height 54
copy div "[PERSON_NAME].delacal@ [PERSON_NAME] .com"
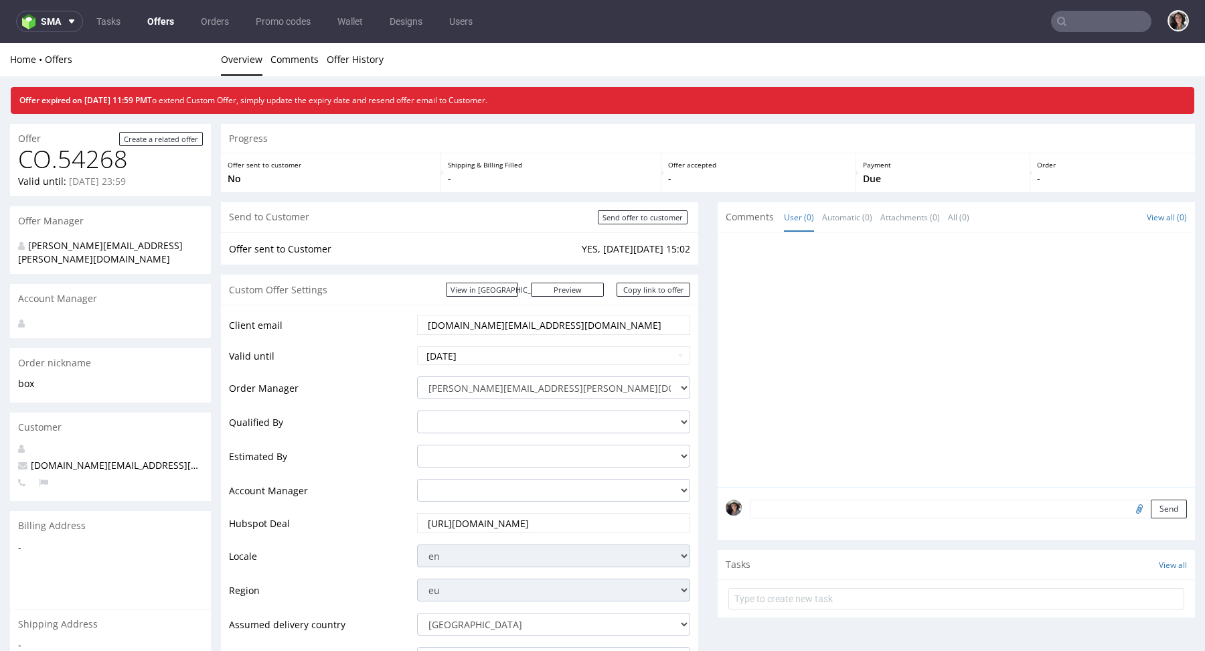
click at [509, 324] on input "[DOMAIN_NAME][EMAIL_ADDRESS][DOMAIN_NAME]" at bounding box center [553, 324] width 254 height 19
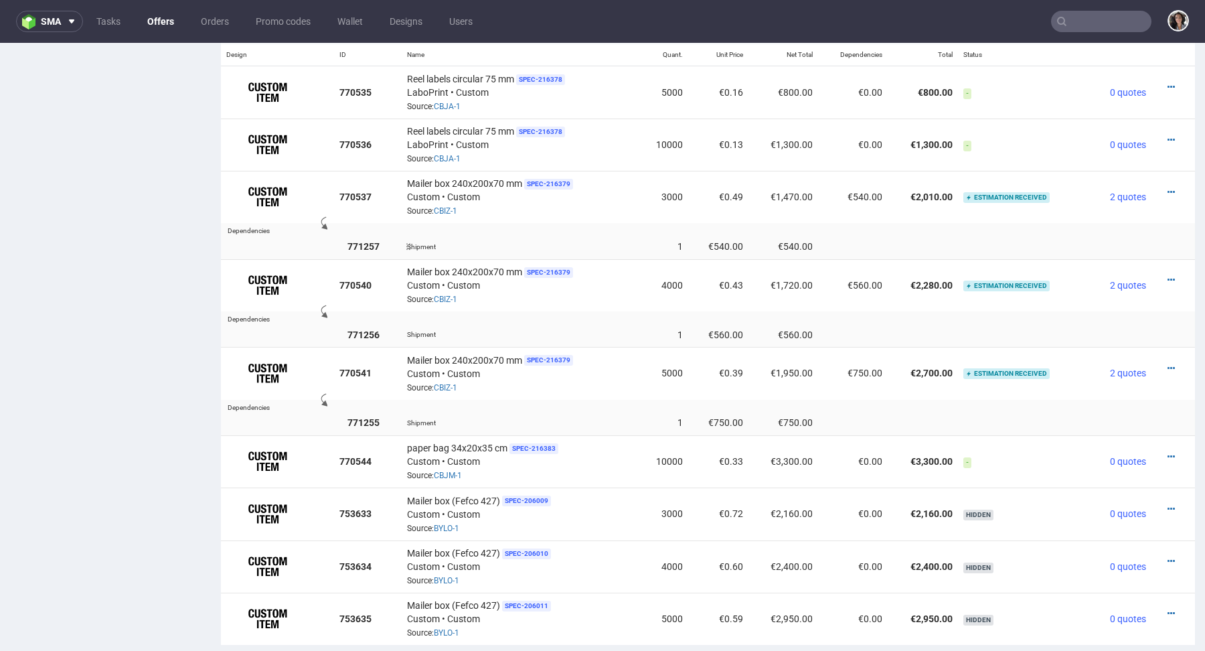
scroll to position [869, 0]
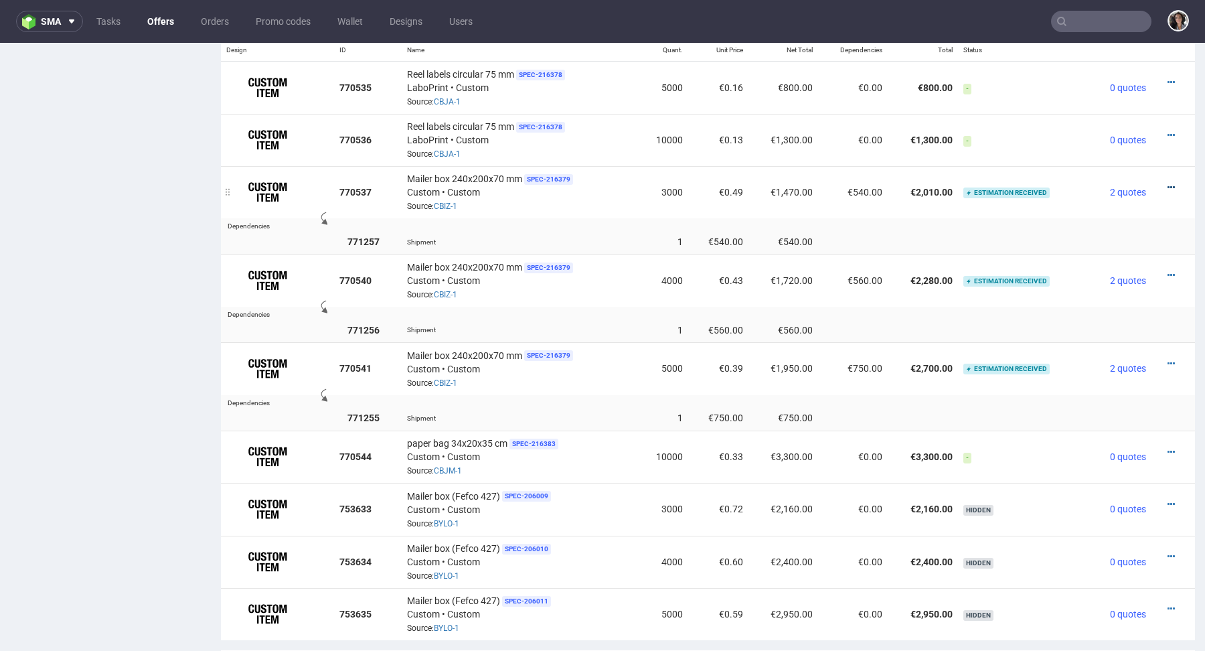
click at [1168, 185] on icon at bounding box center [1171, 187] width 7 height 9
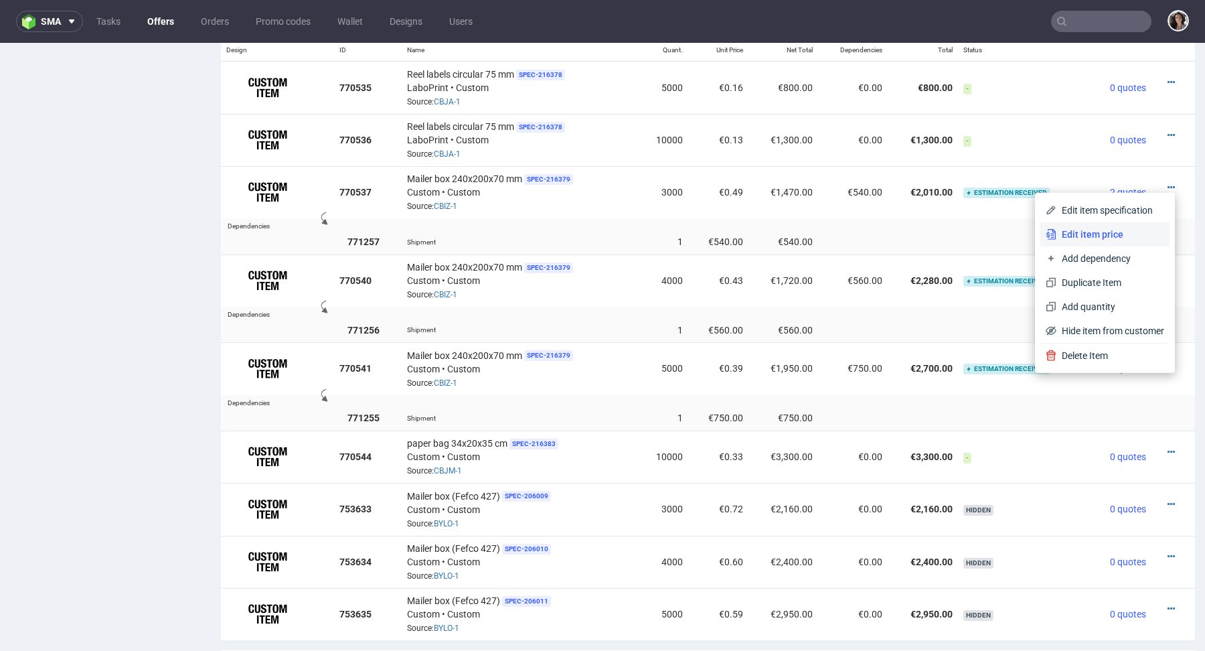
click at [1091, 236] on span "Edit item price" at bounding box center [1110, 234] width 108 height 13
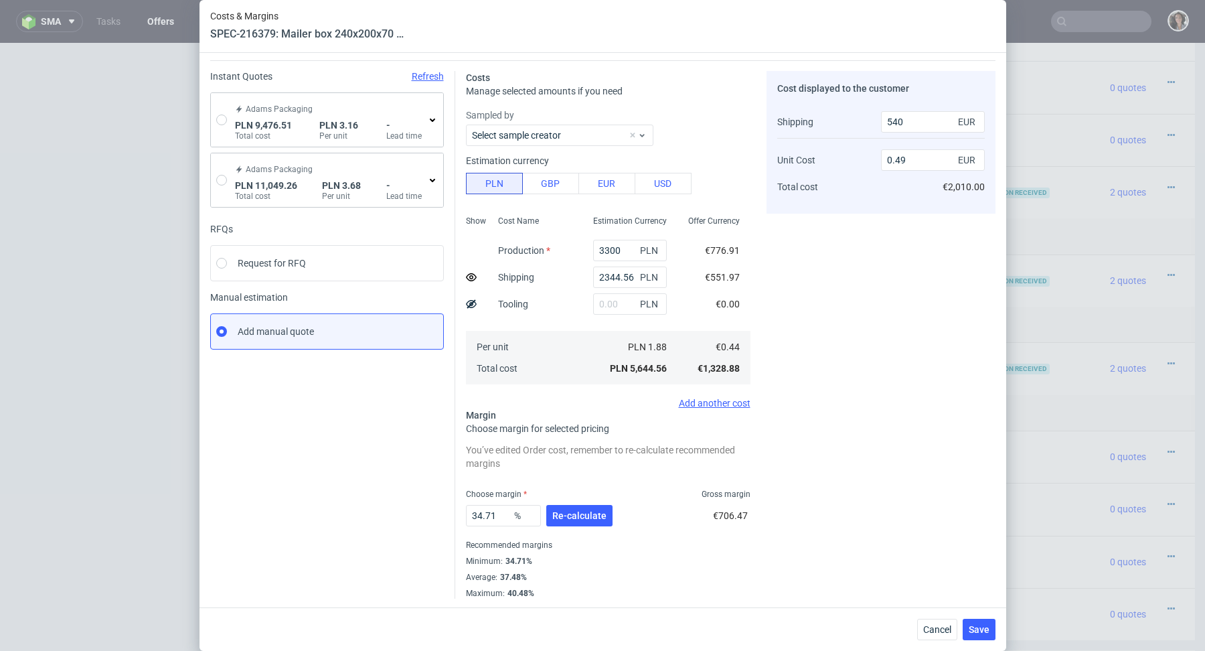
scroll to position [36, 0]
drag, startPoint x: 501, startPoint y: 511, endPoint x: 420, endPoint y: 511, distance: 81.0
click at [420, 511] on div "Instant Quotes Refresh Adams Packaging PLN 9,476.51 Total cost PLN 3.16 Per uni…" at bounding box center [602, 329] width 785 height 538
type input "30"
type input "0.45"
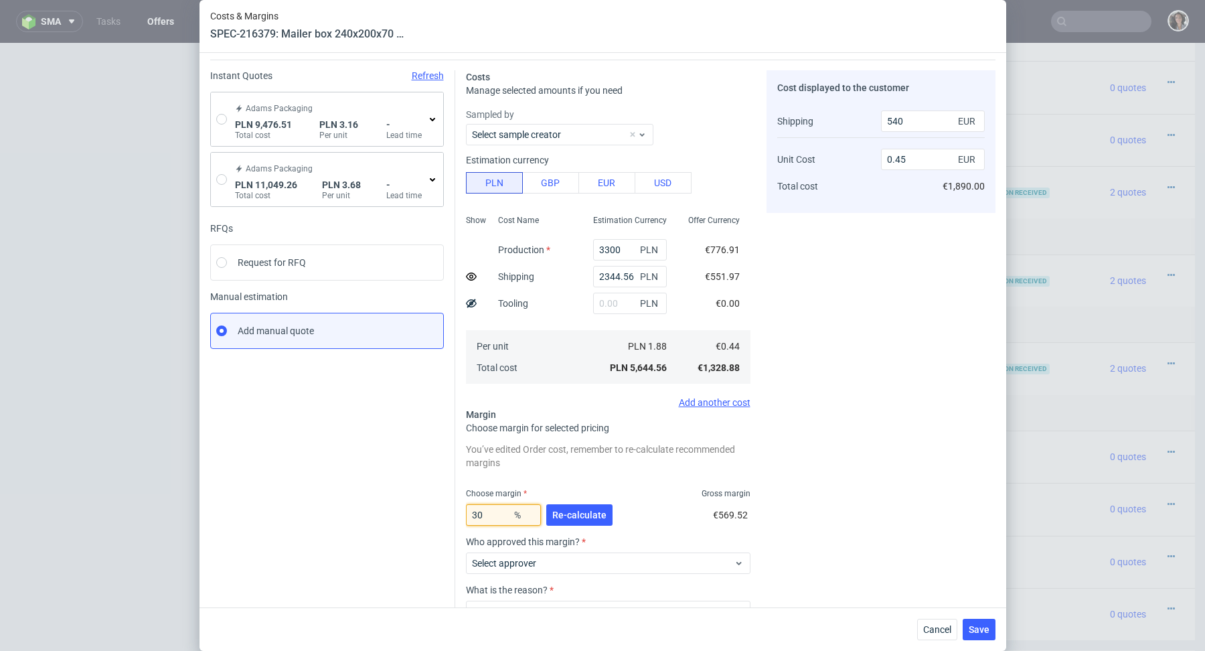
scroll to position [118, 0]
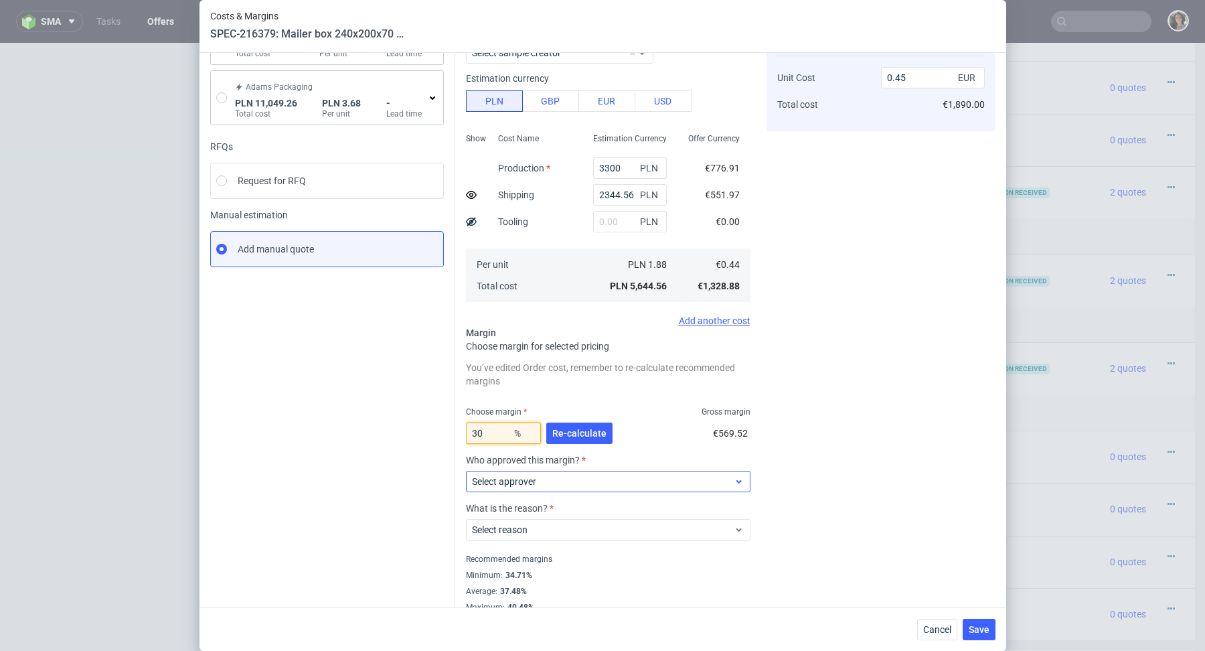
type input "30"
click at [639, 483] on span "Select approver" at bounding box center [603, 481] width 262 height 13
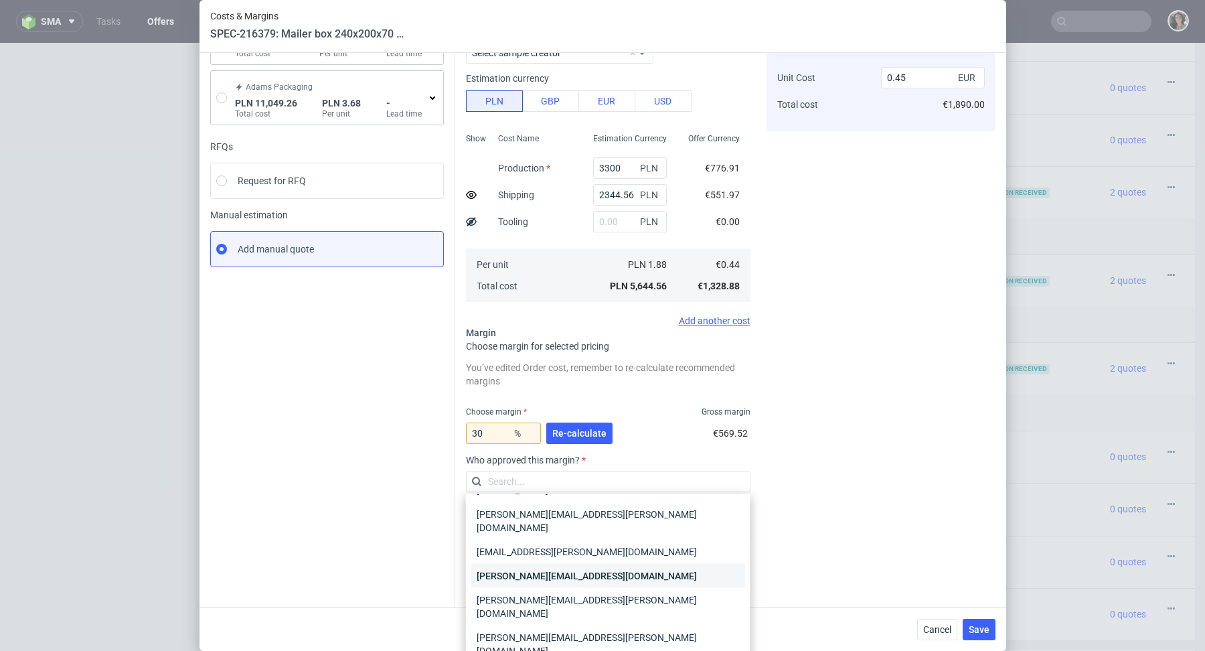
scroll to position [51, 0]
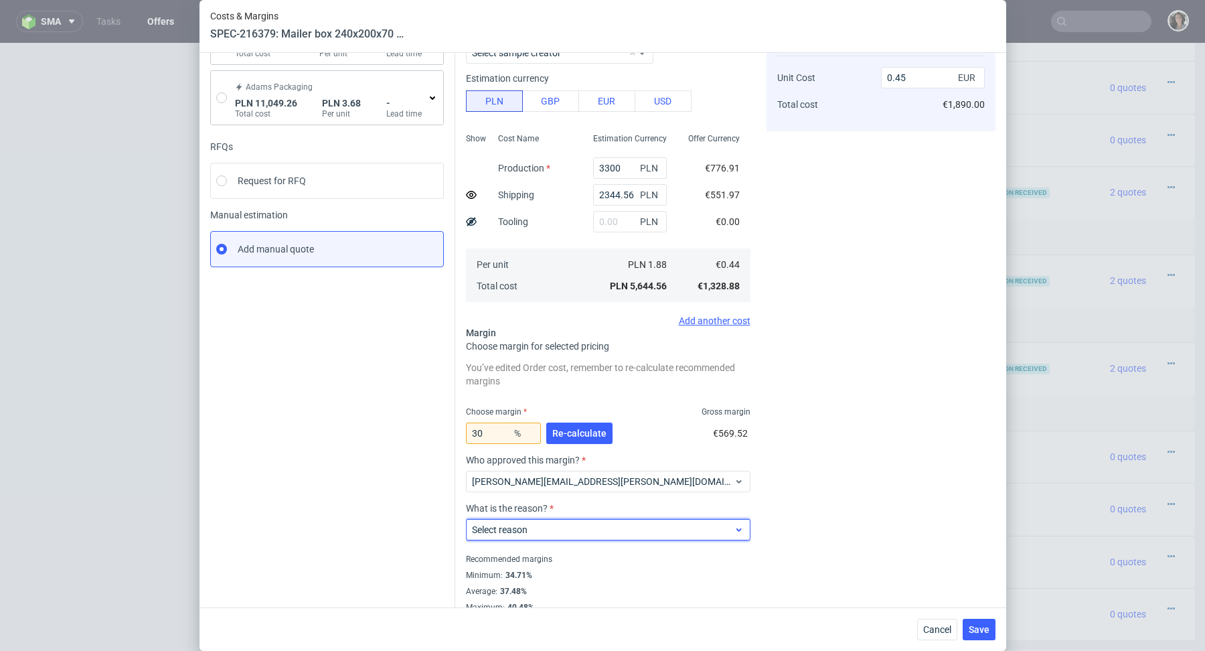
click at [546, 530] on span "Select reason" at bounding box center [603, 529] width 262 height 13
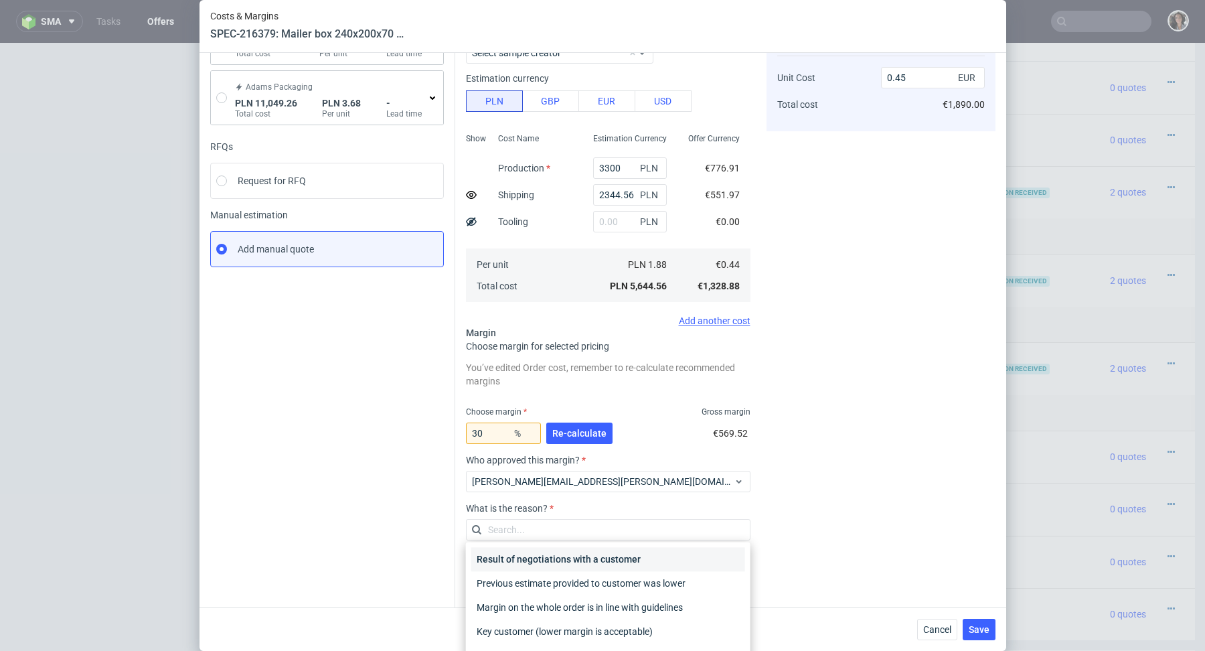
click at [552, 556] on div "Result of negotiations with a customer" at bounding box center [608, 559] width 274 height 24
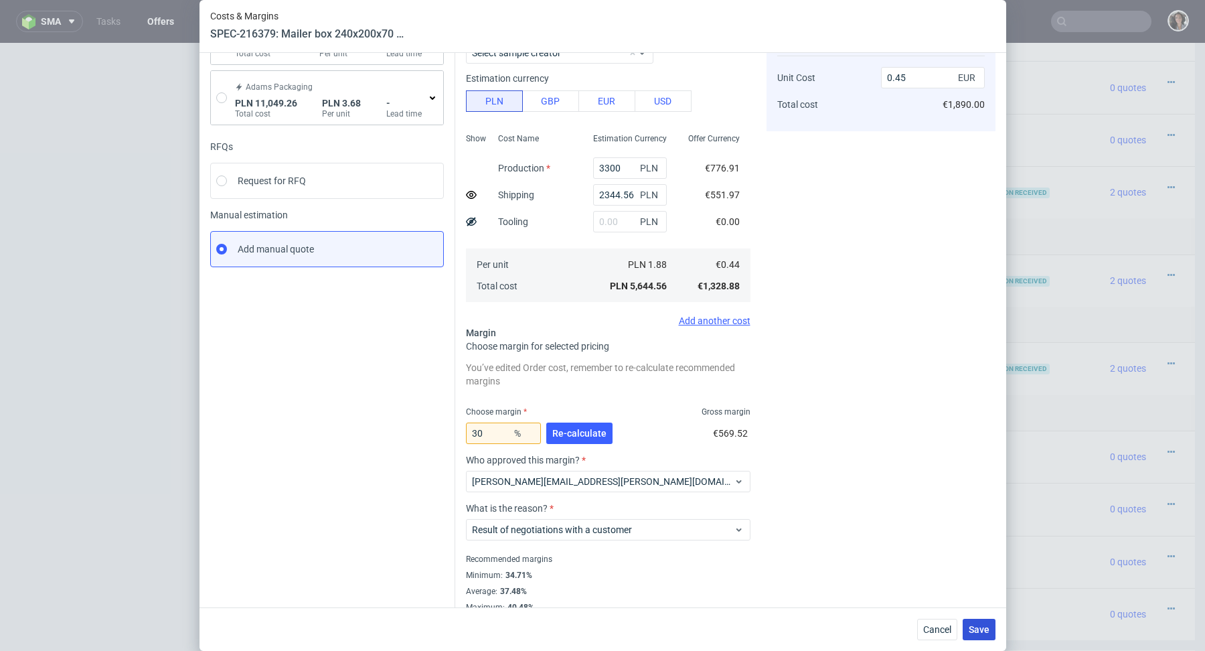
click at [984, 630] on span "Save" at bounding box center [979, 629] width 21 height 9
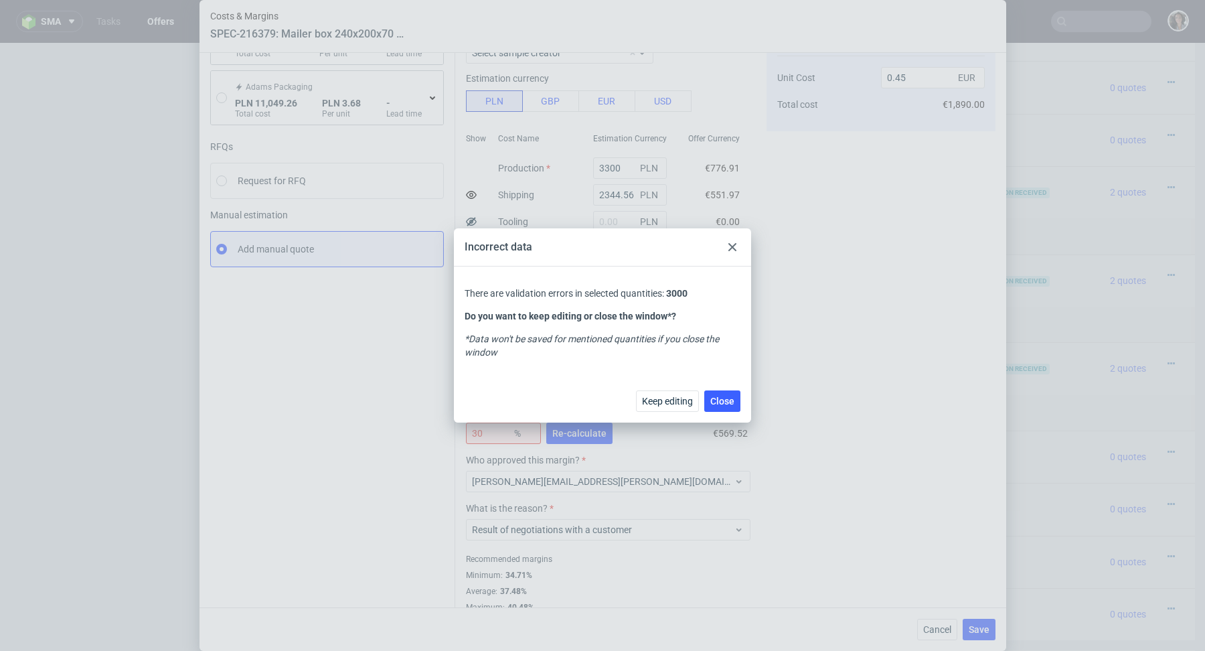
click at [732, 248] on use at bounding box center [732, 247] width 8 height 8
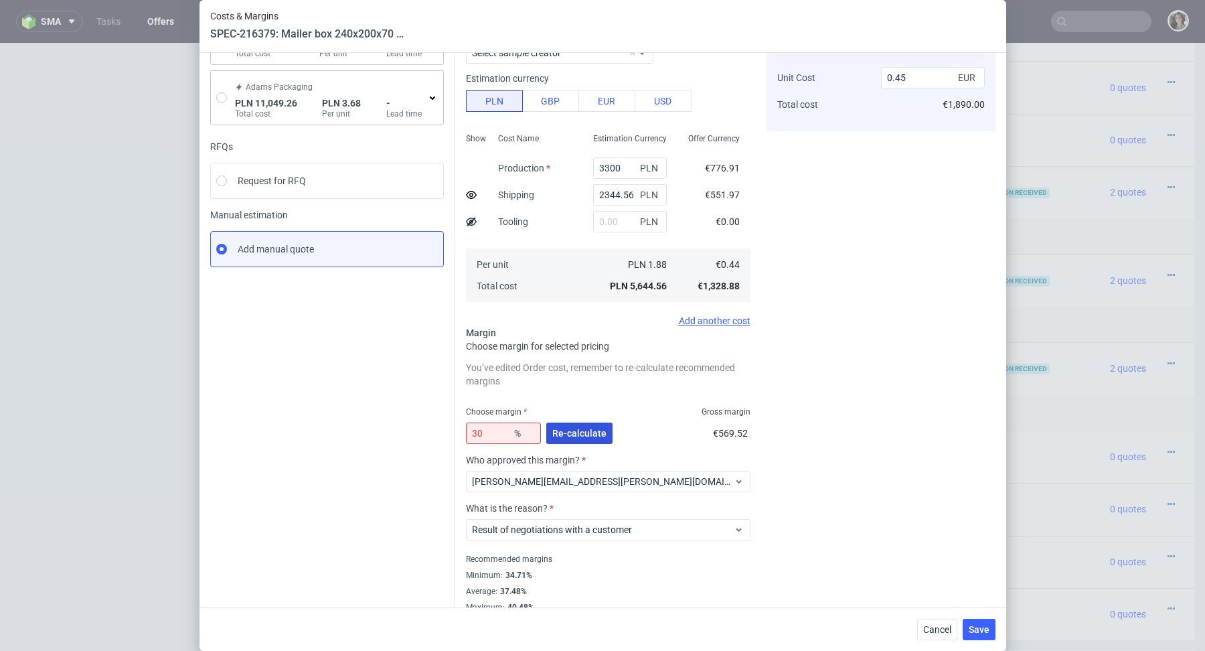
click at [582, 426] on button "Re-calculate" at bounding box center [579, 432] width 66 height 21
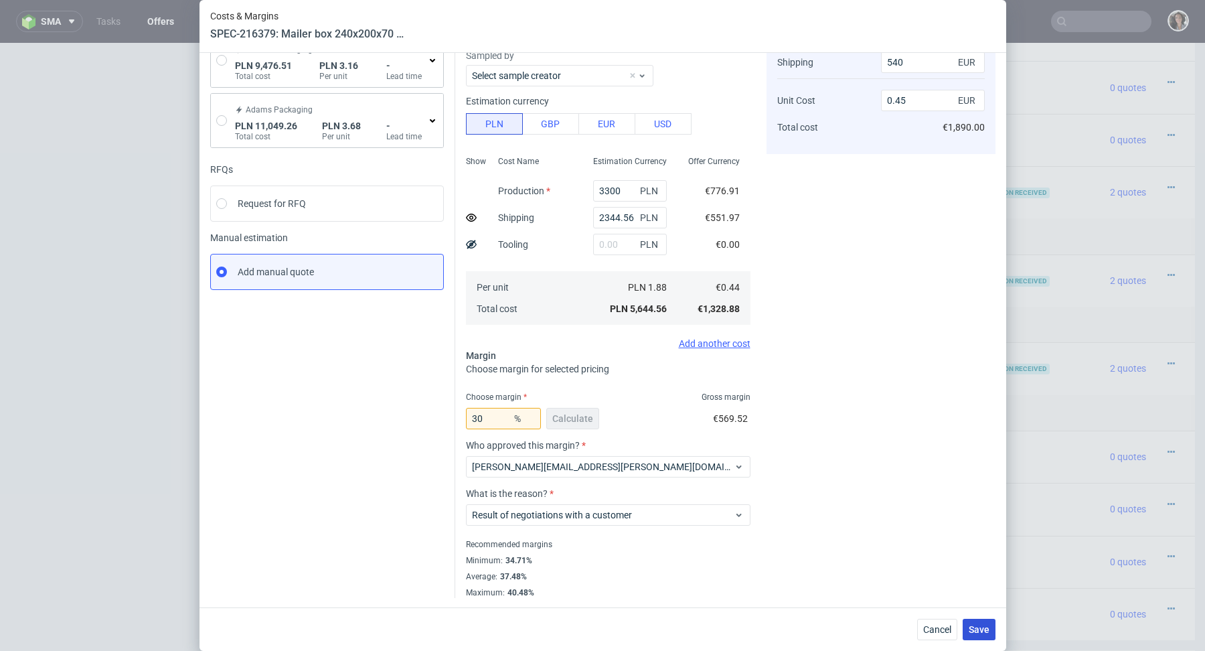
click at [979, 627] on span "Save" at bounding box center [979, 629] width 21 height 9
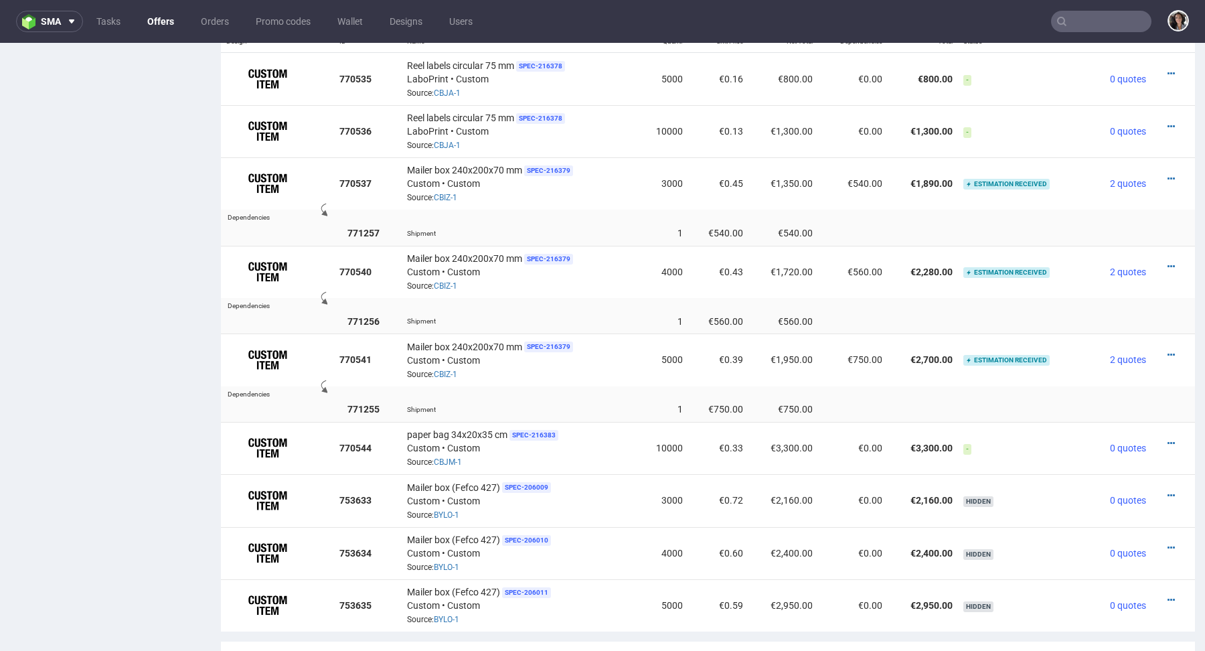
scroll to position [904, 0]
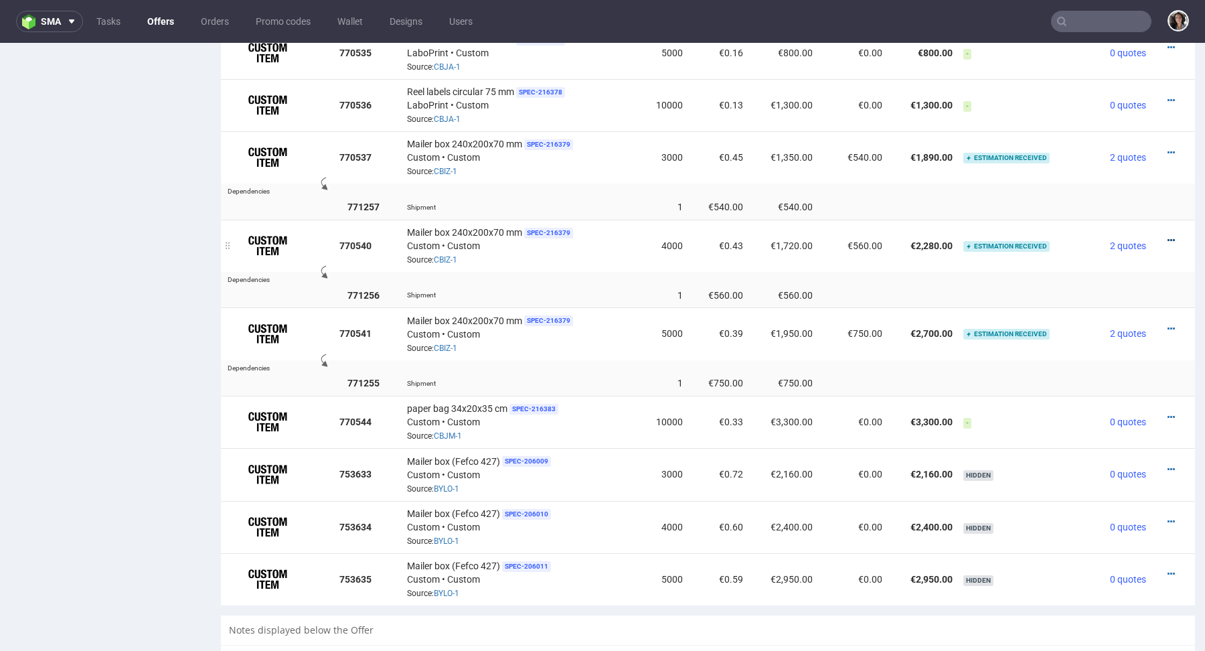
click at [1168, 236] on icon at bounding box center [1171, 240] width 7 height 9
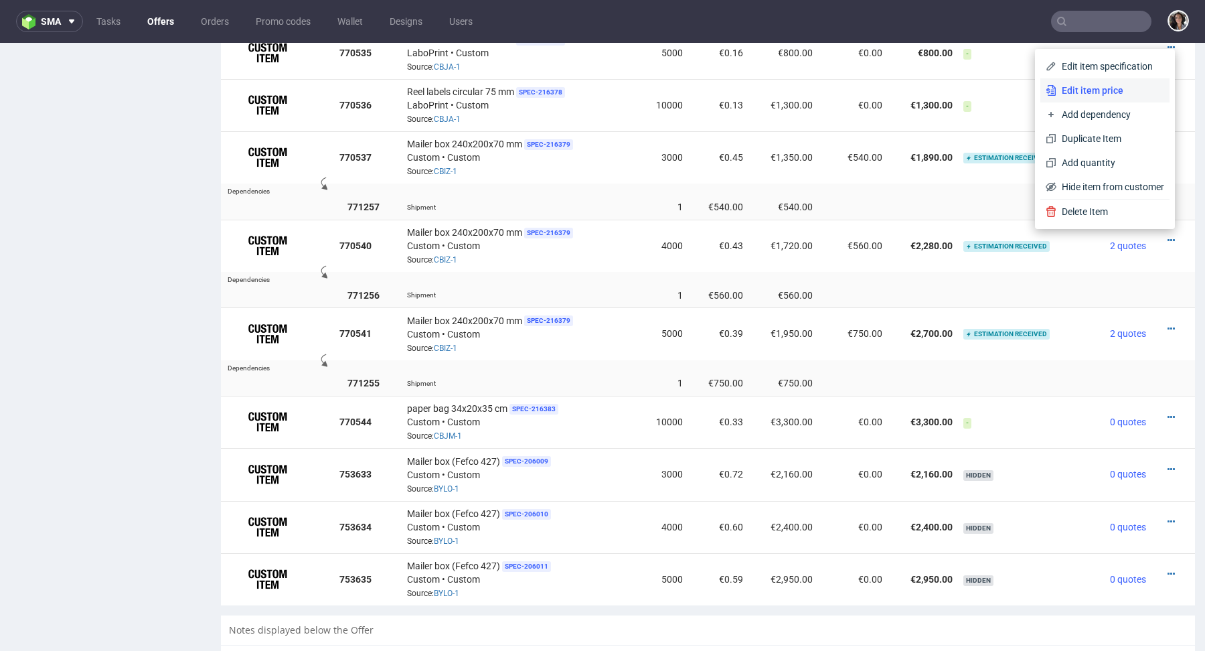
click at [1087, 94] on span "Edit item price" at bounding box center [1110, 90] width 108 height 13
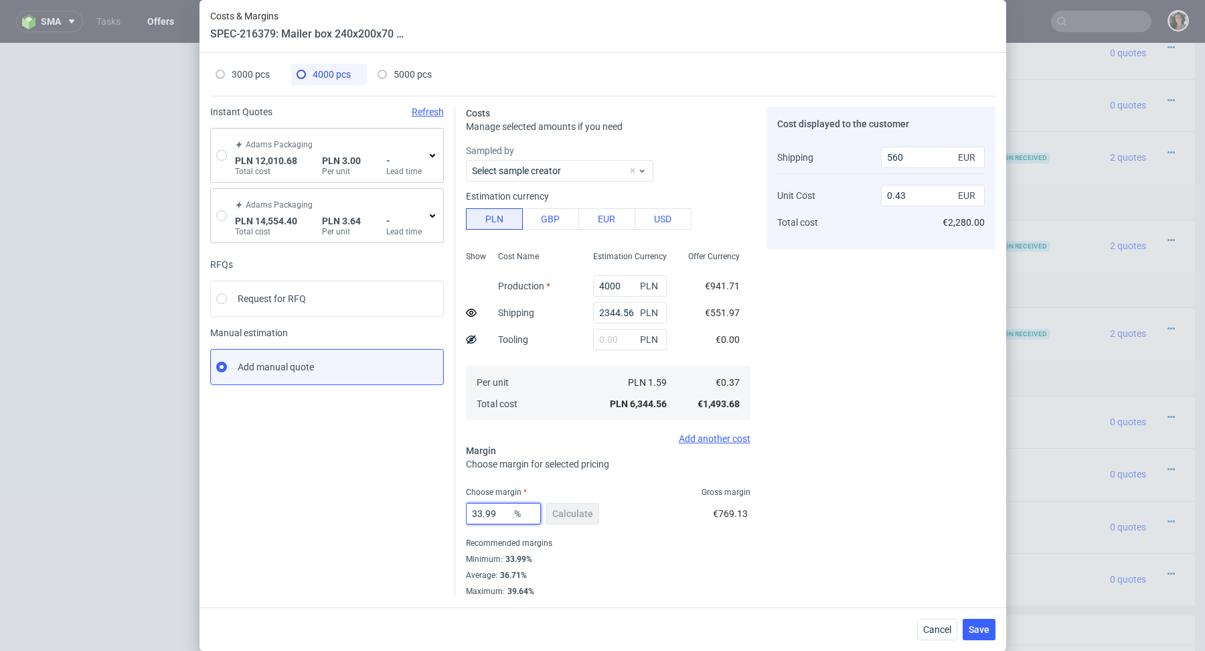
drag, startPoint x: 499, startPoint y: 510, endPoint x: 431, endPoint y: 510, distance: 68.3
click at [432, 510] on div "Instant Quotes Refresh Adams Packaging PLN 12,010.68 Total cost PLN 3.00 Per un…" at bounding box center [602, 346] width 785 height 501
type input "30"
type input "0.4"
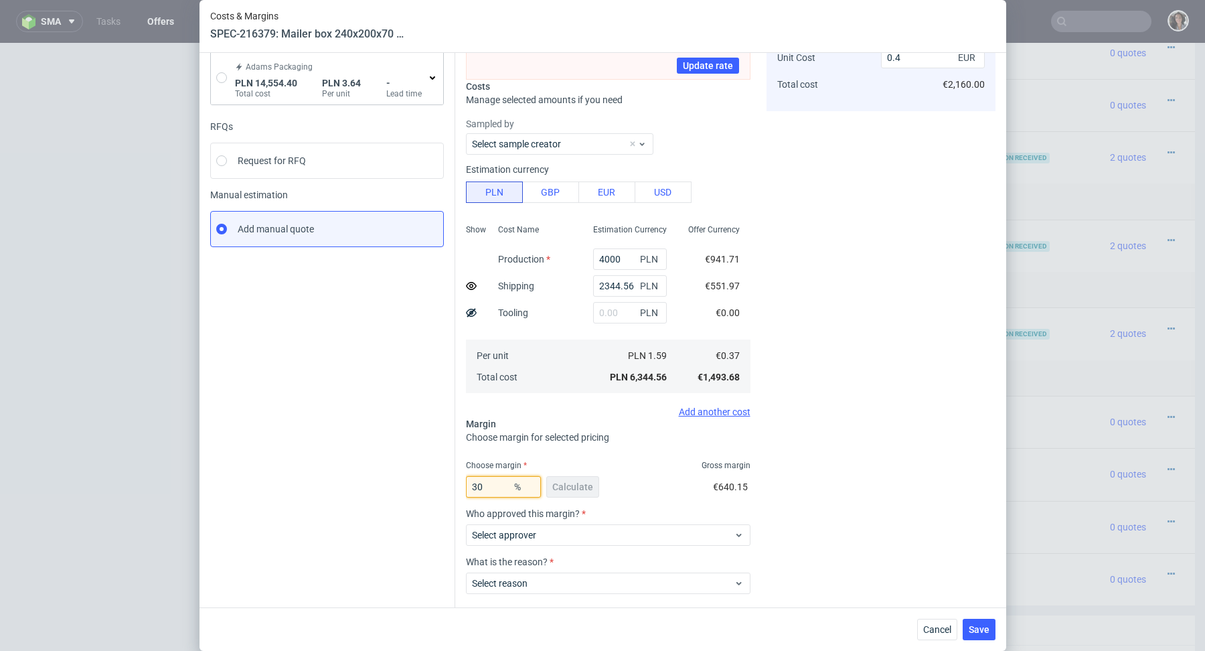
scroll to position [206, 0]
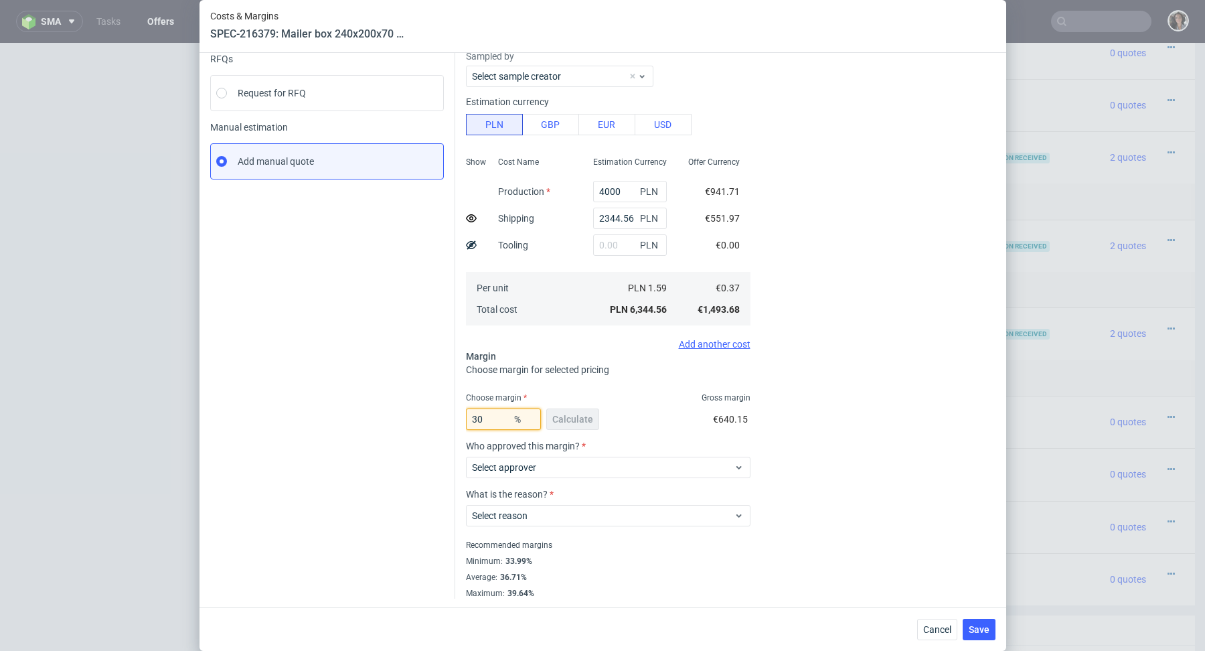
type input "30"
click at [804, 420] on div "Cost displayed to the customer Shipping Unit Cost Total cost 560 EUR 0.4 EUR €2…" at bounding box center [881, 250] width 229 height 698
click at [595, 467] on span "Select approver" at bounding box center [603, 467] width 262 height 13
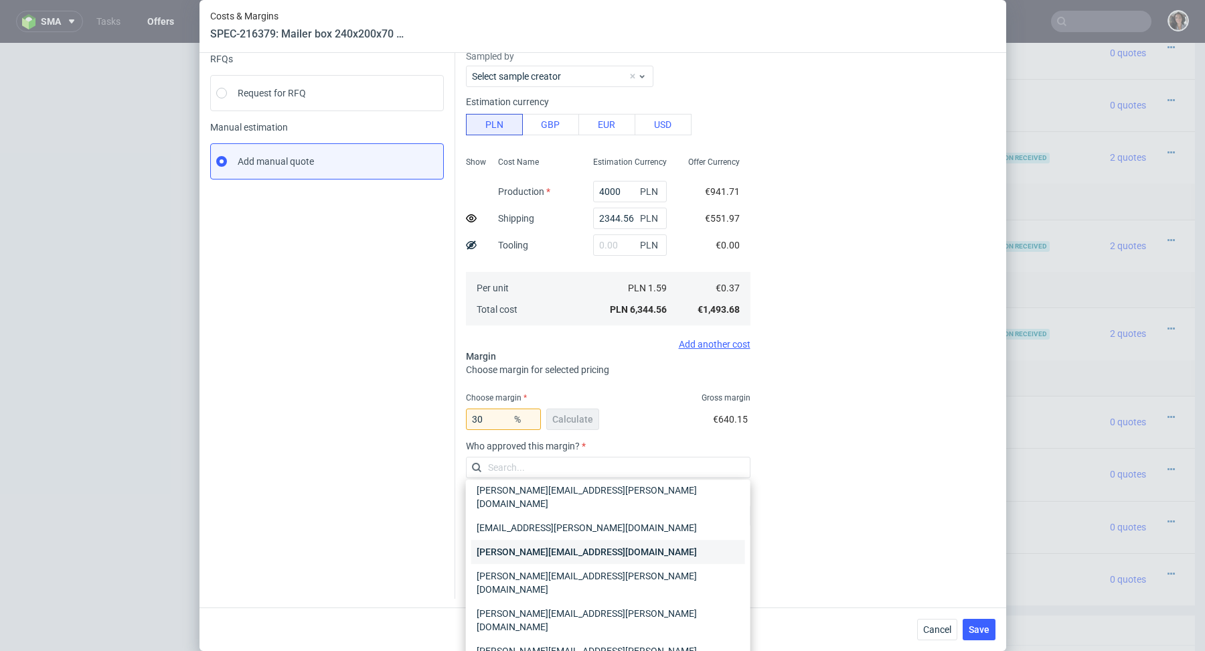
scroll to position [51, 0]
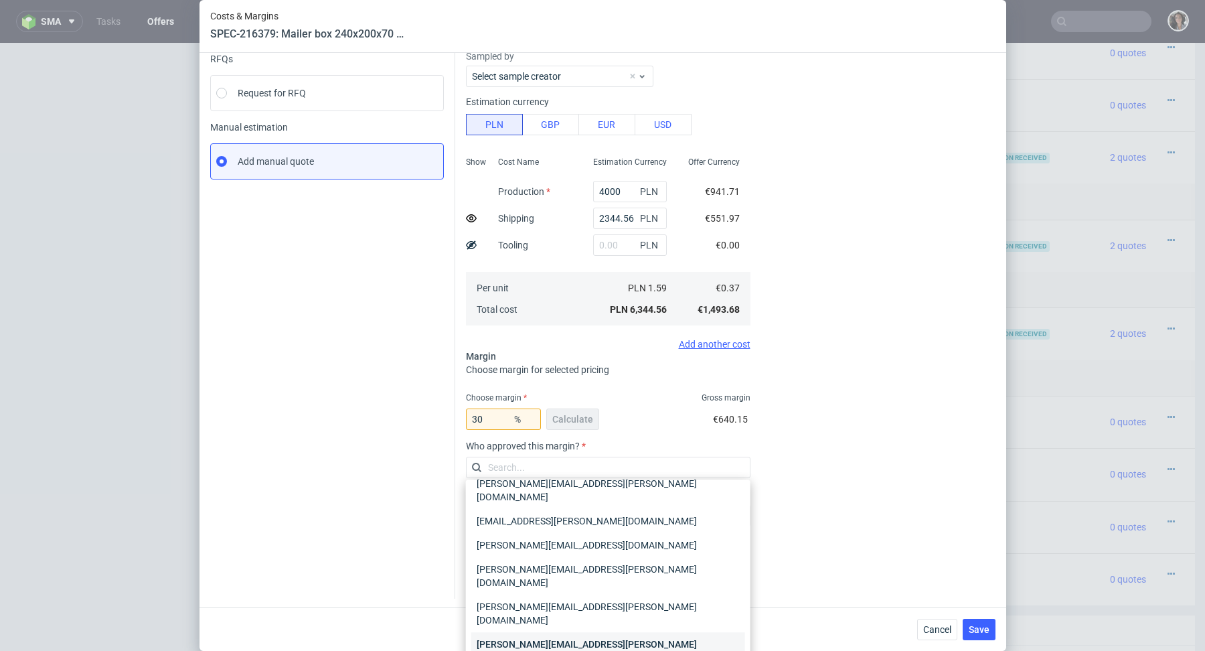
click at [551, 632] on div "[PERSON_NAME][EMAIL_ADDRESS][PERSON_NAME][DOMAIN_NAME]" at bounding box center [608, 650] width 274 height 37
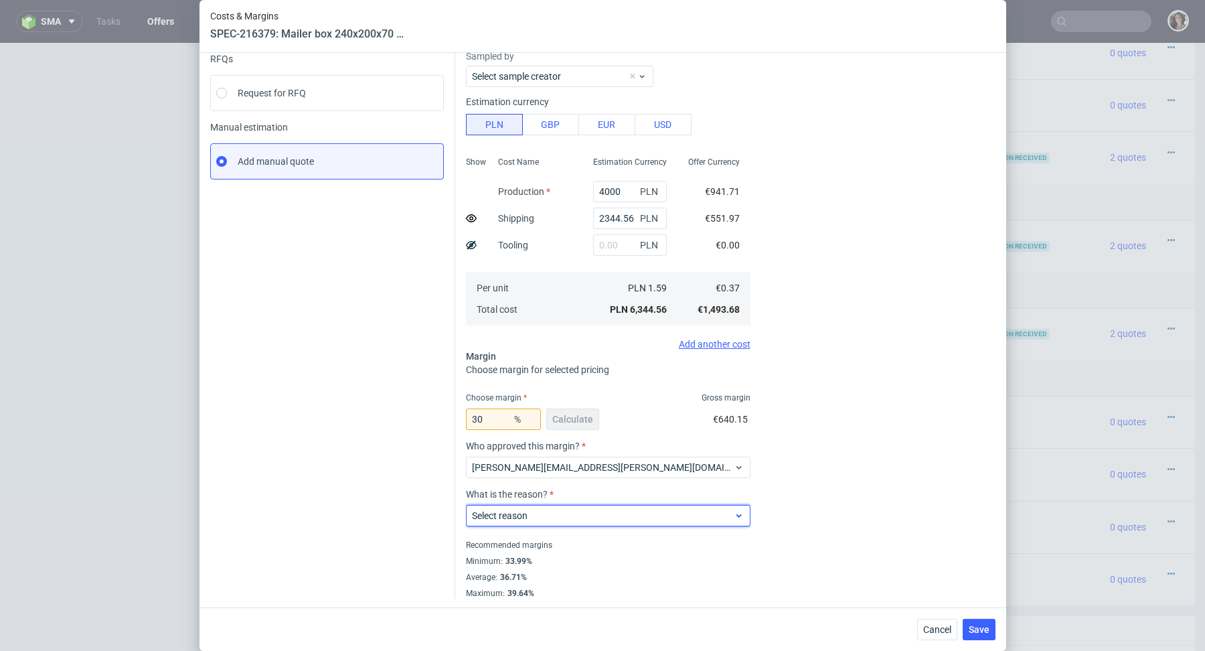
click at [546, 513] on span "Select reason" at bounding box center [603, 515] width 262 height 13
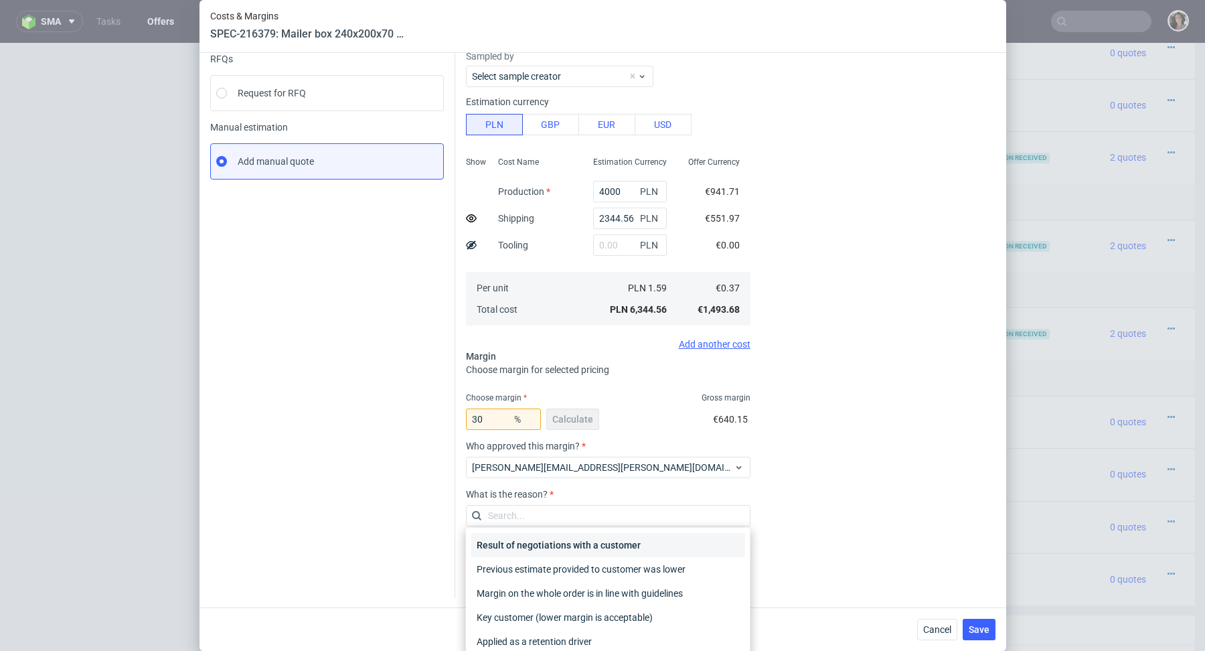
click at [554, 538] on div "Result of negotiations with a customer" at bounding box center [608, 545] width 274 height 24
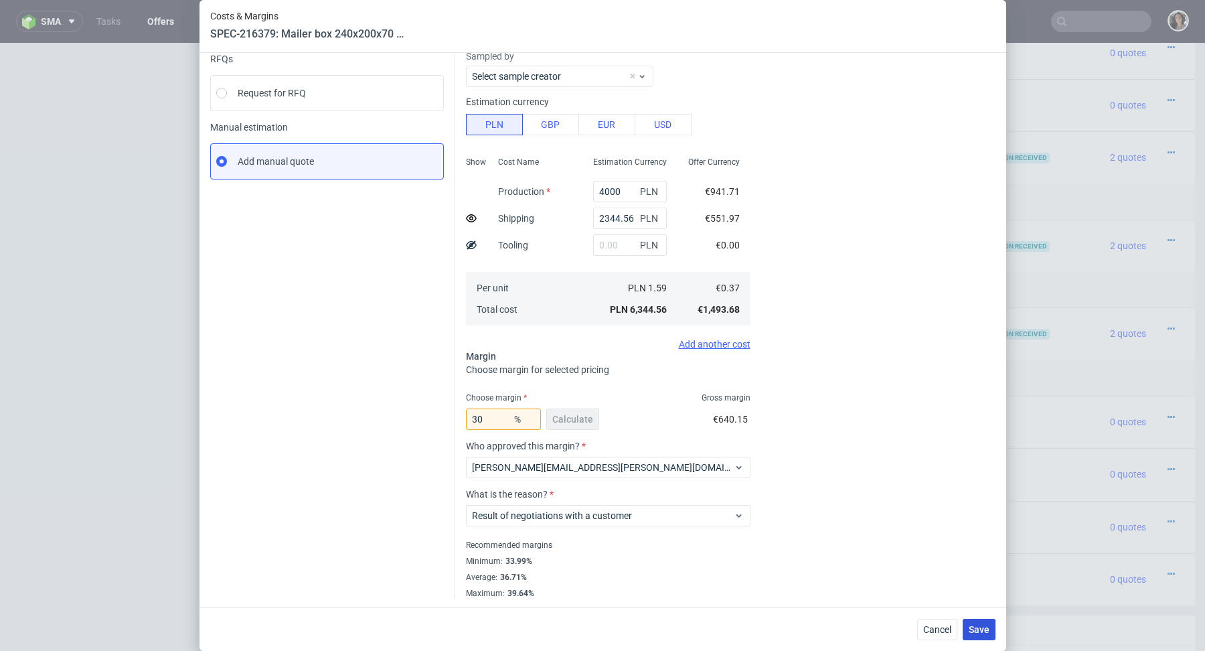
click at [970, 625] on span "Save" at bounding box center [979, 629] width 21 height 9
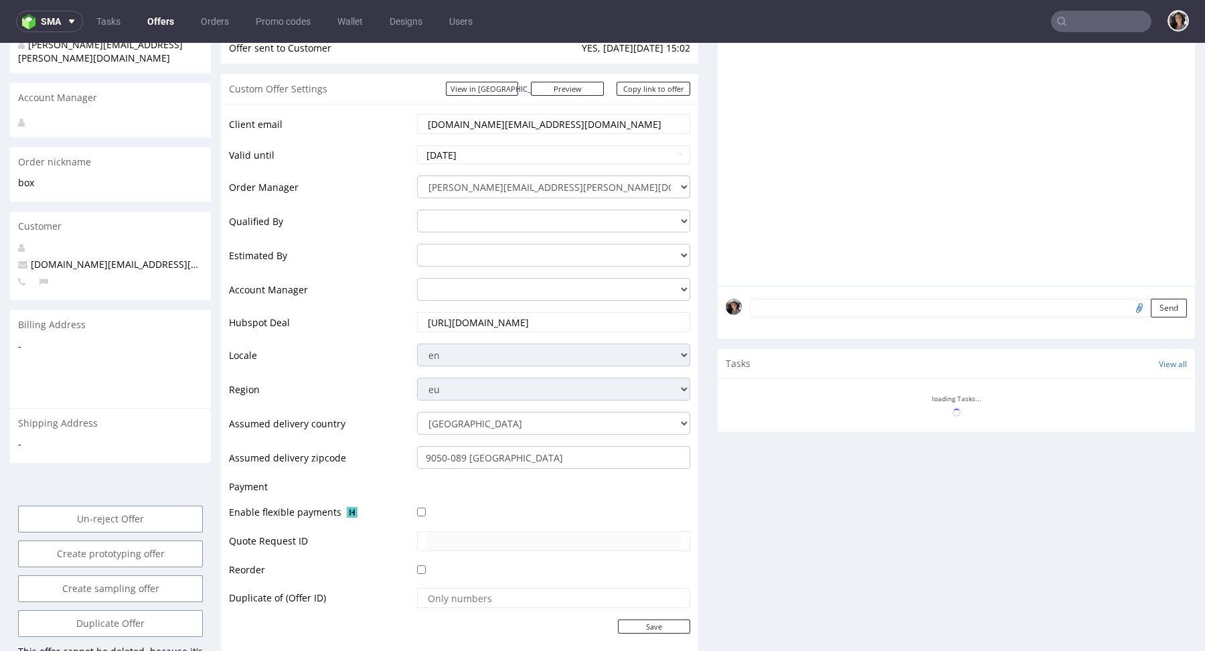
scroll to position [884, 0]
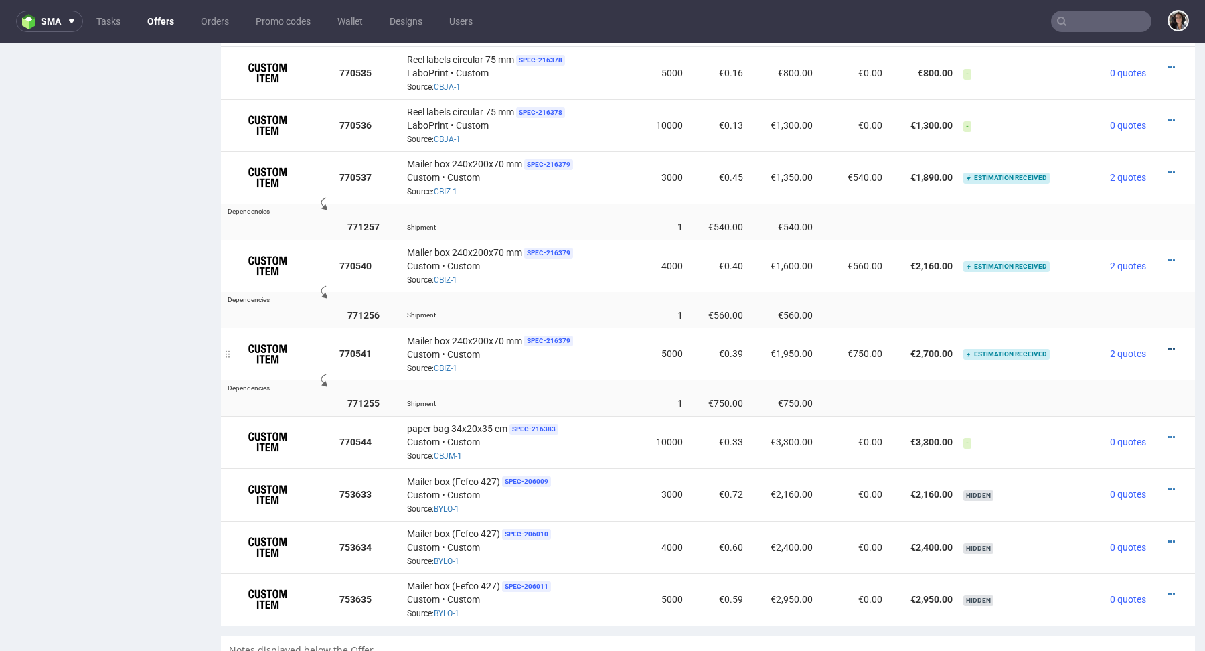
click at [1168, 344] on icon at bounding box center [1171, 348] width 7 height 9
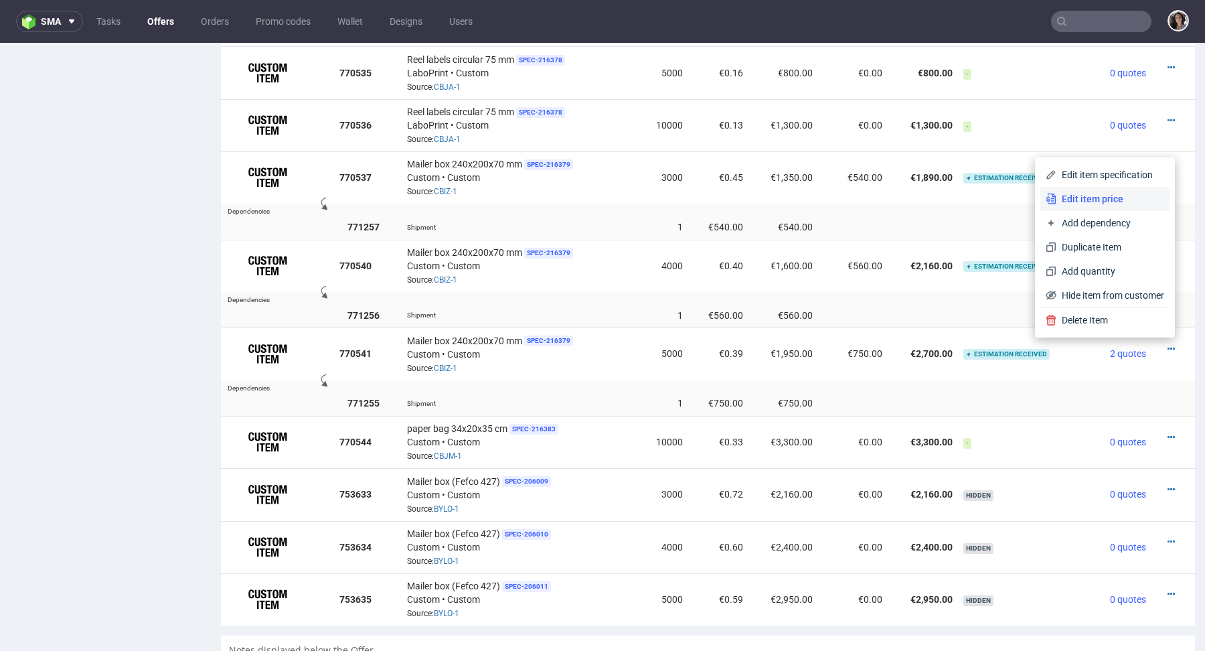
click at [1065, 198] on span "Edit item price" at bounding box center [1110, 198] width 108 height 13
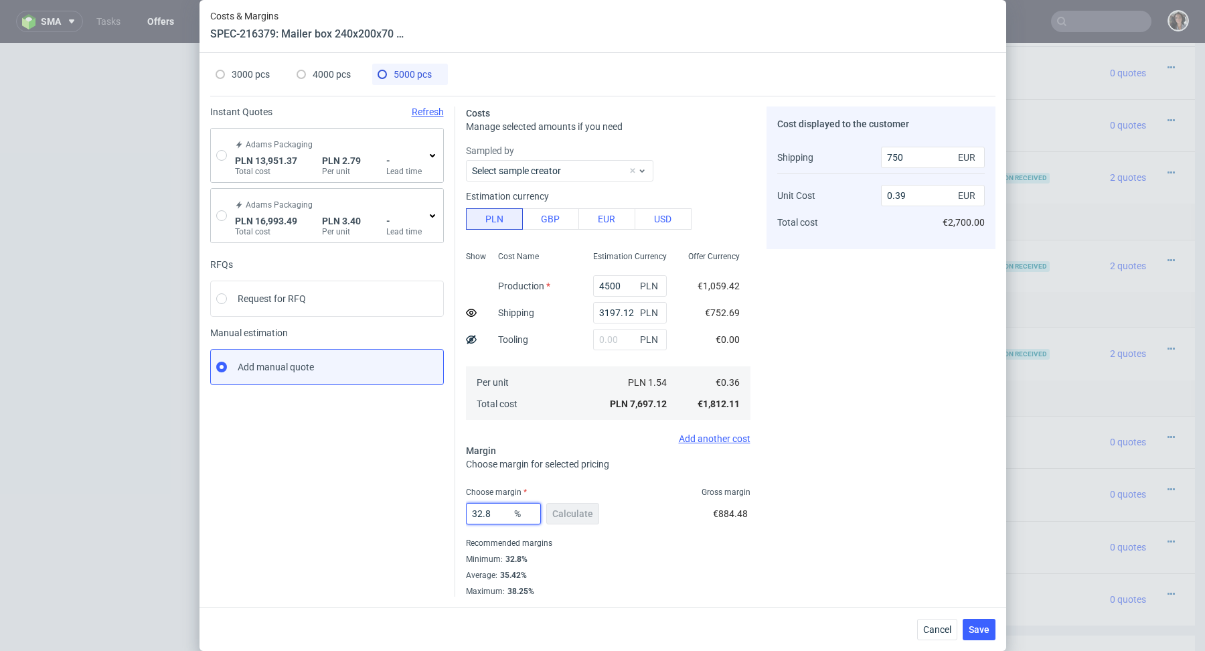
drag, startPoint x: 495, startPoint y: 517, endPoint x: 400, endPoint y: 517, distance: 94.4
click at [400, 517] on div "Instant Quotes Refresh Adams Packaging PLN 13,951.37 Total cost PLN 2.79 Per un…" at bounding box center [602, 346] width 785 height 501
type input "30"
type input "0.37"
type input "30"
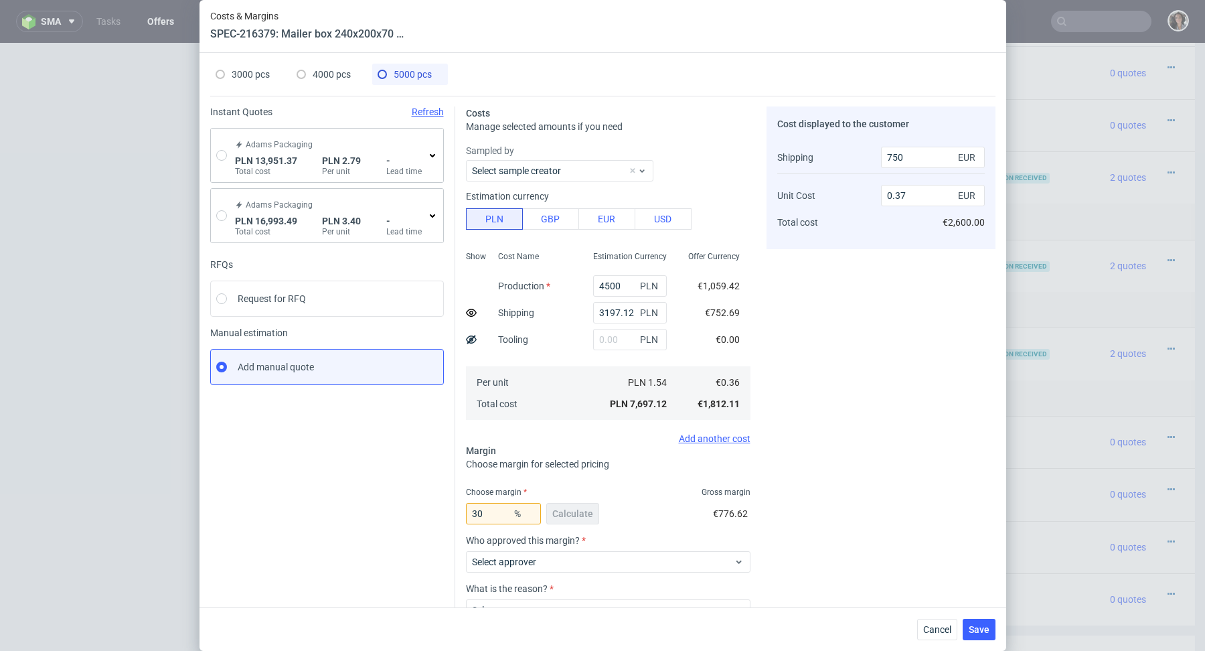
click at [634, 538] on label "Who approved this margin?" at bounding box center [608, 540] width 285 height 11
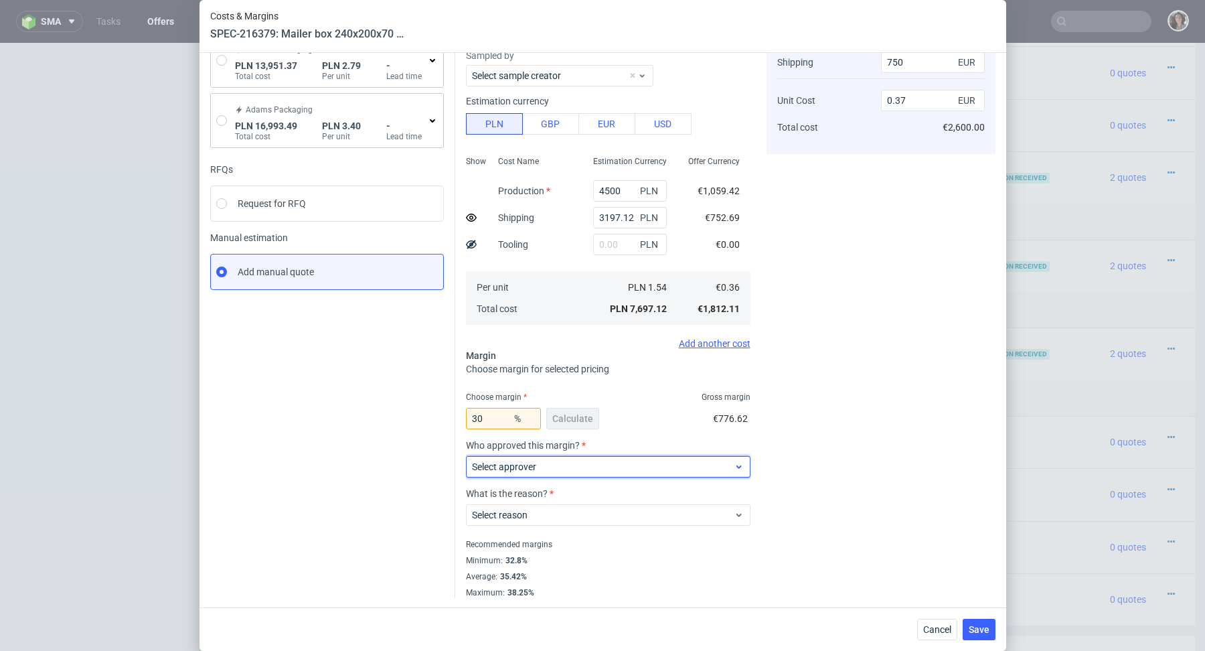
click at [580, 466] on span "Select approver" at bounding box center [603, 466] width 262 height 13
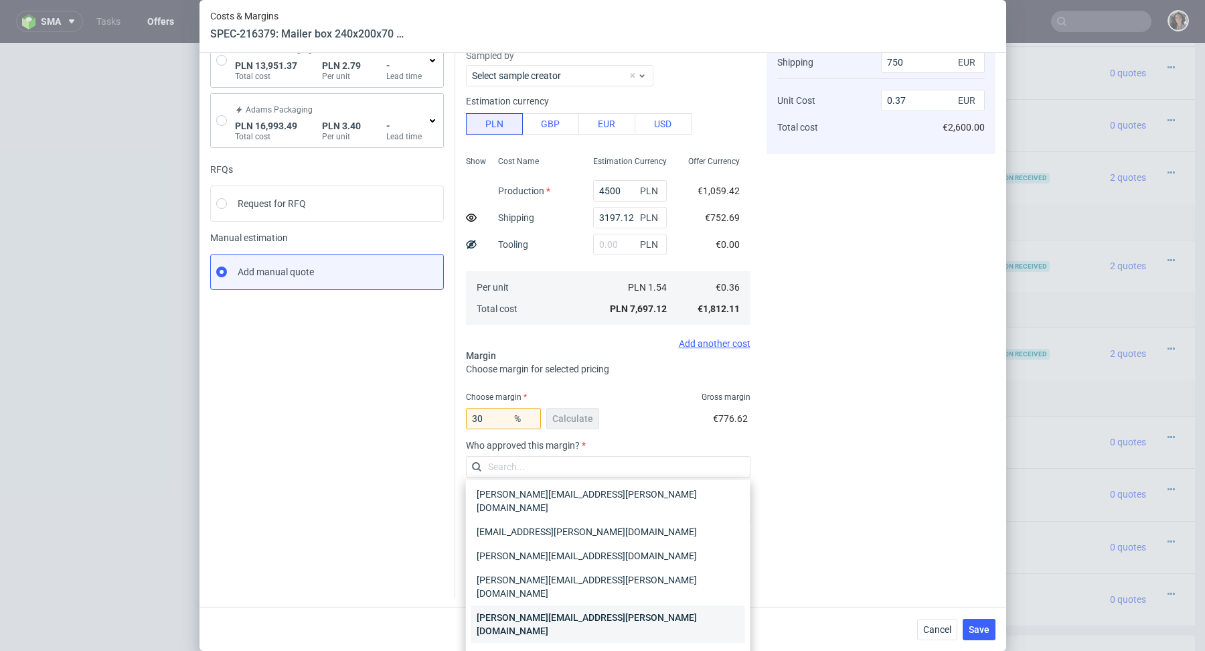
scroll to position [48, 0]
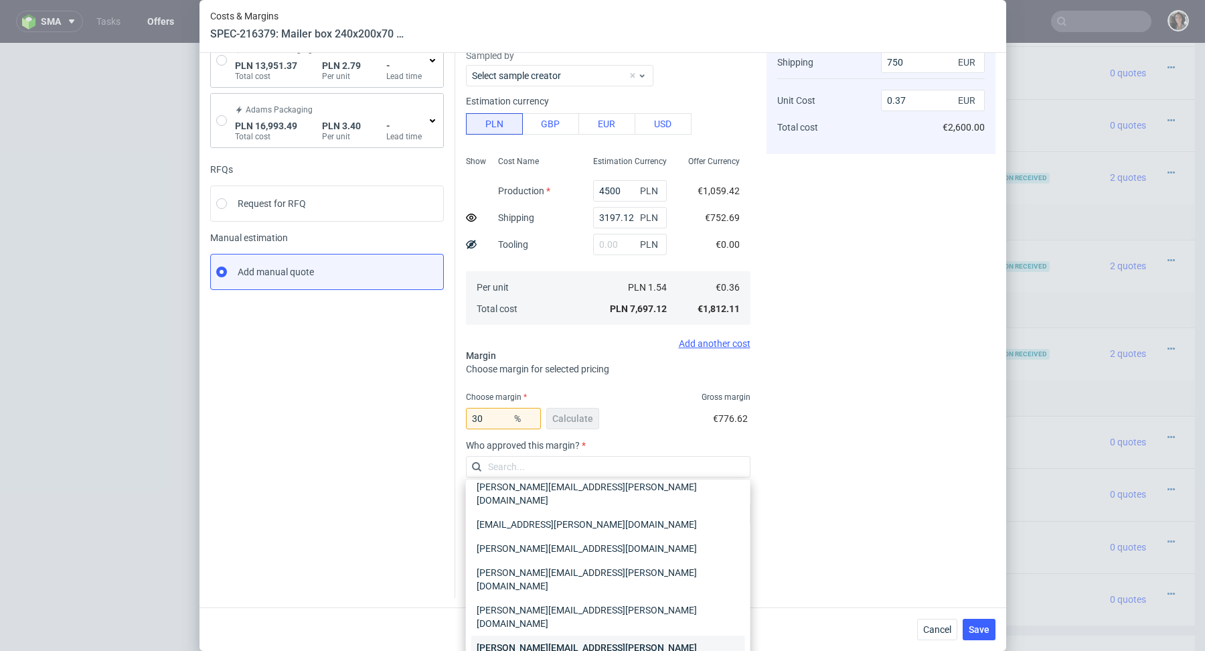
click at [526, 635] on div "[PERSON_NAME][EMAIL_ADDRESS][PERSON_NAME][DOMAIN_NAME]" at bounding box center [608, 653] width 274 height 37
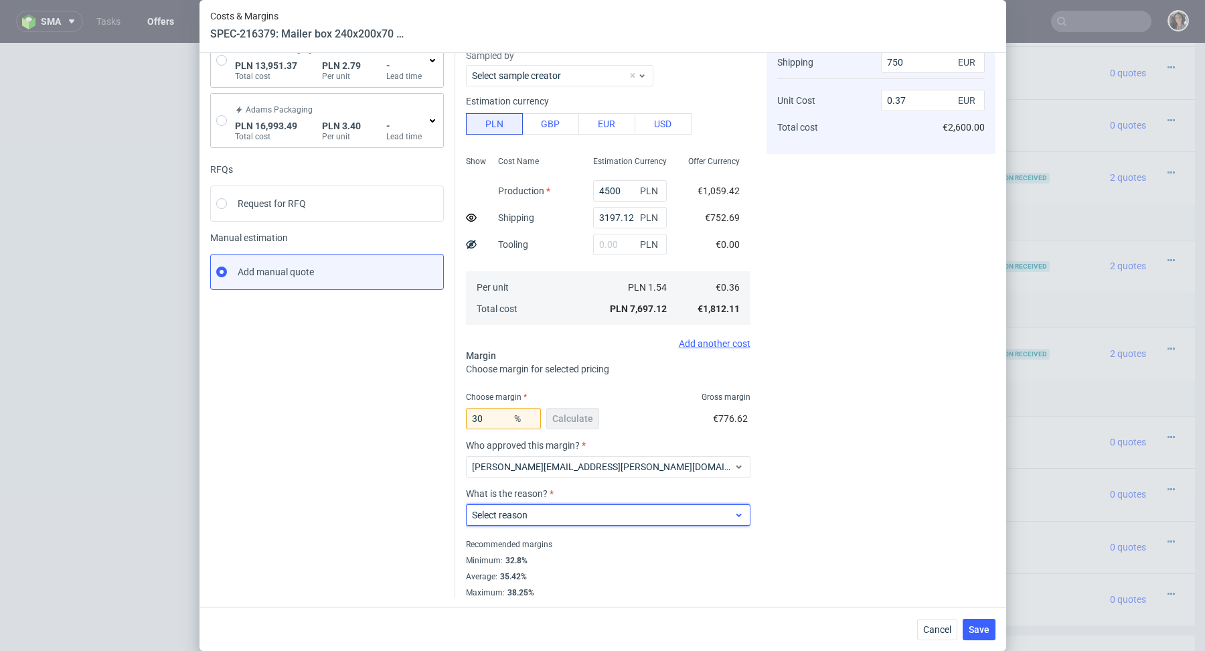
click at [513, 521] on div "Select reason" at bounding box center [608, 514] width 285 height 21
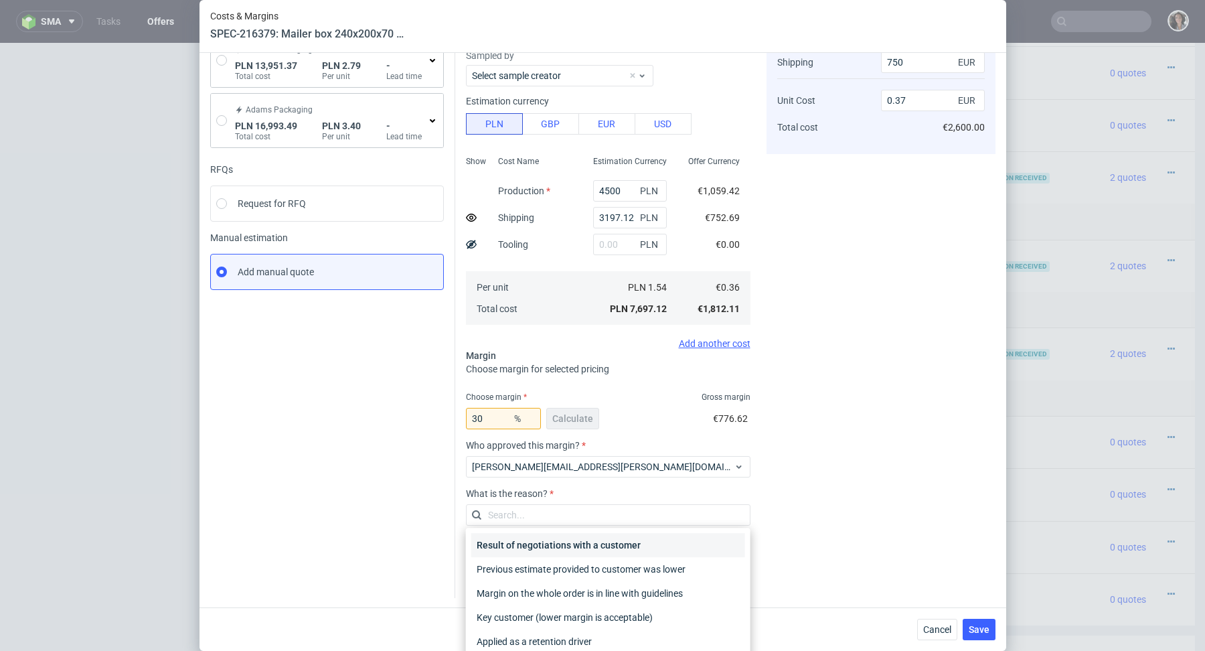
click at [520, 543] on div "Result of negotiations with a customer" at bounding box center [608, 545] width 274 height 24
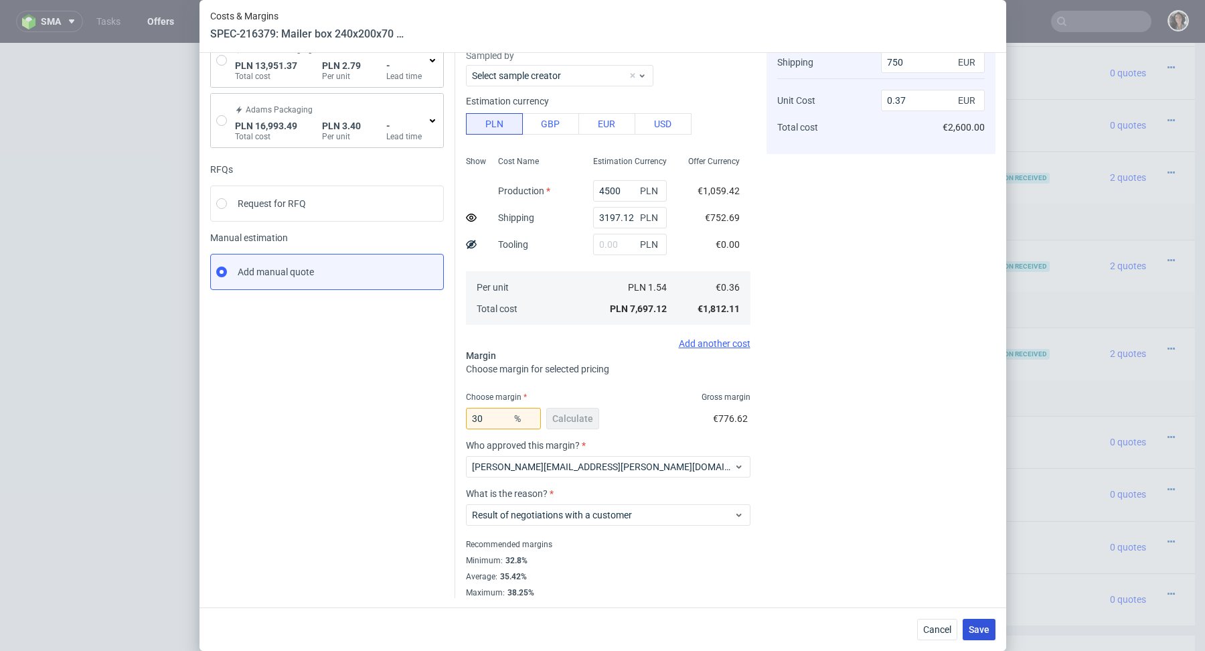
click at [985, 633] on span "Save" at bounding box center [979, 629] width 21 height 9
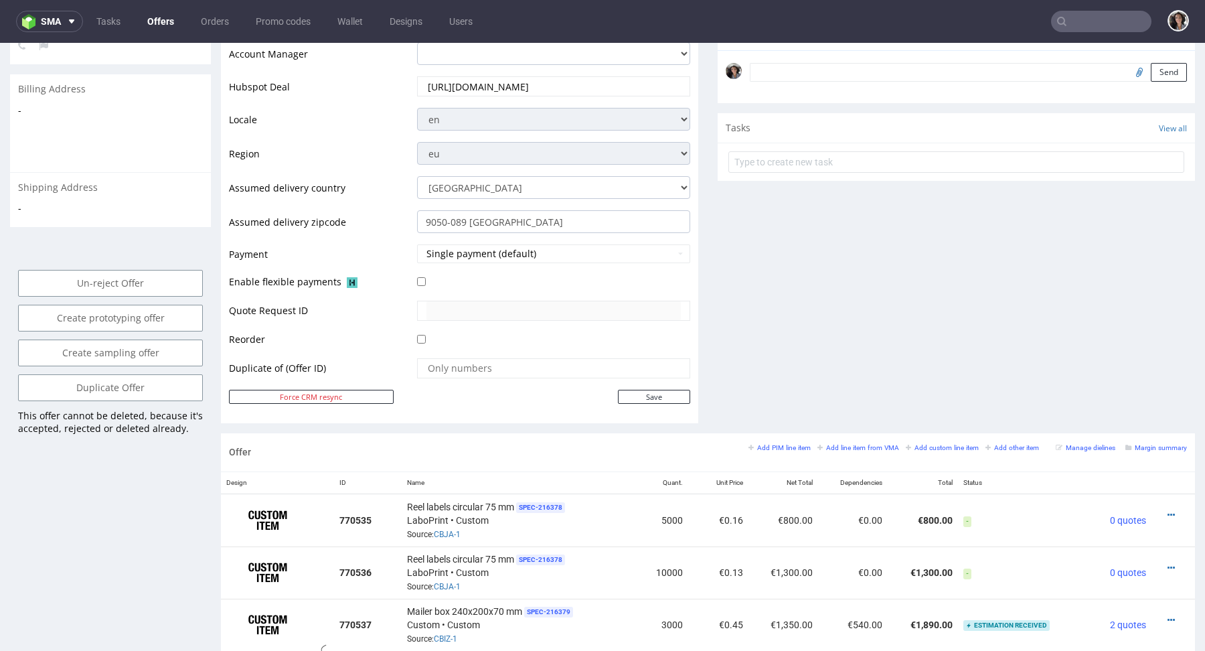
scroll to position [601, 0]
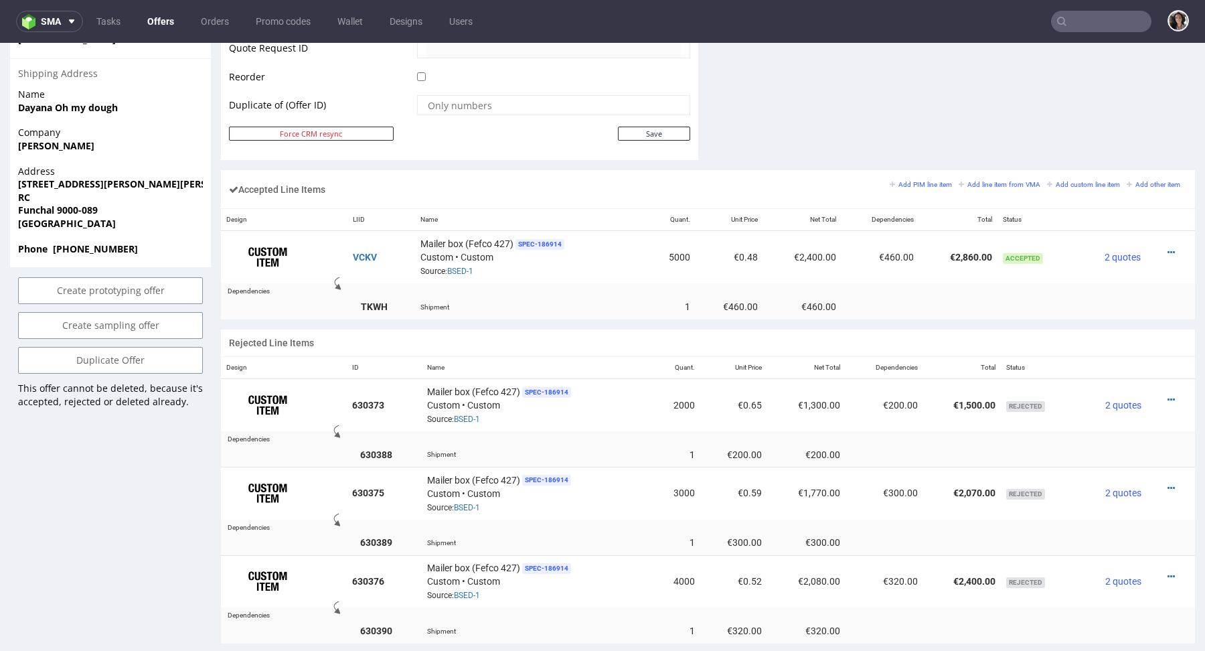
scroll to position [710, 0]
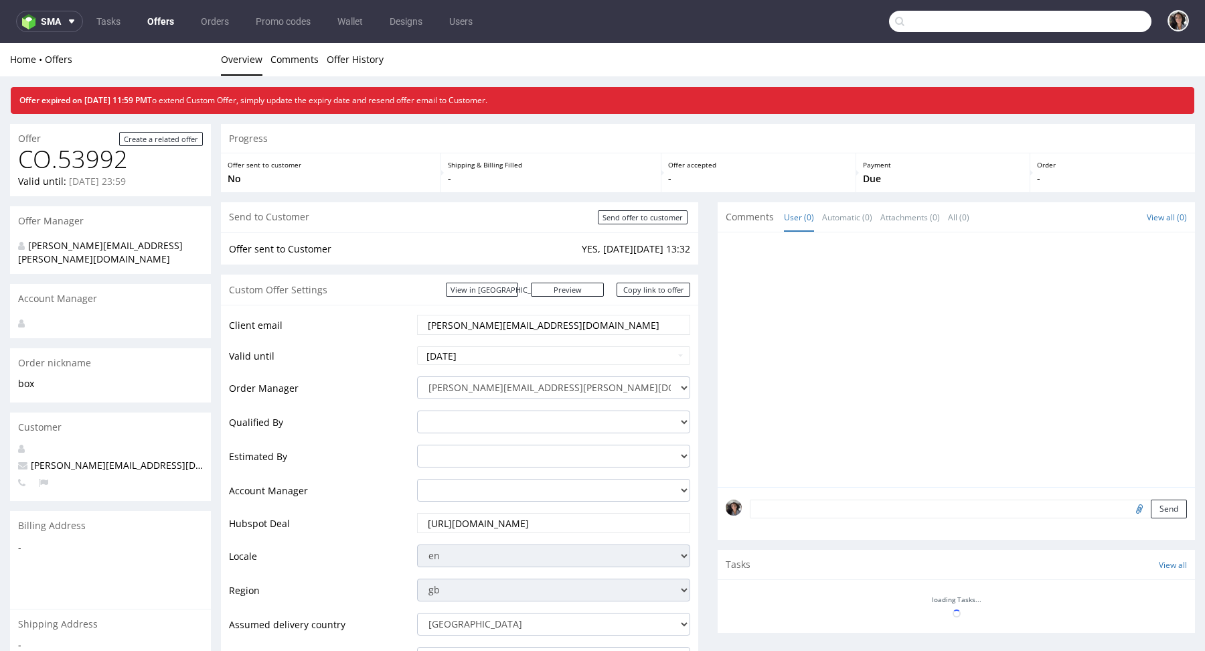
click at [1091, 23] on input "text" at bounding box center [1020, 21] width 262 height 21
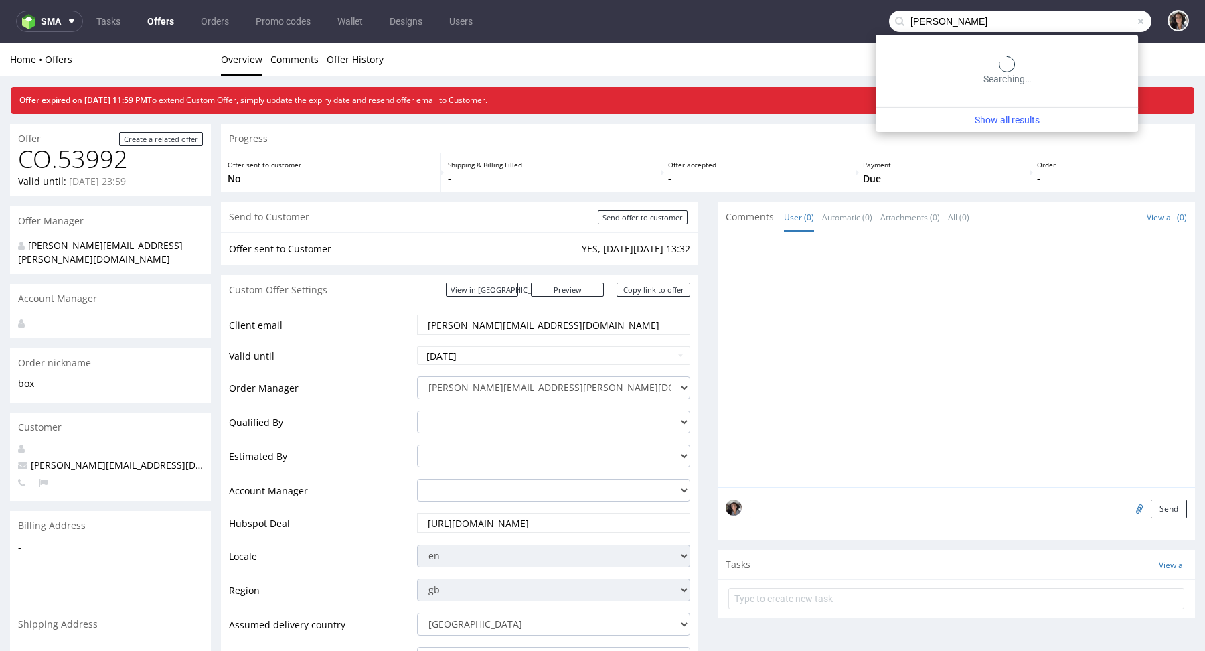
type input "[PERSON_NAME]"
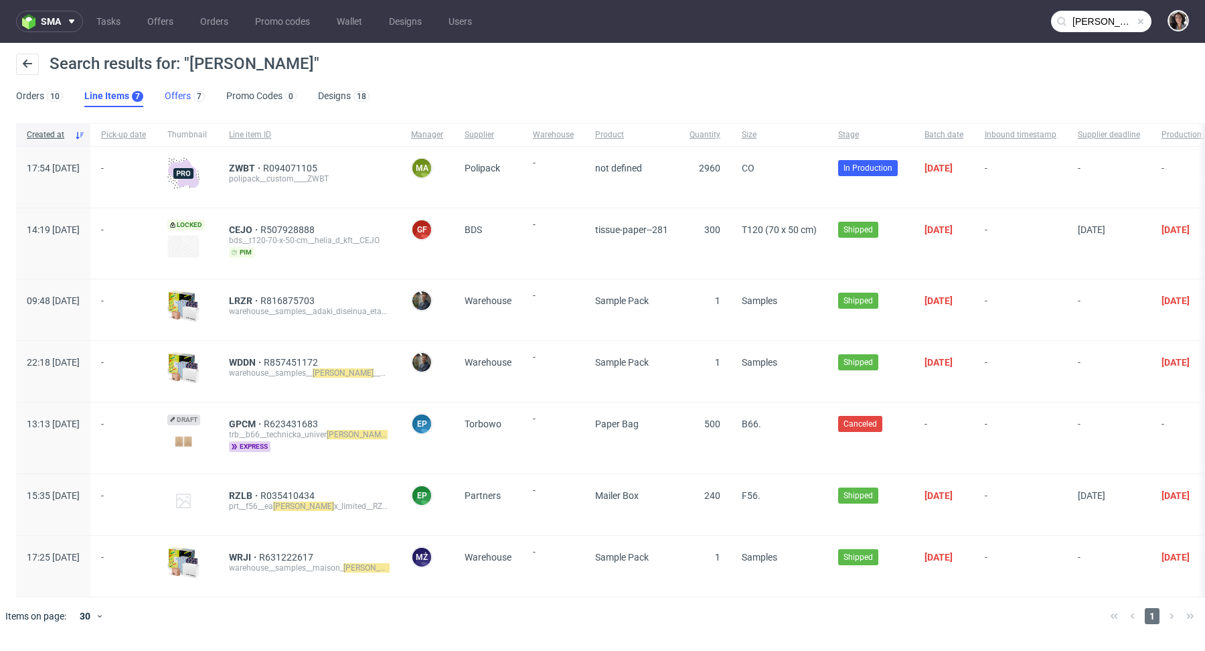
click at [173, 95] on link "Offers 7" at bounding box center [185, 96] width 40 height 21
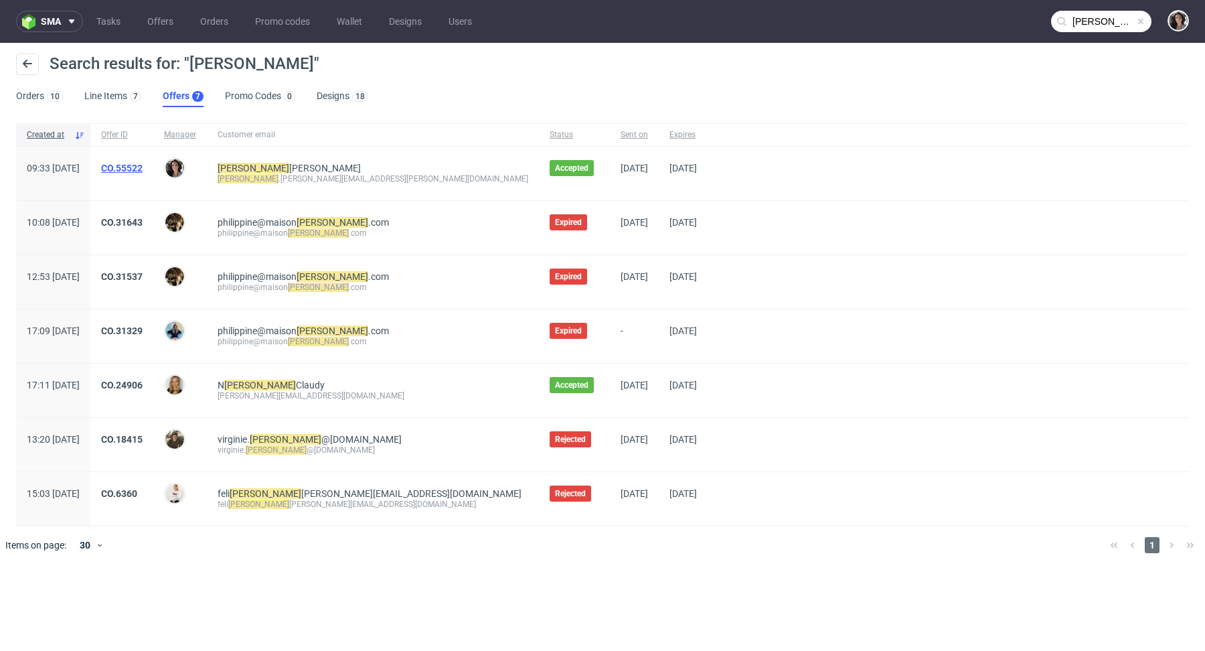
click at [143, 163] on link "CO.55522" at bounding box center [122, 168] width 42 height 11
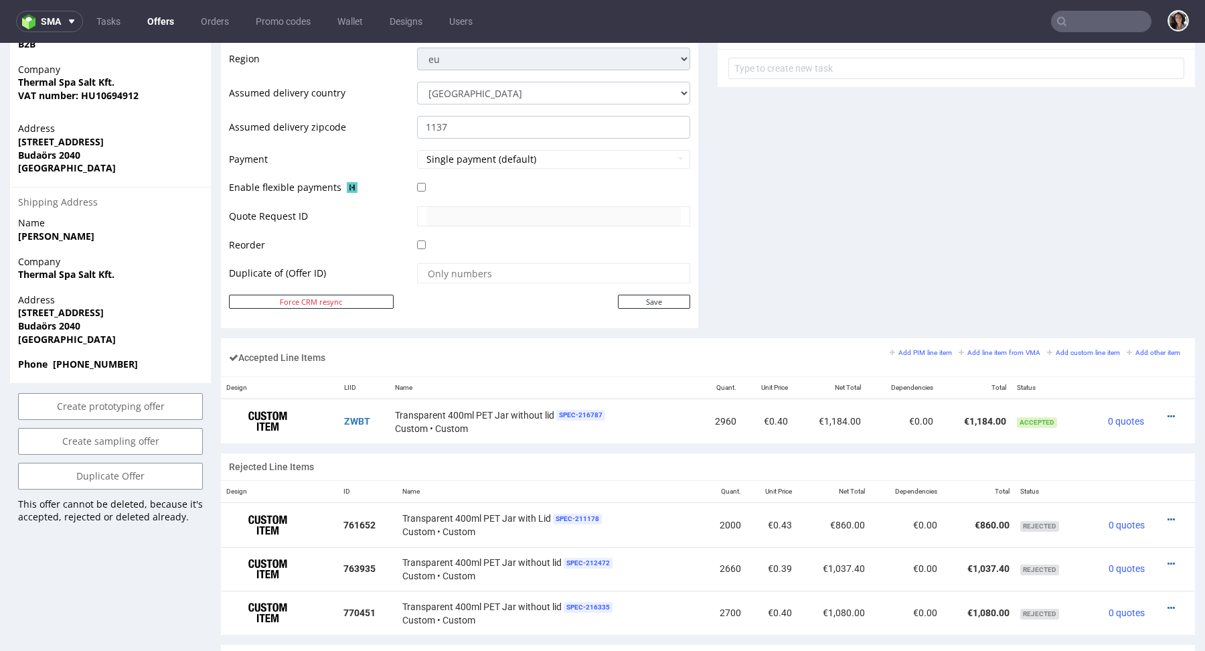
scroll to position [743, 0]
